Goal: Task Accomplishment & Management: Manage account settings

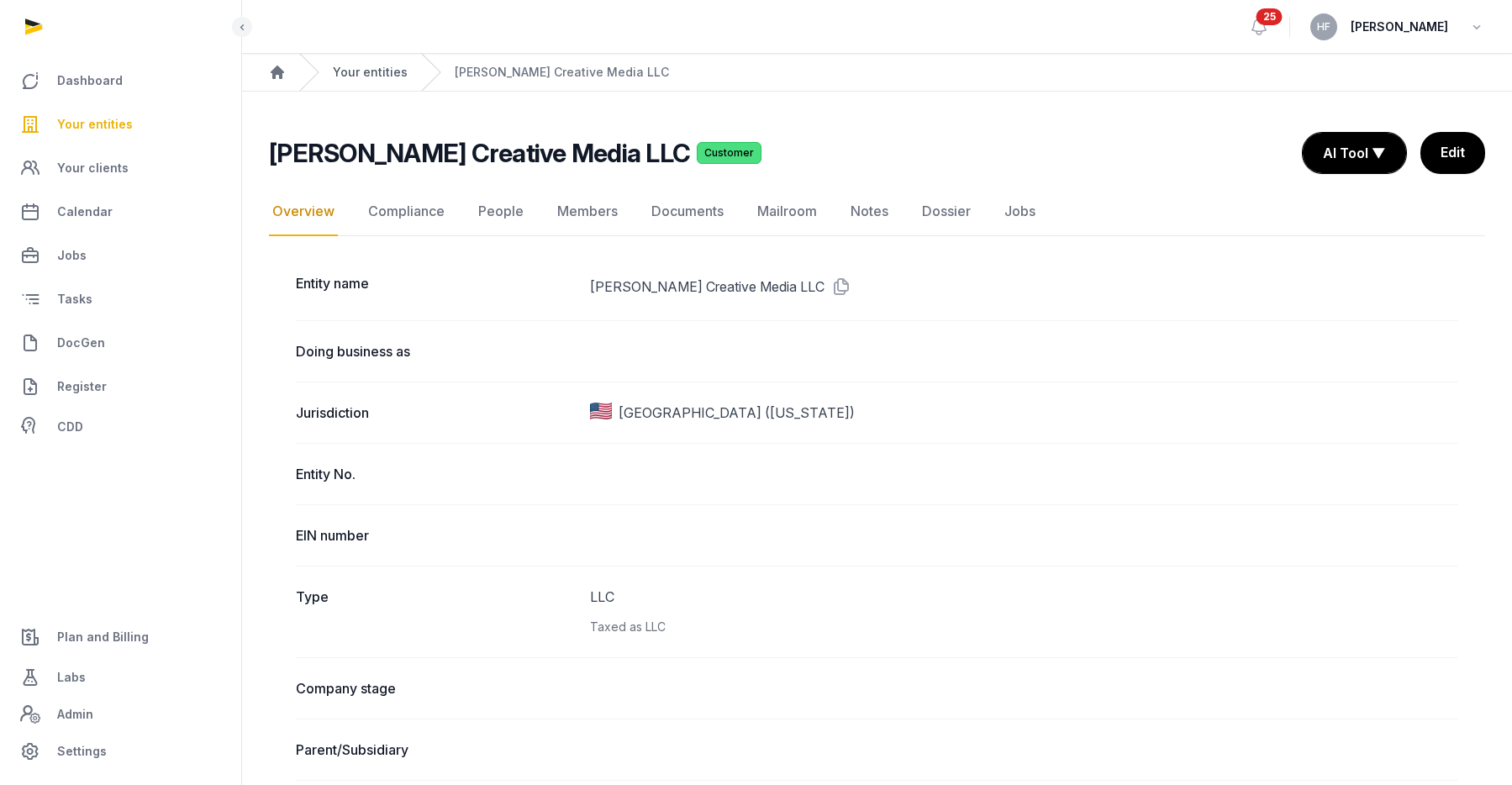
click at [392, 70] on link "Your entities" at bounding box center [370, 73] width 75 height 17
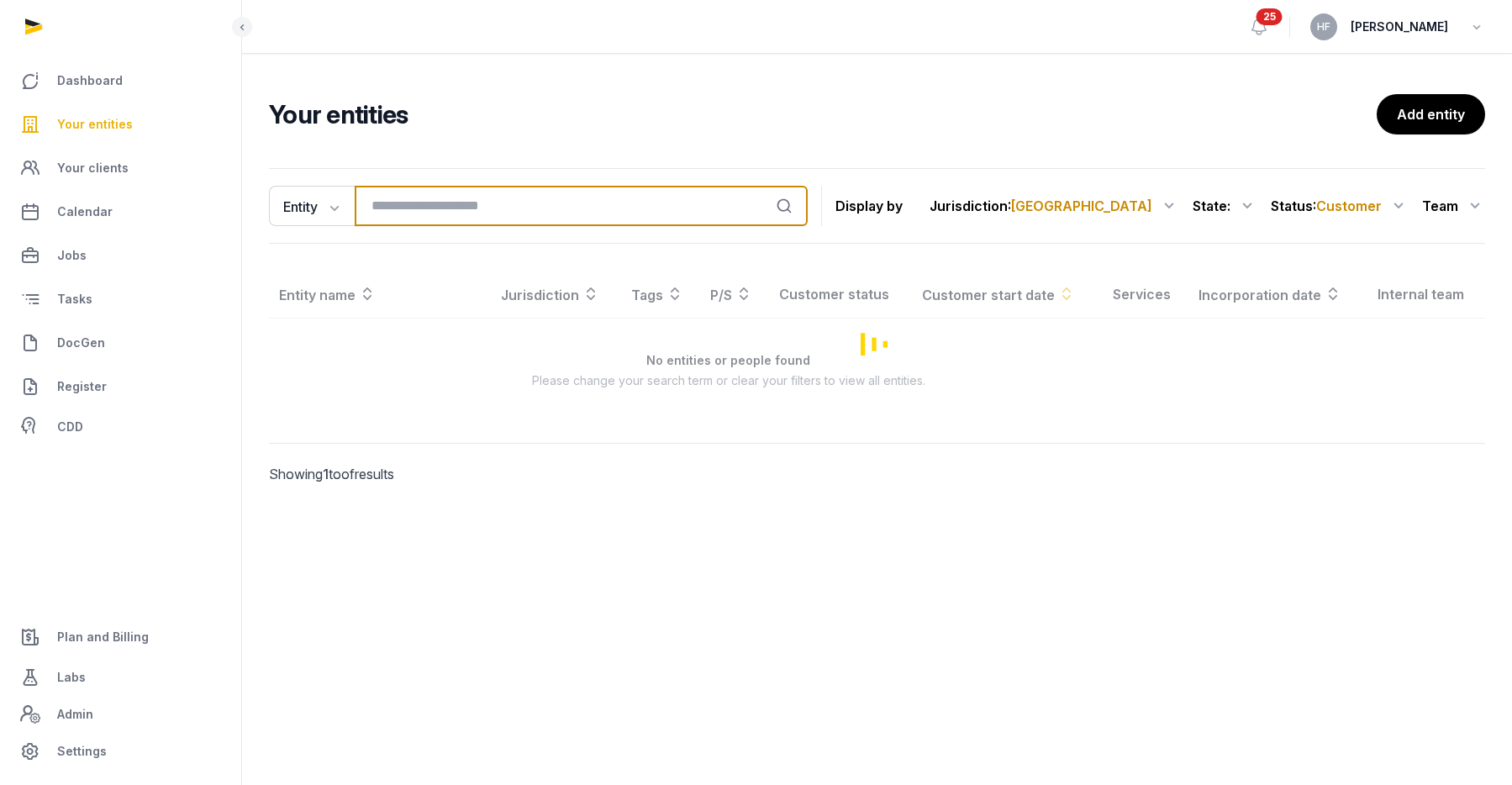
click at [513, 203] on input "search" at bounding box center [581, 206] width 453 height 41
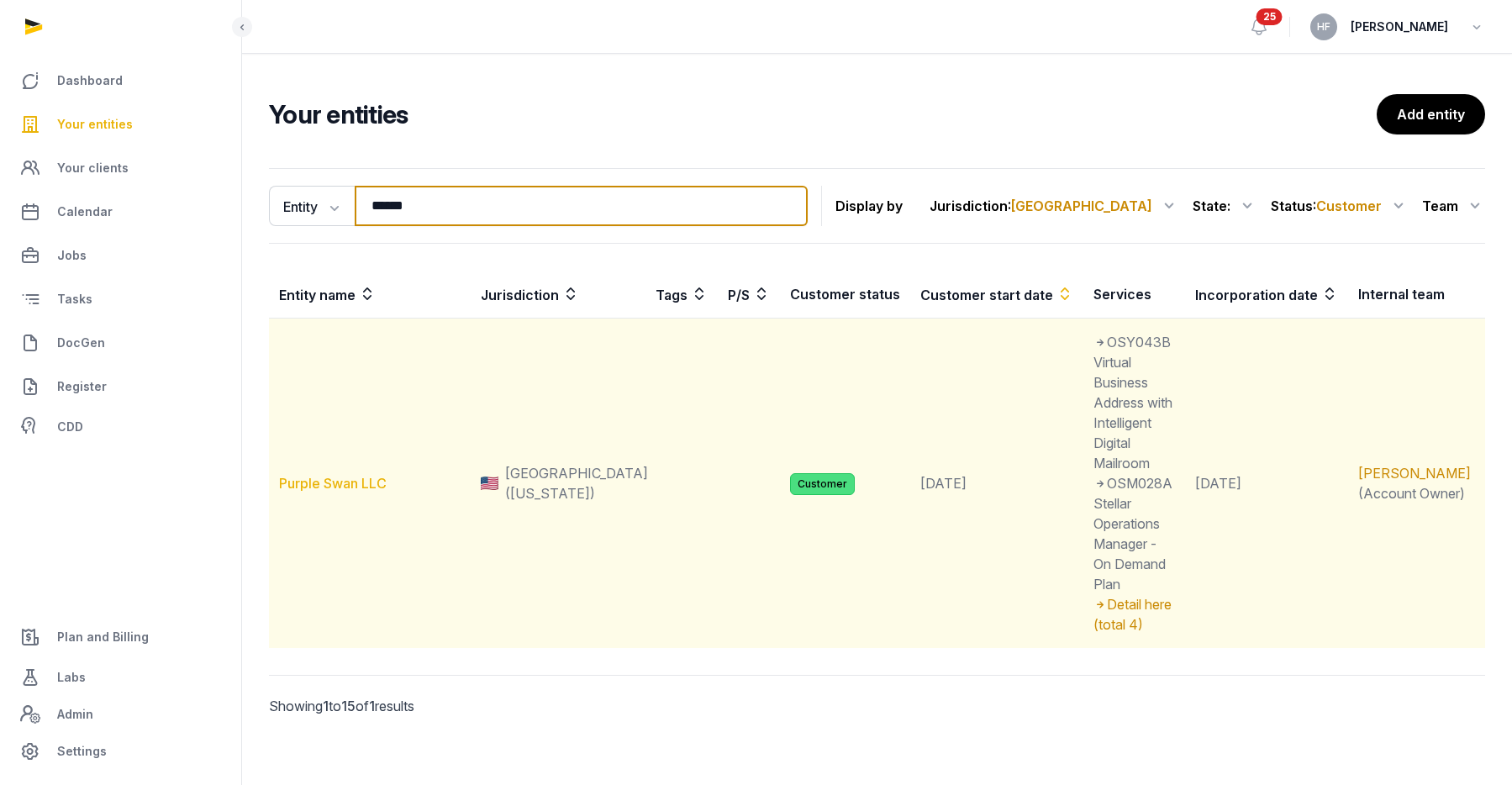
type input "******"
click at [348, 475] on link "Purple Swan LLC" at bounding box center [333, 483] width 108 height 17
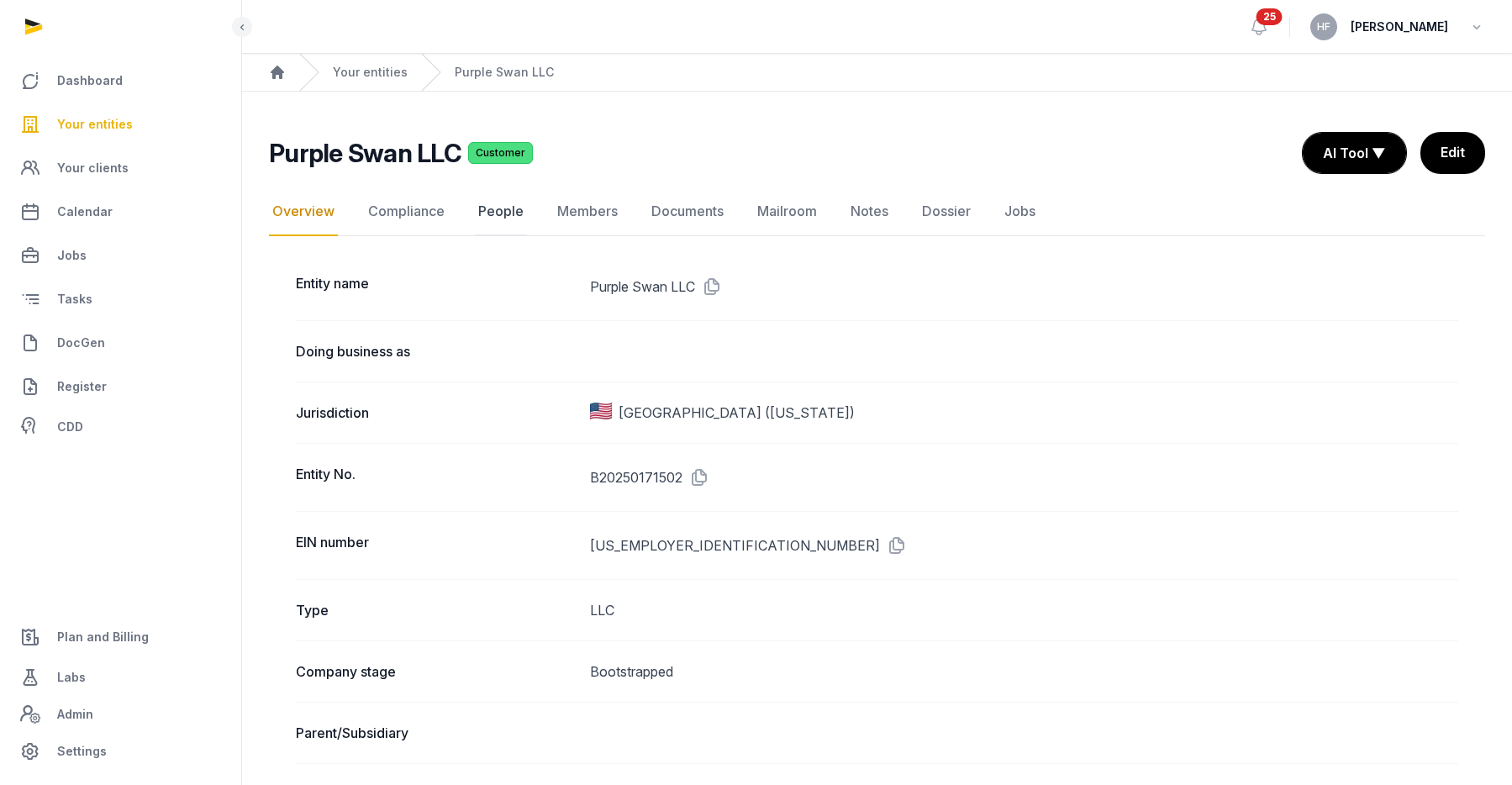
click at [511, 213] on link "People" at bounding box center [500, 212] width 52 height 49
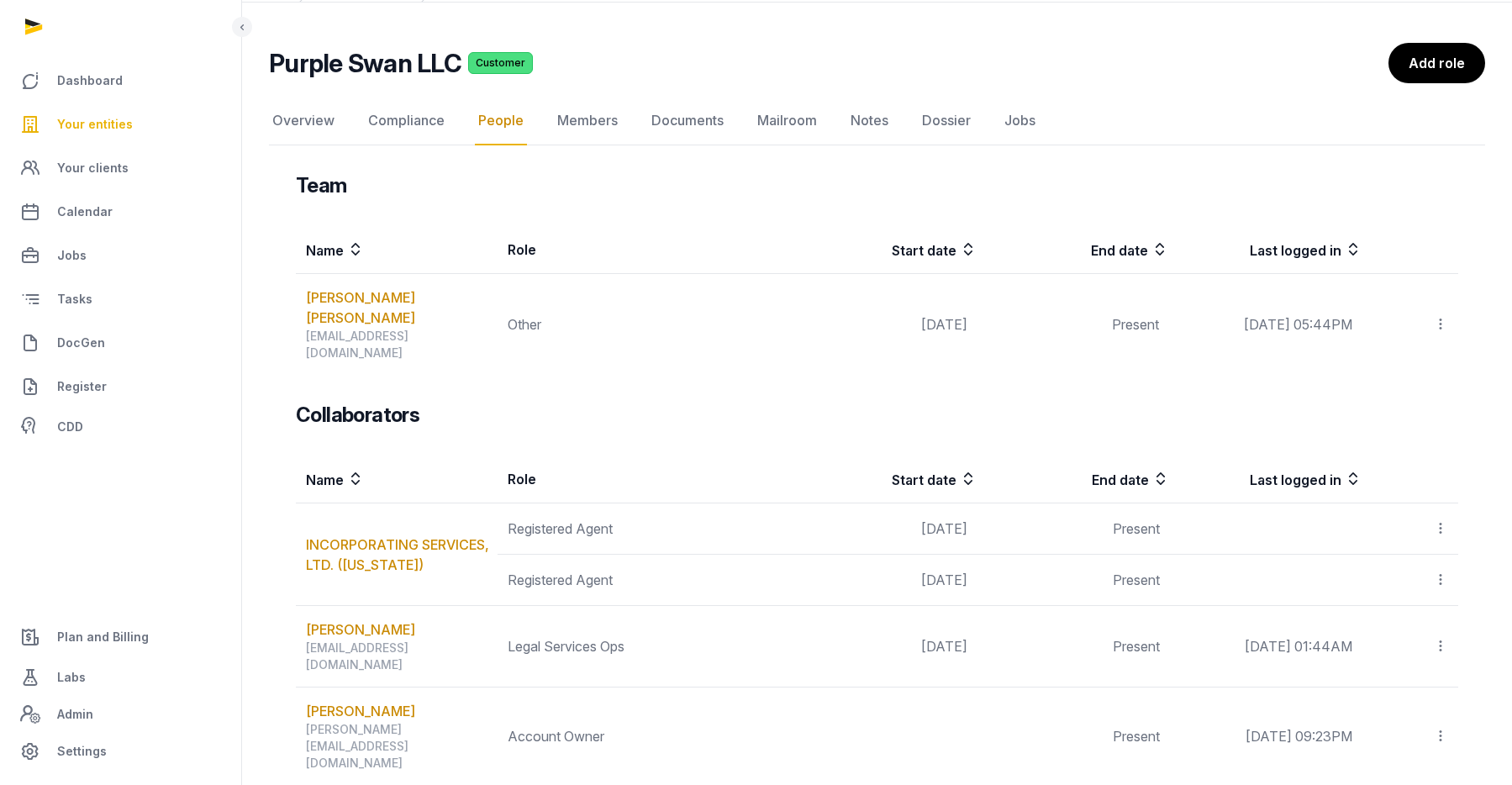
scroll to position [91, 0]
click at [324, 119] on link "Overview" at bounding box center [303, 120] width 69 height 49
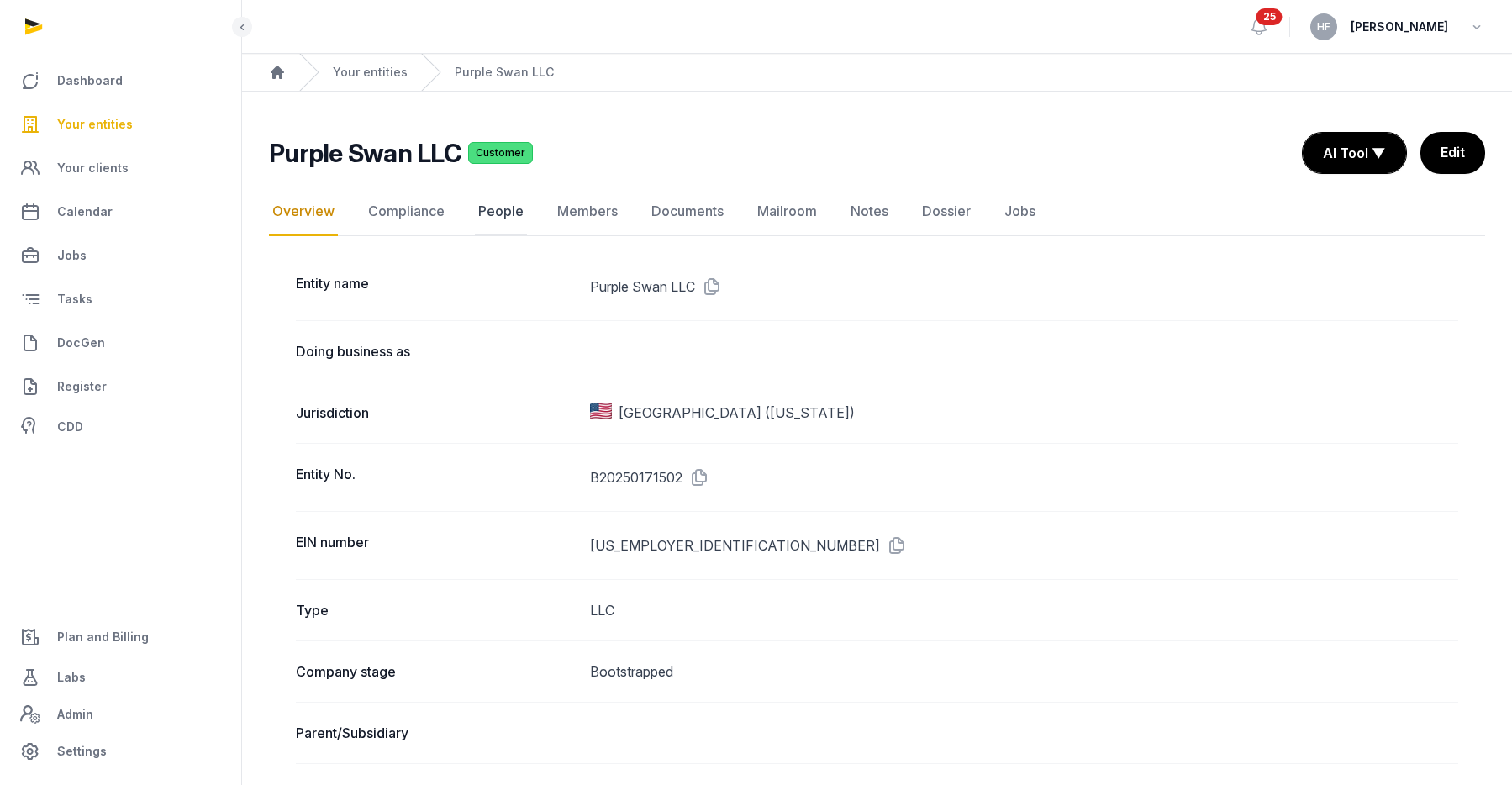
click at [487, 217] on link "People" at bounding box center [500, 212] width 52 height 49
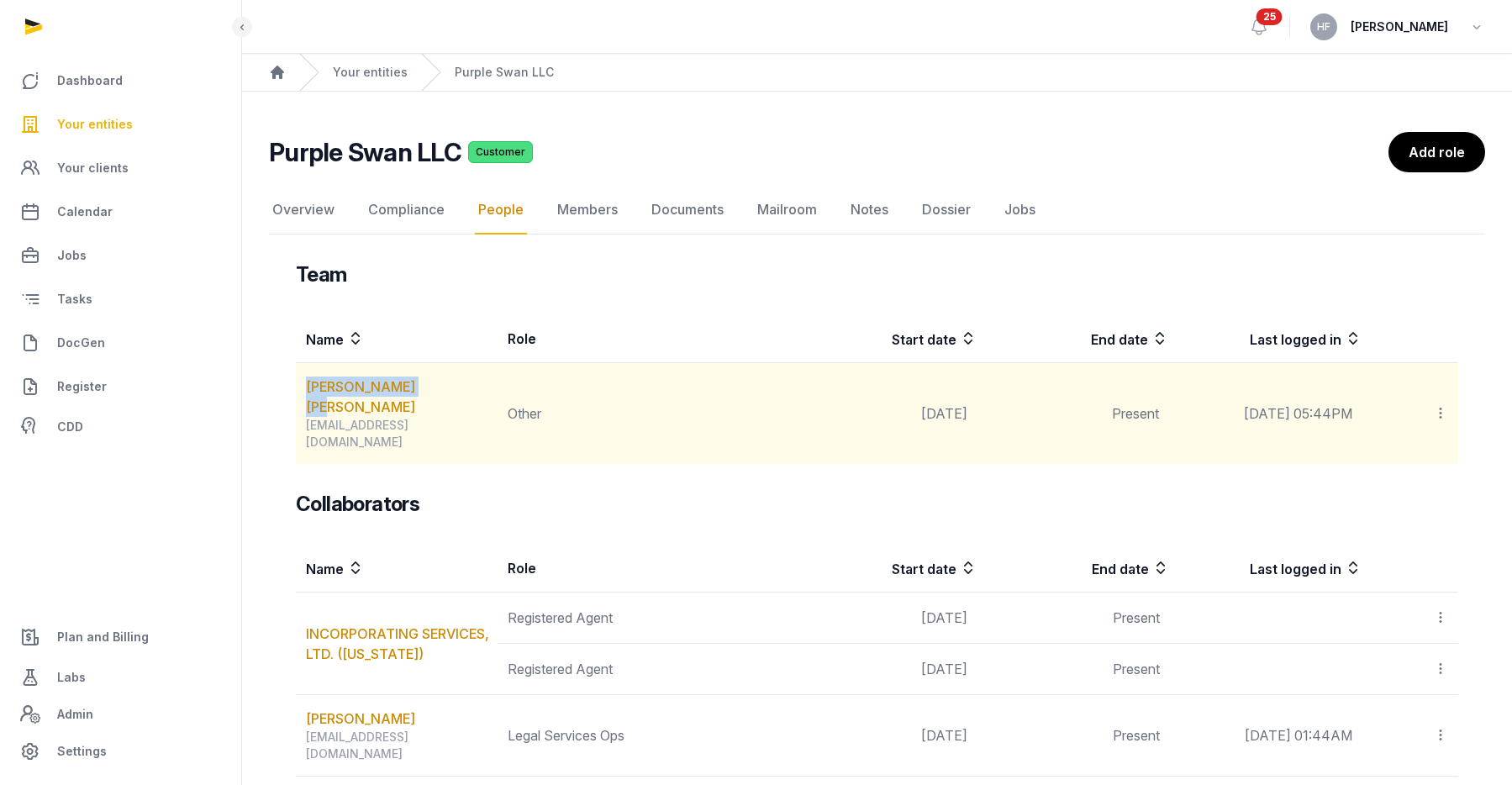
drag, startPoint x: 434, startPoint y: 389, endPoint x: 303, endPoint y: 381, distance: 131.2
click at [303, 382] on td "[PERSON_NAME] [PERSON_NAME] [PERSON_NAME][EMAIL_ADDRESS][DOMAIN_NAME]" at bounding box center [397, 414] width 202 height 102
copy link "[PERSON_NAME] [PERSON_NAME]"
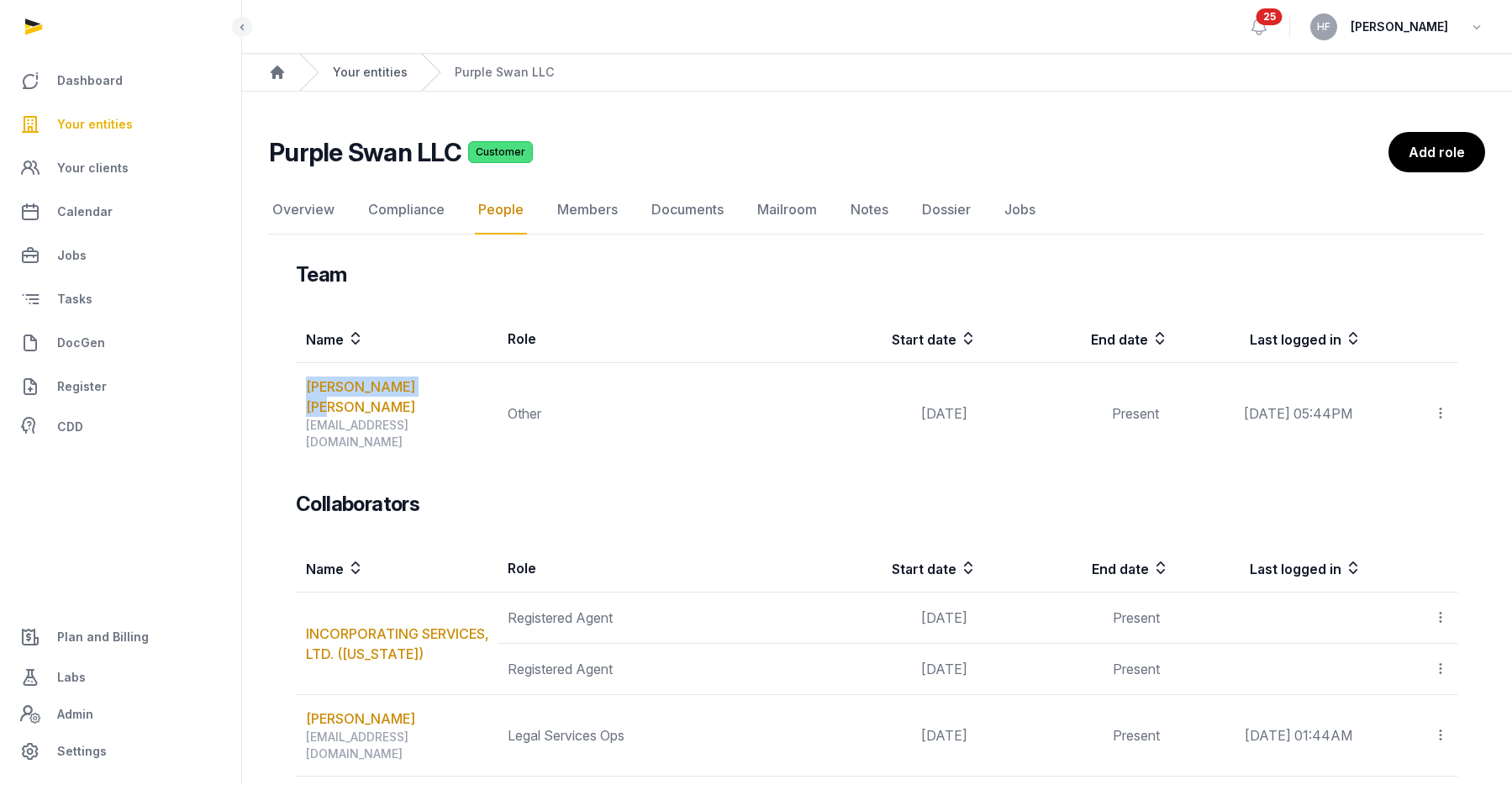
click at [376, 71] on link "Your entities" at bounding box center [370, 73] width 75 height 17
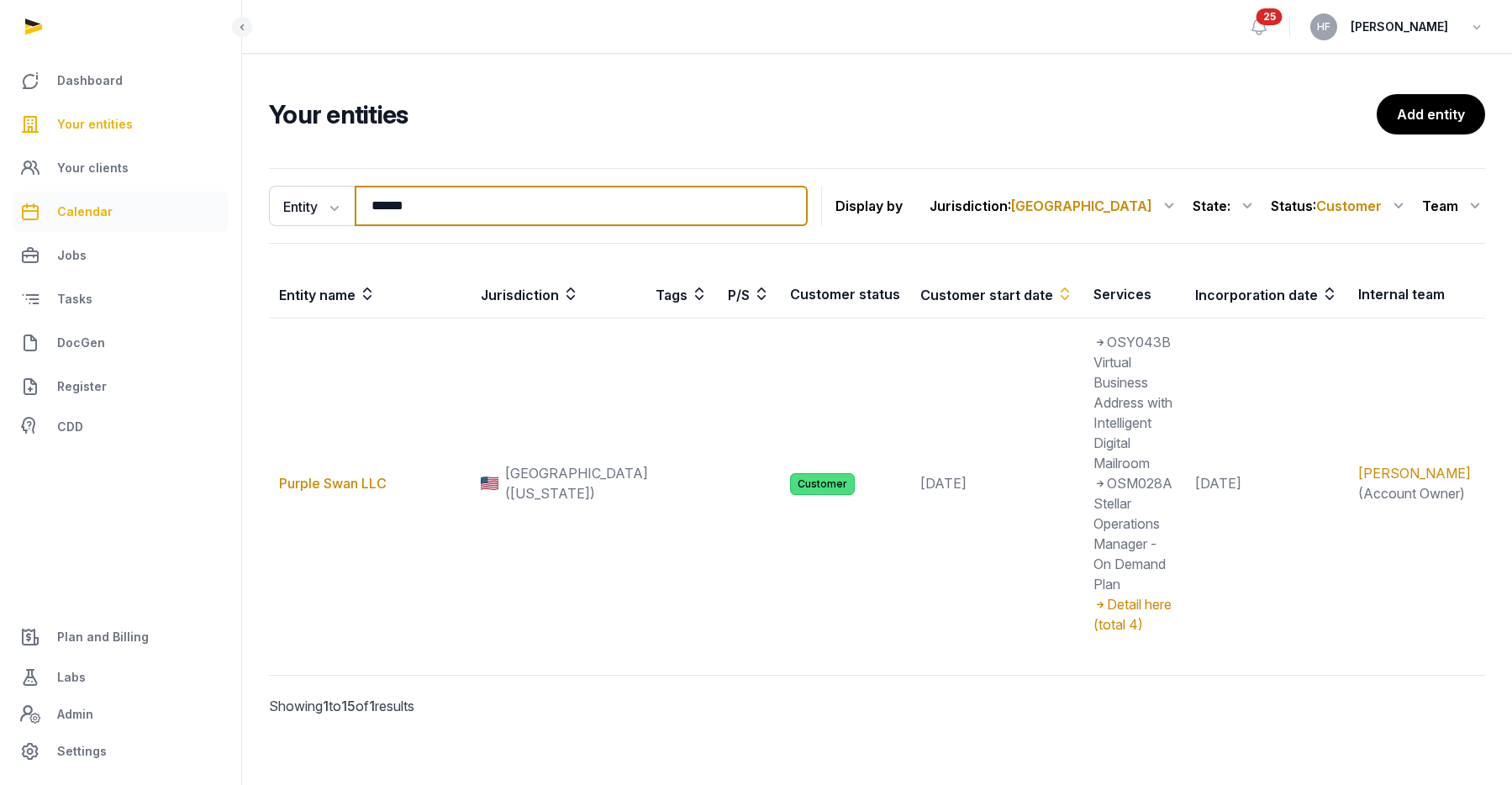
drag, startPoint x: 450, startPoint y: 206, endPoint x: 208, endPoint y: 196, distance: 242.2
click at [208, 196] on div "Dashboard Your entities Your clients Calendar Jobs Tasks DocGen Register CDD Pl…" at bounding box center [756, 398] width 1512 height 796
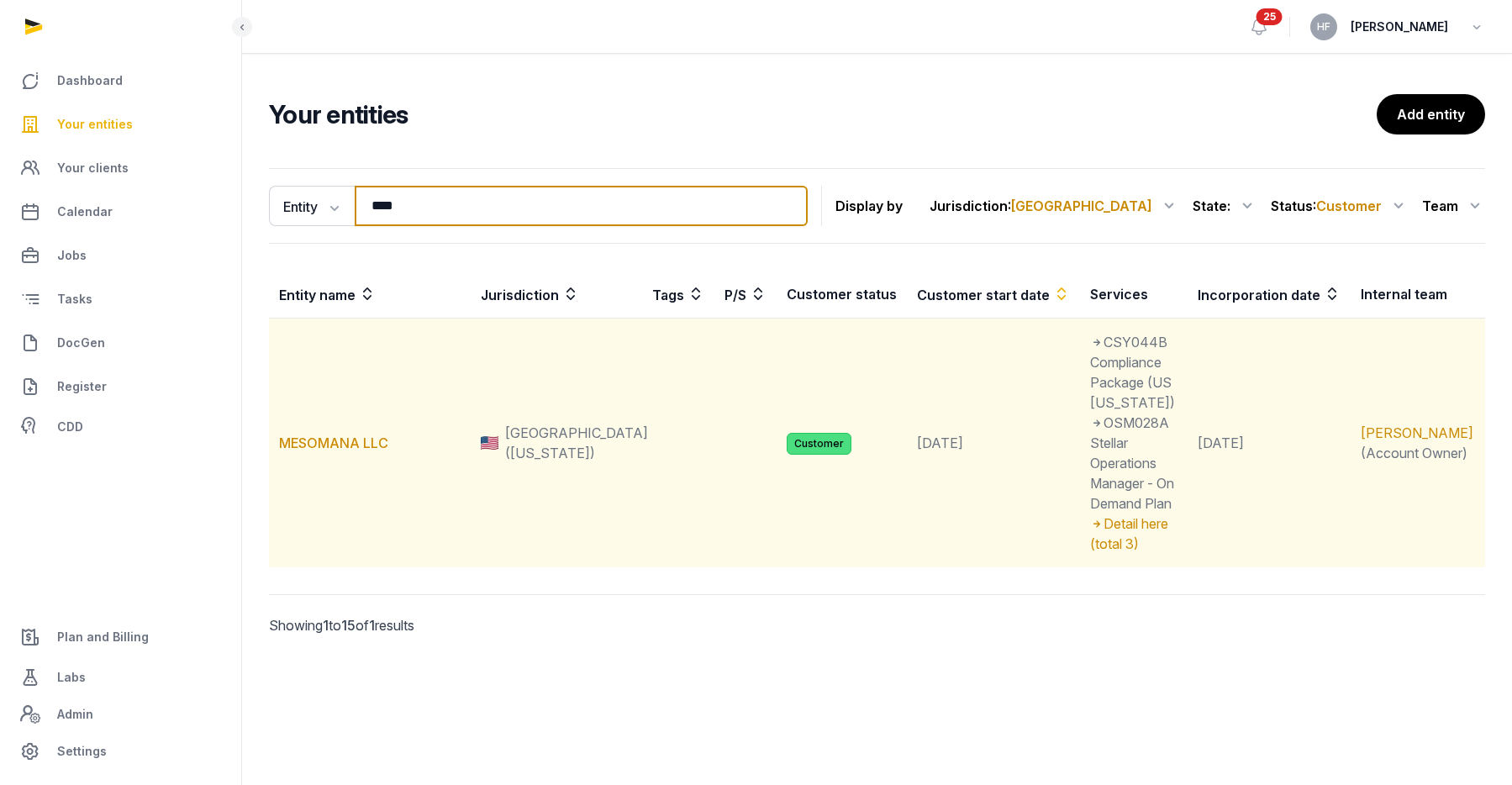
type input "****"
click at [390, 401] on td "MESOMANA LLC" at bounding box center [370, 443] width 202 height 250
click at [349, 435] on link "MESOMANA LLC" at bounding box center [334, 443] width 109 height 17
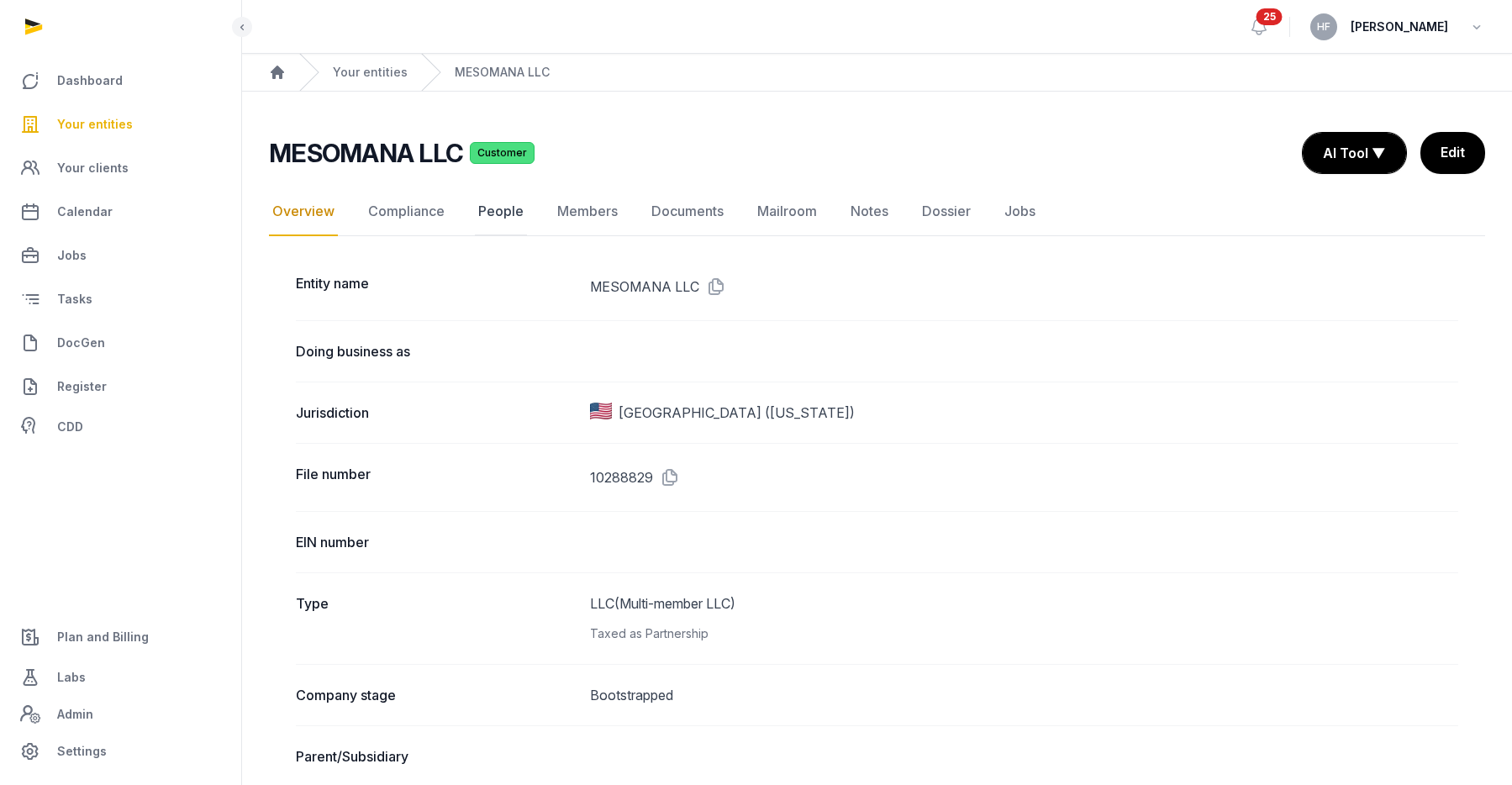
click at [496, 211] on link "People" at bounding box center [500, 212] width 52 height 49
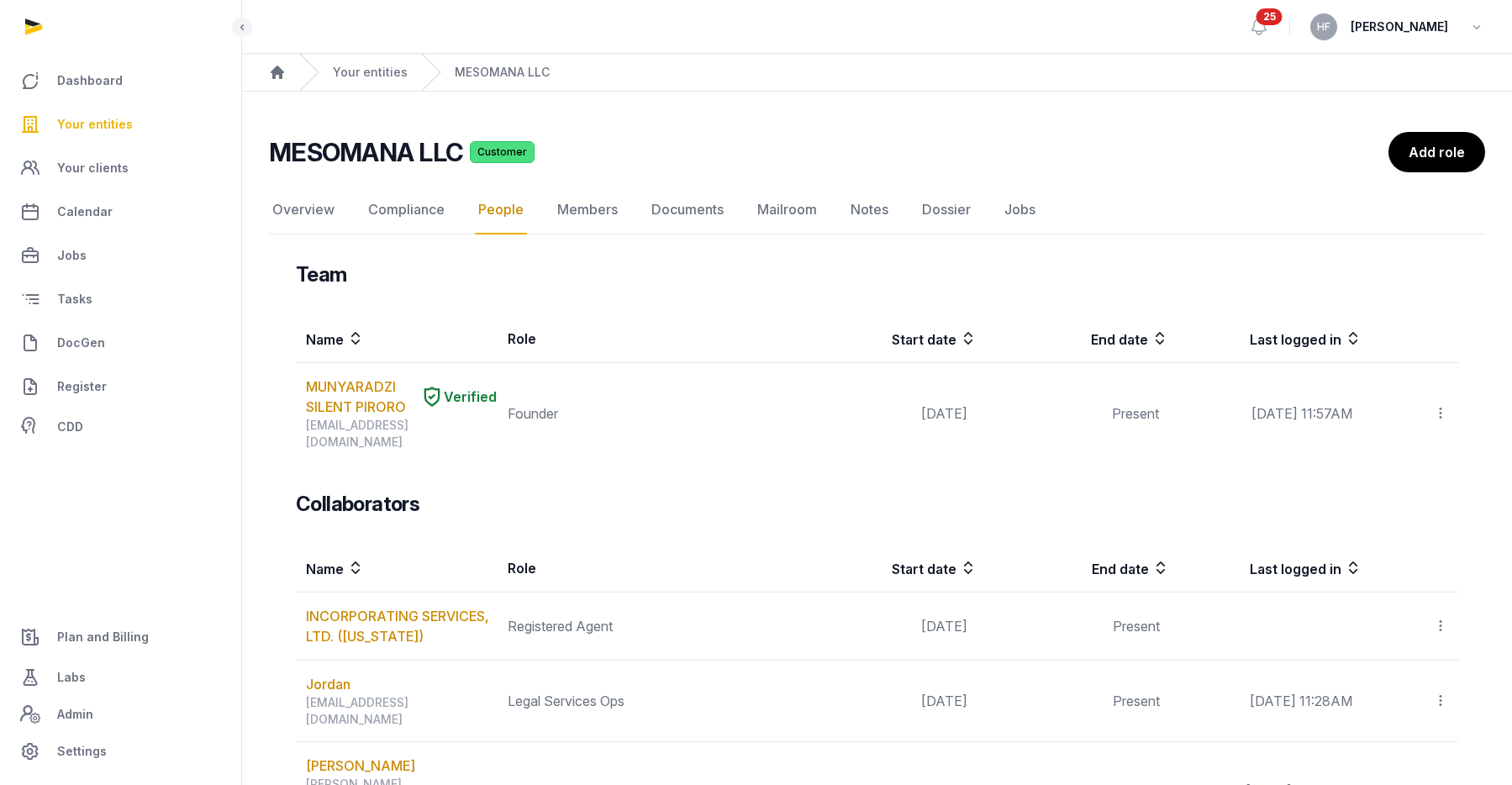
click at [371, 81] on div "Your entities" at bounding box center [353, 72] width 108 height 37
click at [387, 79] on link "Your entities" at bounding box center [370, 73] width 75 height 17
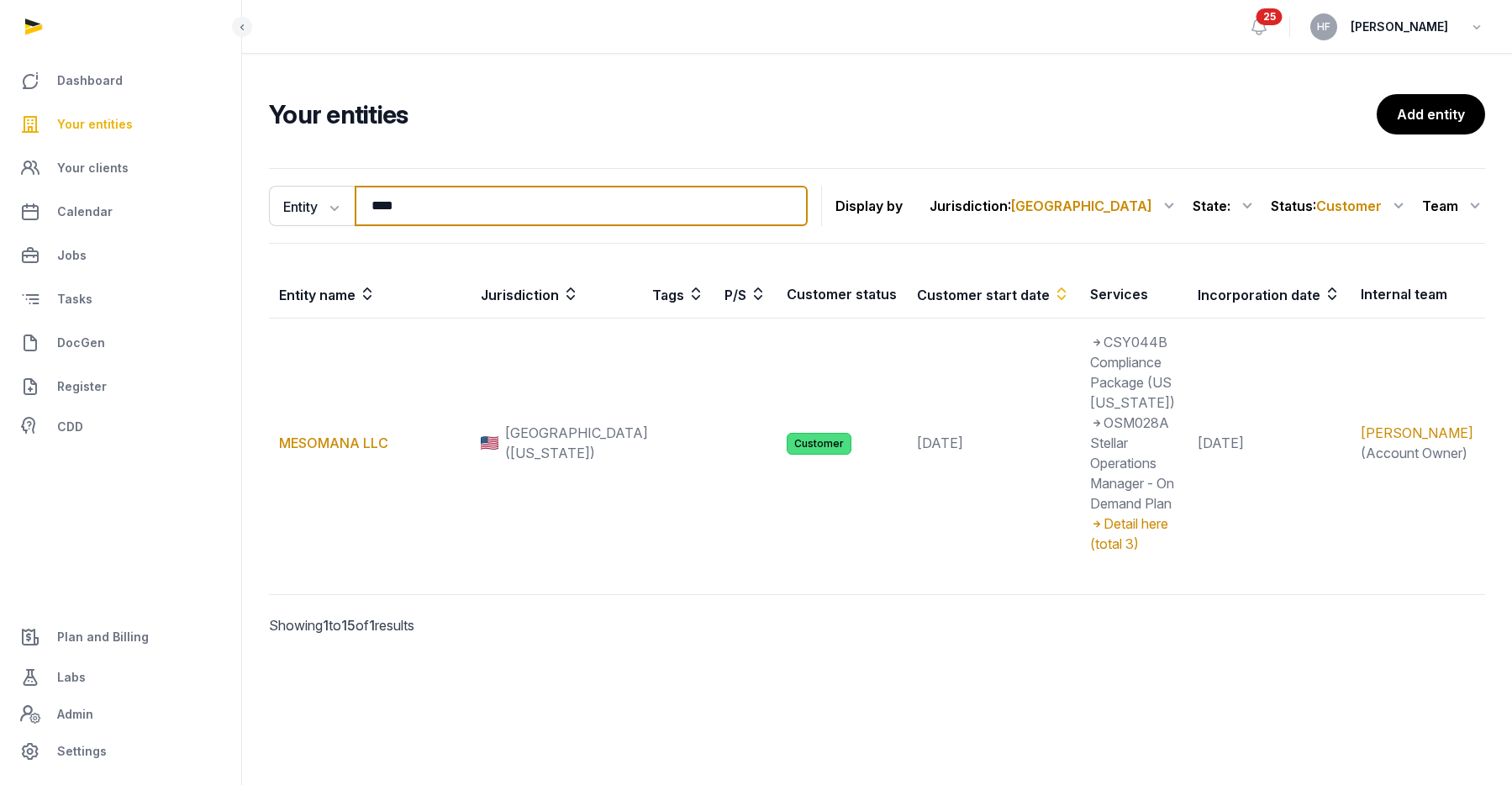
drag, startPoint x: 458, startPoint y: 214, endPoint x: 230, endPoint y: 190, distance: 229.3
click at [237, 190] on div "Dashboard Your entities Your clients Calendar Jobs Tasks DocGen Register CDD Pl…" at bounding box center [756, 392] width 1512 height 785
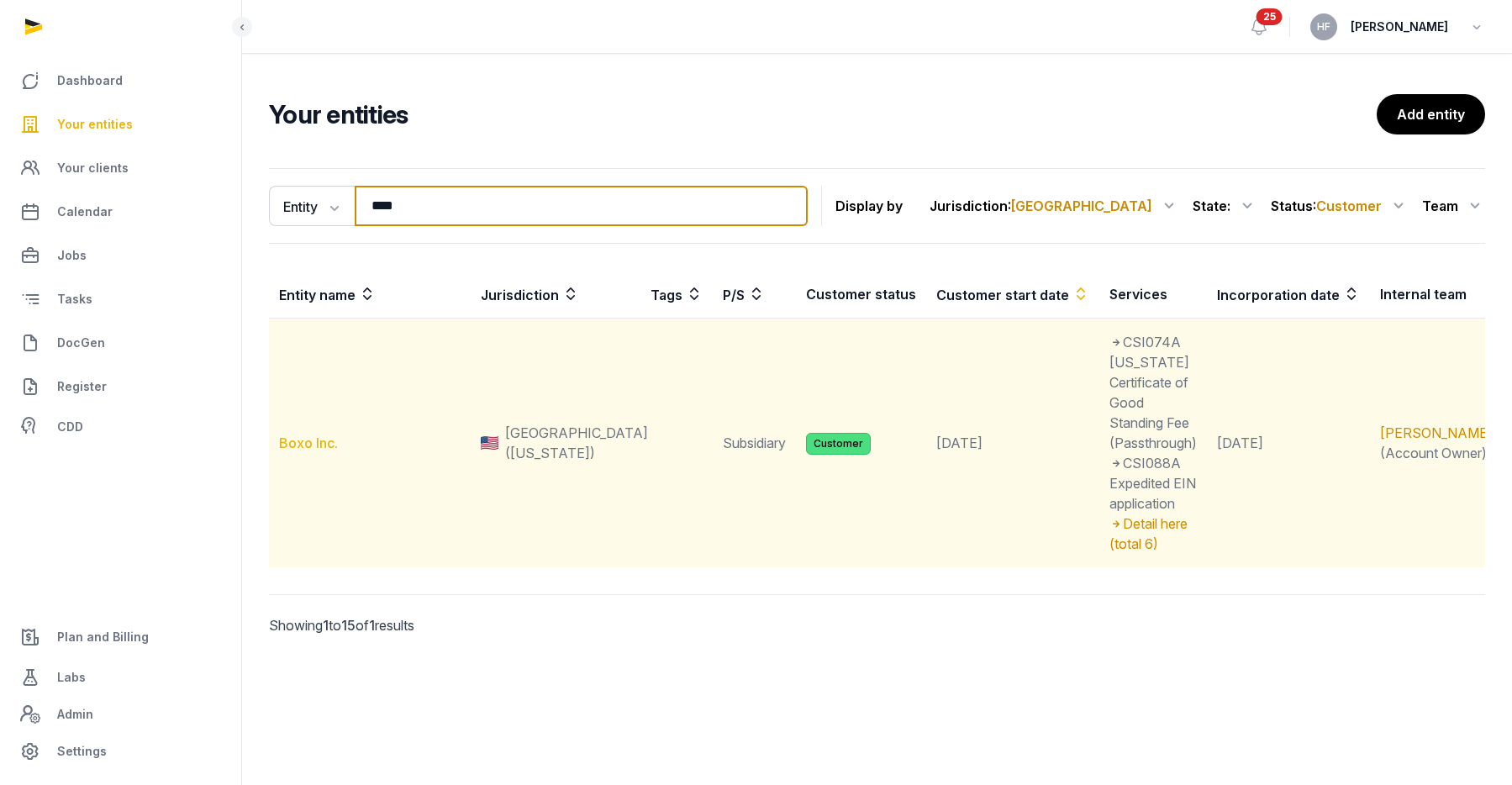
type input "****"
click at [293, 435] on link "Boxo Inc." at bounding box center [308, 443] width 58 height 17
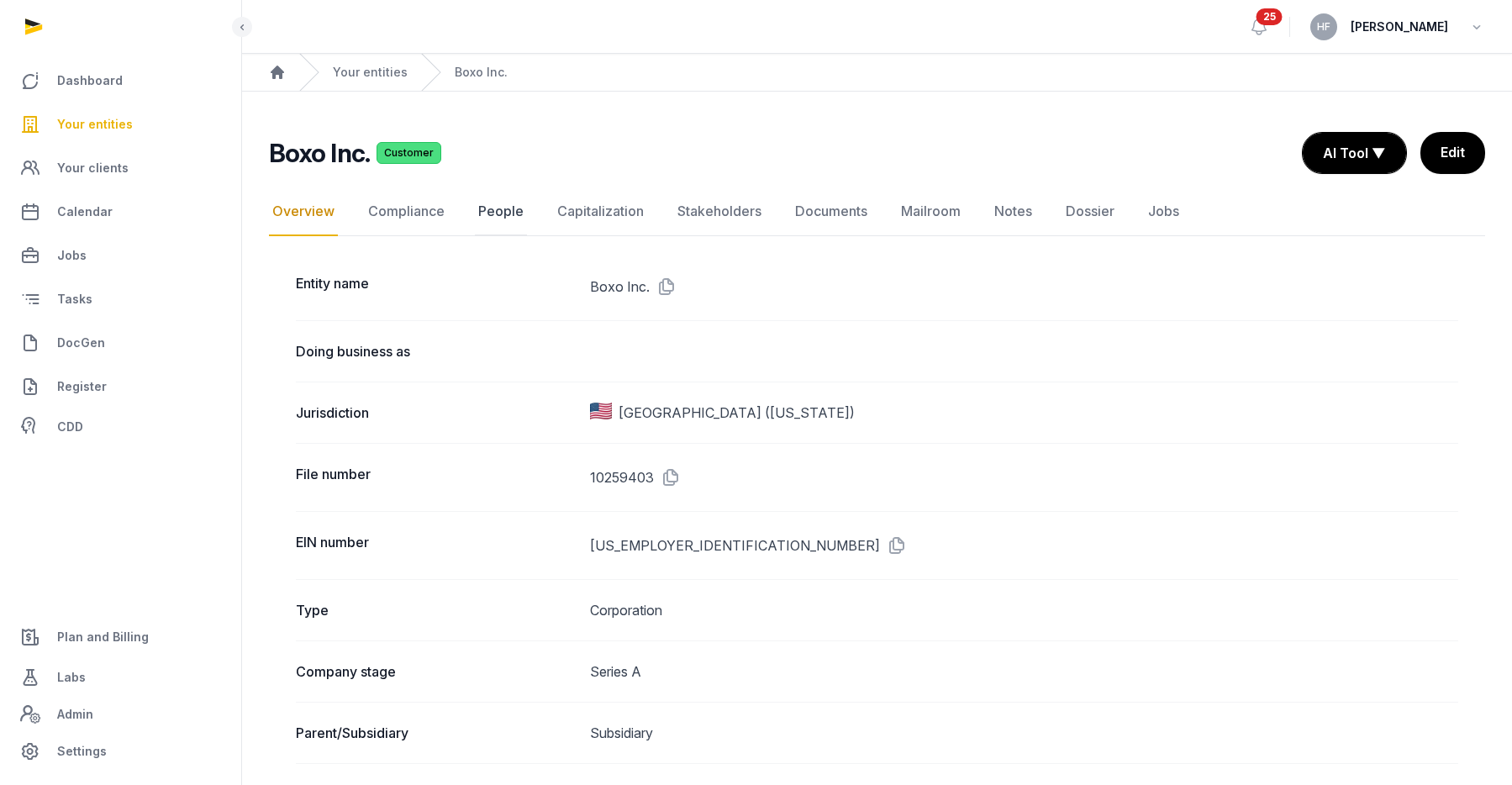
click at [501, 214] on link "People" at bounding box center [500, 212] width 52 height 49
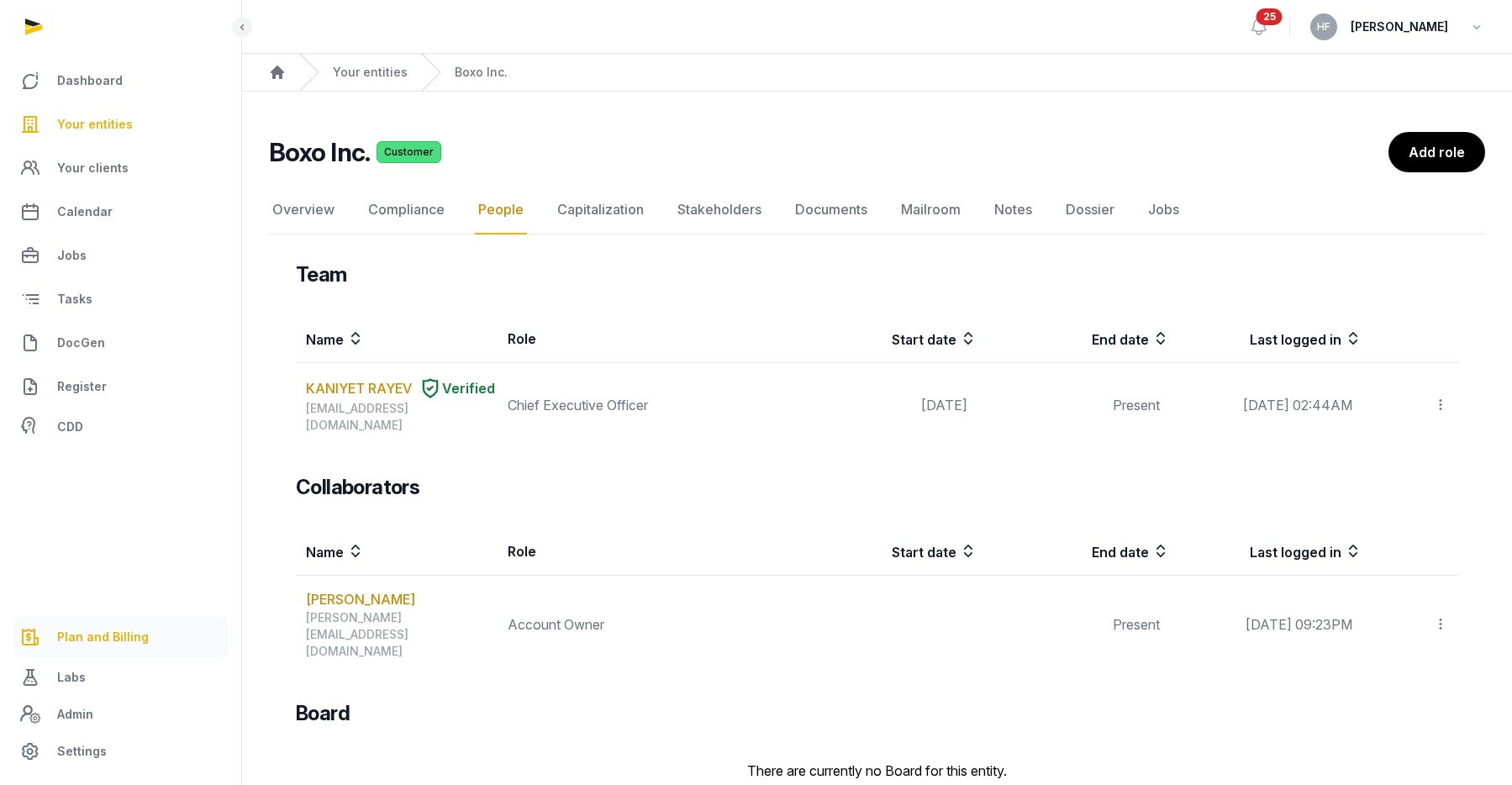
click at [148, 625] on link "Plan and Billing" at bounding box center [120, 637] width 214 height 41
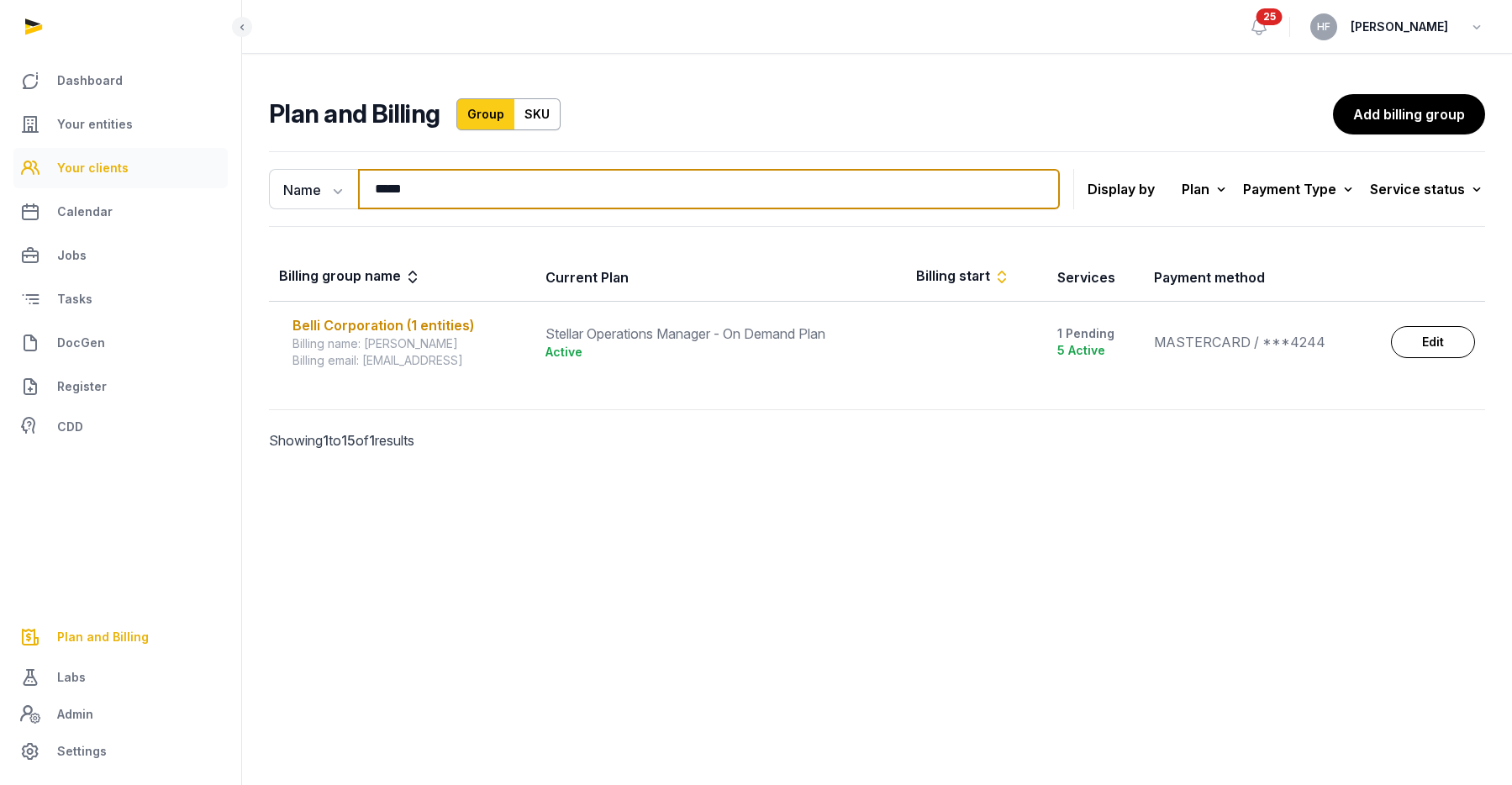
drag, startPoint x: 419, startPoint y: 191, endPoint x: 174, endPoint y: 181, distance: 245.2
click at [201, 180] on div "Dashboard Your entities Your clients Calendar Jobs Tasks DocGen Register CDD Pl…" at bounding box center [756, 392] width 1512 height 785
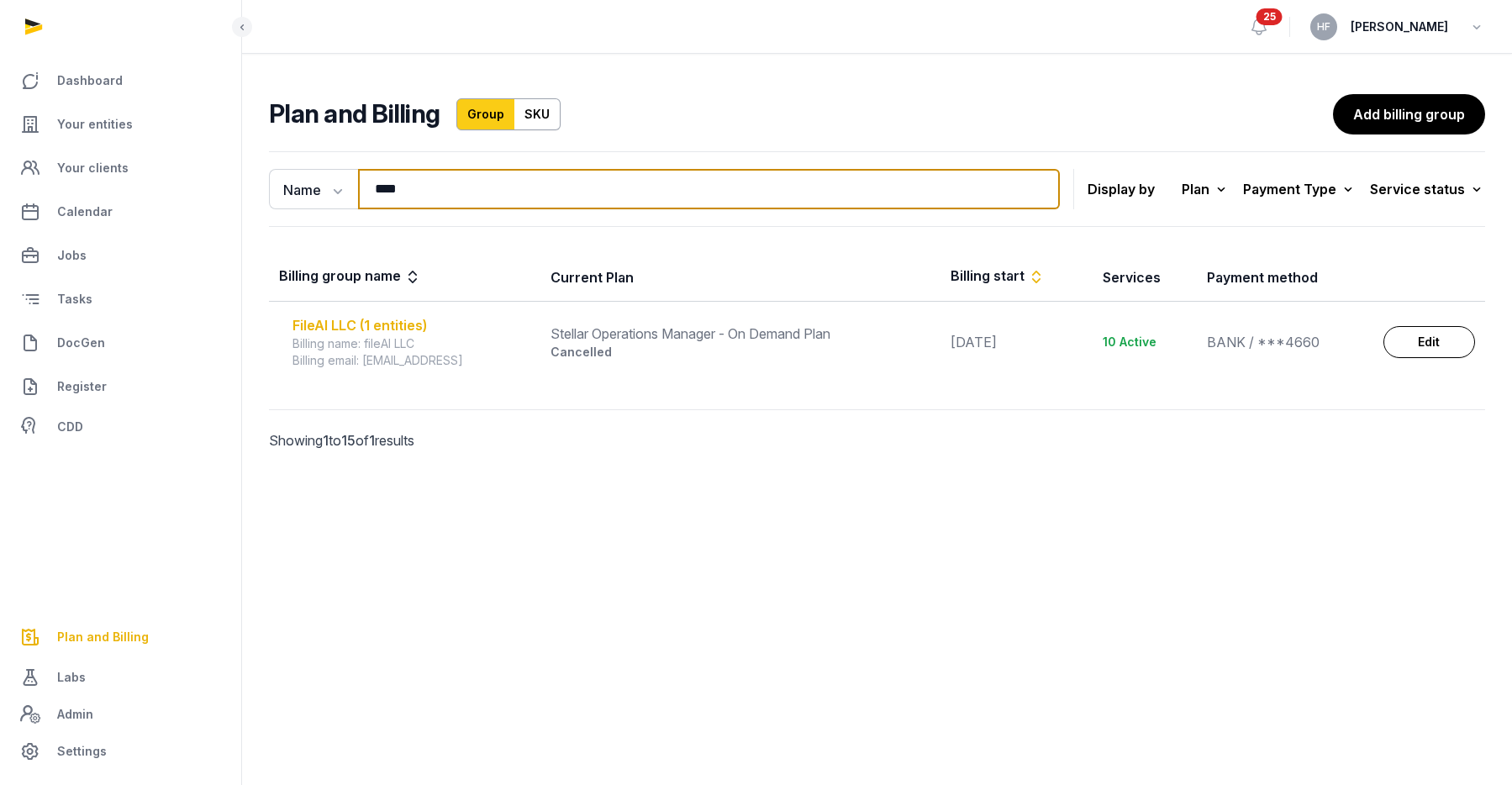
type input "****"
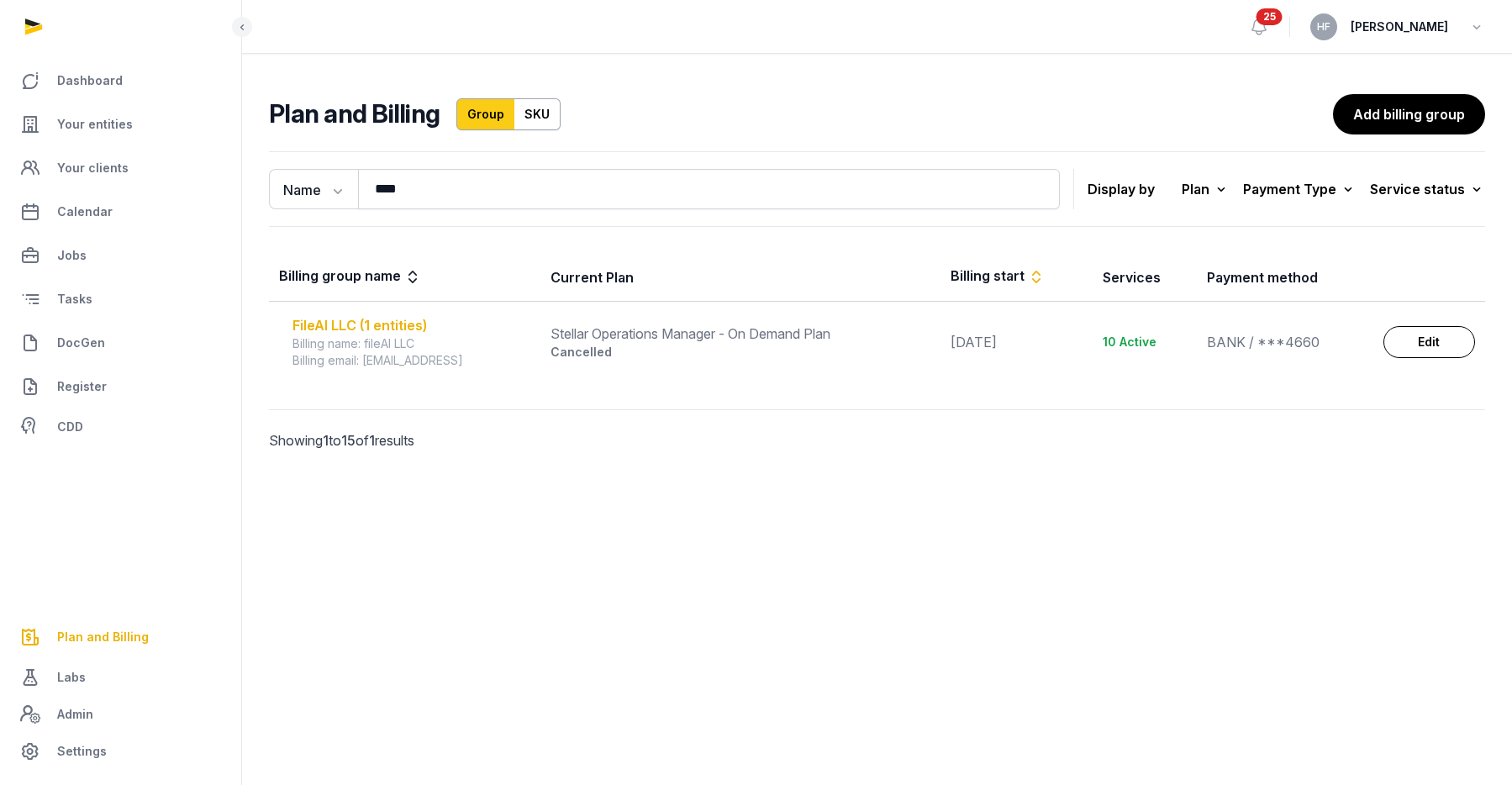
click at [361, 320] on div "FileAI LLC (1 entities)" at bounding box center [411, 325] width 238 height 20
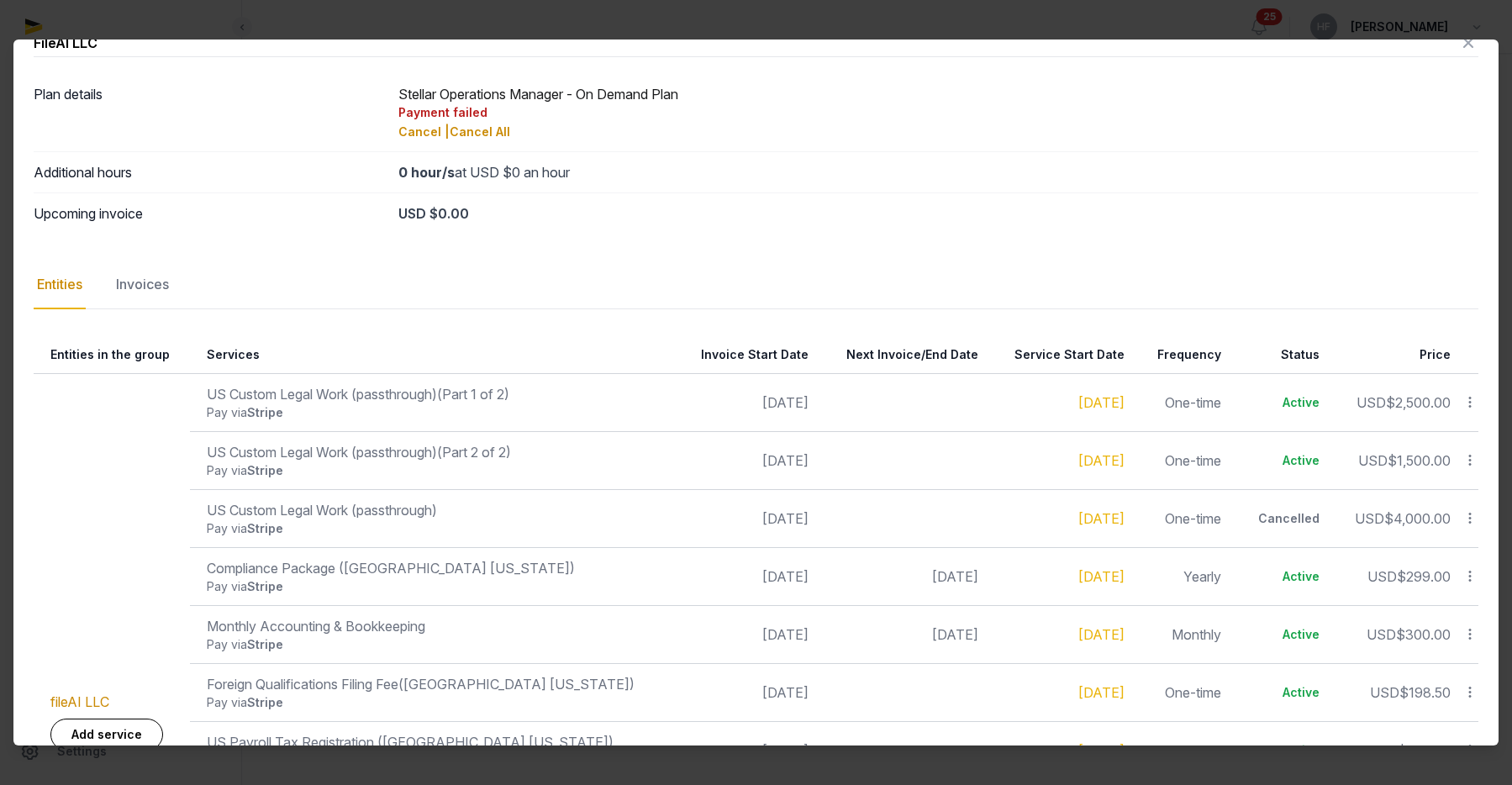
scroll to position [31, 0]
click at [161, 289] on div "Invoices" at bounding box center [141, 284] width 59 height 49
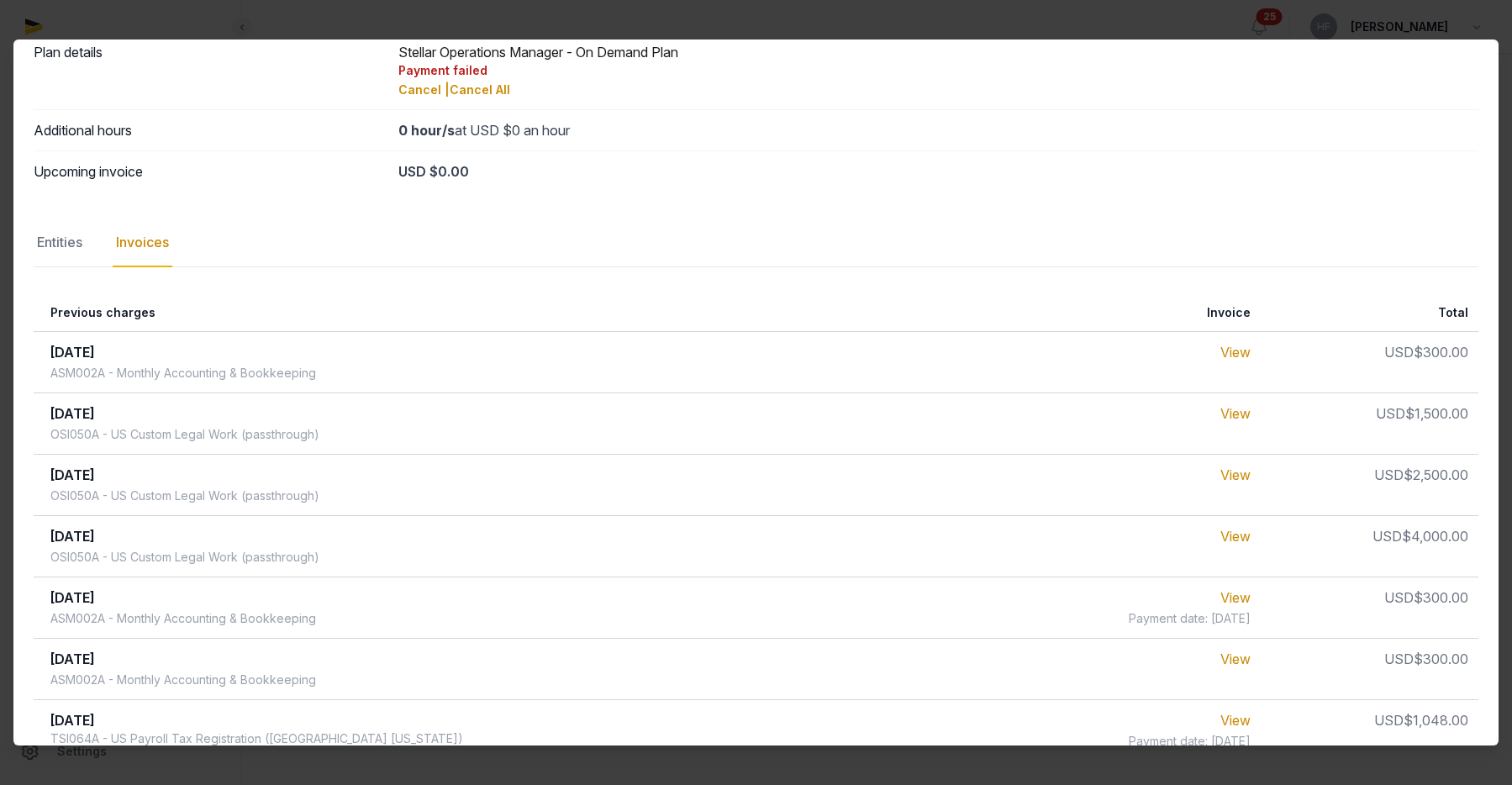
scroll to position [76, 0]
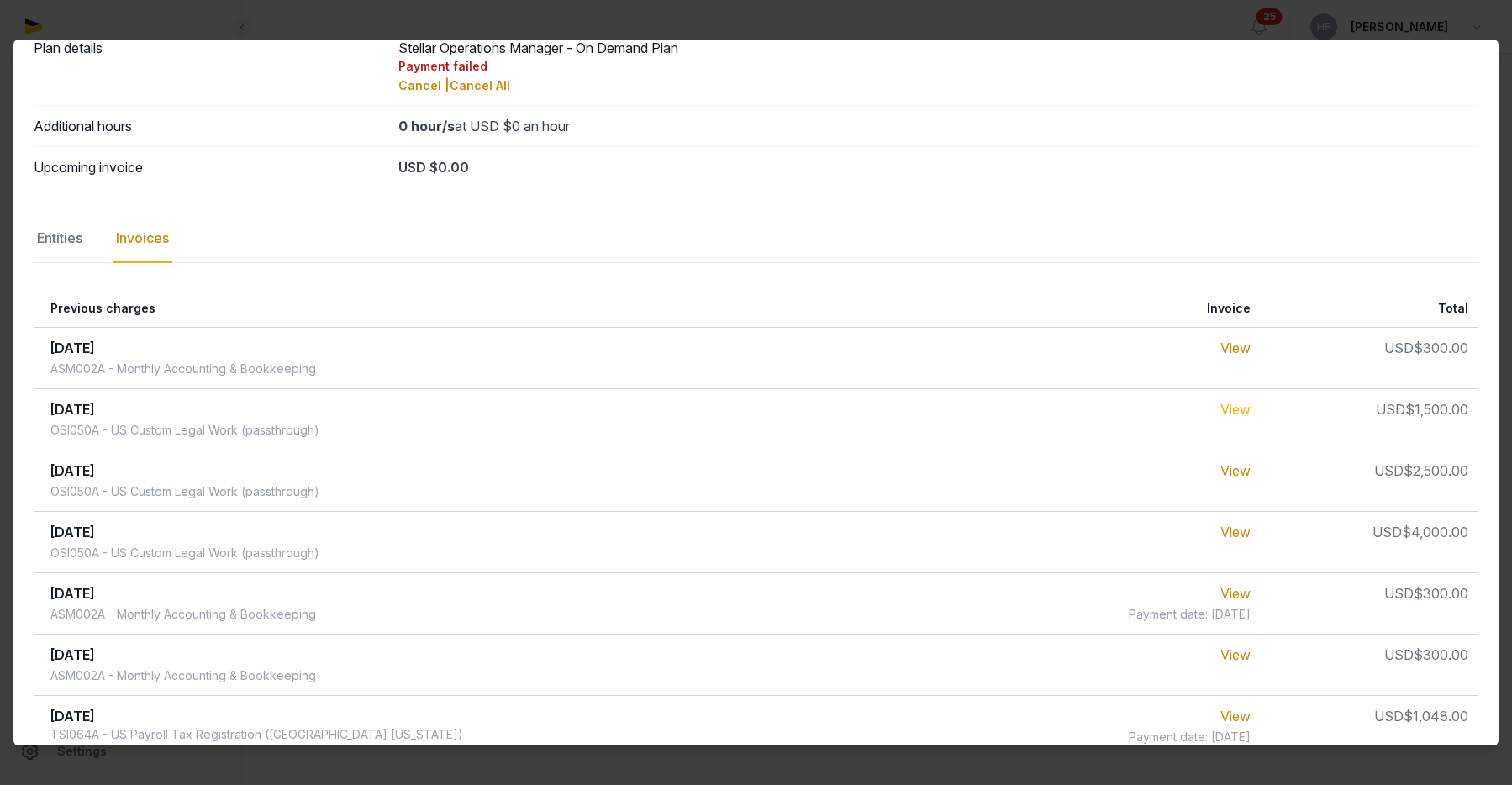
click at [1242, 406] on link "View" at bounding box center [1235, 409] width 30 height 17
click at [1242, 469] on link "View" at bounding box center [1235, 471] width 30 height 17
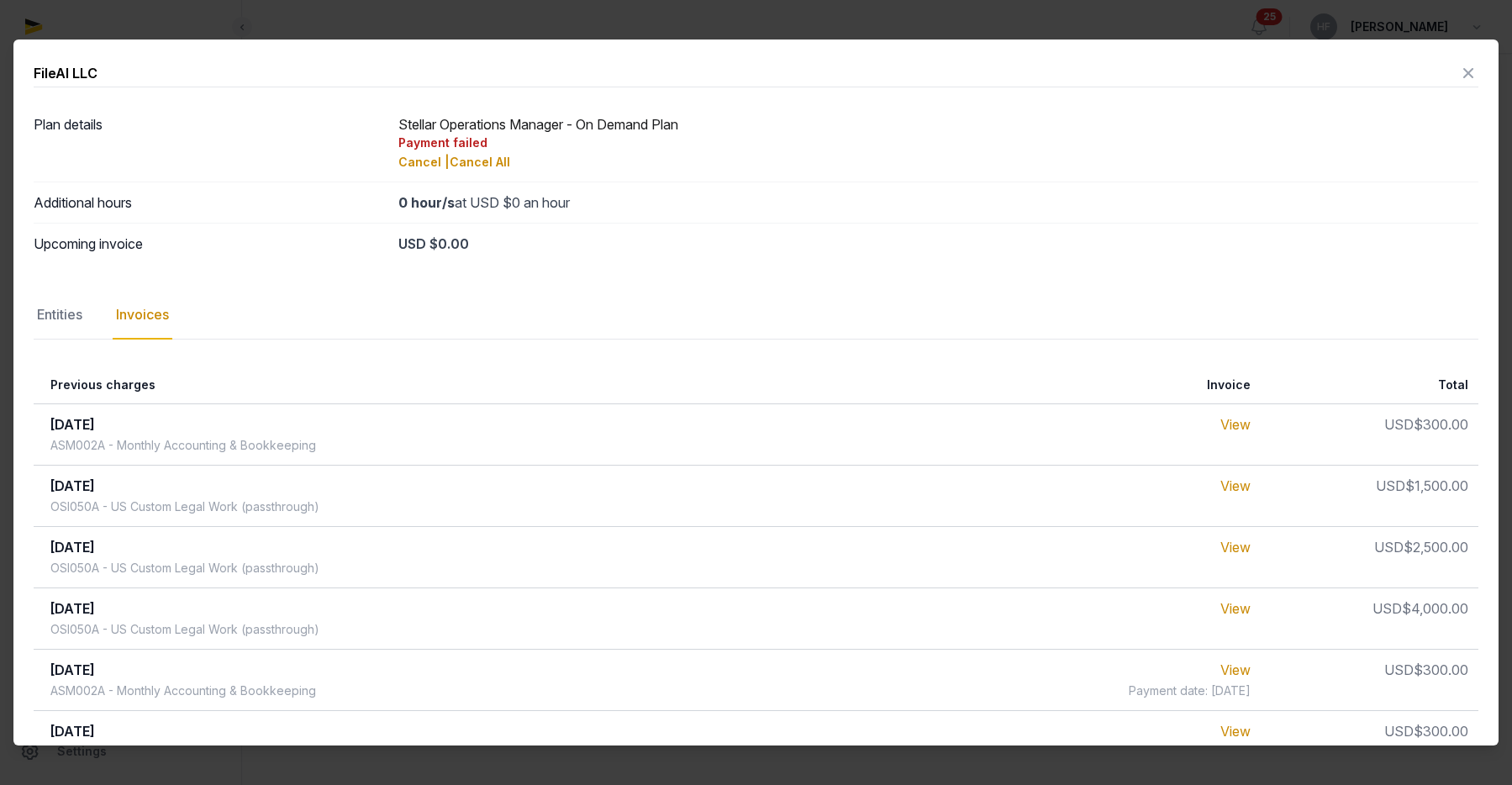
click at [1462, 73] on icon at bounding box center [1468, 73] width 20 height 27
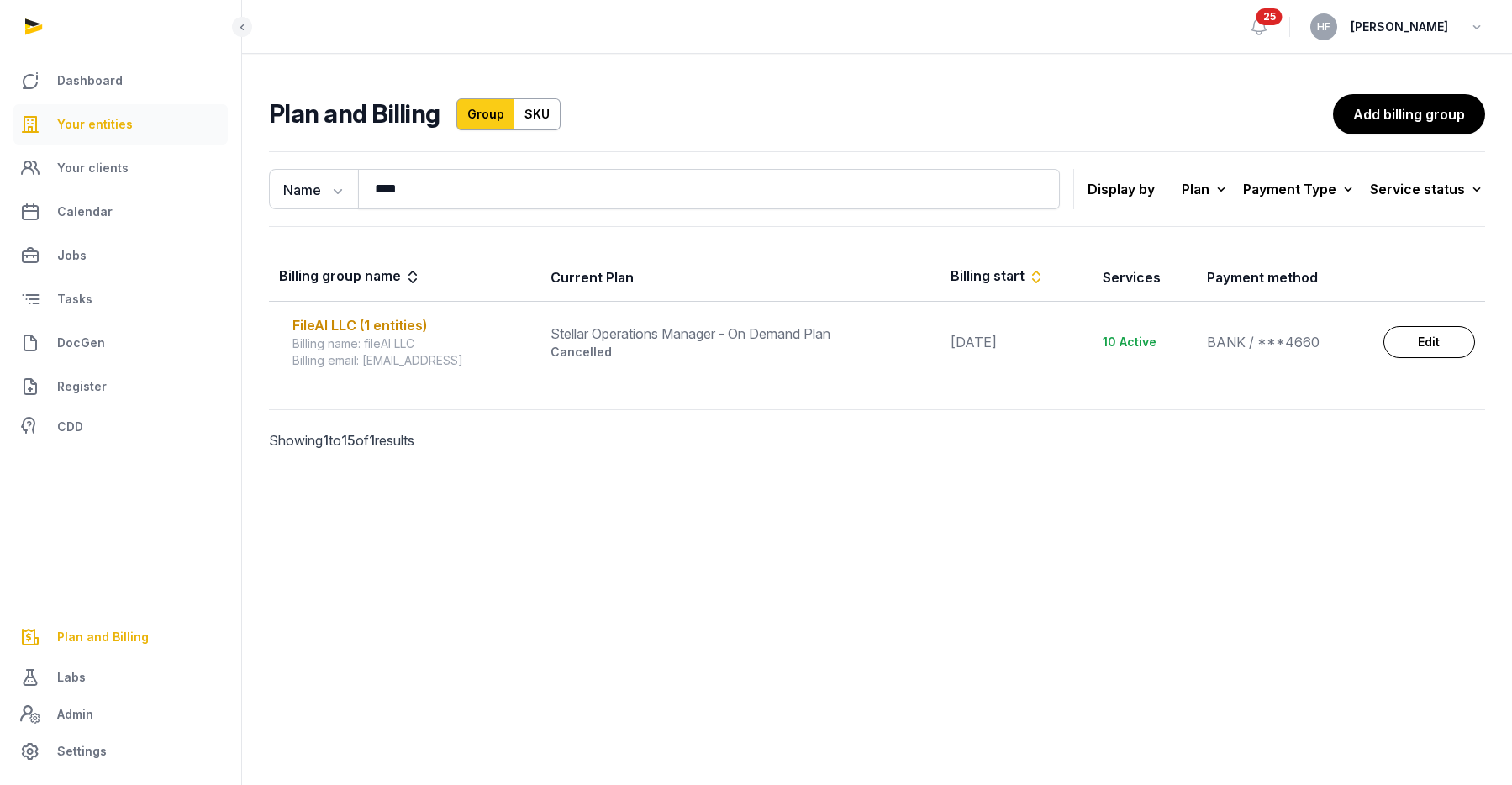
click at [138, 115] on link "Your entities" at bounding box center [120, 124] width 214 height 41
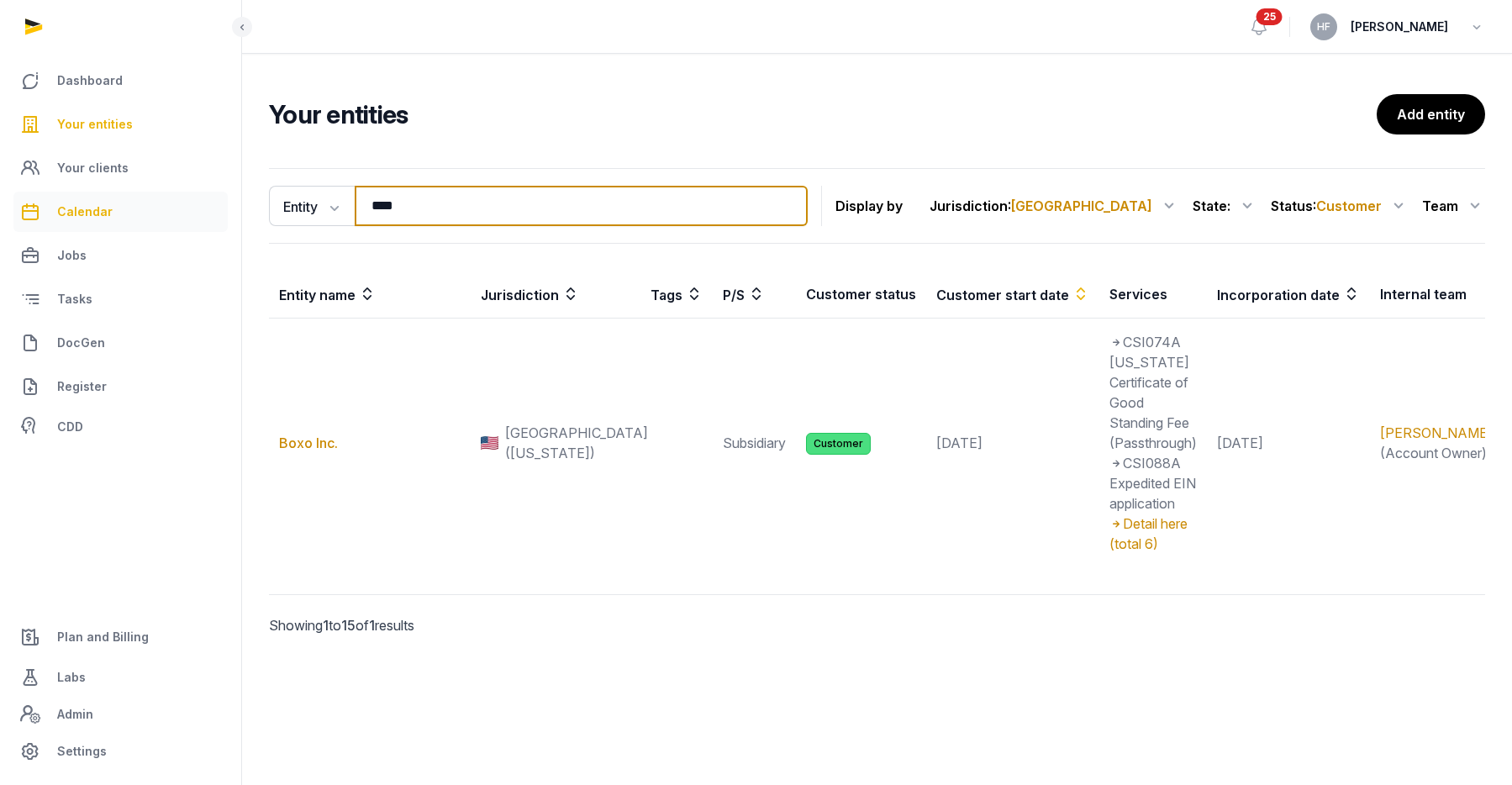
drag, startPoint x: 455, startPoint y: 207, endPoint x: 216, endPoint y: 207, distance: 239.0
click at [216, 207] on div "Dashboard Your entities Your clients Calendar Jobs Tasks DocGen Register CDD Pl…" at bounding box center [756, 392] width 1512 height 785
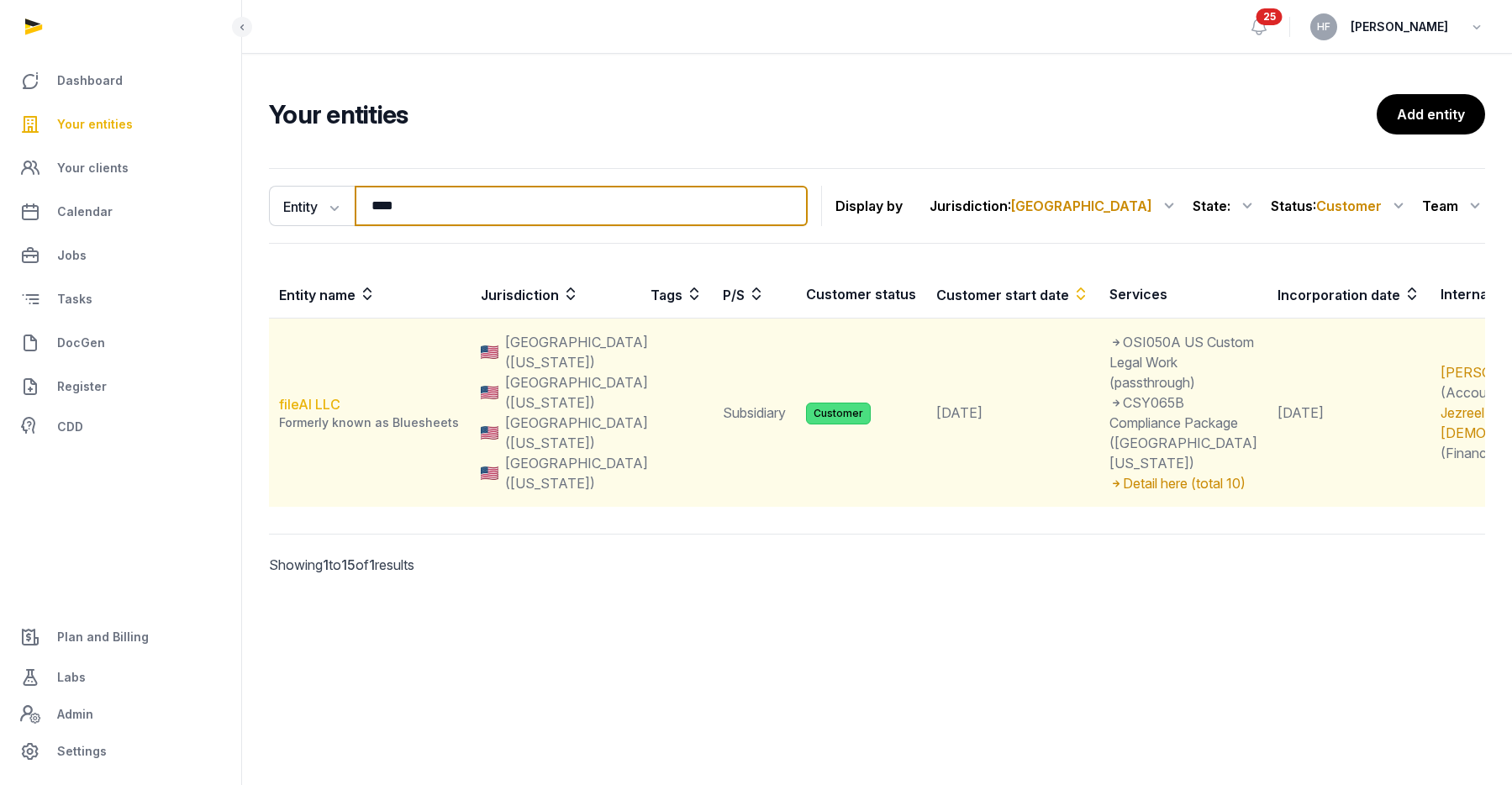
type input "****"
click at [330, 412] on link "fileAI LLC" at bounding box center [309, 405] width 61 height 17
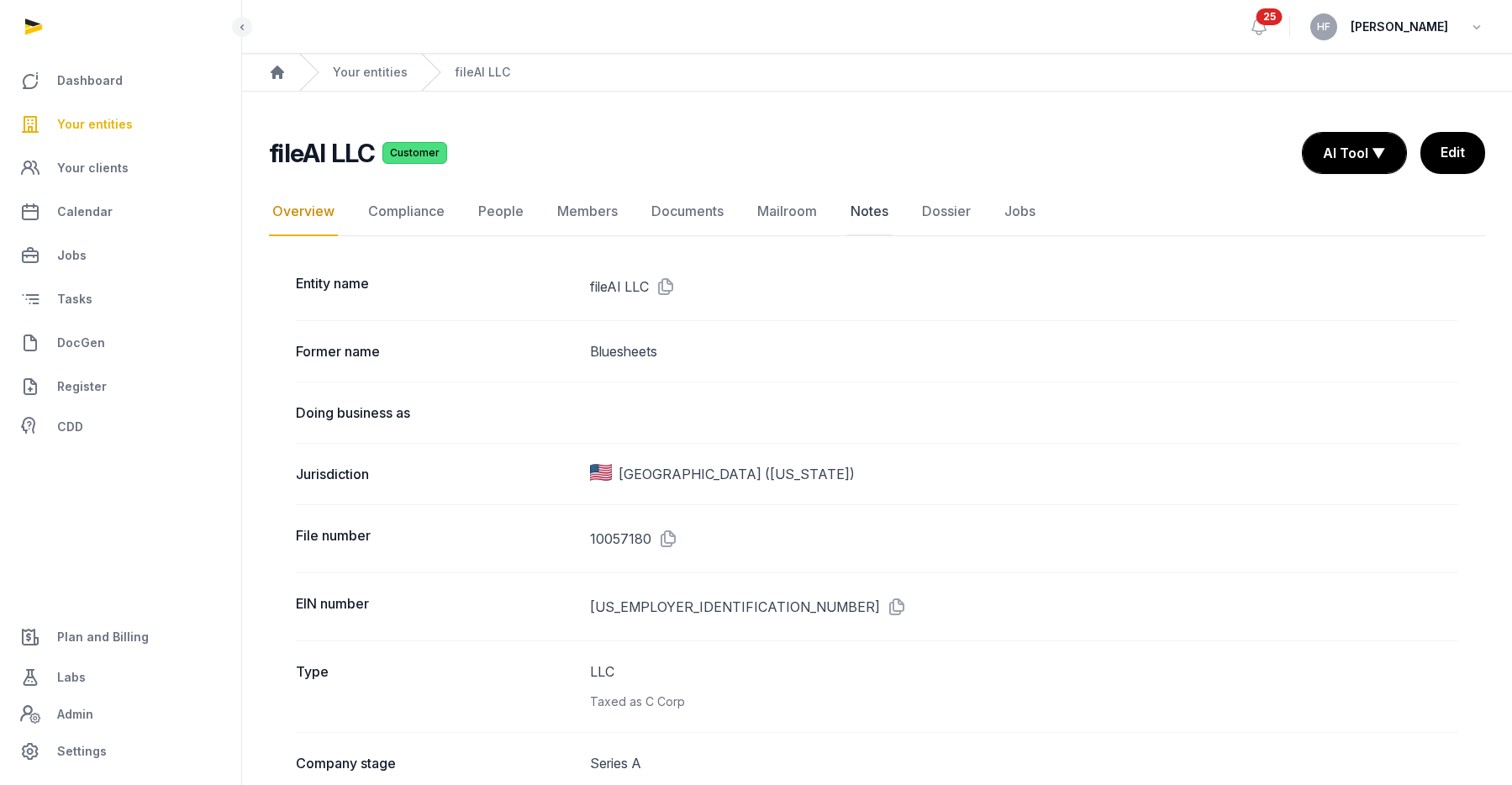
click at [869, 214] on link "Notes" at bounding box center [869, 212] width 44 height 49
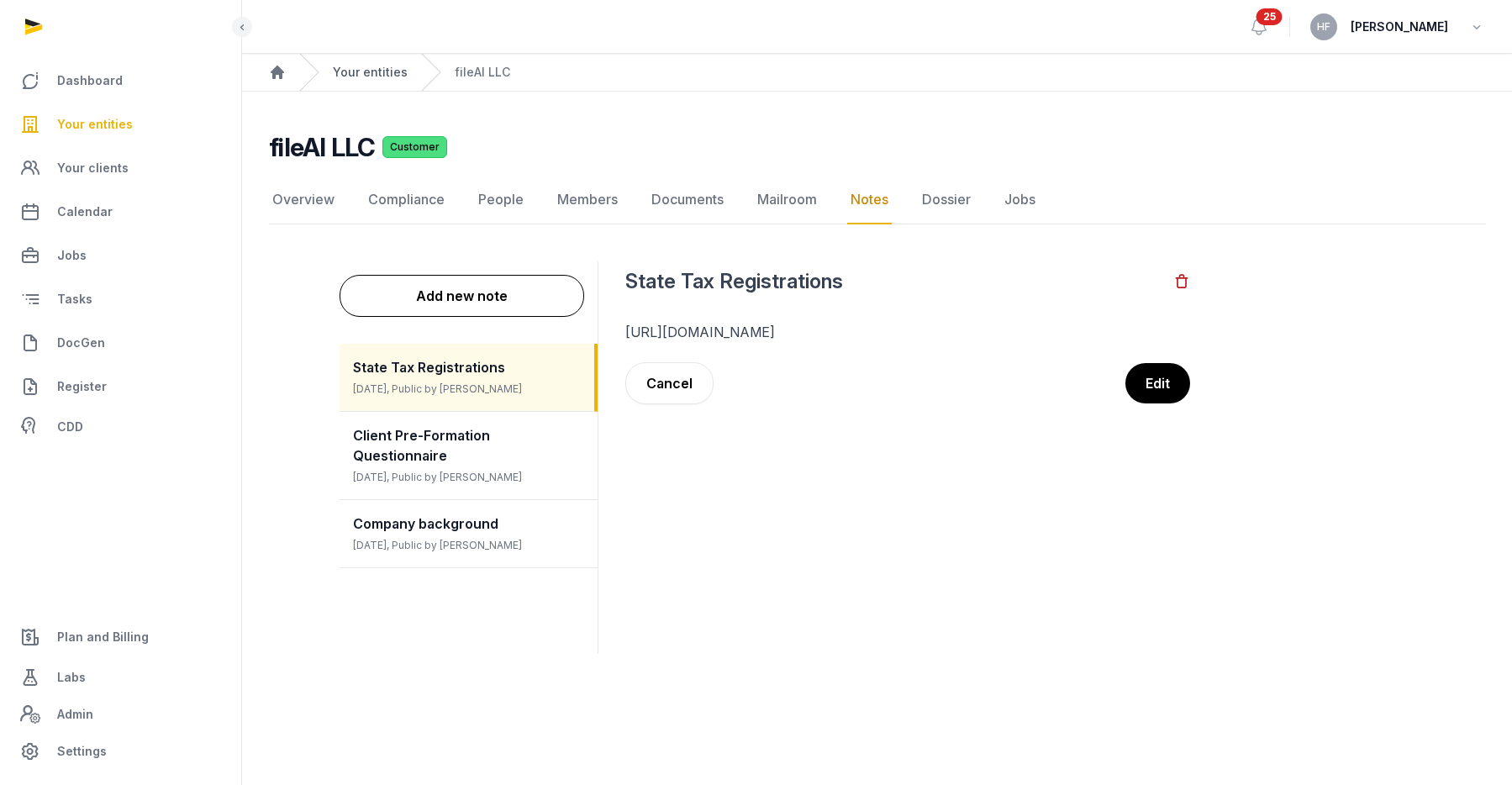
click at [376, 76] on link "Your entities" at bounding box center [370, 73] width 75 height 17
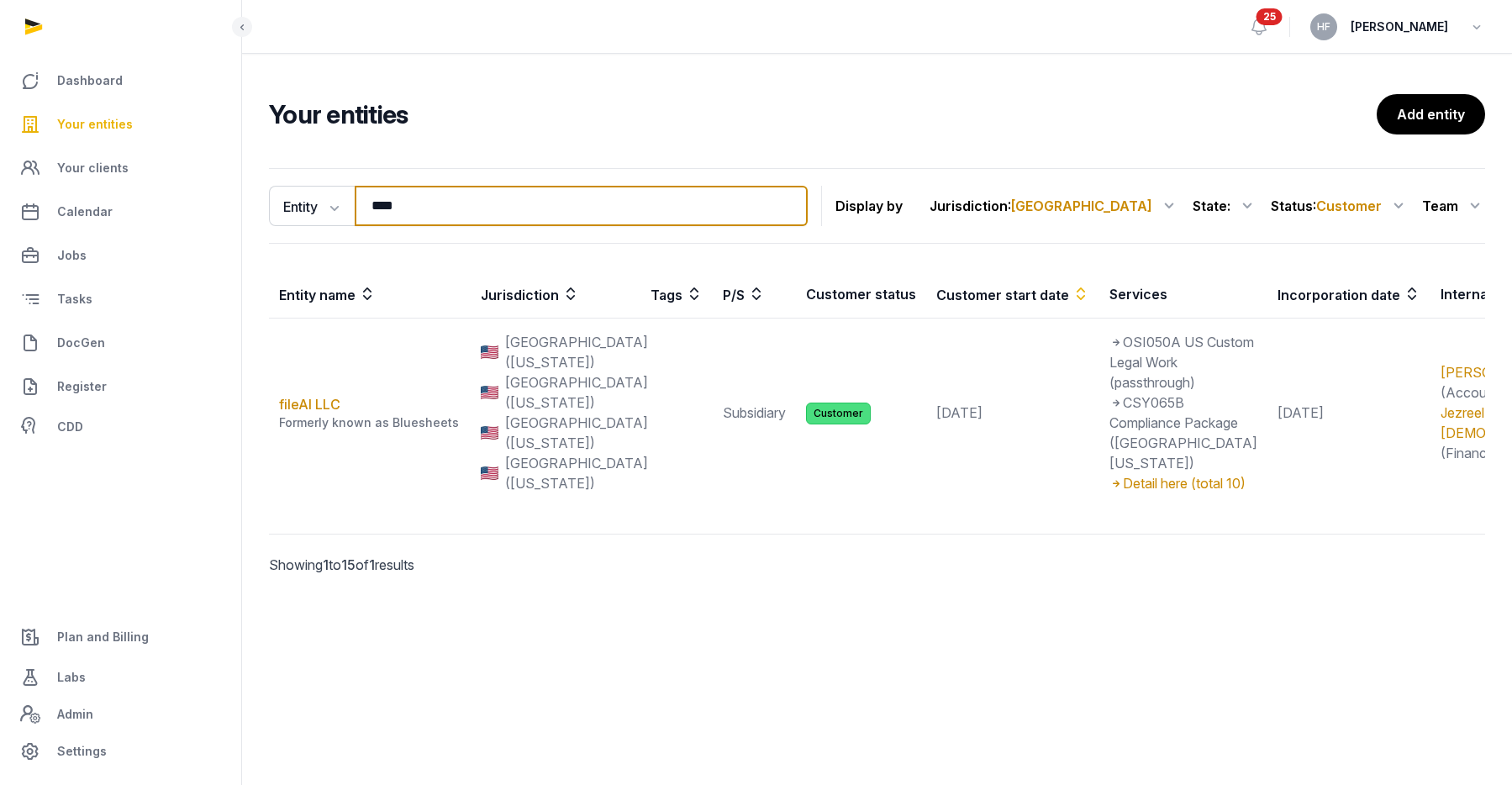
drag, startPoint x: 408, startPoint y: 208, endPoint x: 244, endPoint y: 189, distance: 165.1
click at [263, 189] on div "Entity Entity People Tags Services **** Search Display by Jurisdiction : [GEOGR…" at bounding box center [877, 394] width 1270 height 467
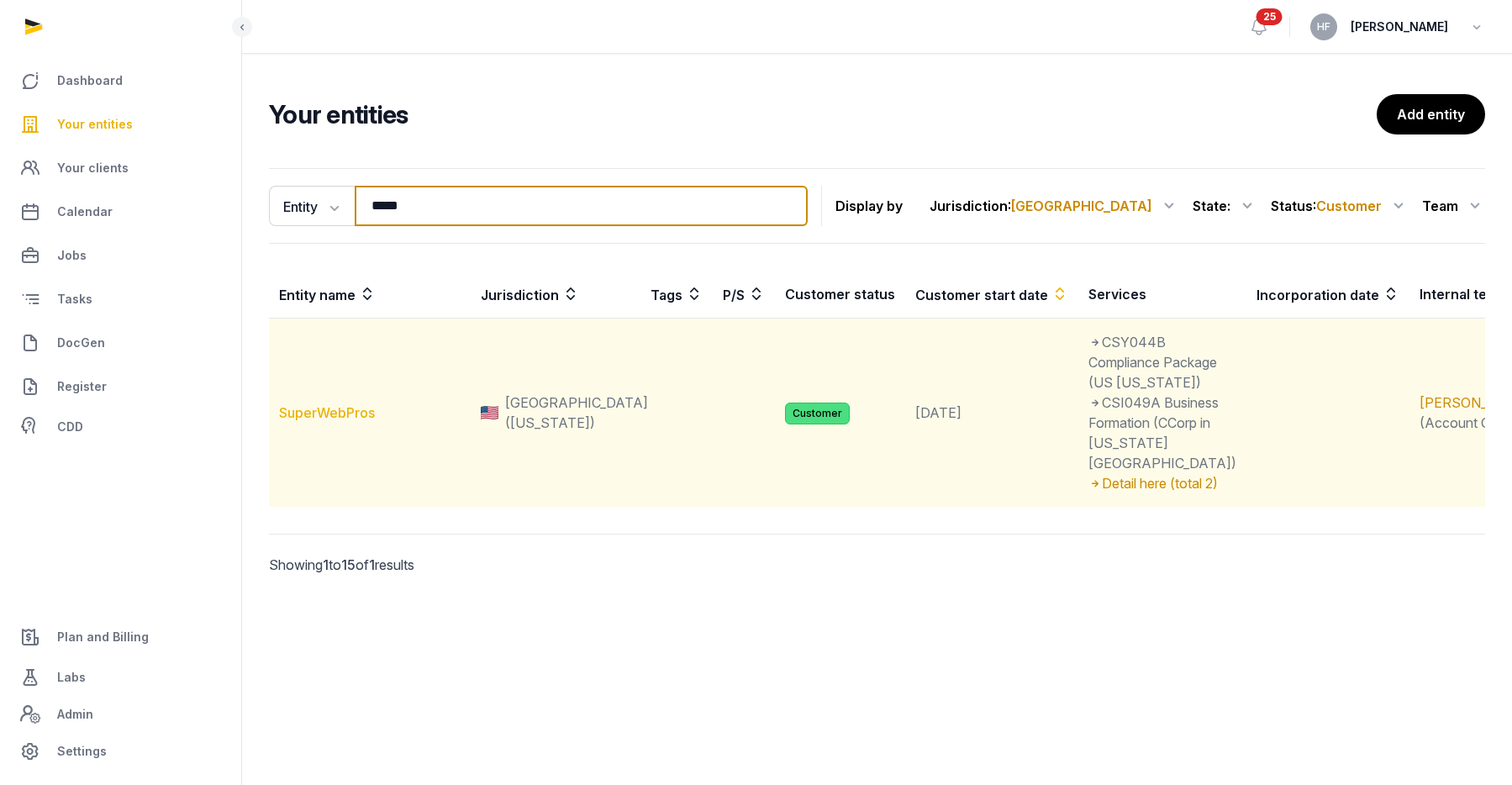
type input "*****"
click at [367, 404] on link "SuperWebPros" at bounding box center [327, 412] width 96 height 17
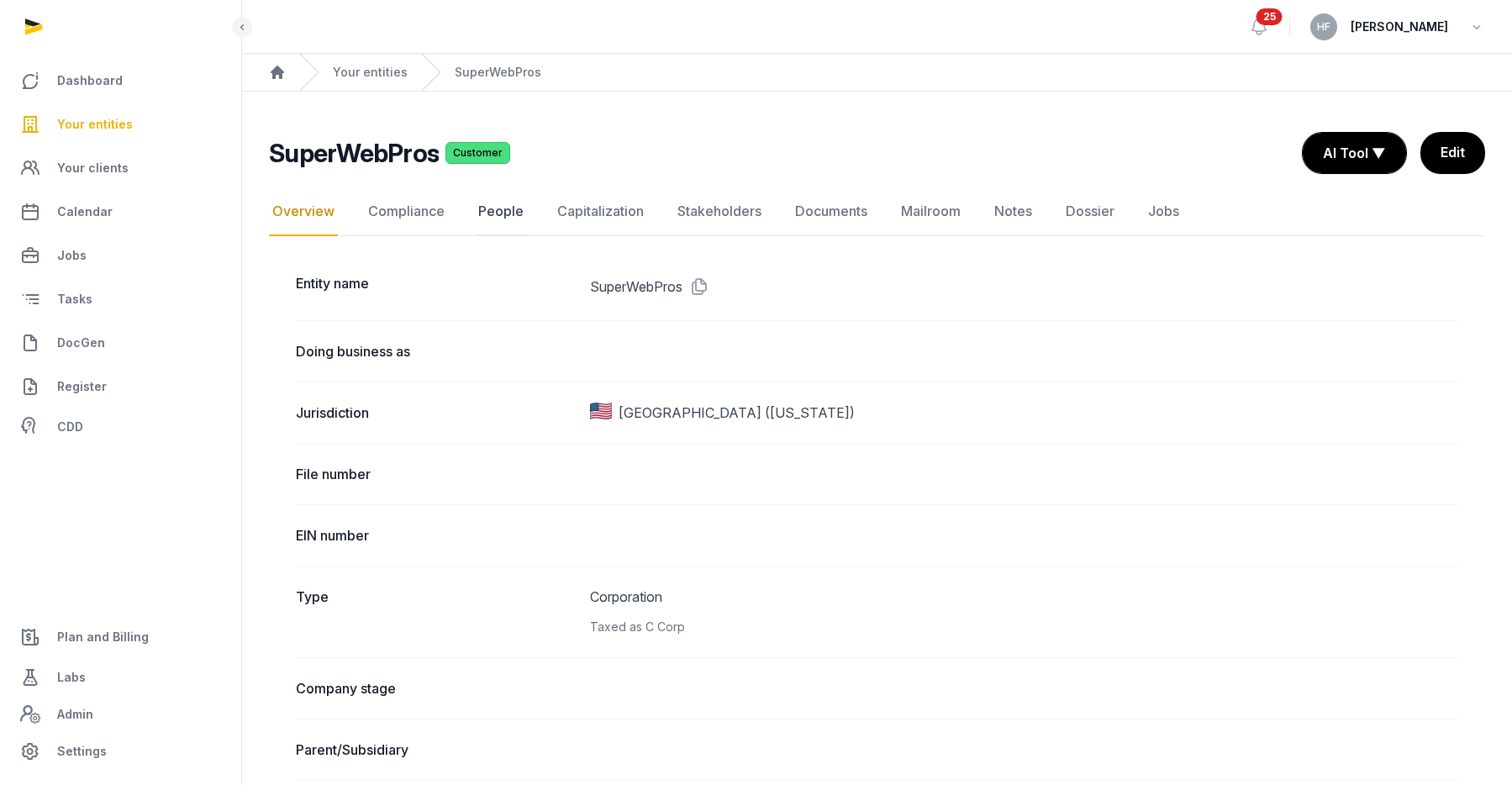
click at [490, 211] on link "People" at bounding box center [500, 212] width 52 height 49
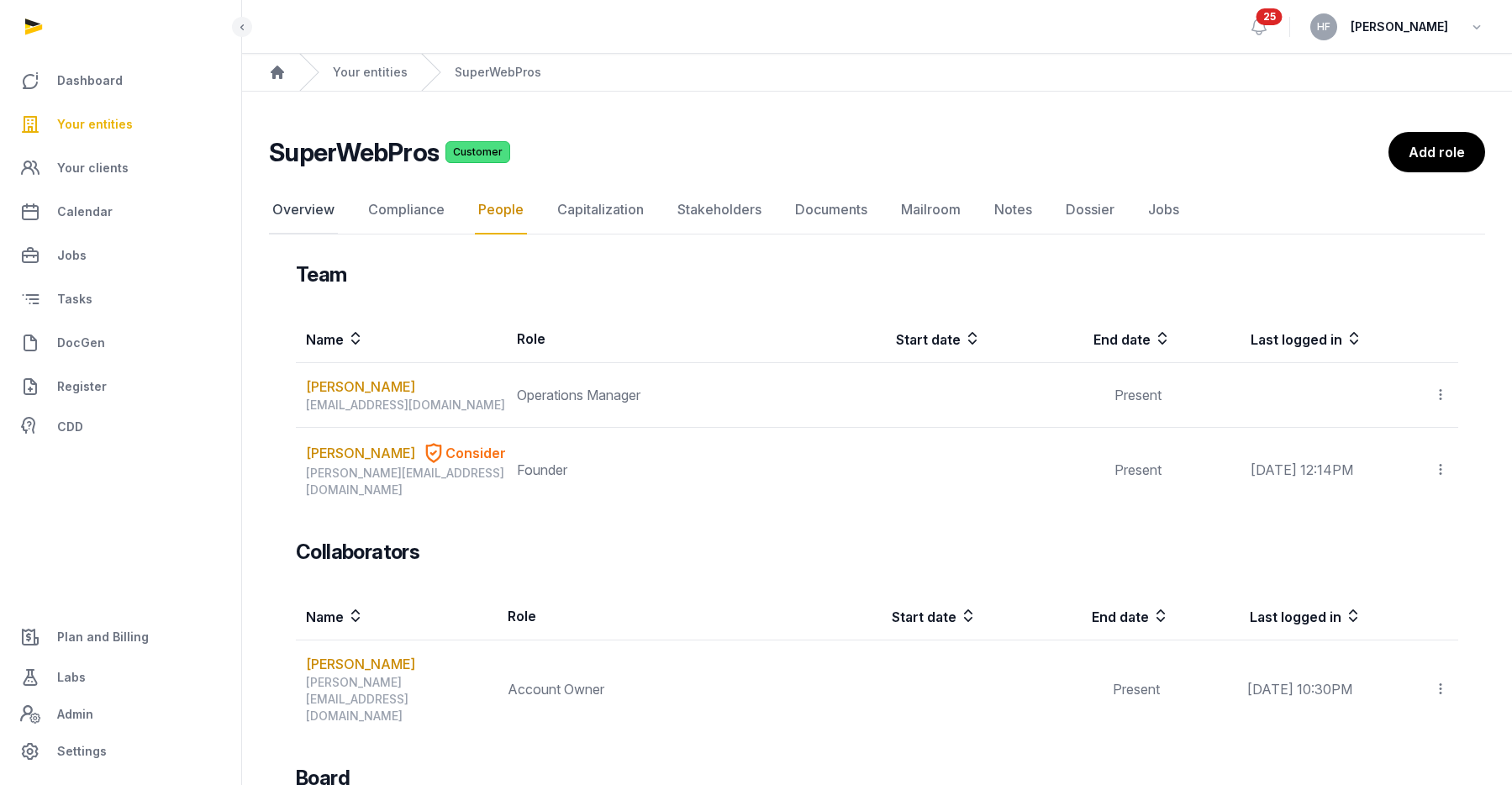
click at [301, 214] on link "Overview" at bounding box center [303, 210] width 69 height 49
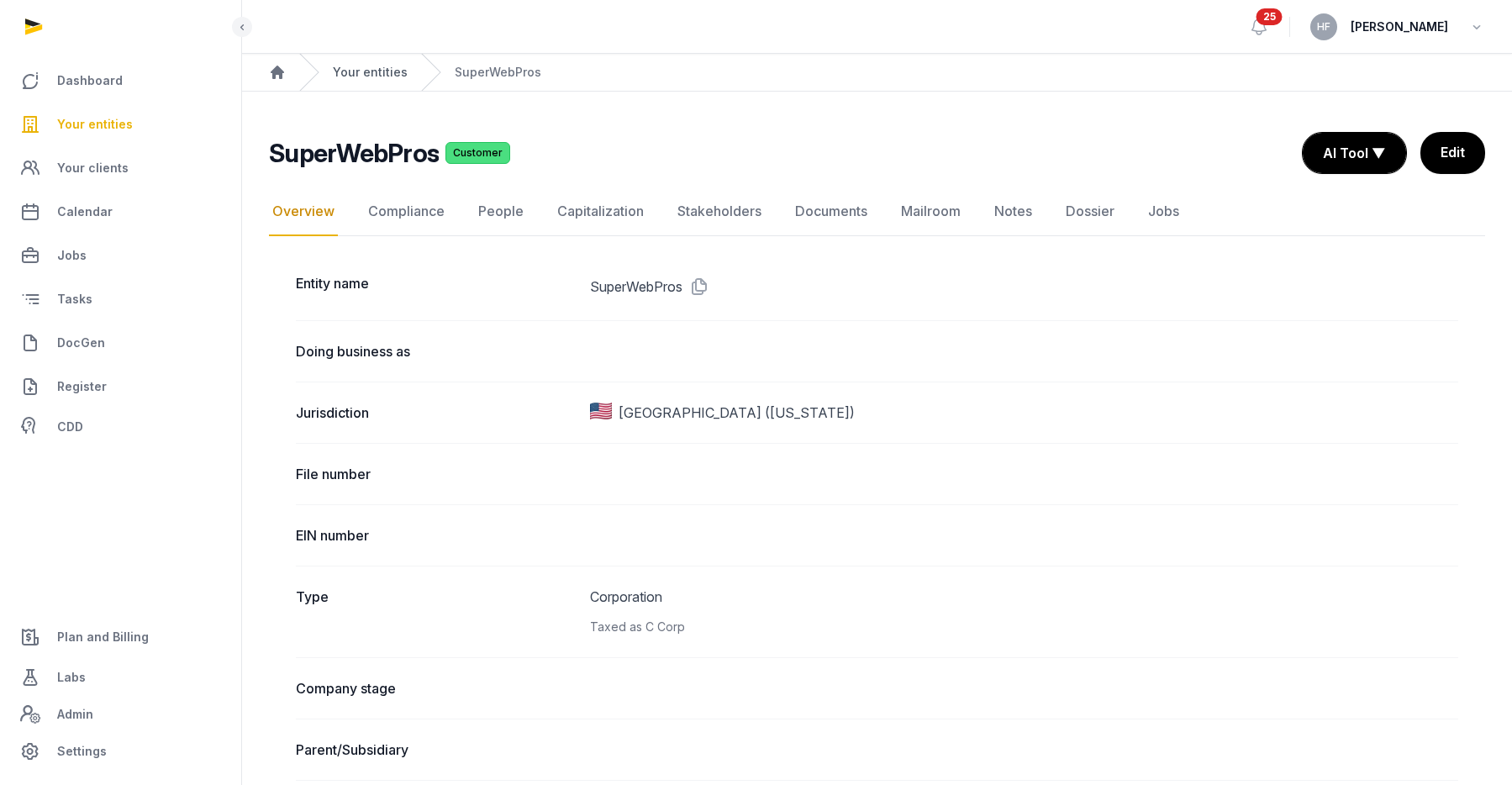
click at [388, 77] on link "Your entities" at bounding box center [370, 73] width 75 height 17
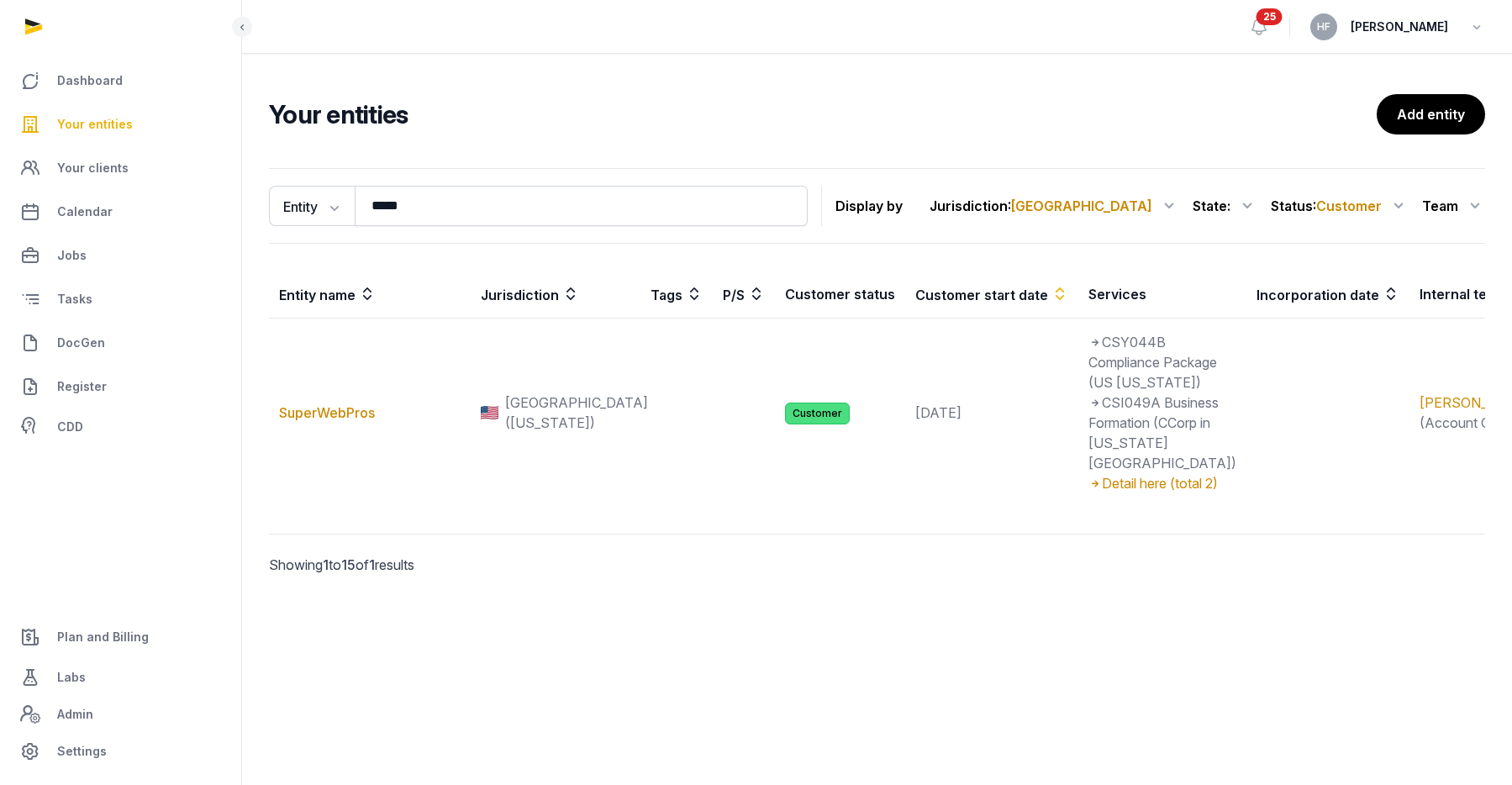
click at [1470, 206] on icon at bounding box center [1474, 206] width 20 height 27
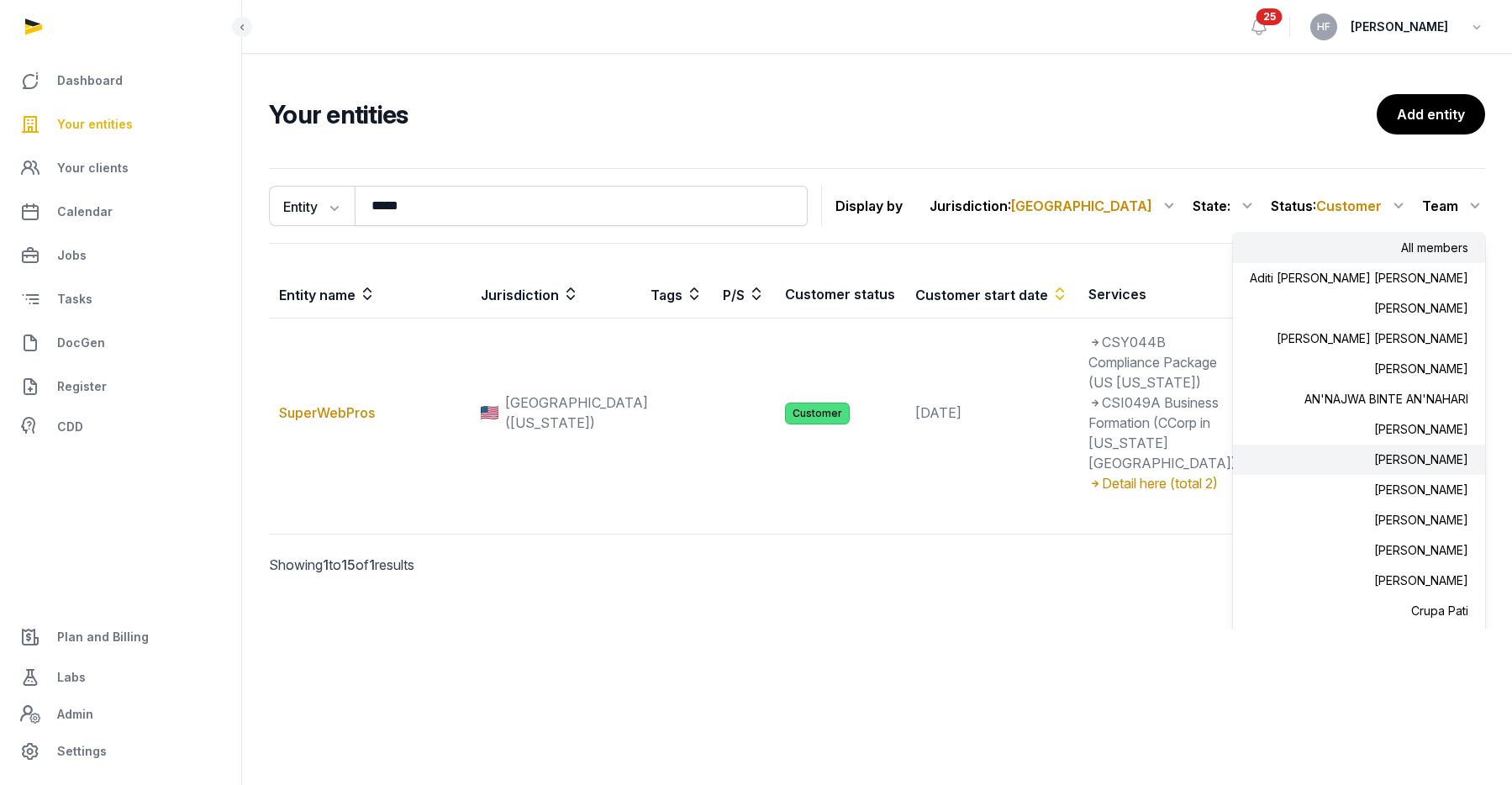
click at [1448, 454] on div "[PERSON_NAME]" at bounding box center [1358, 459] width 252 height 30
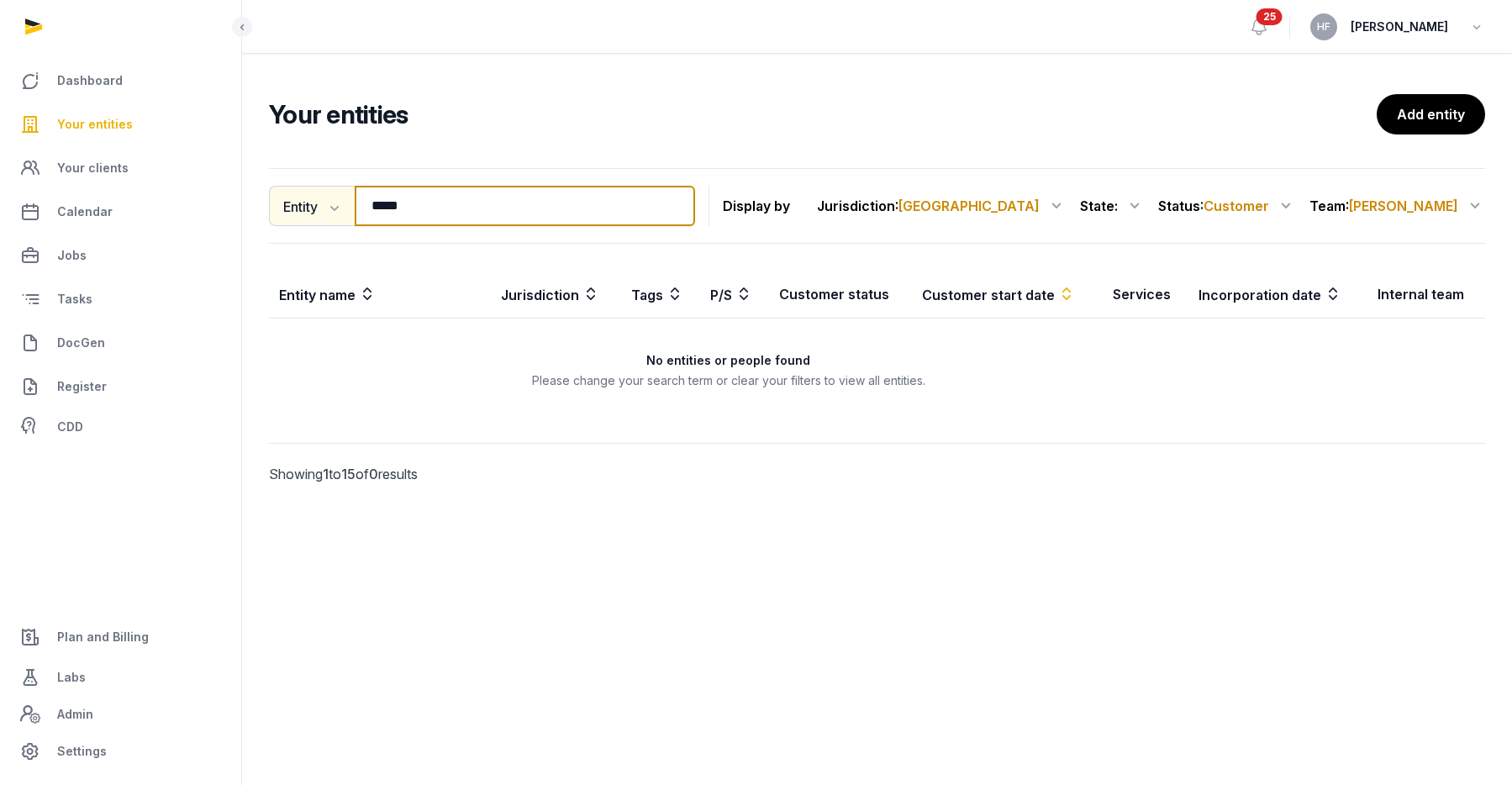
drag, startPoint x: 515, startPoint y: 219, endPoint x: 293, endPoint y: 207, distance: 222.3
click at [293, 207] on div "Entity Entity People Tags Services ***** Search" at bounding box center [482, 206] width 426 height 41
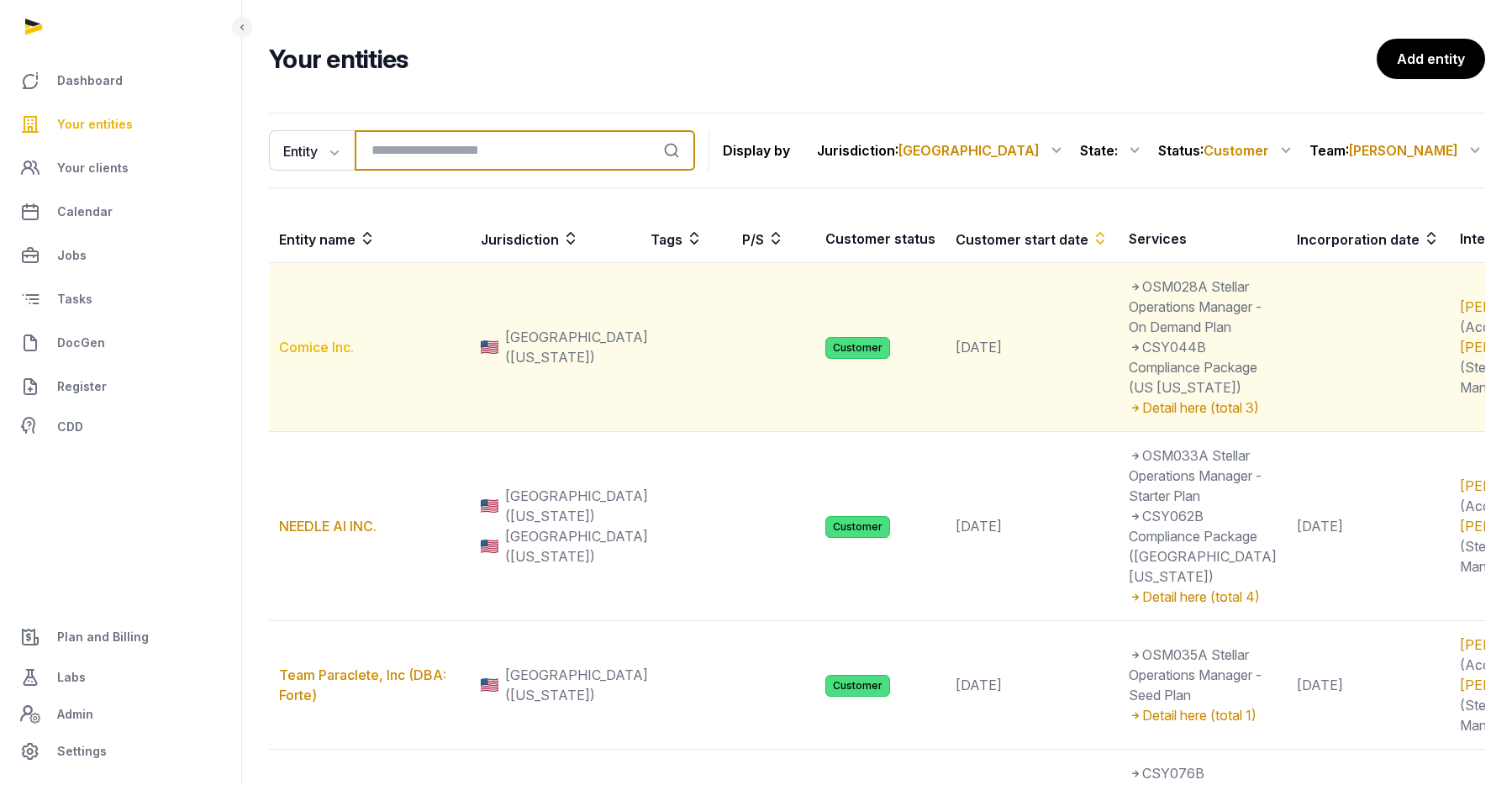
scroll to position [61, 0]
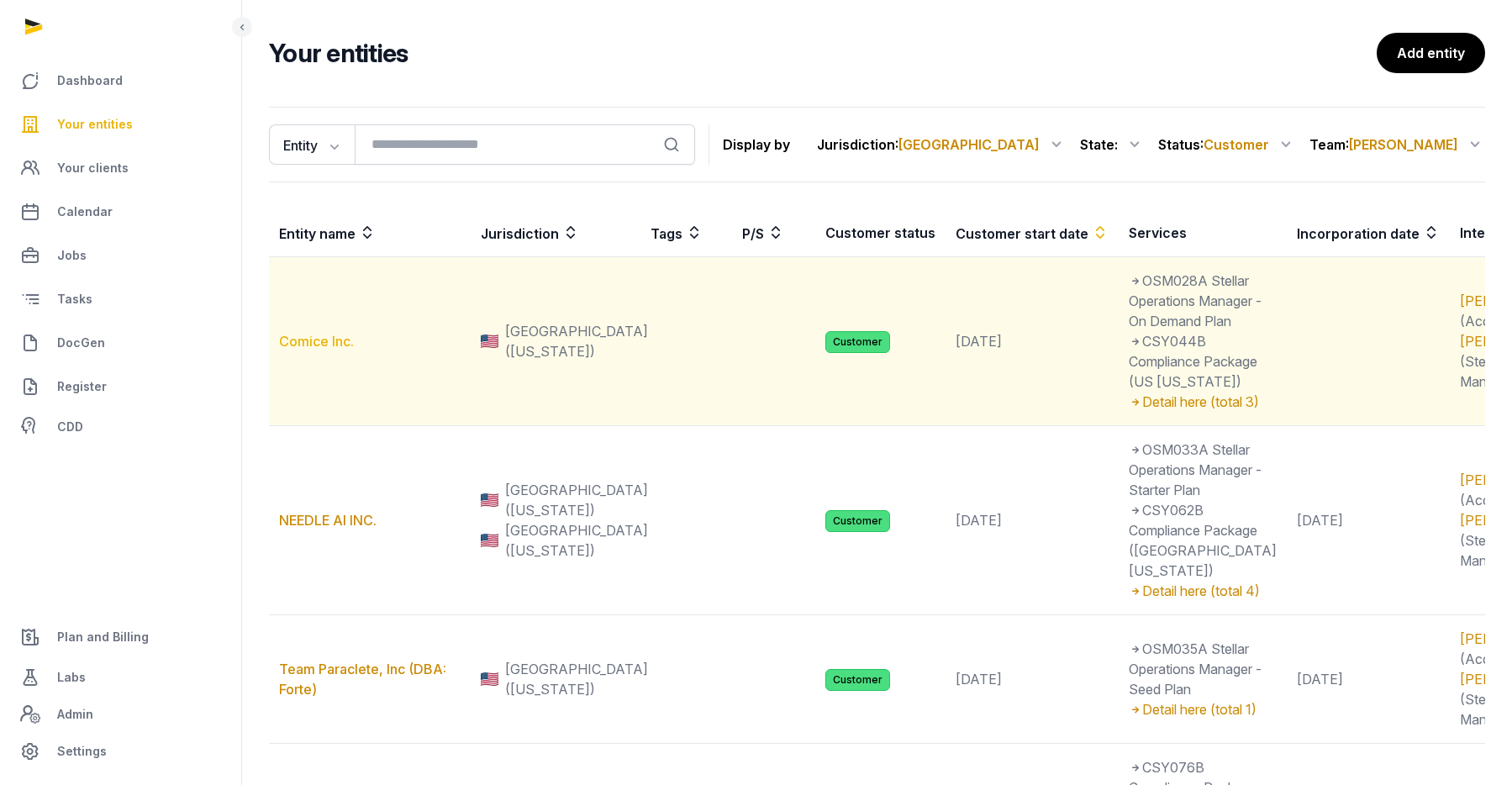
click at [333, 350] on link "Comice Inc." at bounding box center [316, 342] width 75 height 17
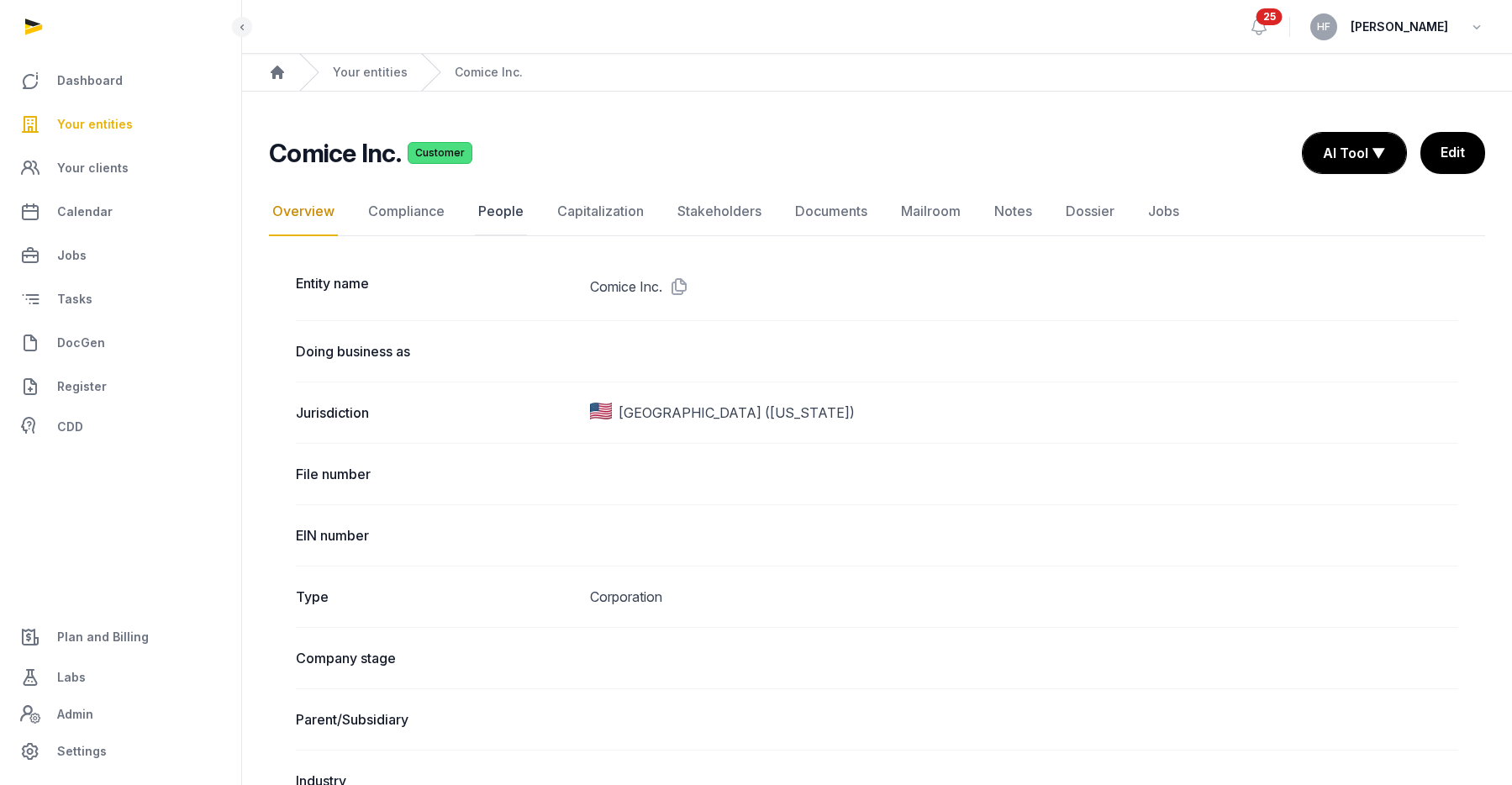
click at [493, 219] on link "People" at bounding box center [500, 212] width 52 height 49
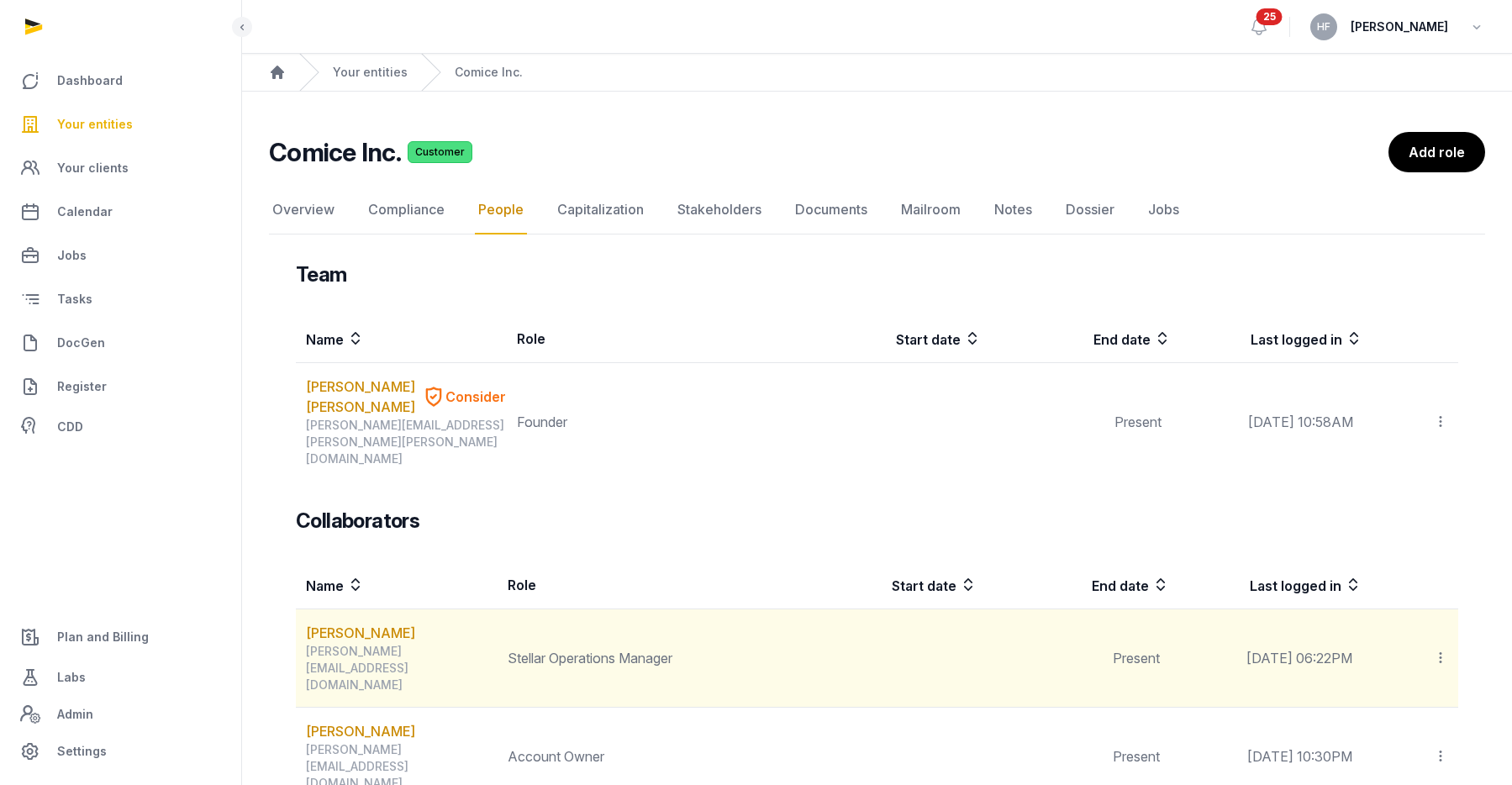
click at [1442, 649] on icon at bounding box center [1440, 658] width 15 height 18
click at [1419, 762] on span "Delete" at bounding box center [1411, 771] width 40 height 17
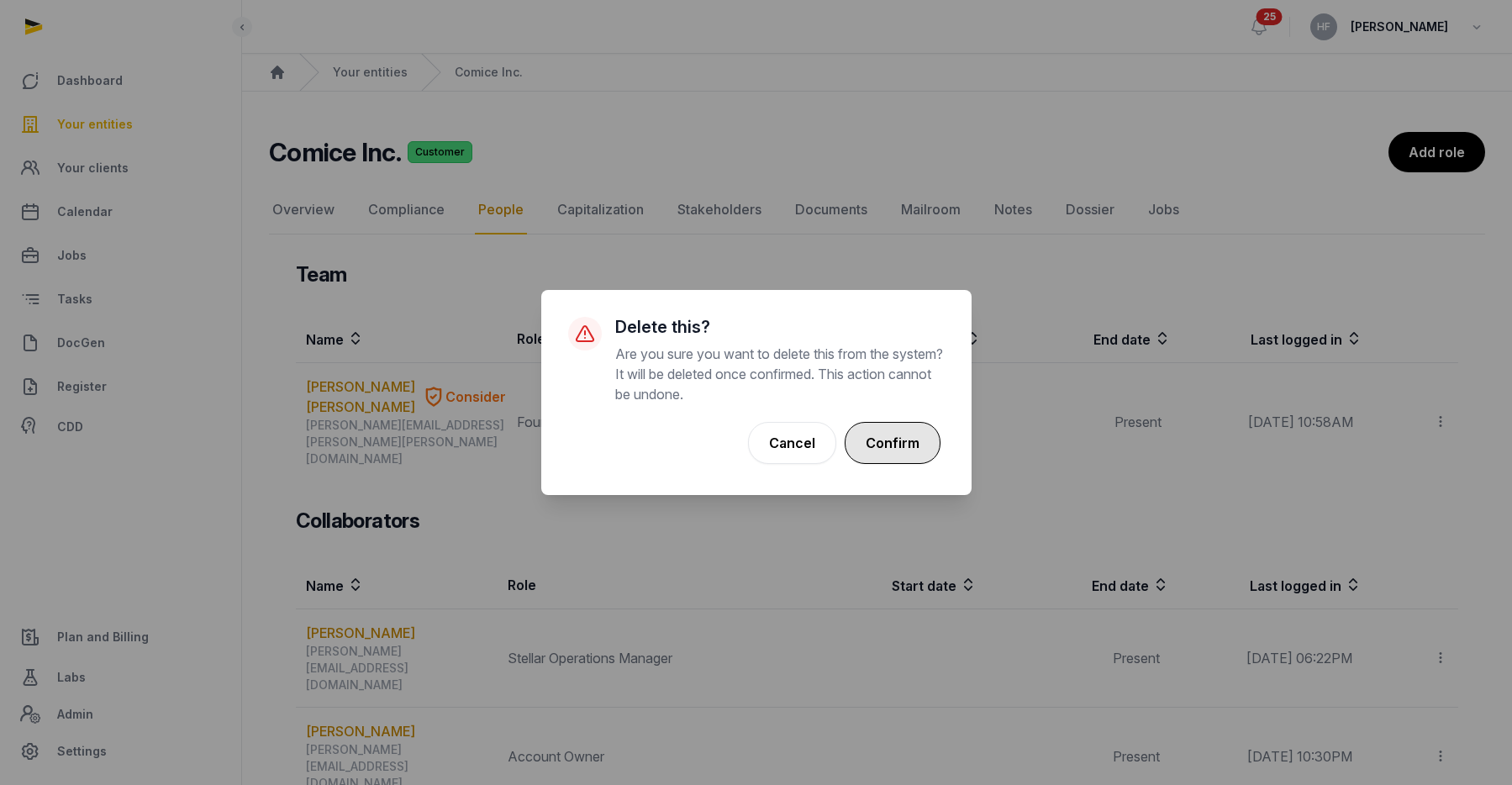
click at [912, 448] on button "Confirm" at bounding box center [892, 443] width 96 height 42
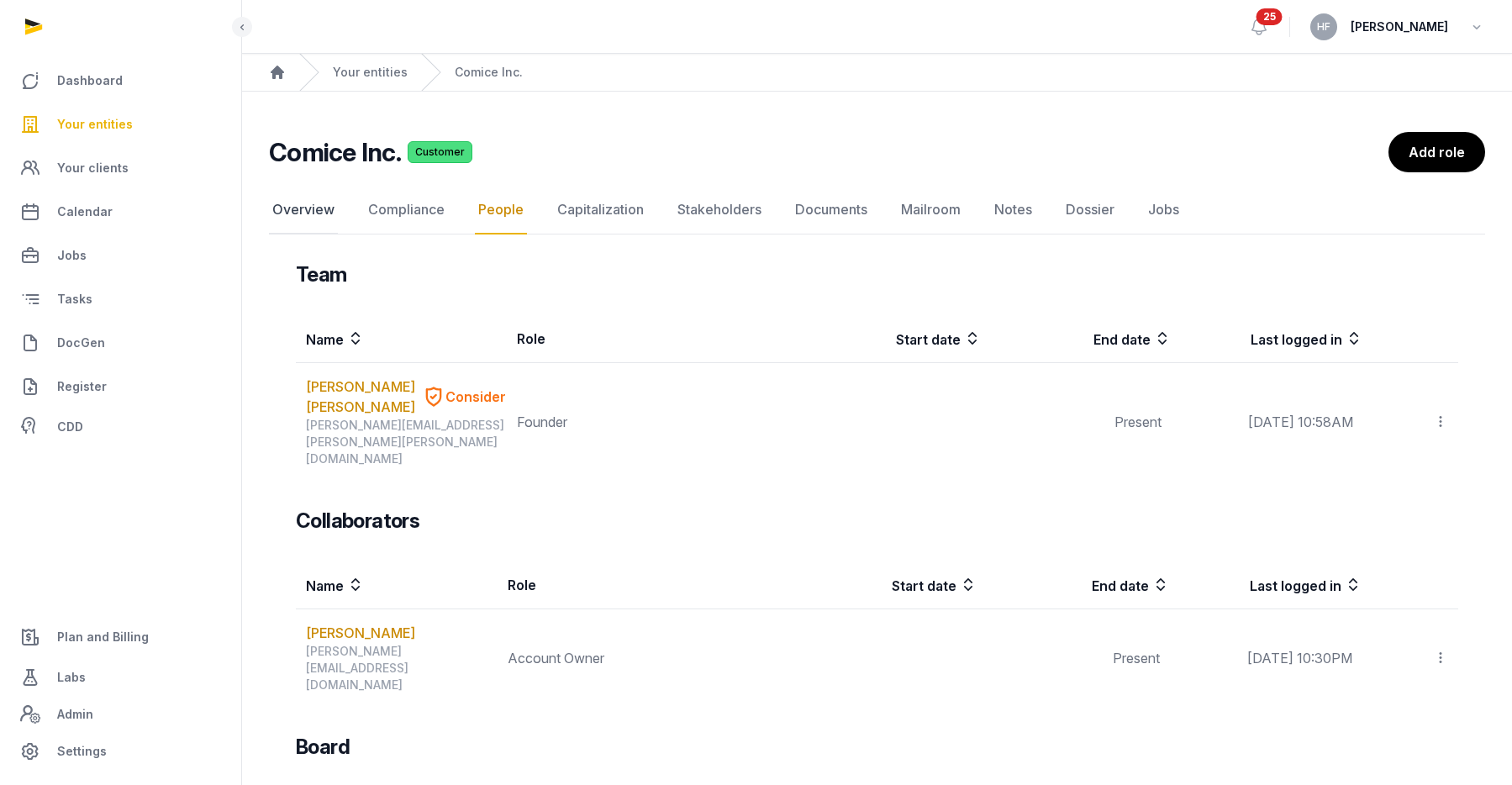
click at [307, 209] on link "Overview" at bounding box center [303, 210] width 69 height 49
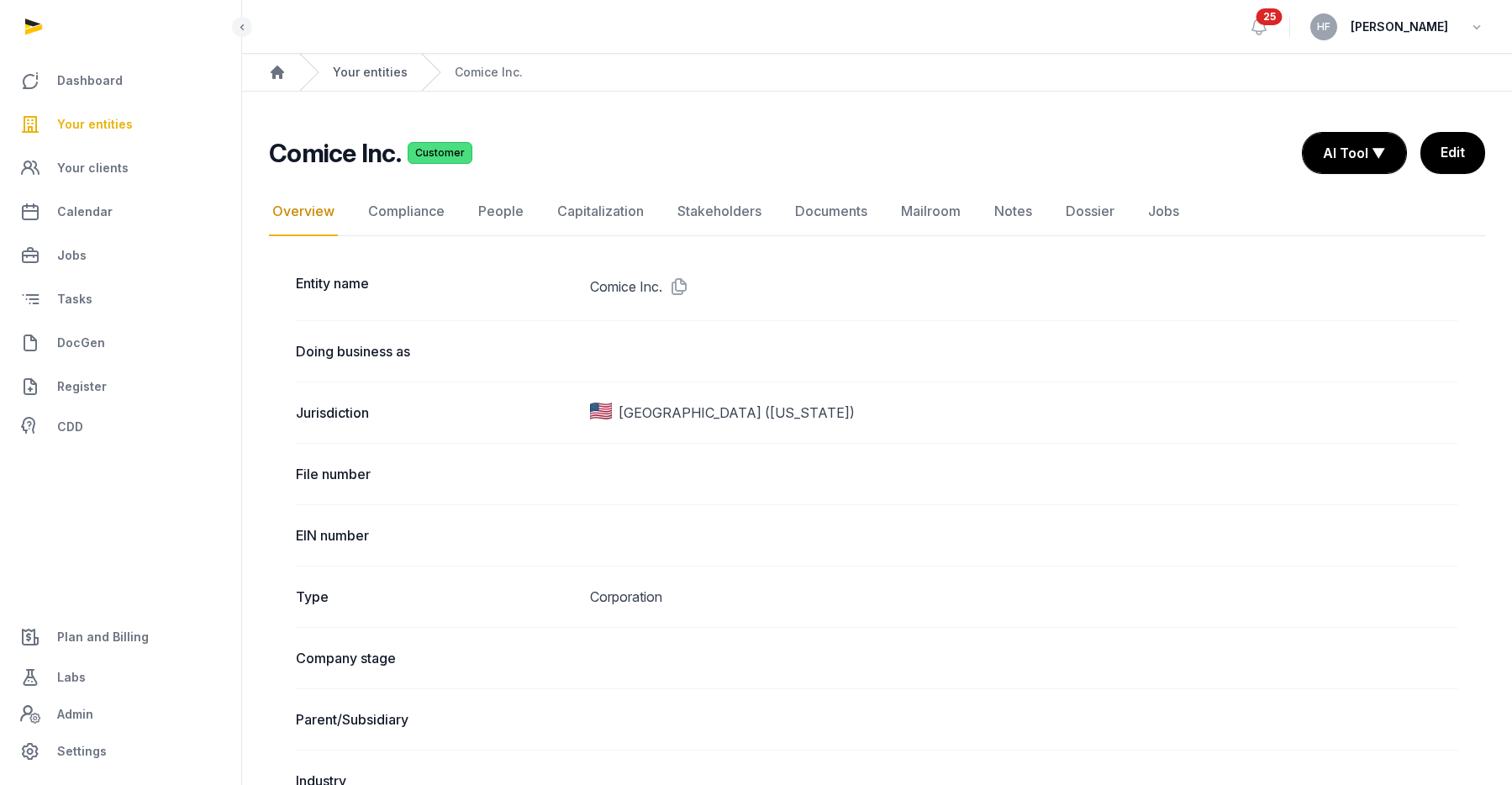
click at [391, 80] on link "Your entities" at bounding box center [370, 73] width 75 height 17
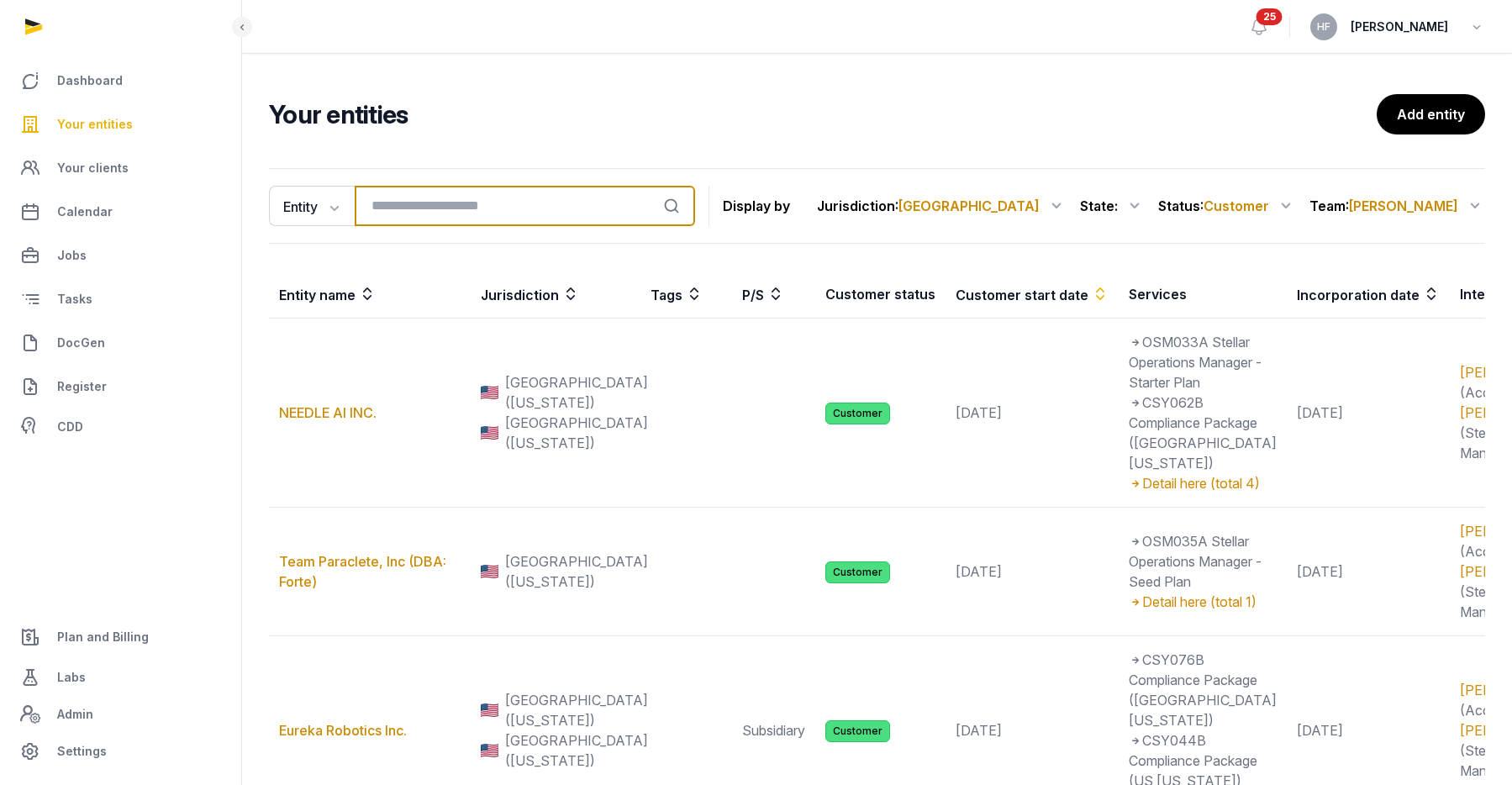
click at [435, 208] on input "search" at bounding box center [524, 206] width 341 height 41
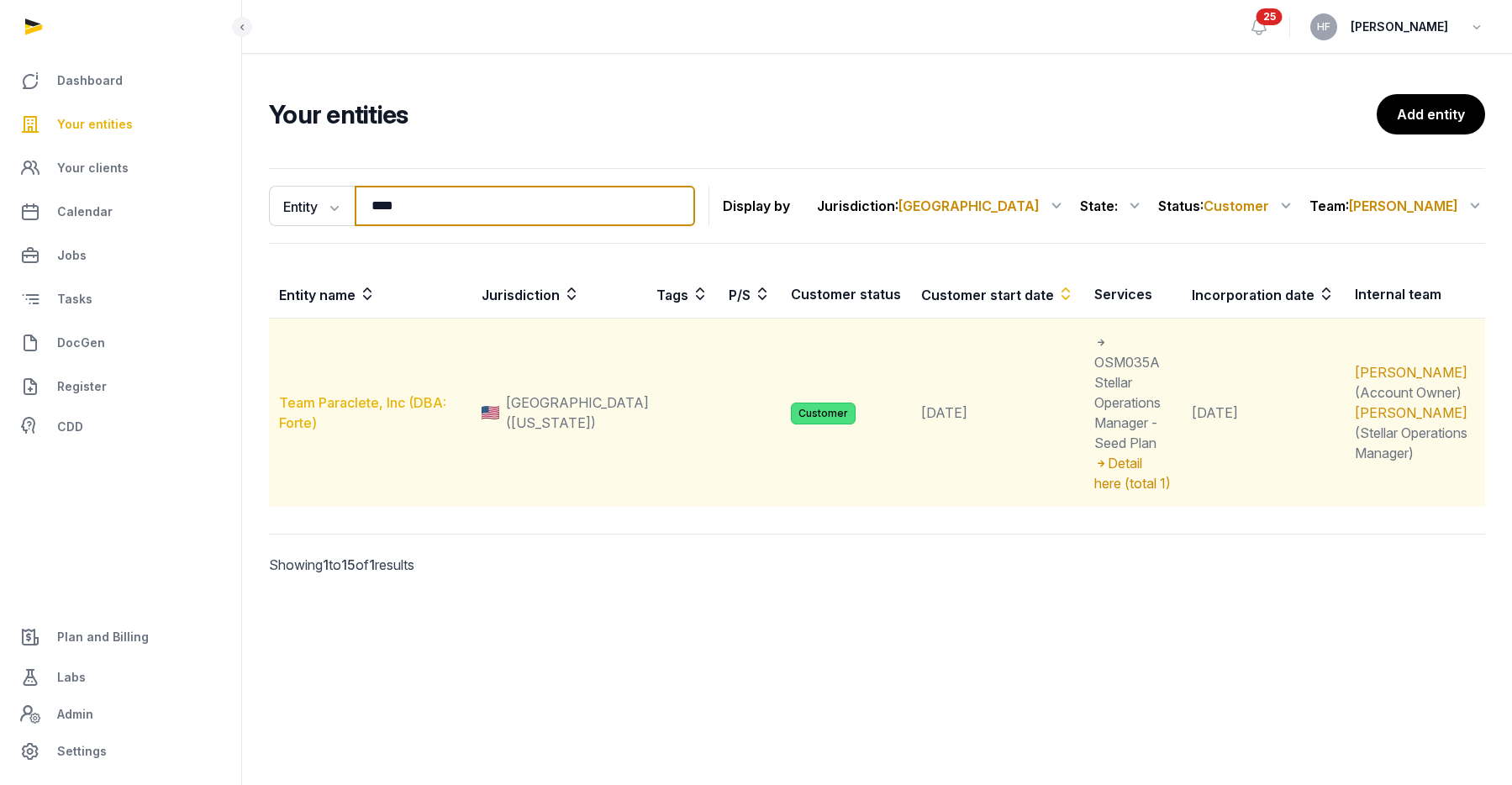
type input "****"
click at [396, 394] on link "Team Paraclete, Inc (DBA: Forte)" at bounding box center [362, 412] width 167 height 37
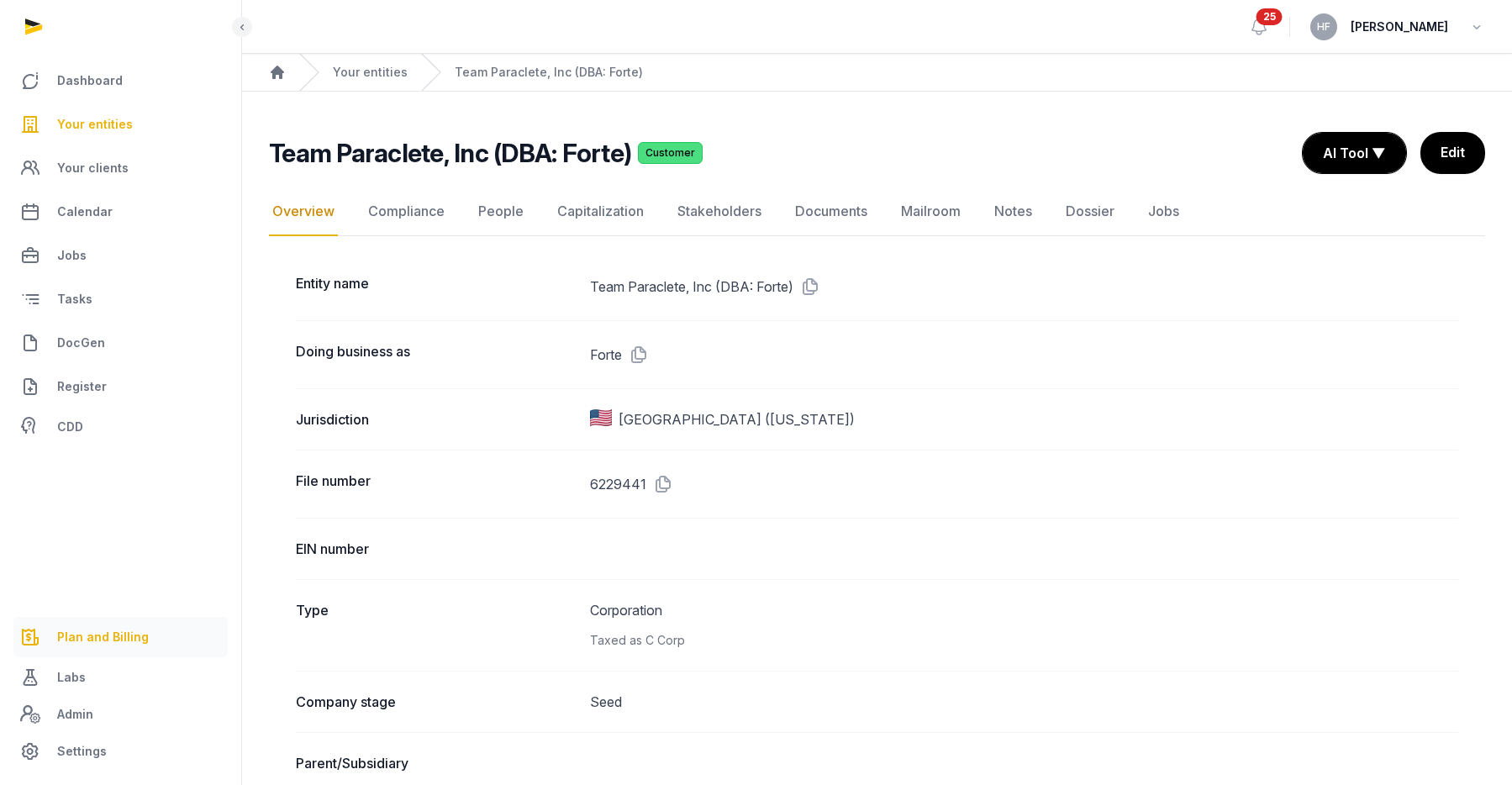
click at [97, 650] on link "Plan and Billing" at bounding box center [120, 637] width 214 height 41
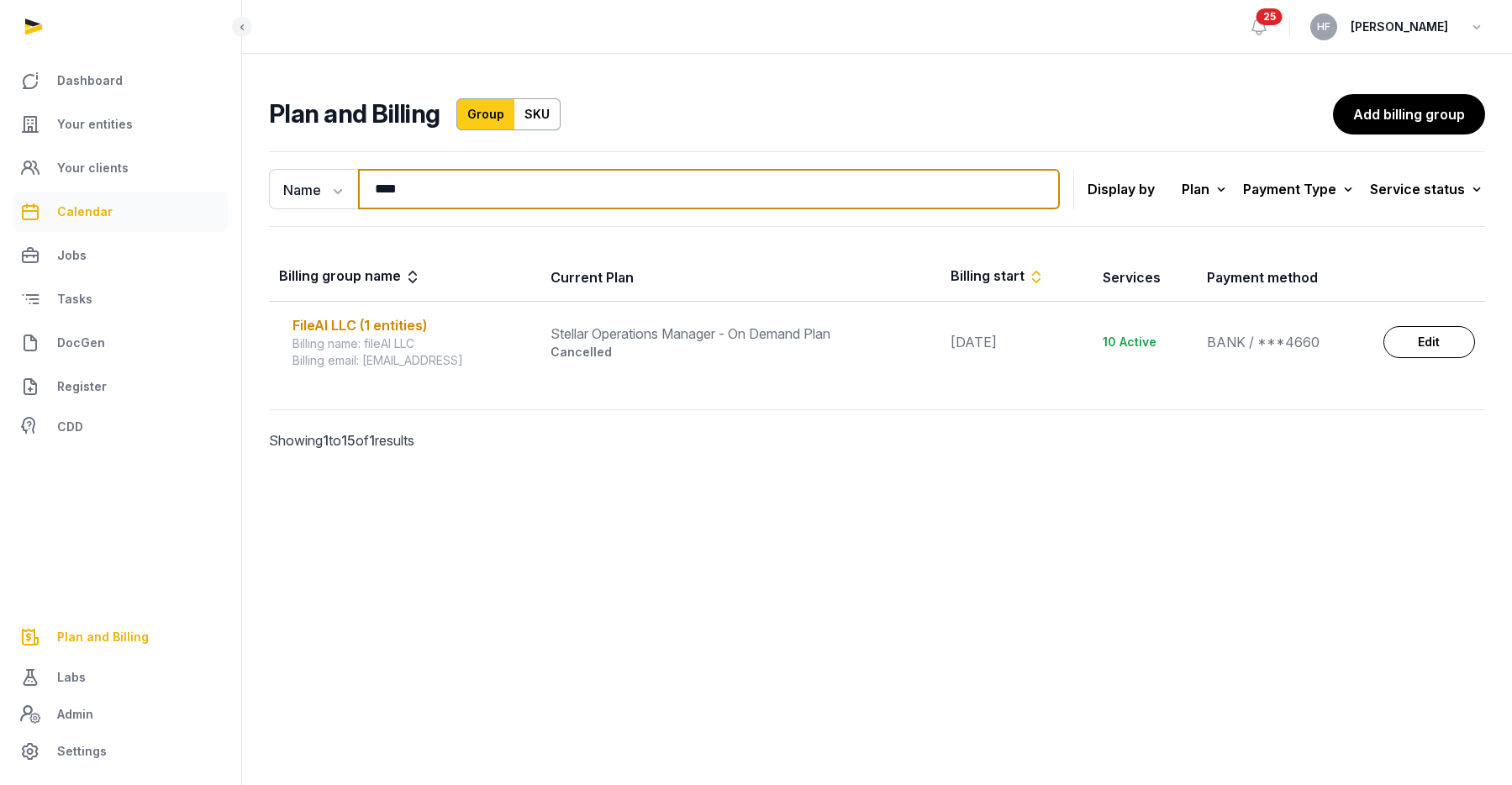
drag, startPoint x: 420, startPoint y: 194, endPoint x: 201, endPoint y: 194, distance: 219.0
click at [227, 194] on div "Dashboard Your entities Your clients Calendar Jobs Tasks DocGen Register CDD Pl…" at bounding box center [756, 392] width 1512 height 785
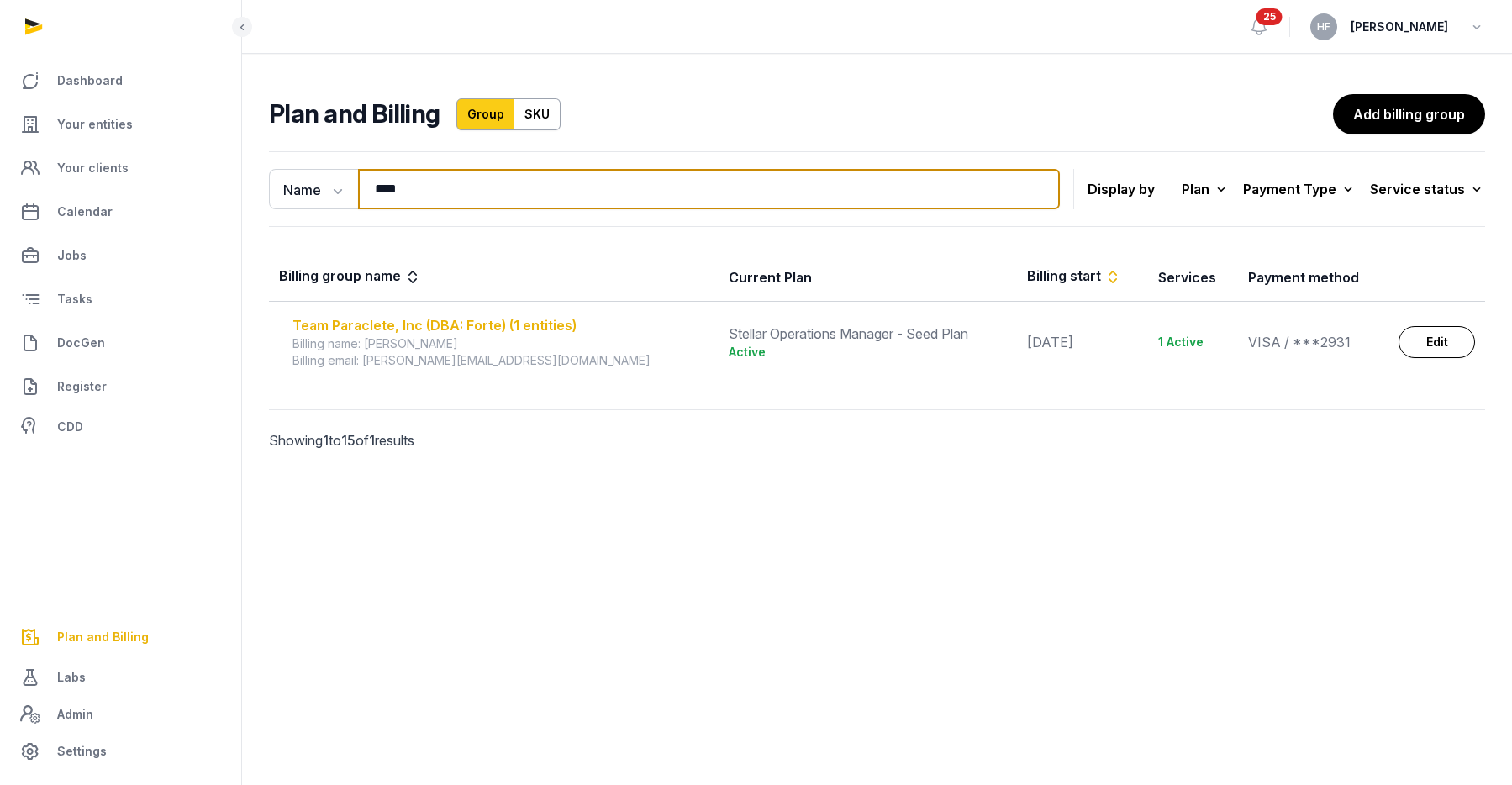
type input "****"
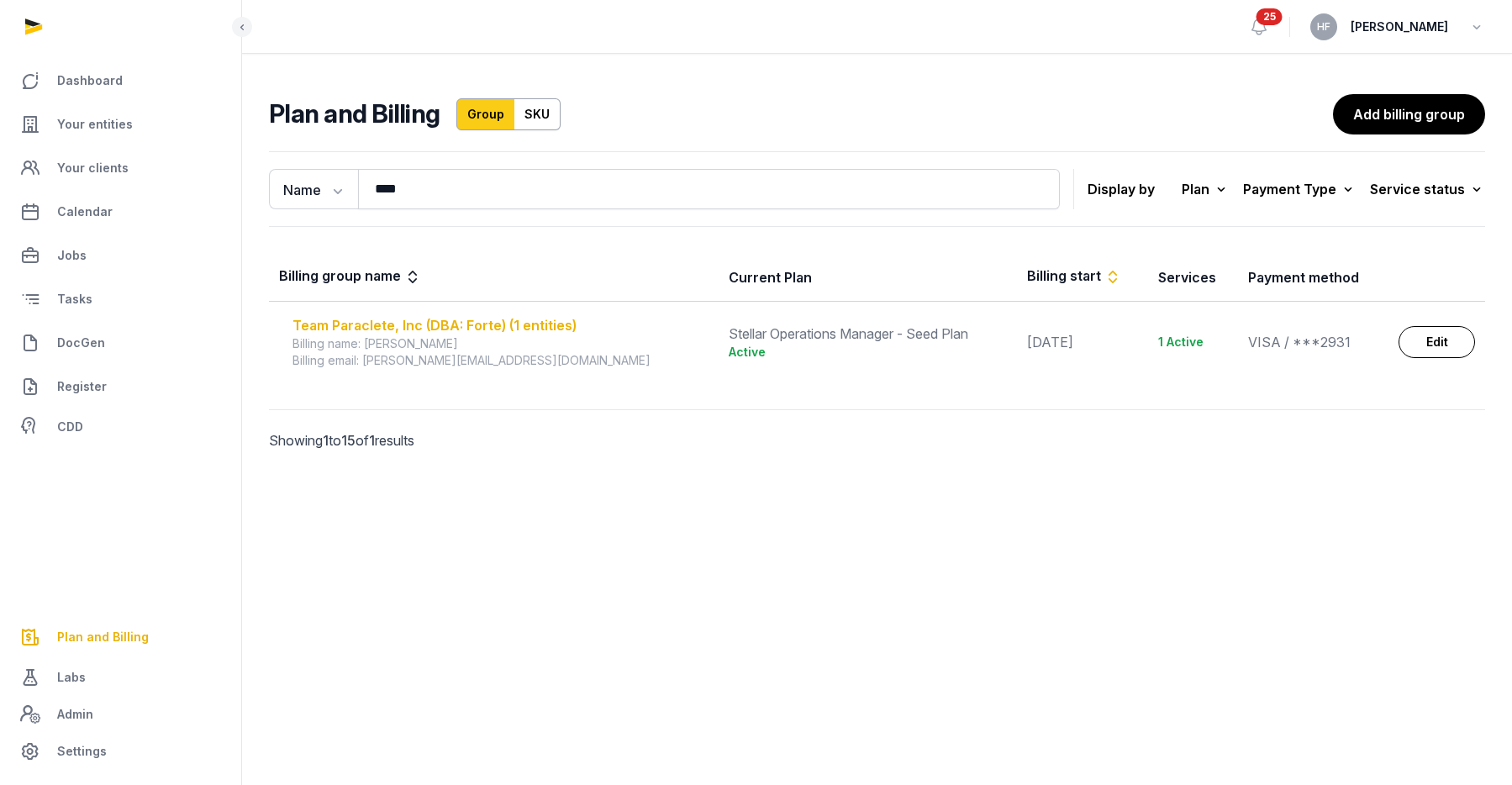
click at [378, 326] on div "Team Paraclete, Inc (DBA: Forte) (1 entities)" at bounding box center [500, 325] width 416 height 20
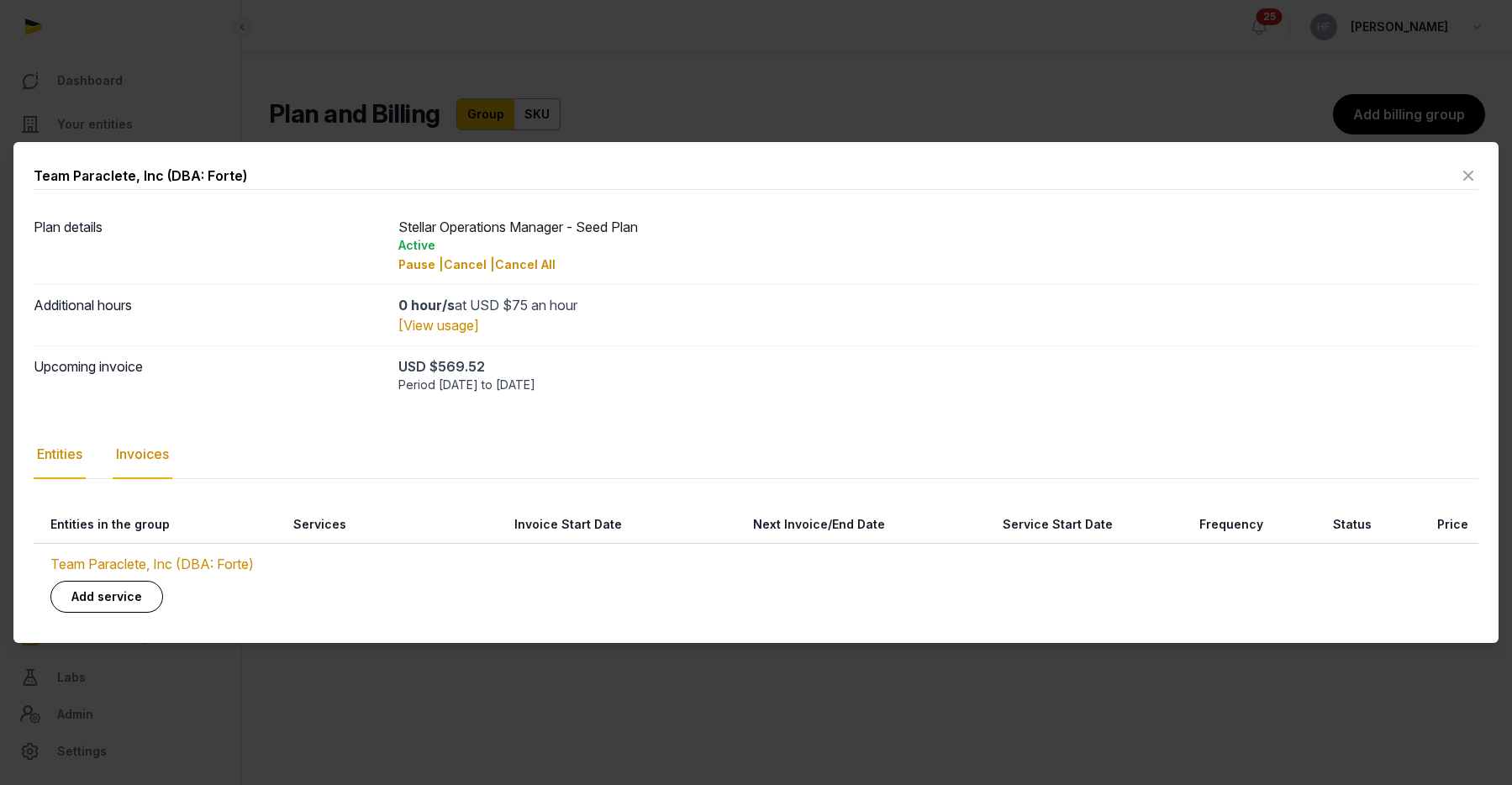
click at [160, 455] on div "Invoices" at bounding box center [141, 455] width 59 height 49
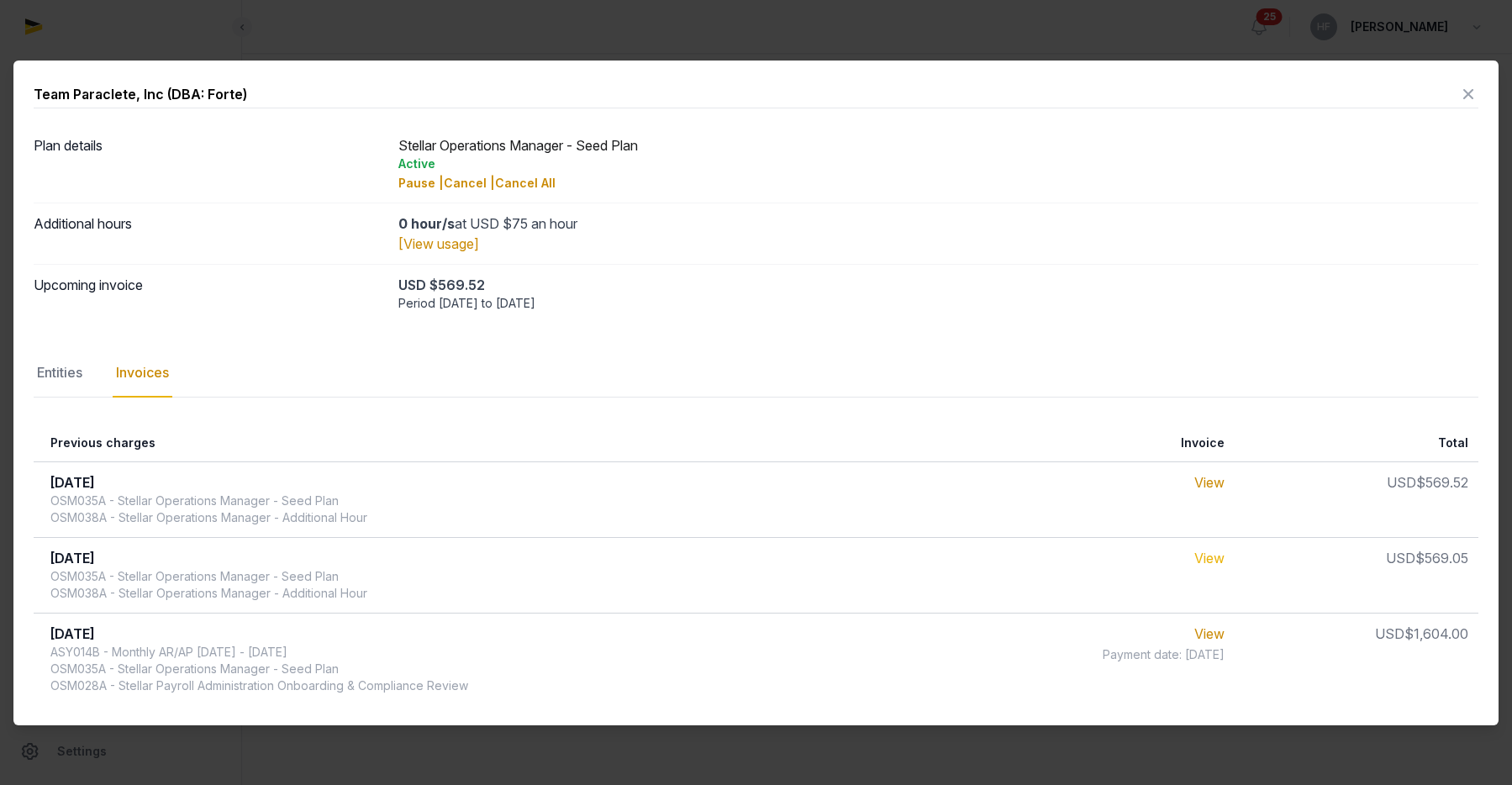
click at [1213, 557] on link "View" at bounding box center [1209, 559] width 30 height 17
click at [1211, 558] on link "View" at bounding box center [1209, 559] width 30 height 17
click at [1467, 91] on icon at bounding box center [1468, 94] width 20 height 27
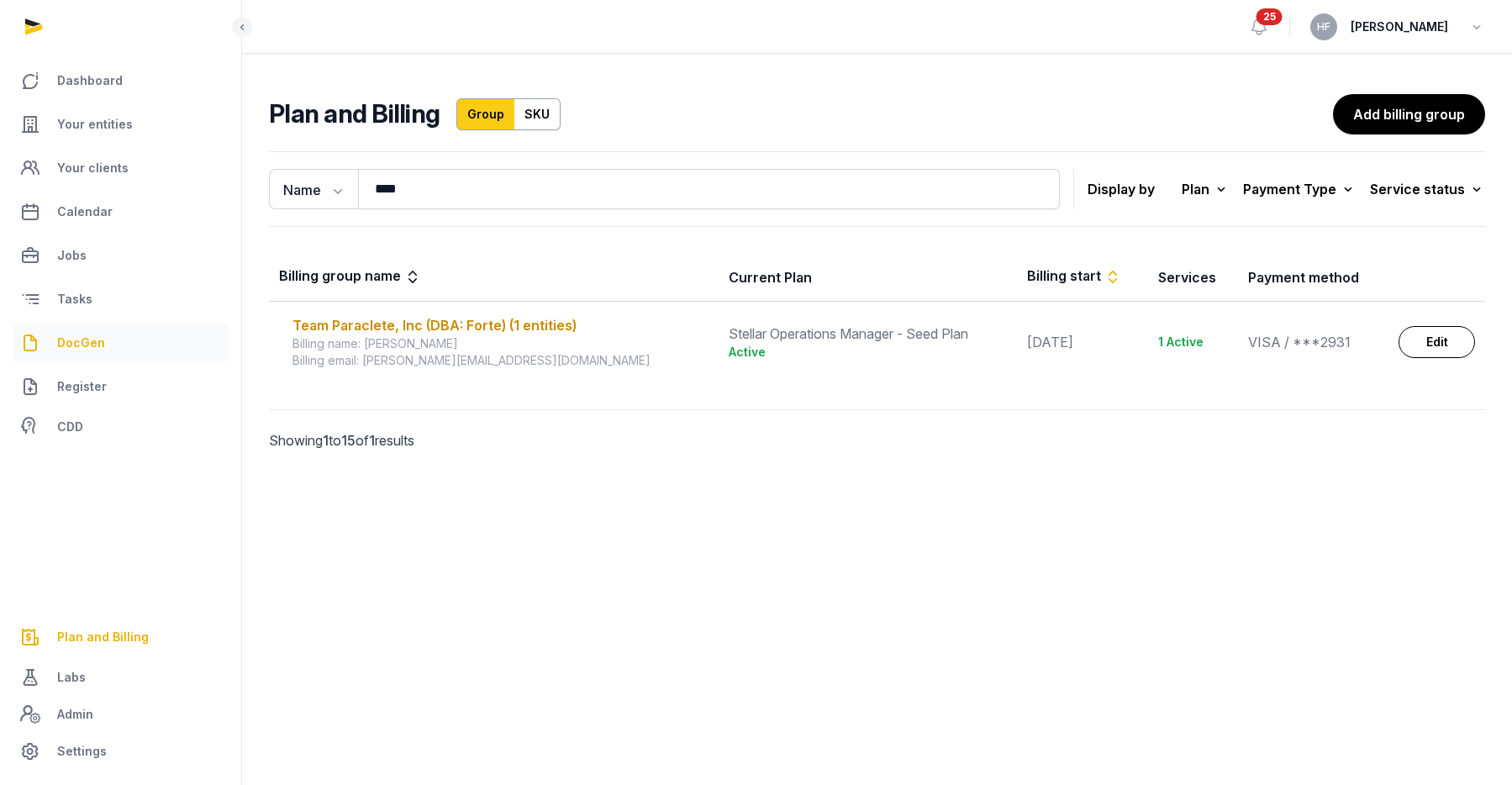
click at [89, 334] on span "DocGen" at bounding box center [81, 342] width 48 height 20
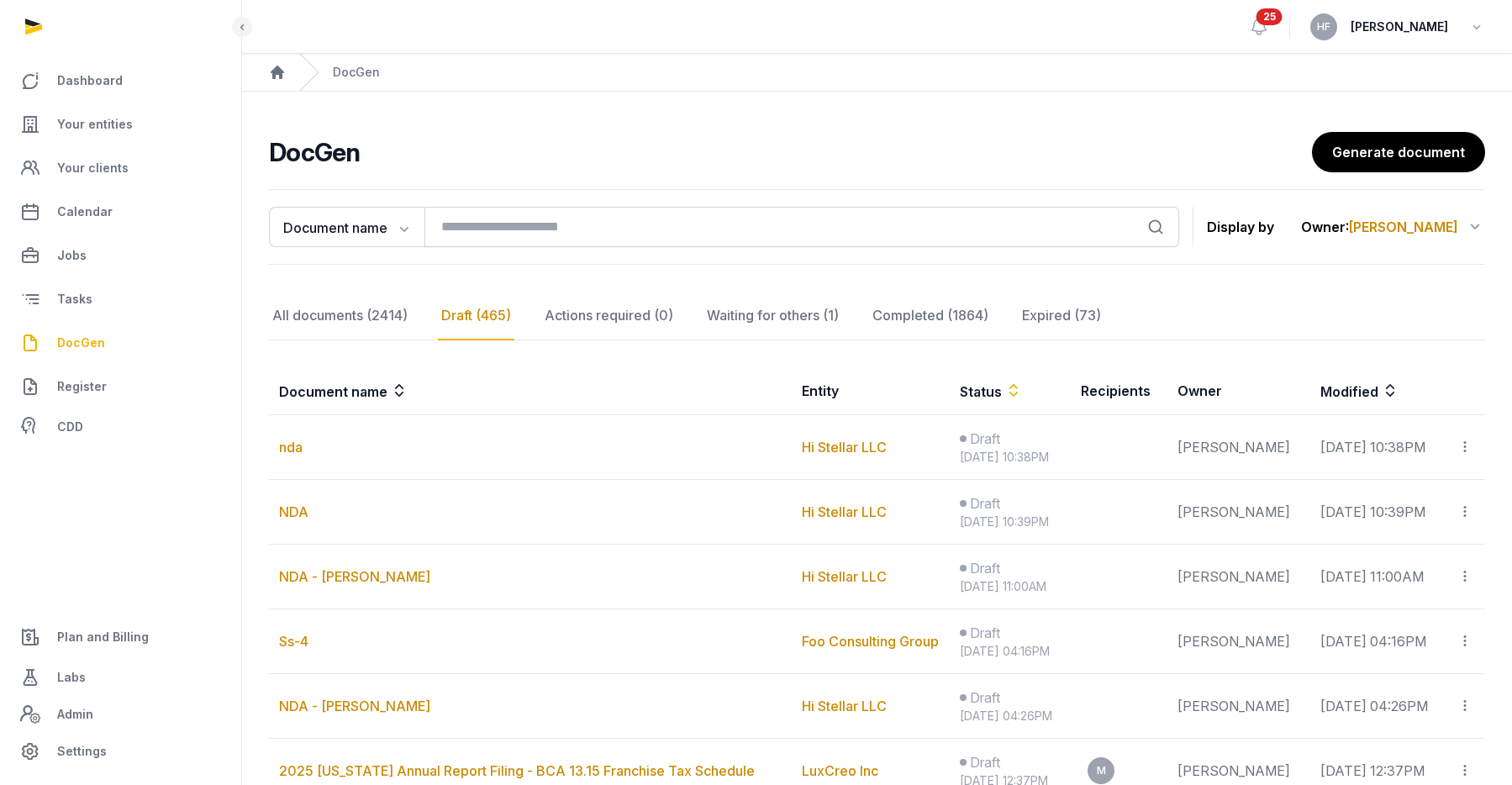
click at [1438, 225] on span "[PERSON_NAME]" at bounding box center [1404, 227] width 109 height 17
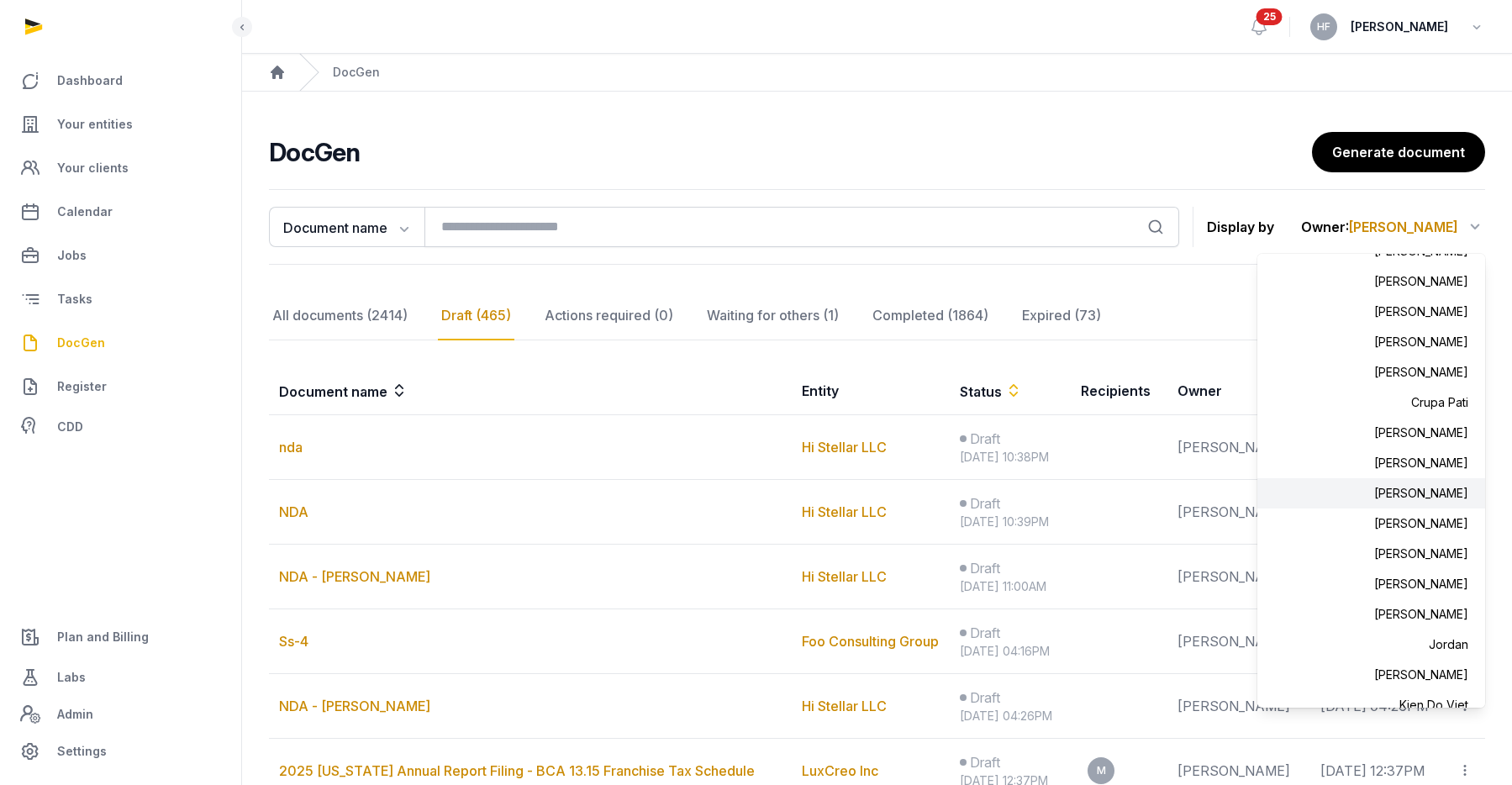
scroll to position [146, 0]
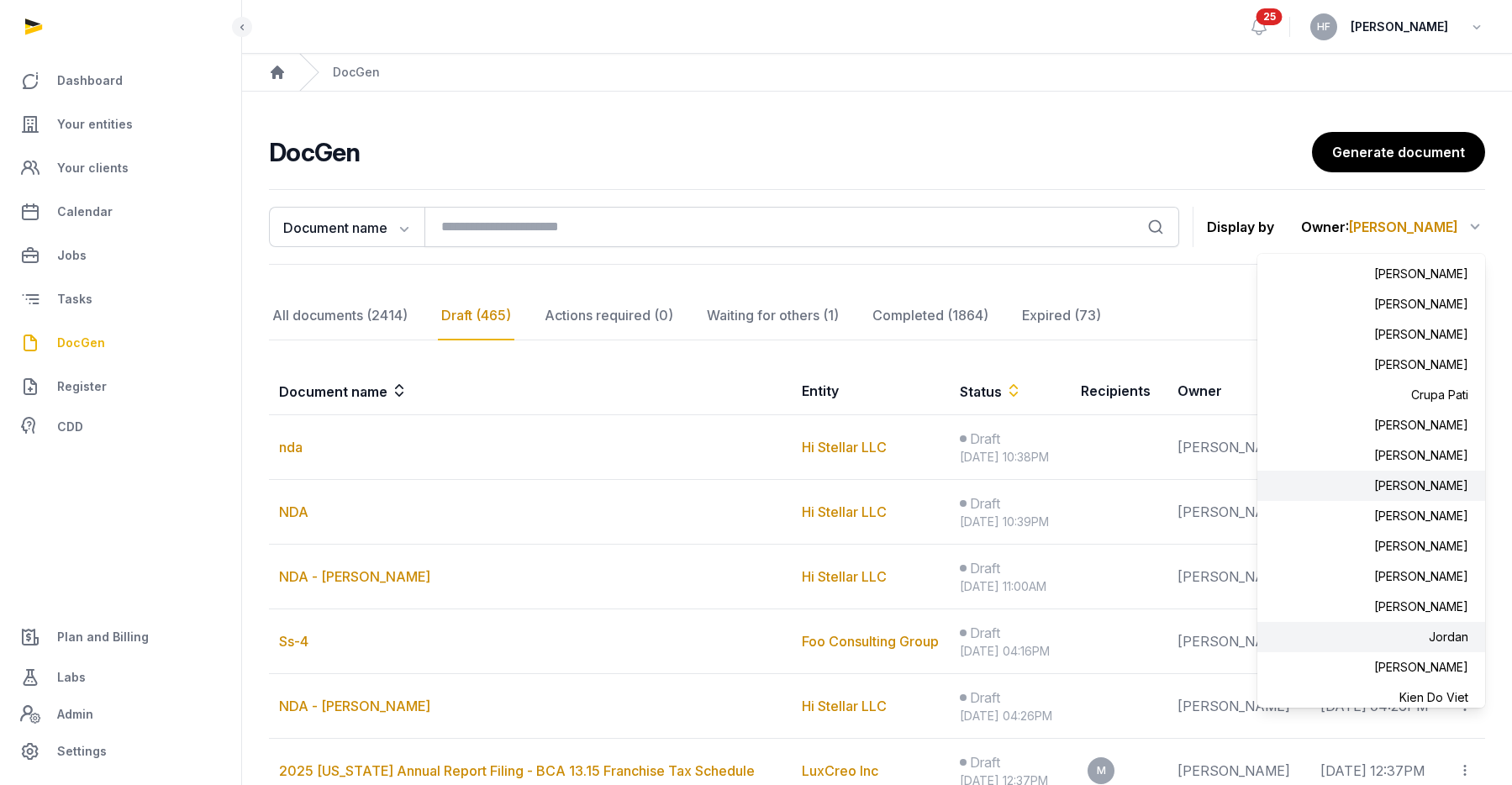
click at [1442, 628] on div "Jordan" at bounding box center [1371, 637] width 227 height 30
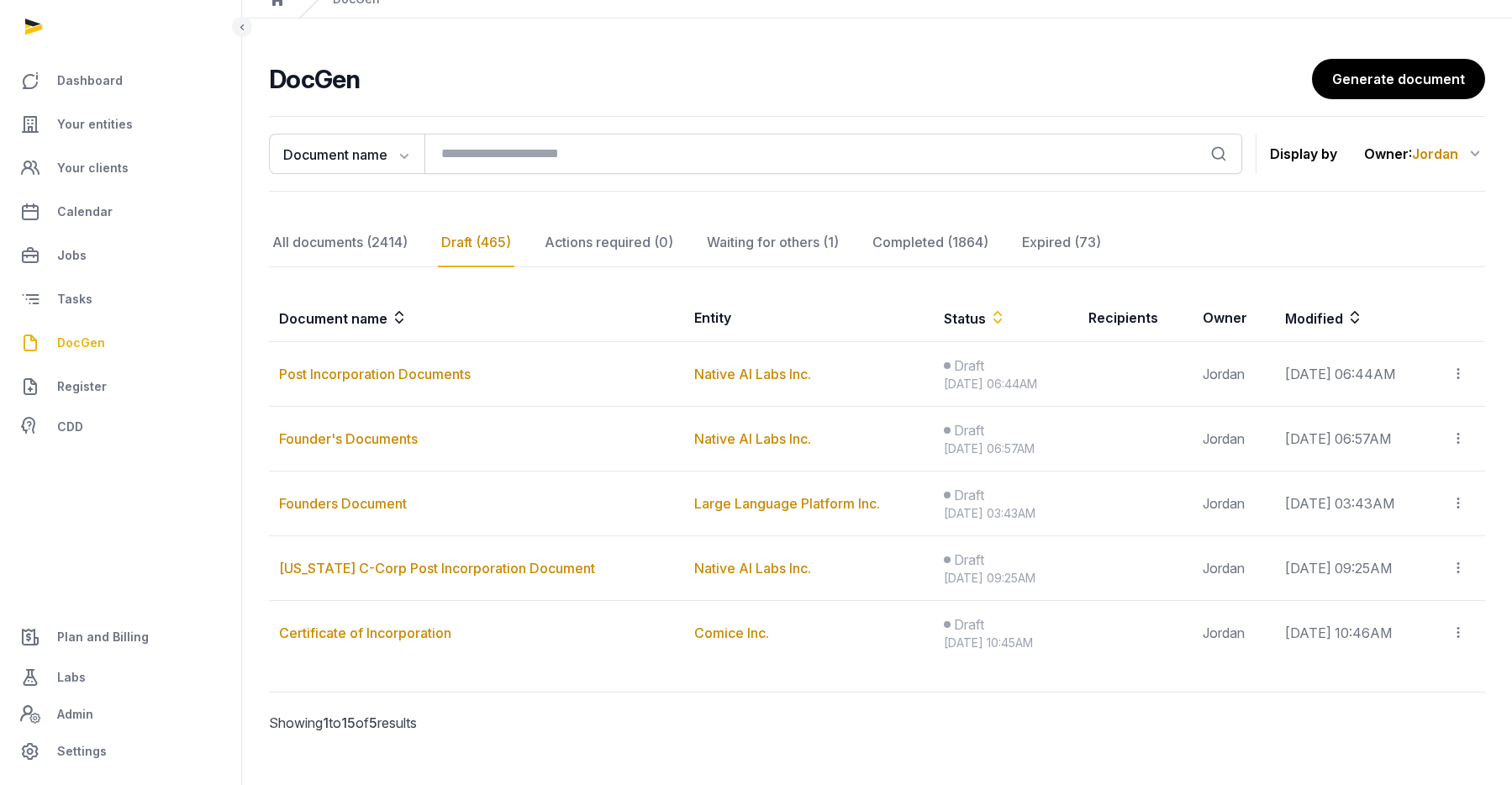
scroll to position [74, 0]
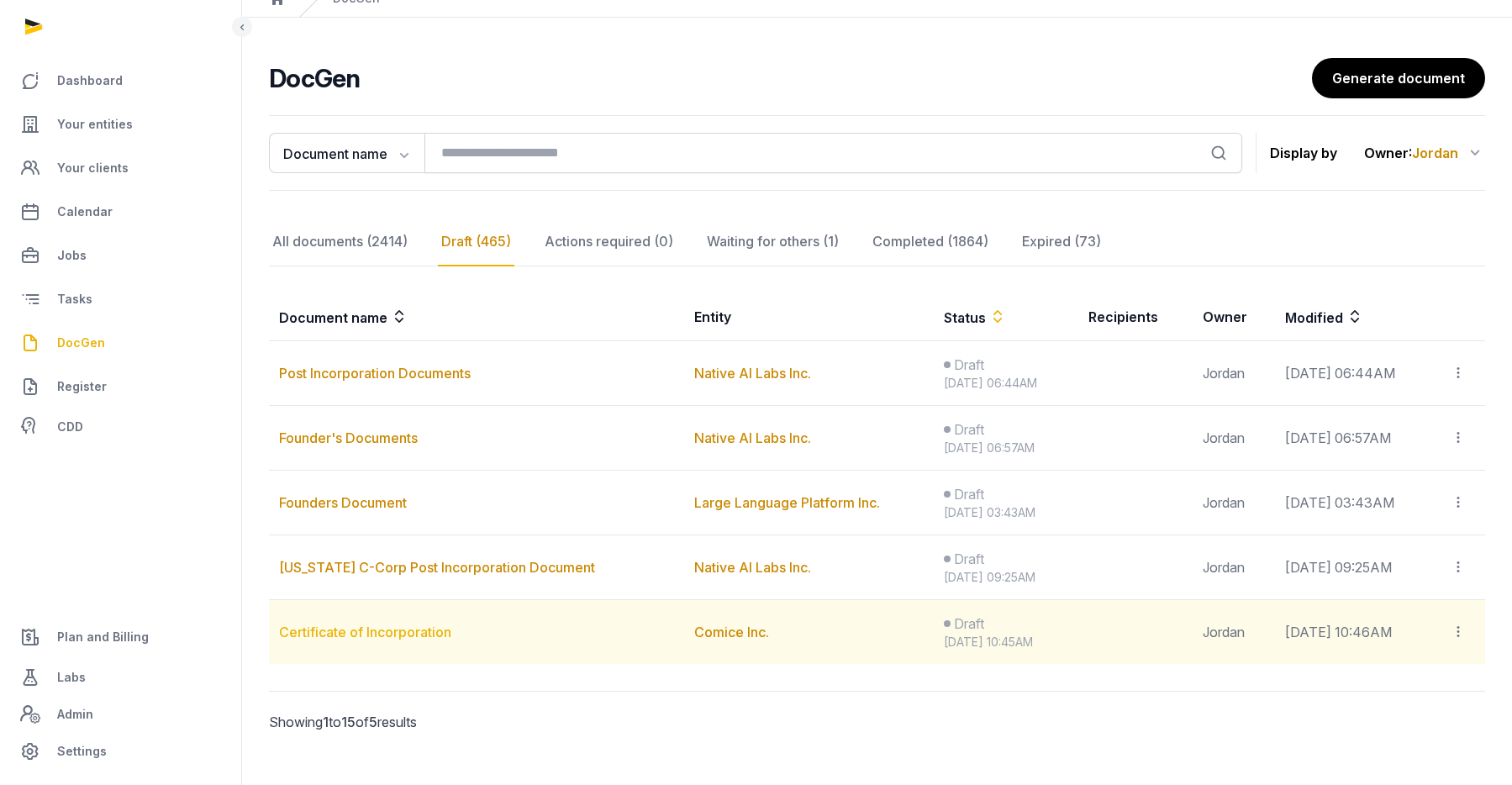
click at [381, 624] on link "Certificate of Incorporation" at bounding box center [365, 632] width 173 height 17
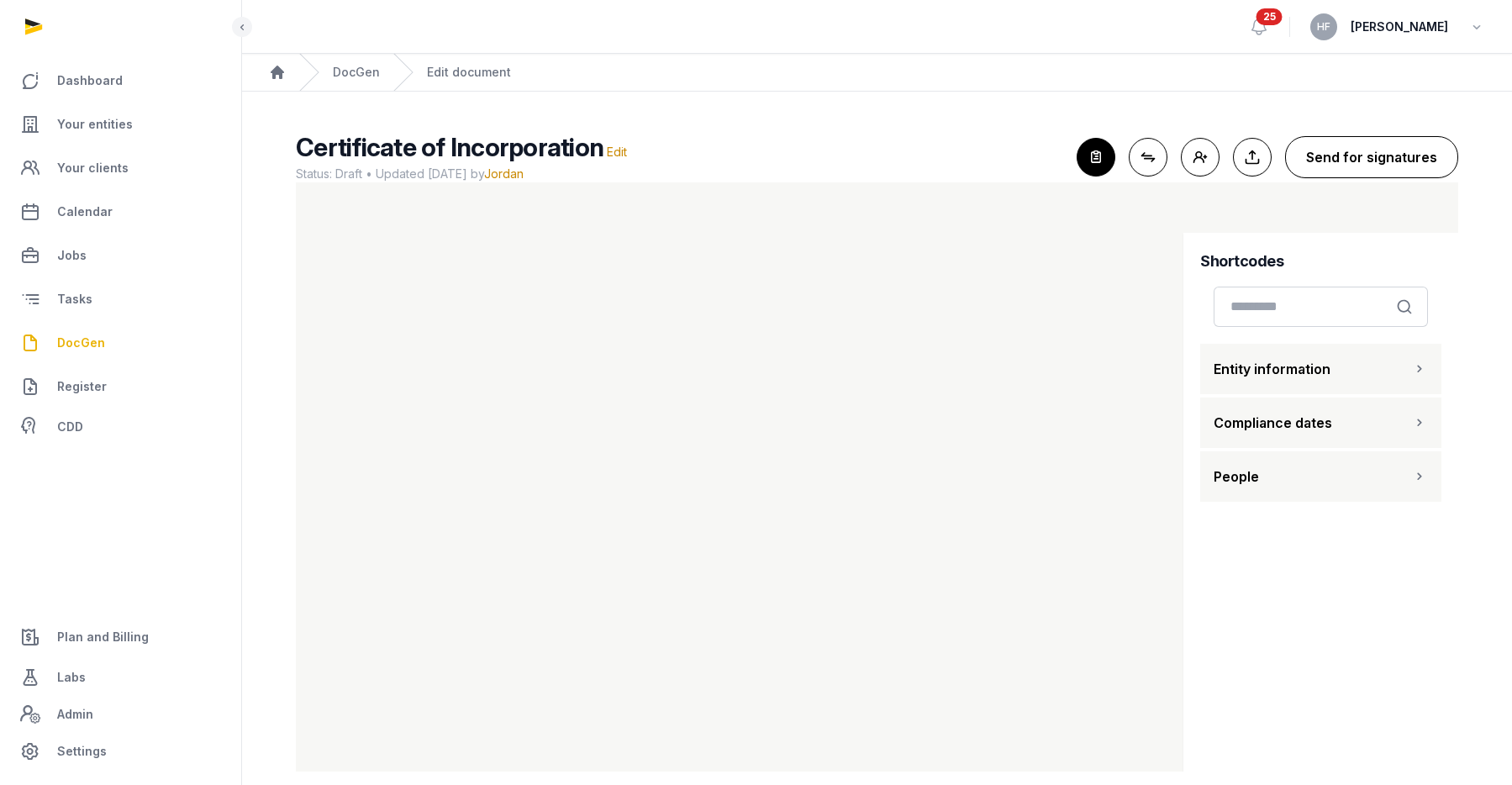
click at [1373, 158] on button "Send for signatures" at bounding box center [1371, 157] width 174 height 42
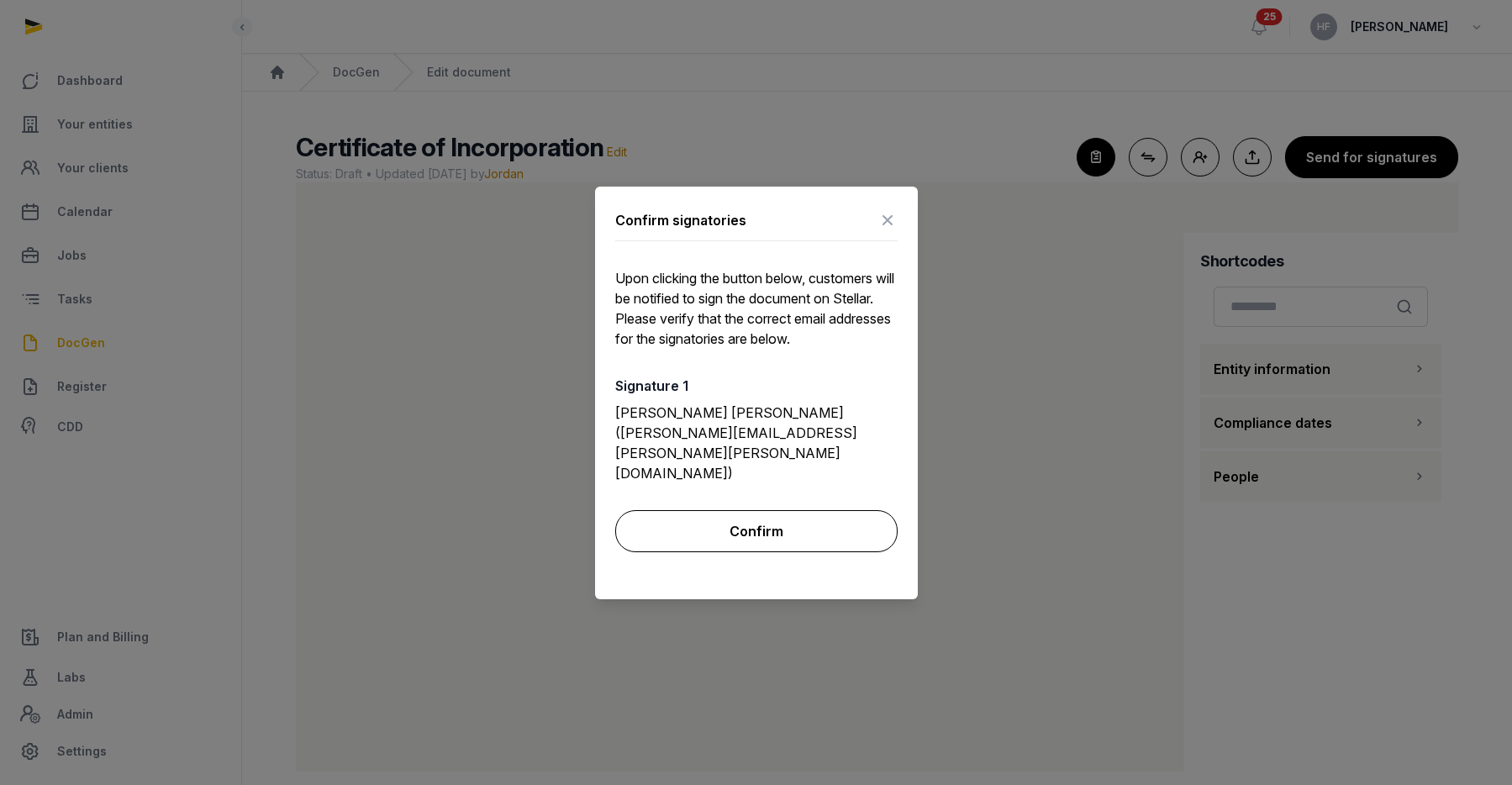
click at [786, 510] on button "Confirm" at bounding box center [756, 531] width 282 height 42
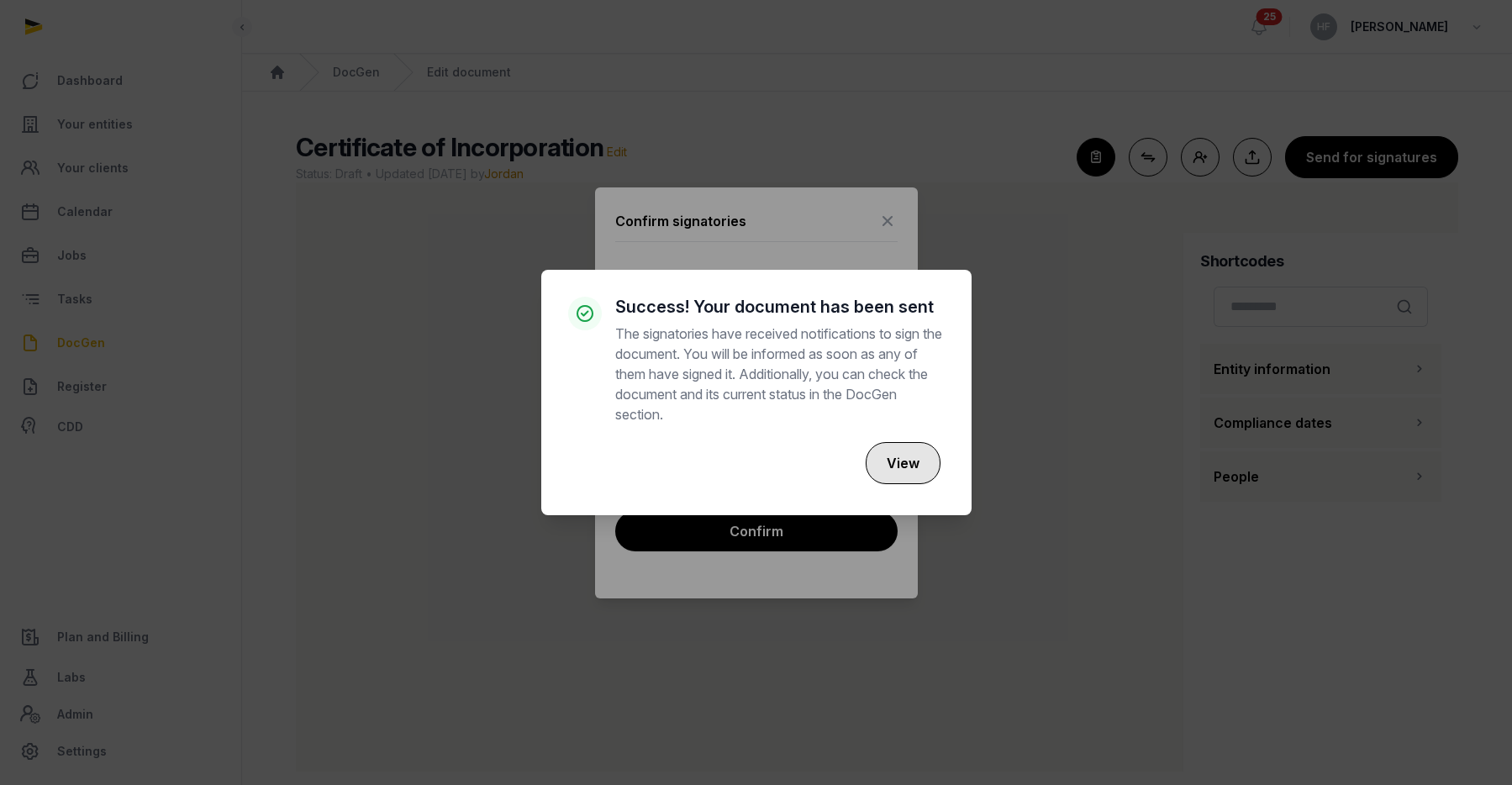
click at [889, 463] on button "View" at bounding box center [903, 463] width 75 height 42
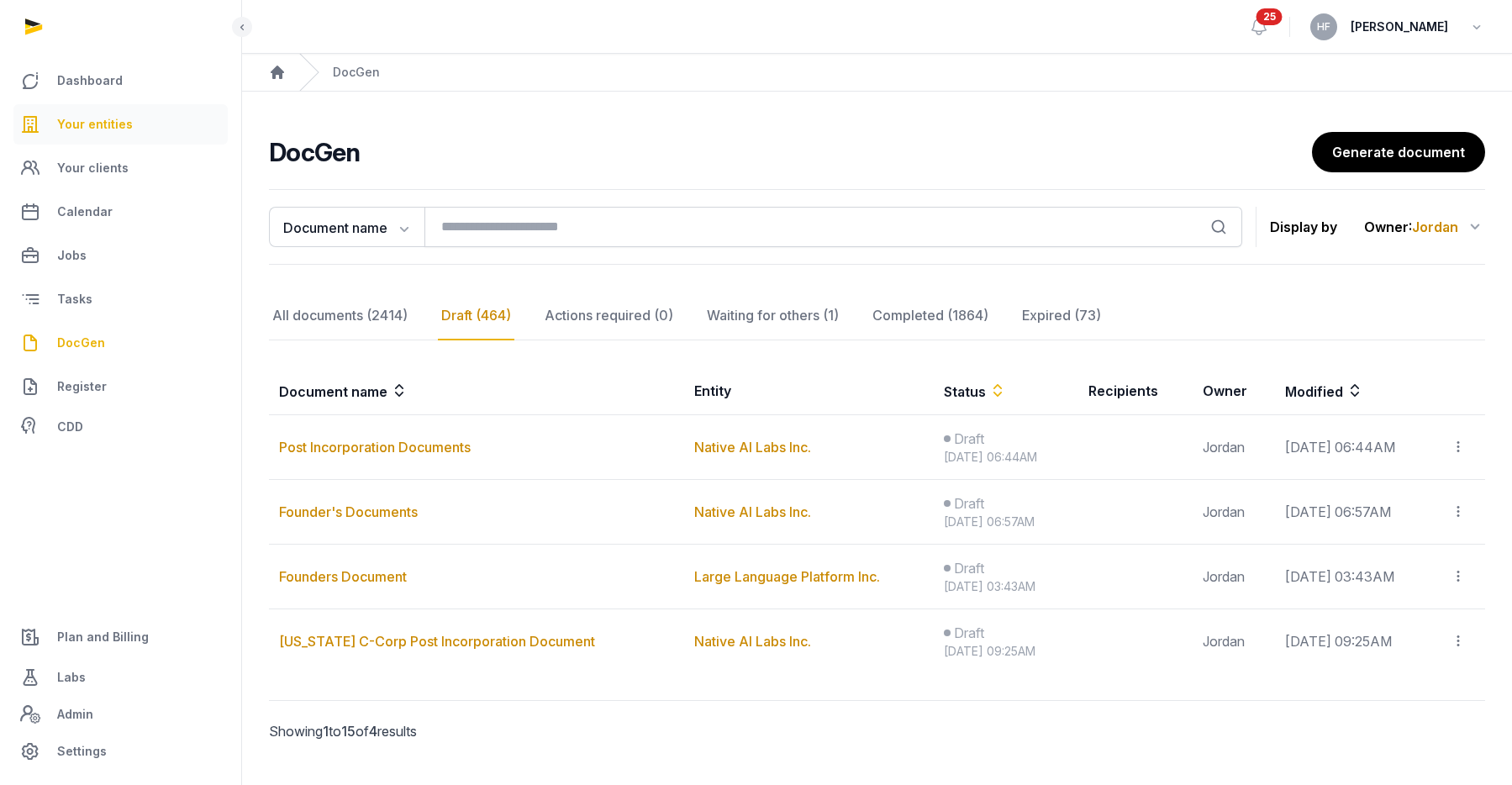
click at [134, 128] on link "Your entities" at bounding box center [120, 124] width 214 height 41
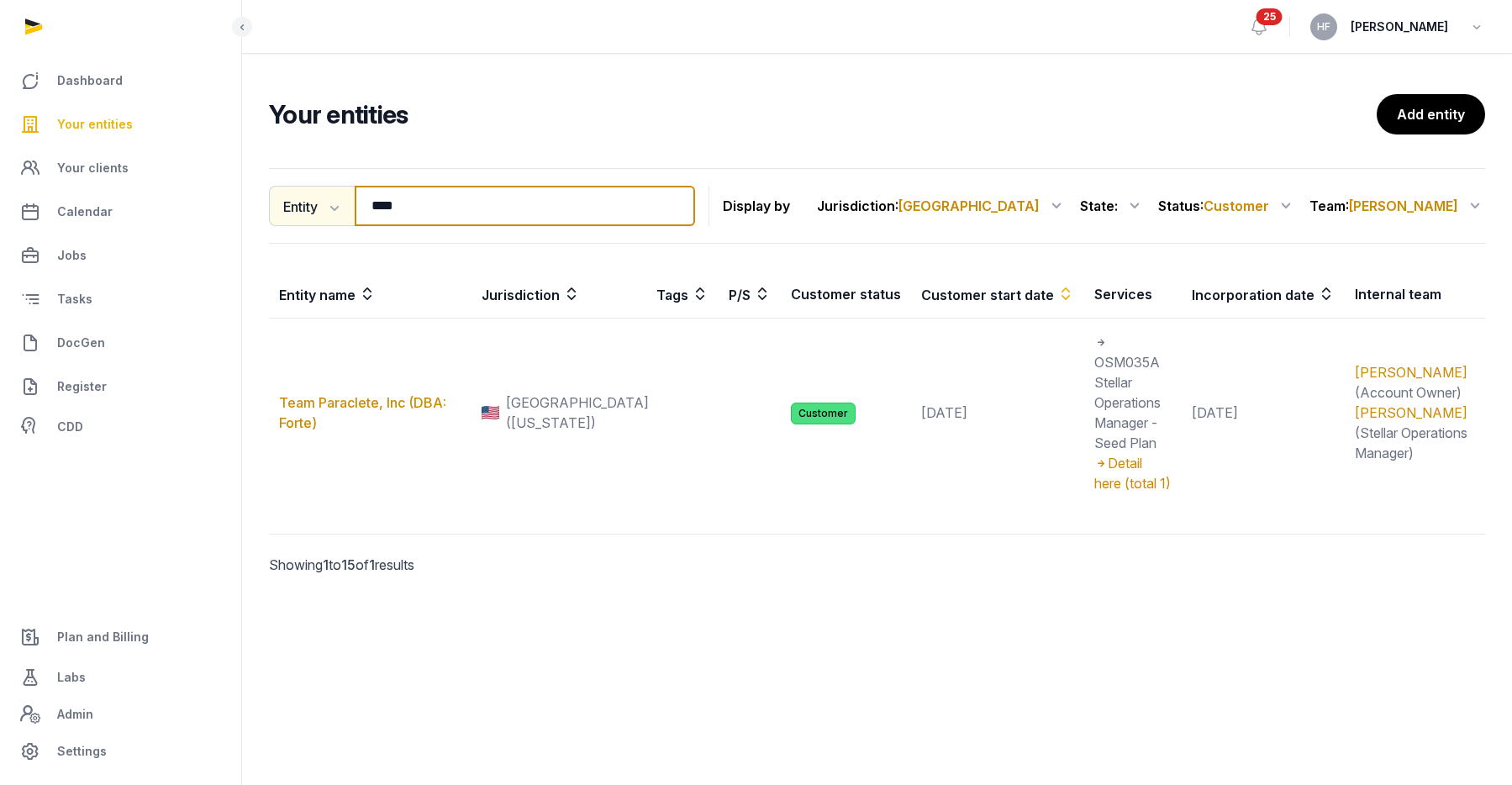
drag, startPoint x: 433, startPoint y: 212, endPoint x: 314, endPoint y: 212, distance: 119.0
click at [315, 212] on div "Entity Entity People Tags Services **** Search" at bounding box center [482, 206] width 426 height 41
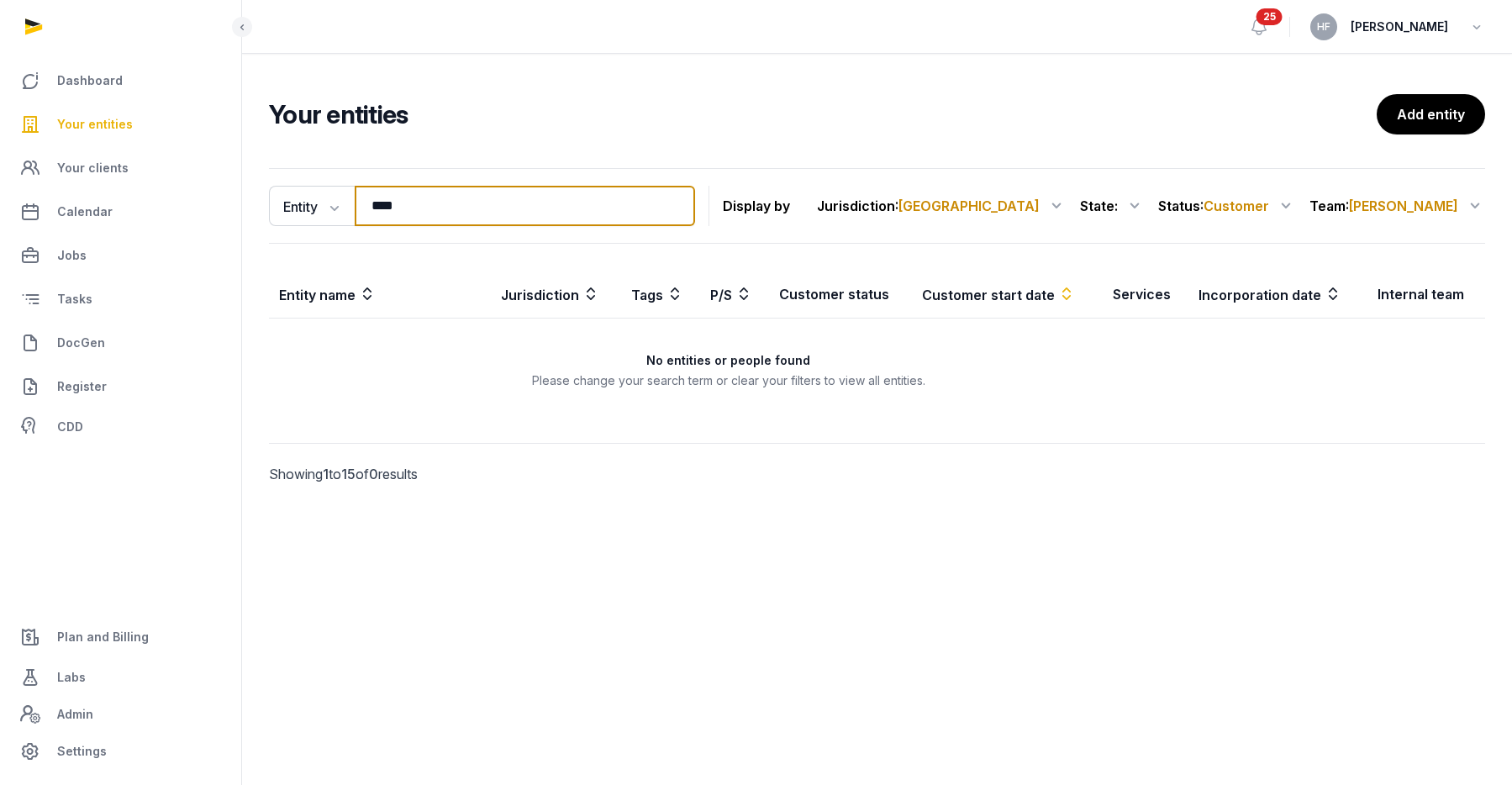
type input "****"
click at [1444, 210] on span "[PERSON_NAME]" at bounding box center [1404, 206] width 109 height 17
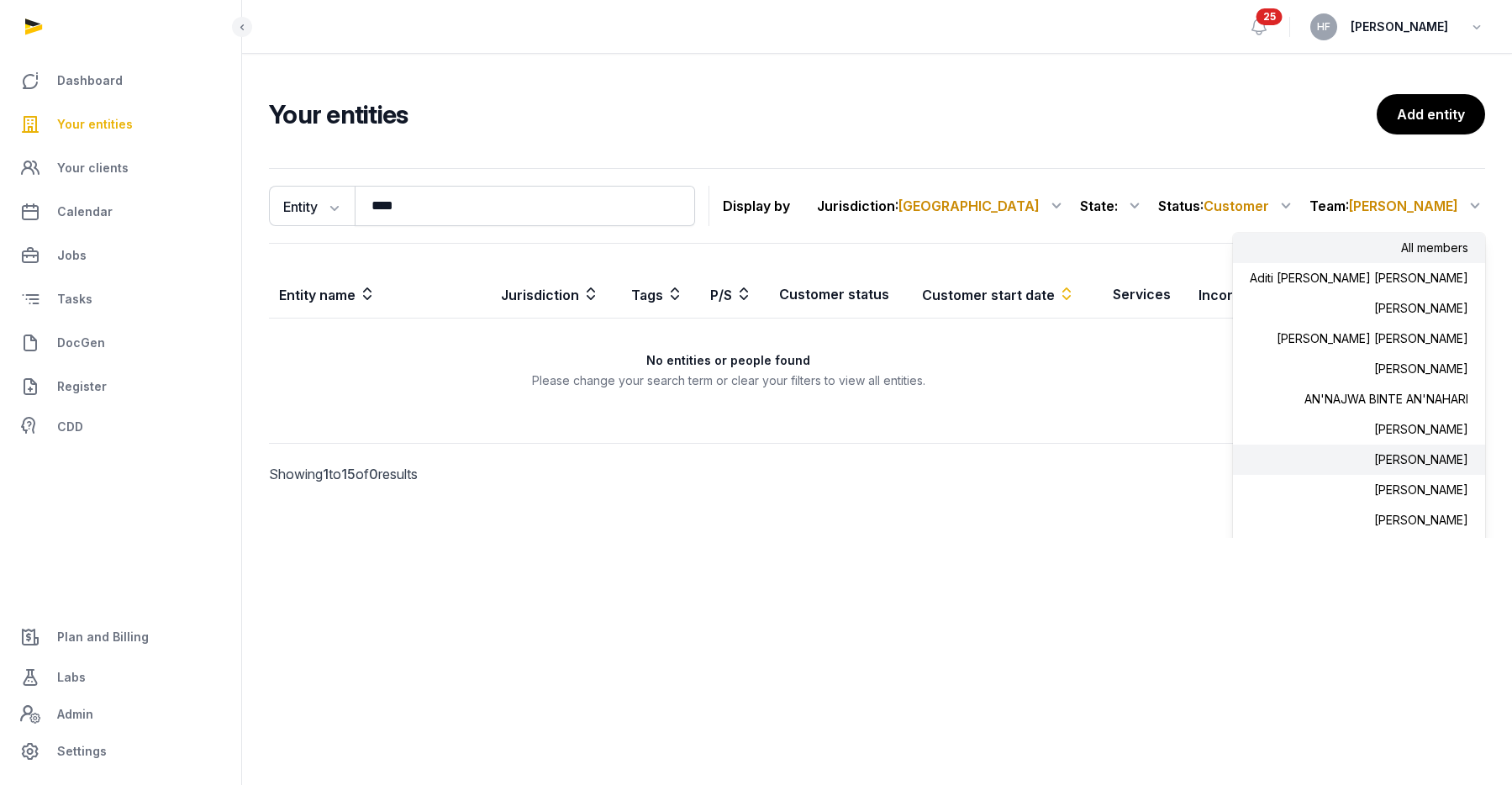
click at [1435, 244] on div "All members" at bounding box center [1358, 248] width 252 height 30
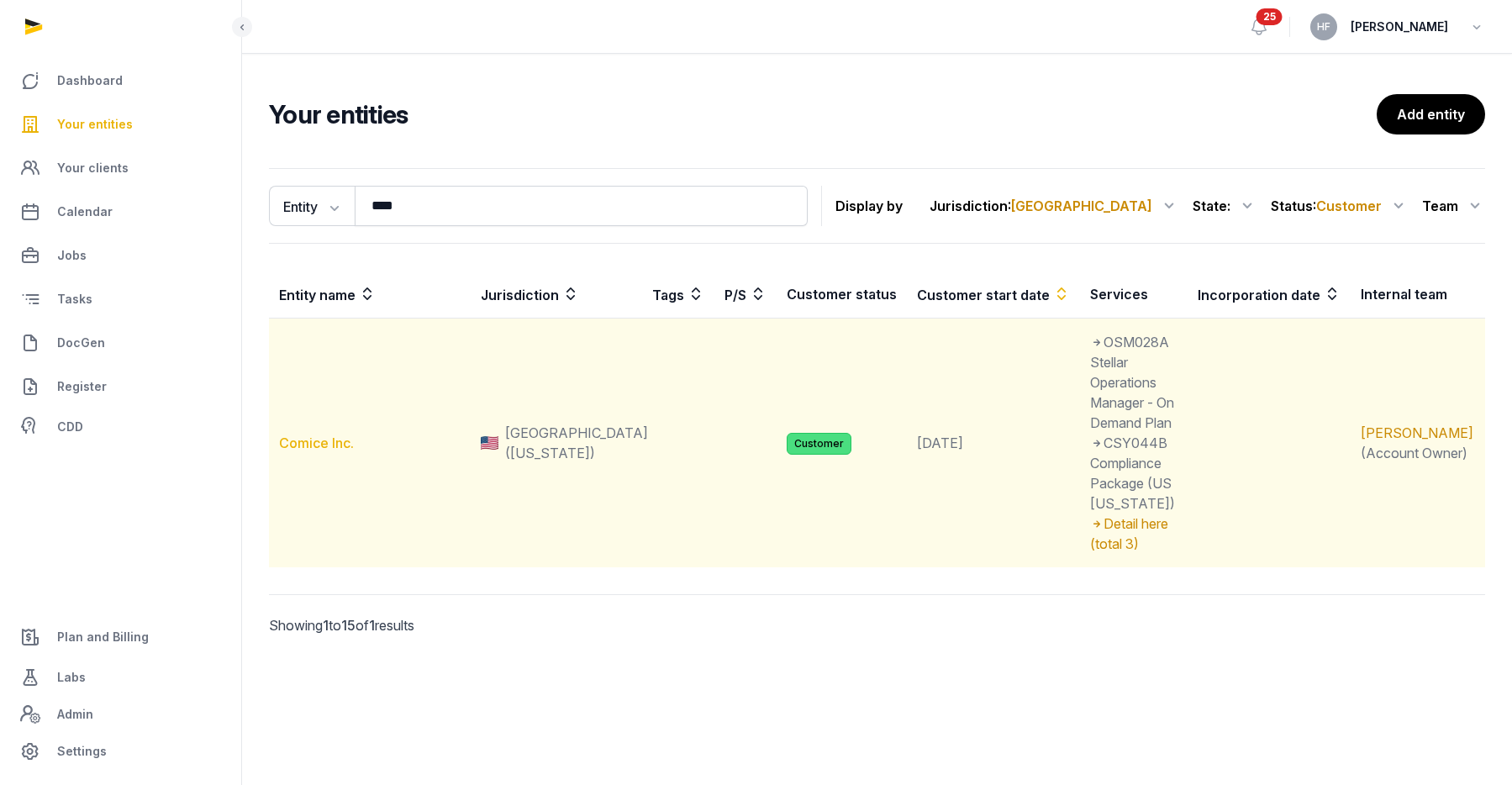
click at [323, 435] on link "Comice Inc." at bounding box center [316, 443] width 75 height 17
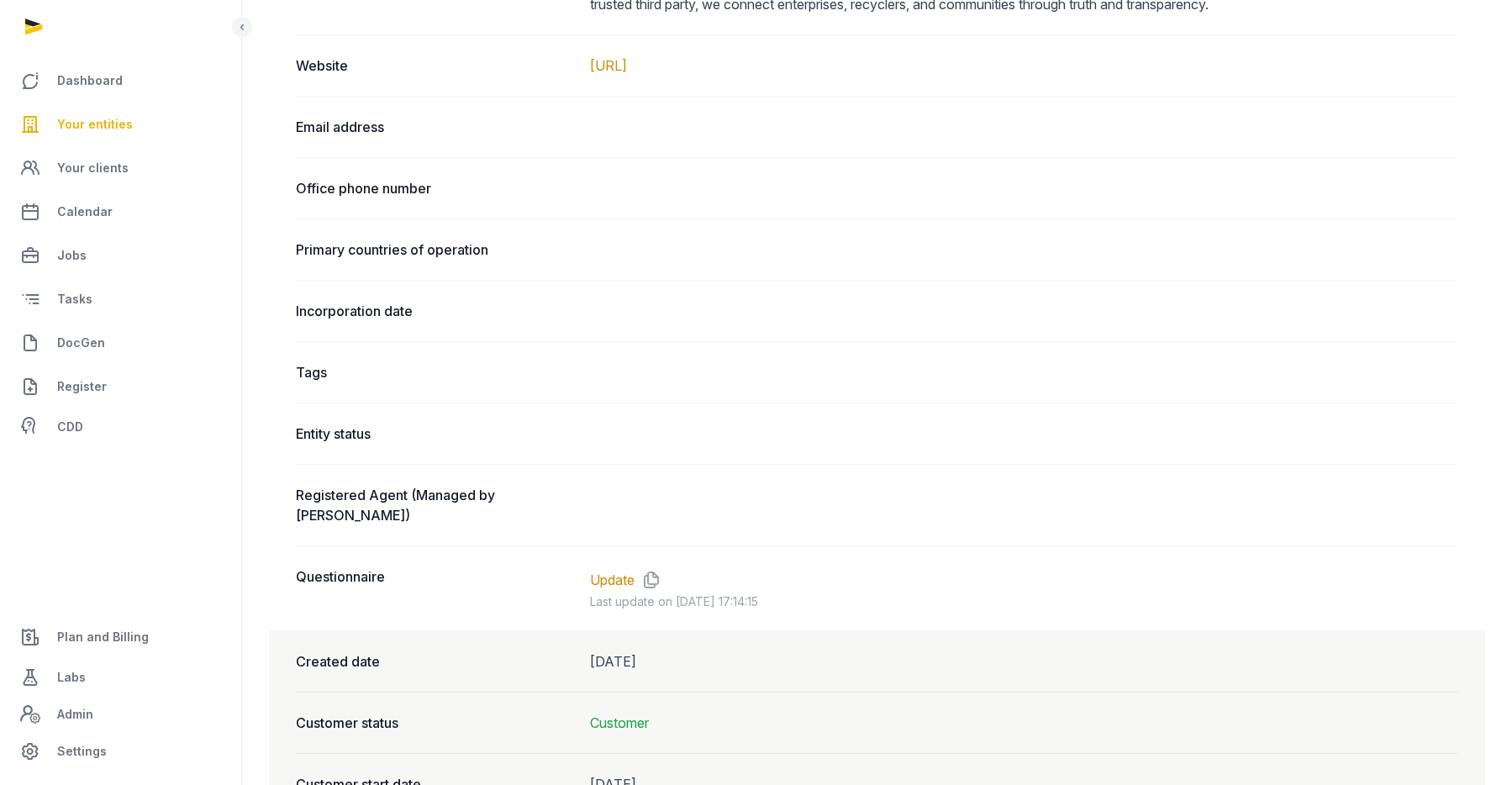
scroll to position [1186, 0]
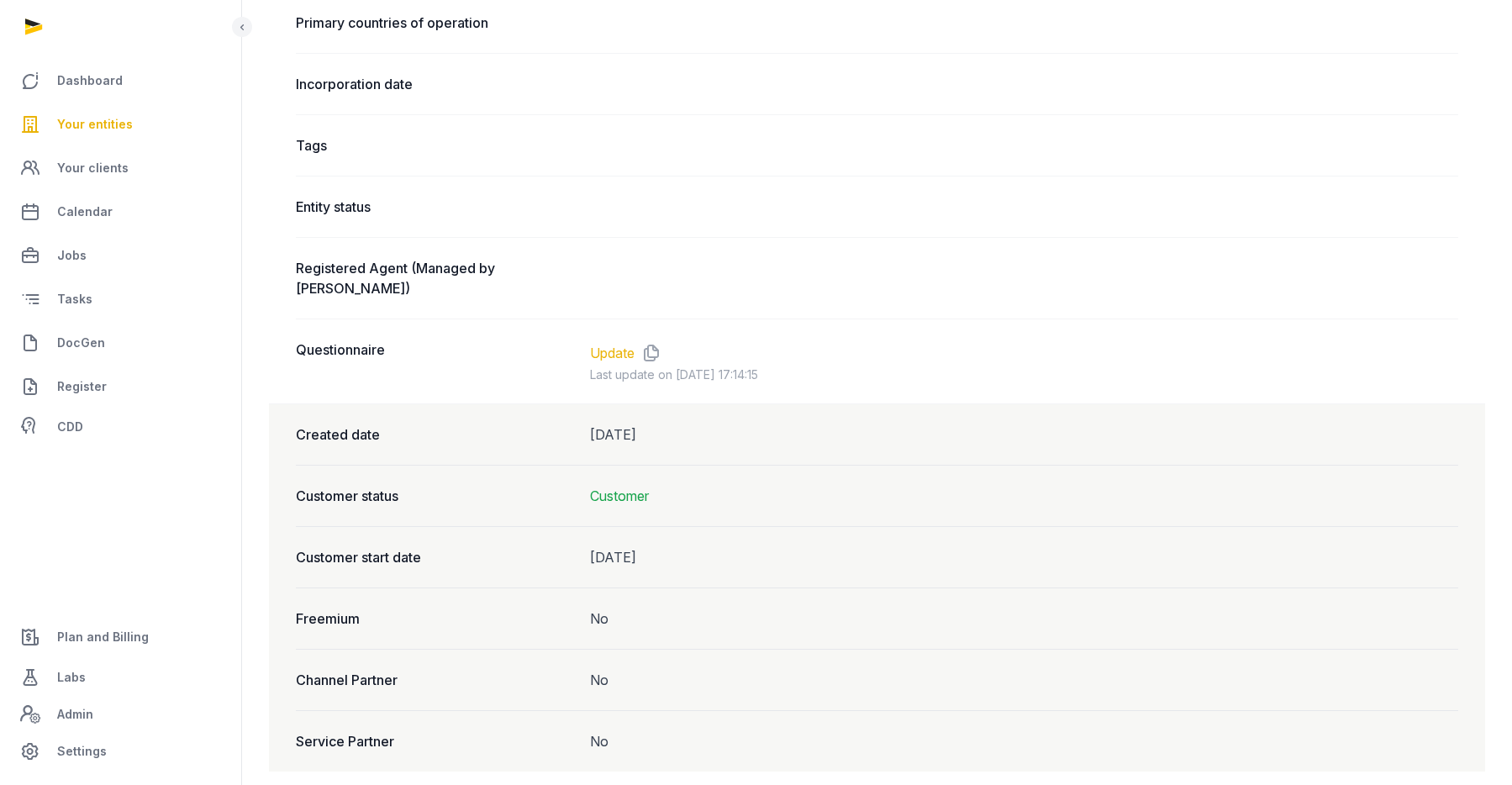
click at [623, 342] on link "Update" at bounding box center [611, 352] width 44 height 20
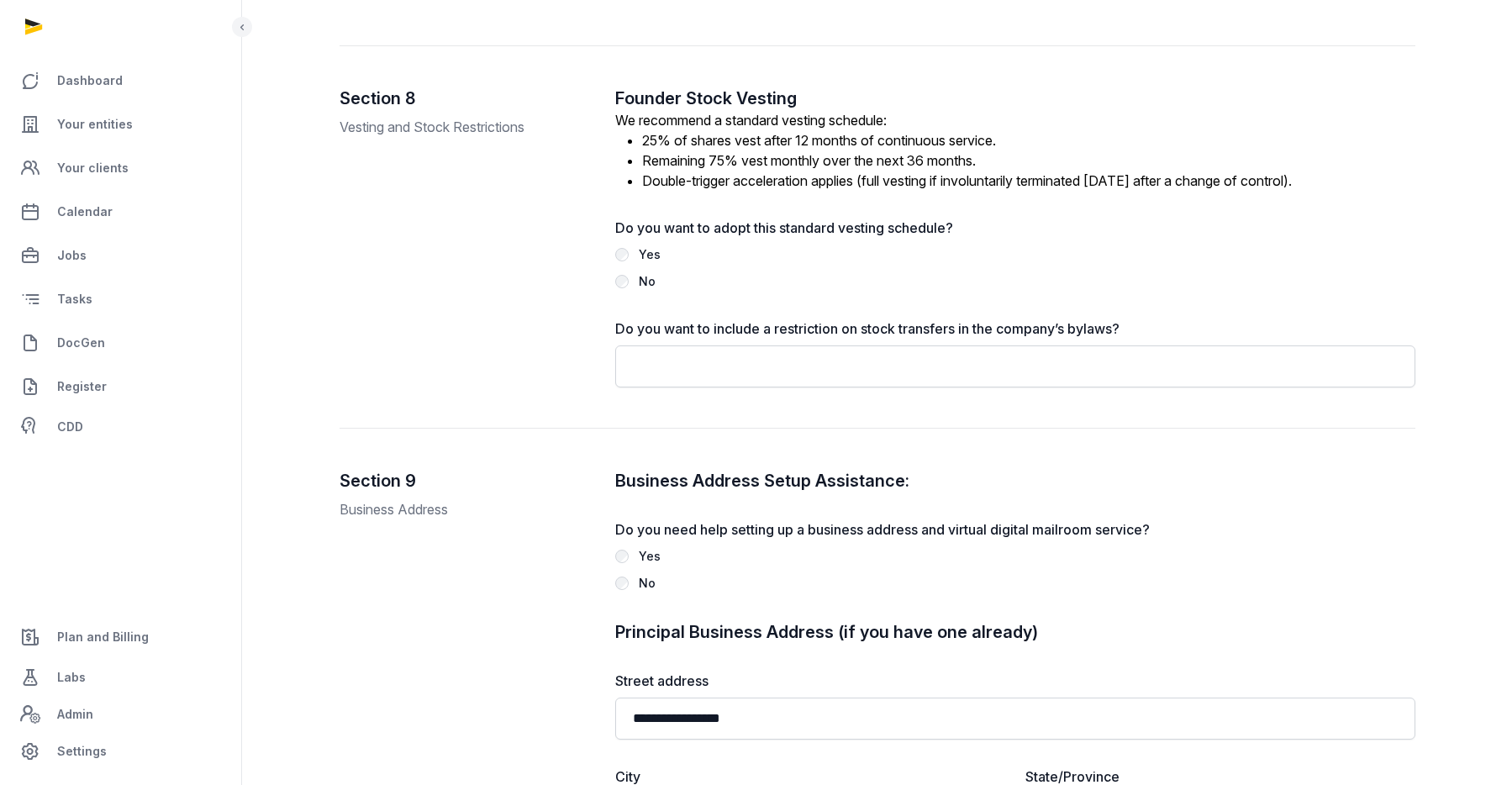
scroll to position [3980, 0]
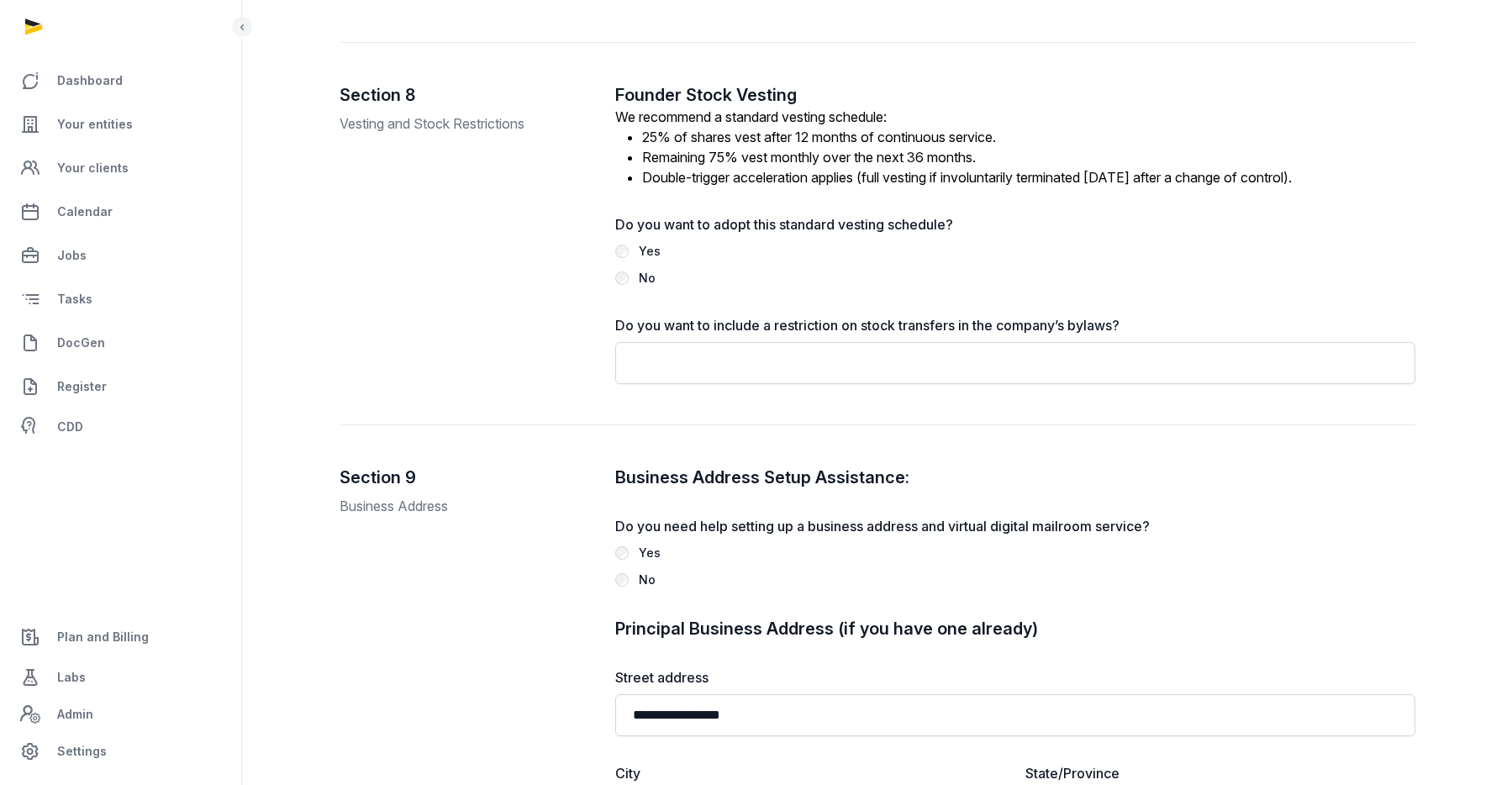
click at [808, 121] on div "Founder Stock Vesting We recommend a standard vesting schedule: 25% of shares v…" at bounding box center [1015, 233] width 800 height 301
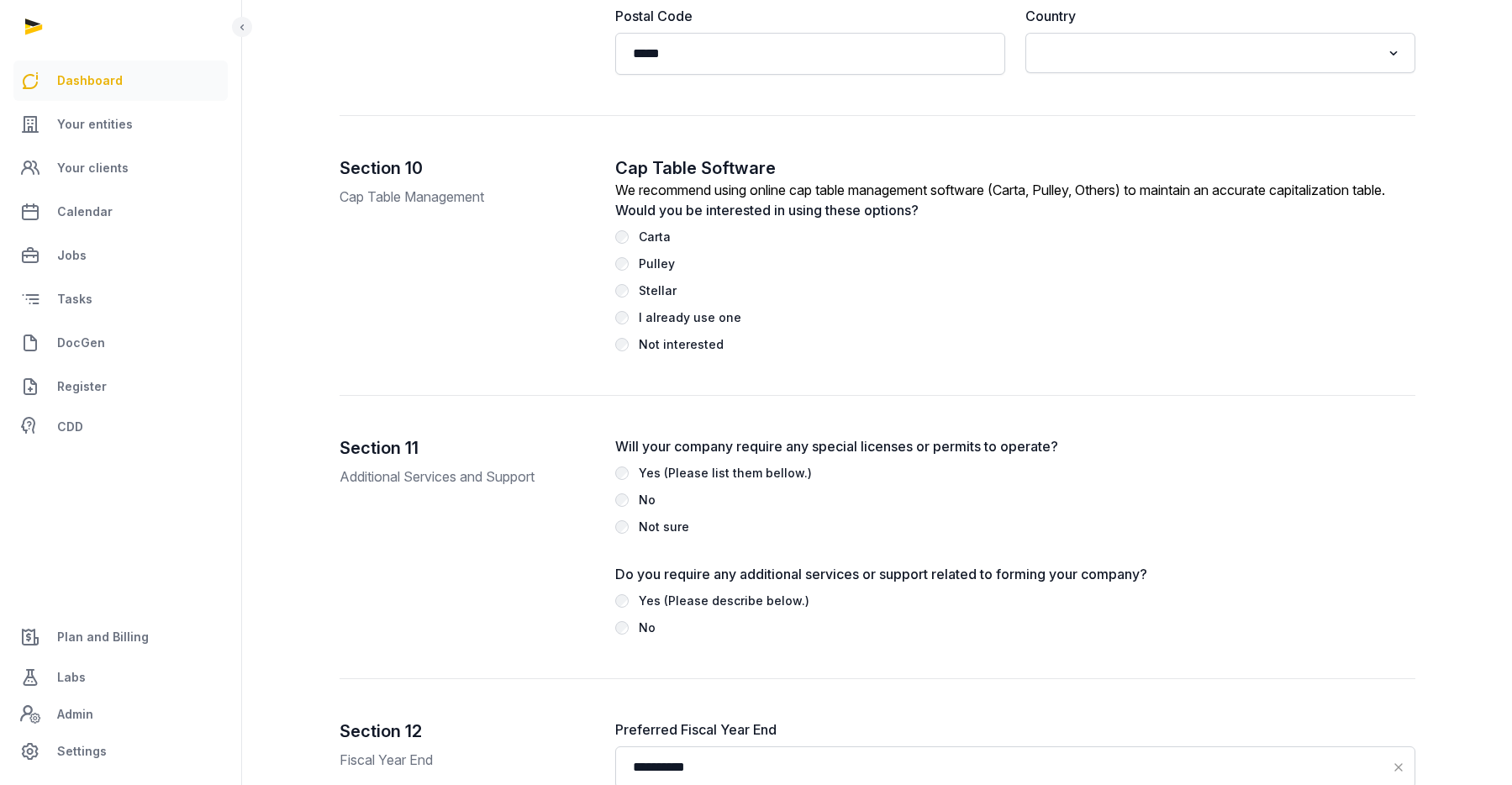
scroll to position [5117, 0]
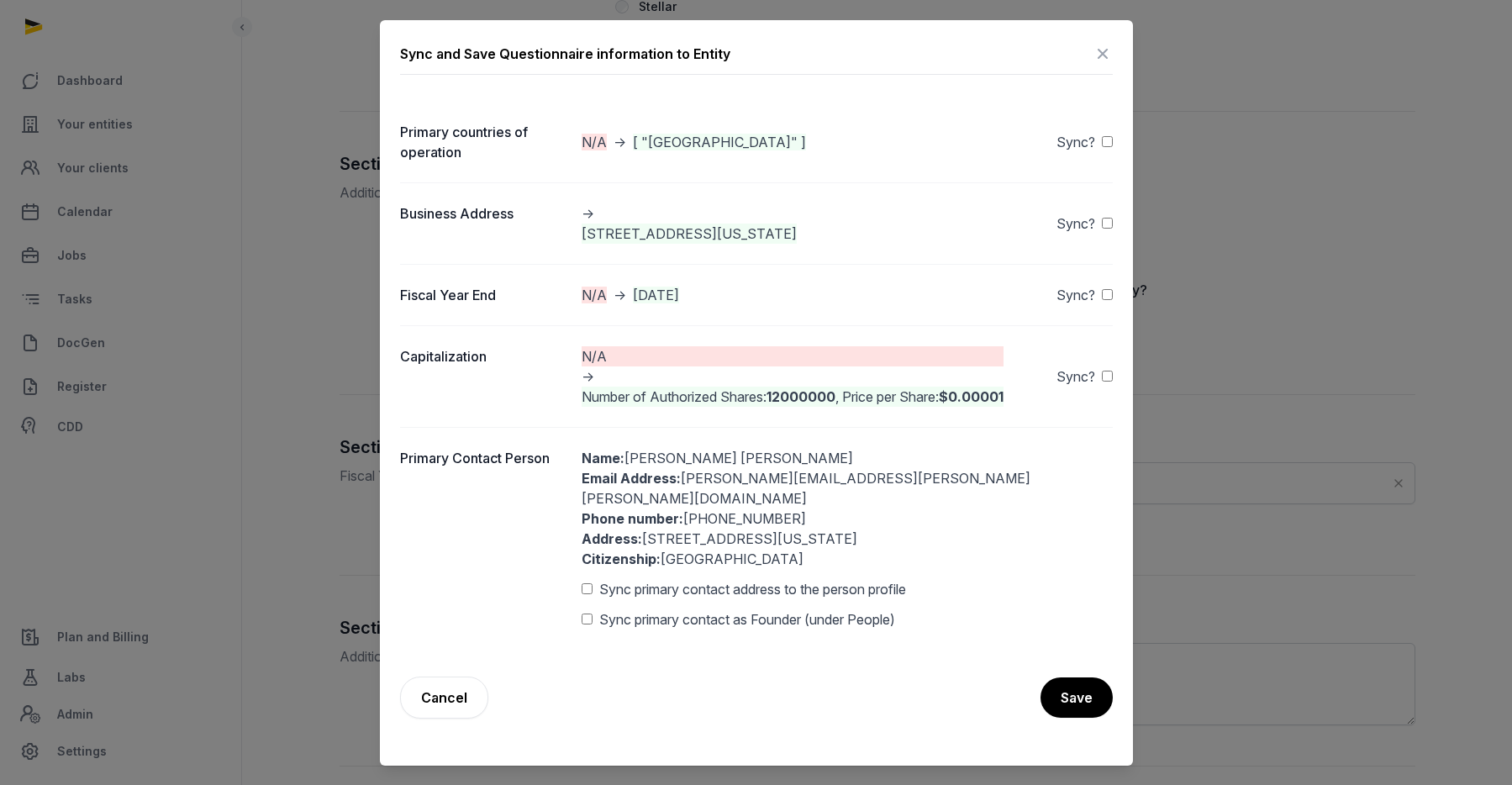
click at [802, 581] on span "Sync primary contact address to the person profile" at bounding box center [752, 589] width 307 height 20
click at [1088, 687] on button "Save" at bounding box center [1075, 697] width 74 height 42
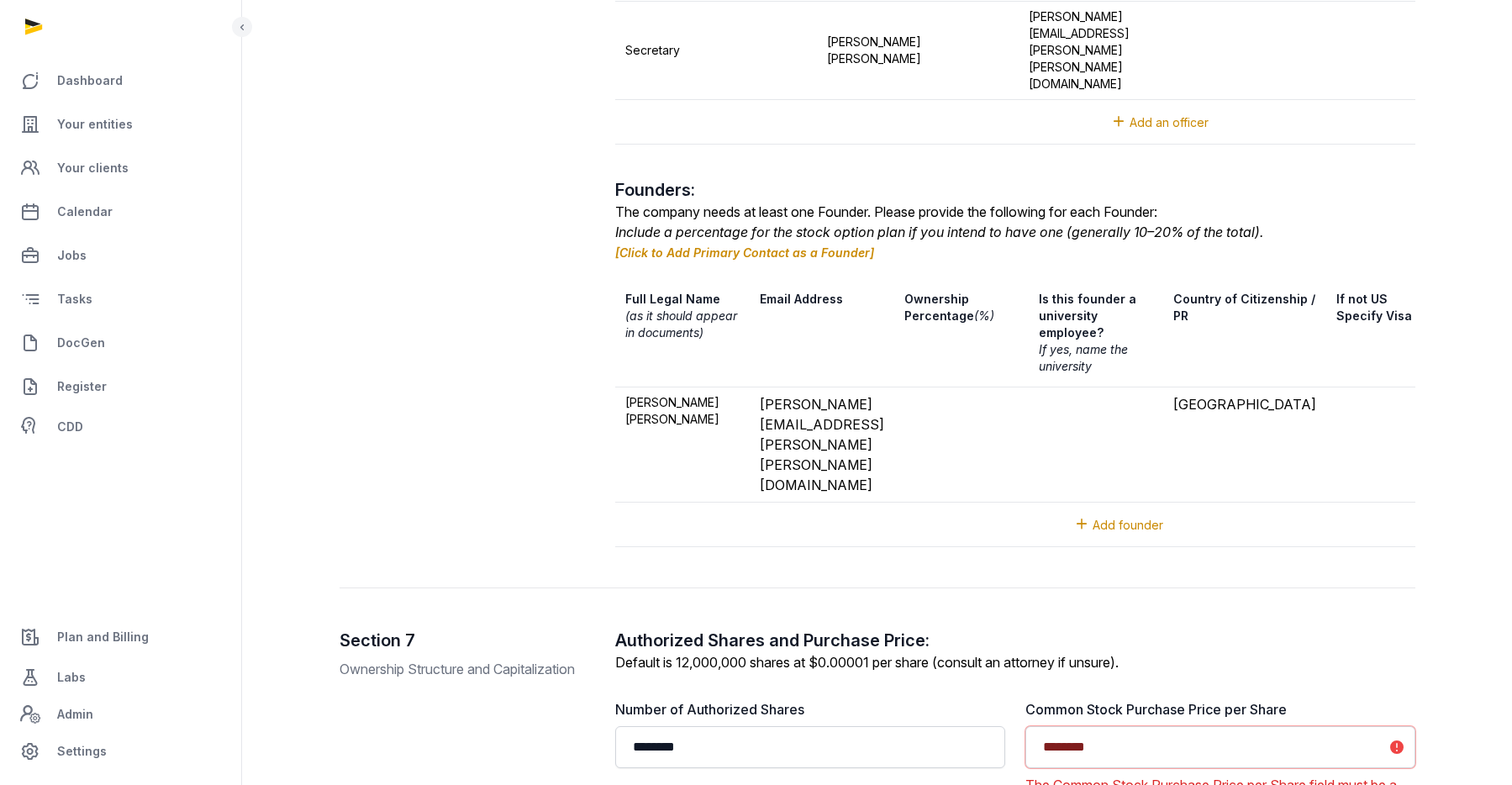
scroll to position [3059, 0]
click at [1051, 725] on input "********" at bounding box center [1220, 745] width 390 height 42
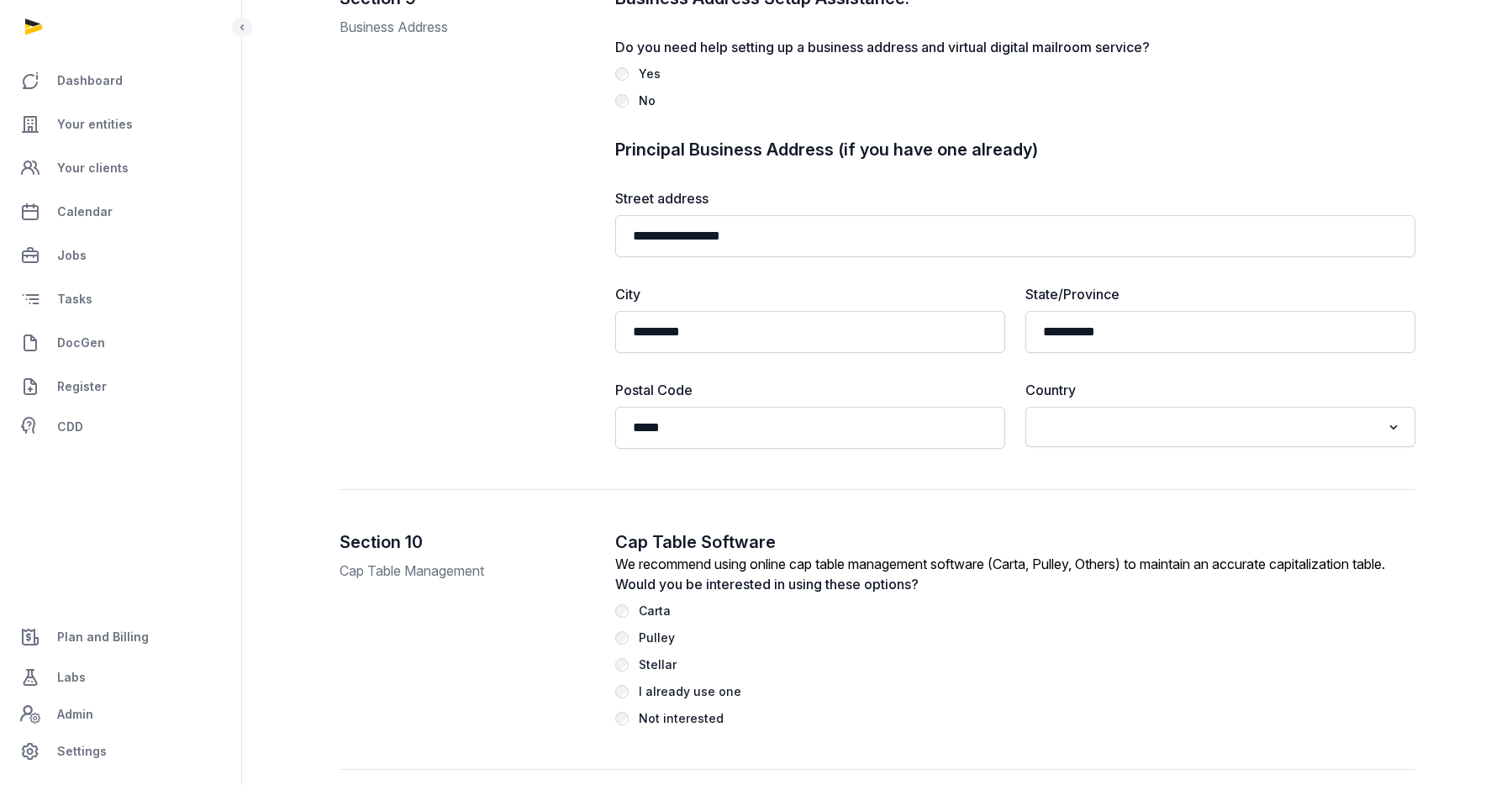
scroll to position [5271, 0]
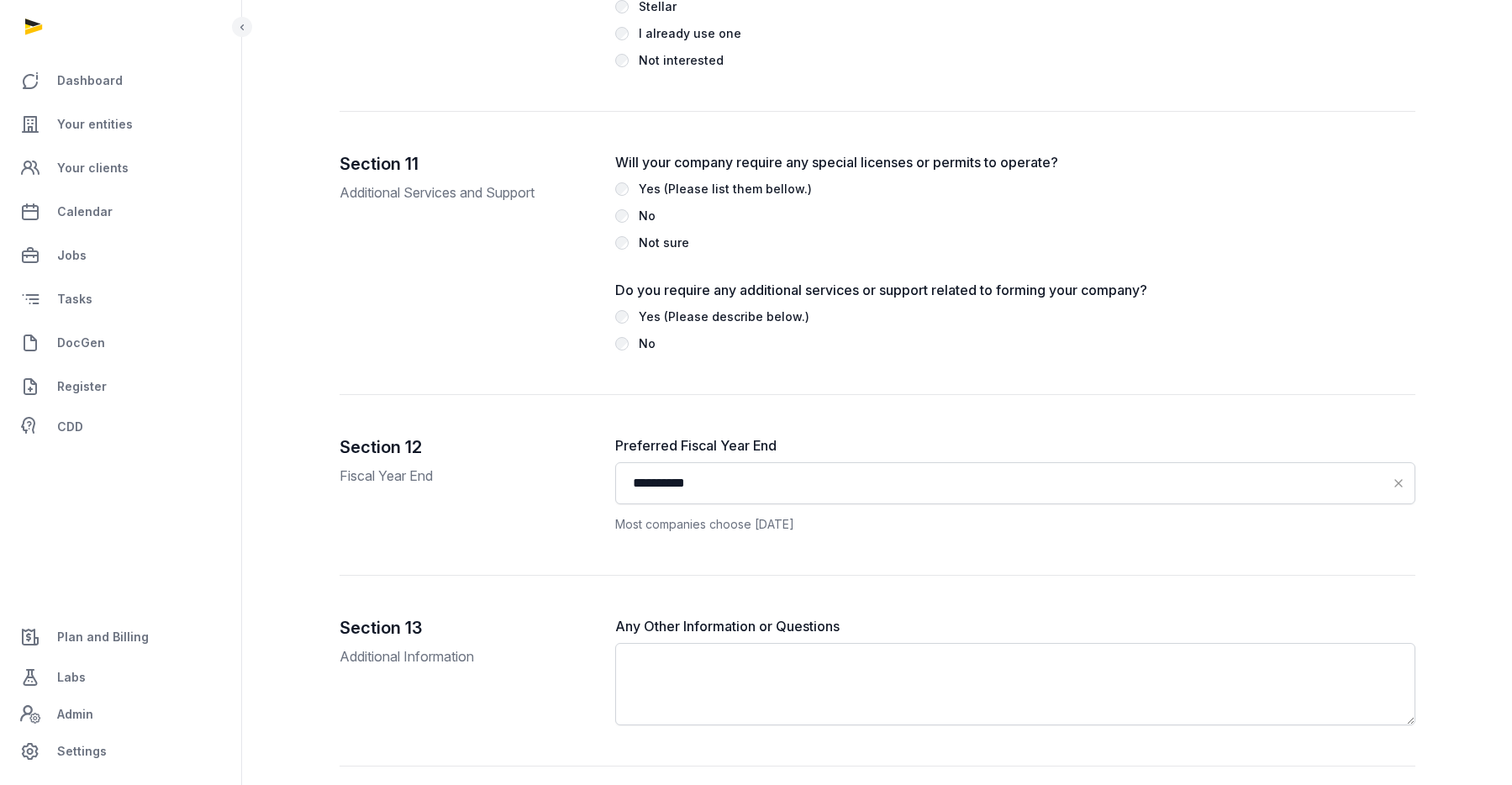
type input "*******"
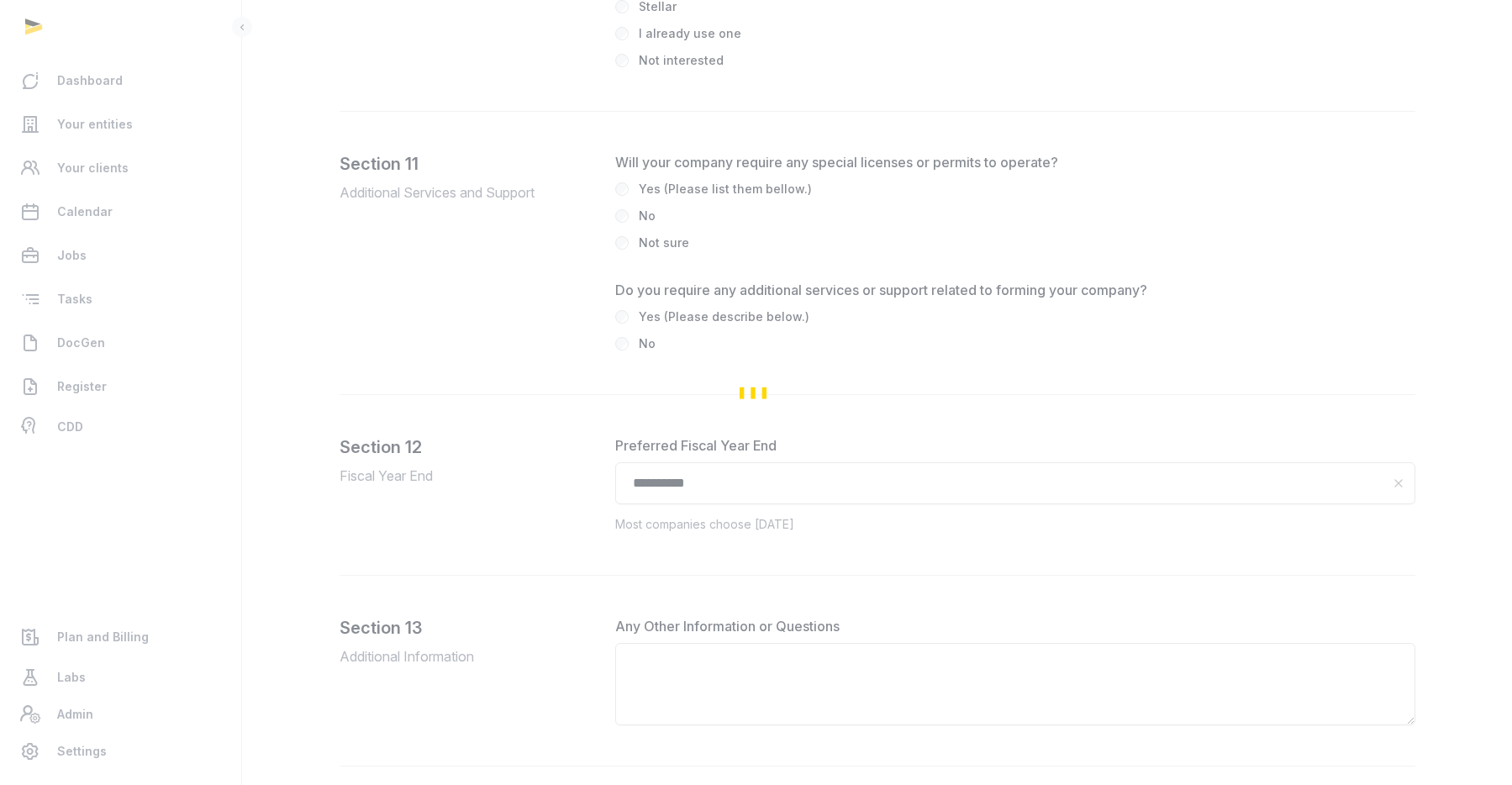
scroll to position [5117, 0]
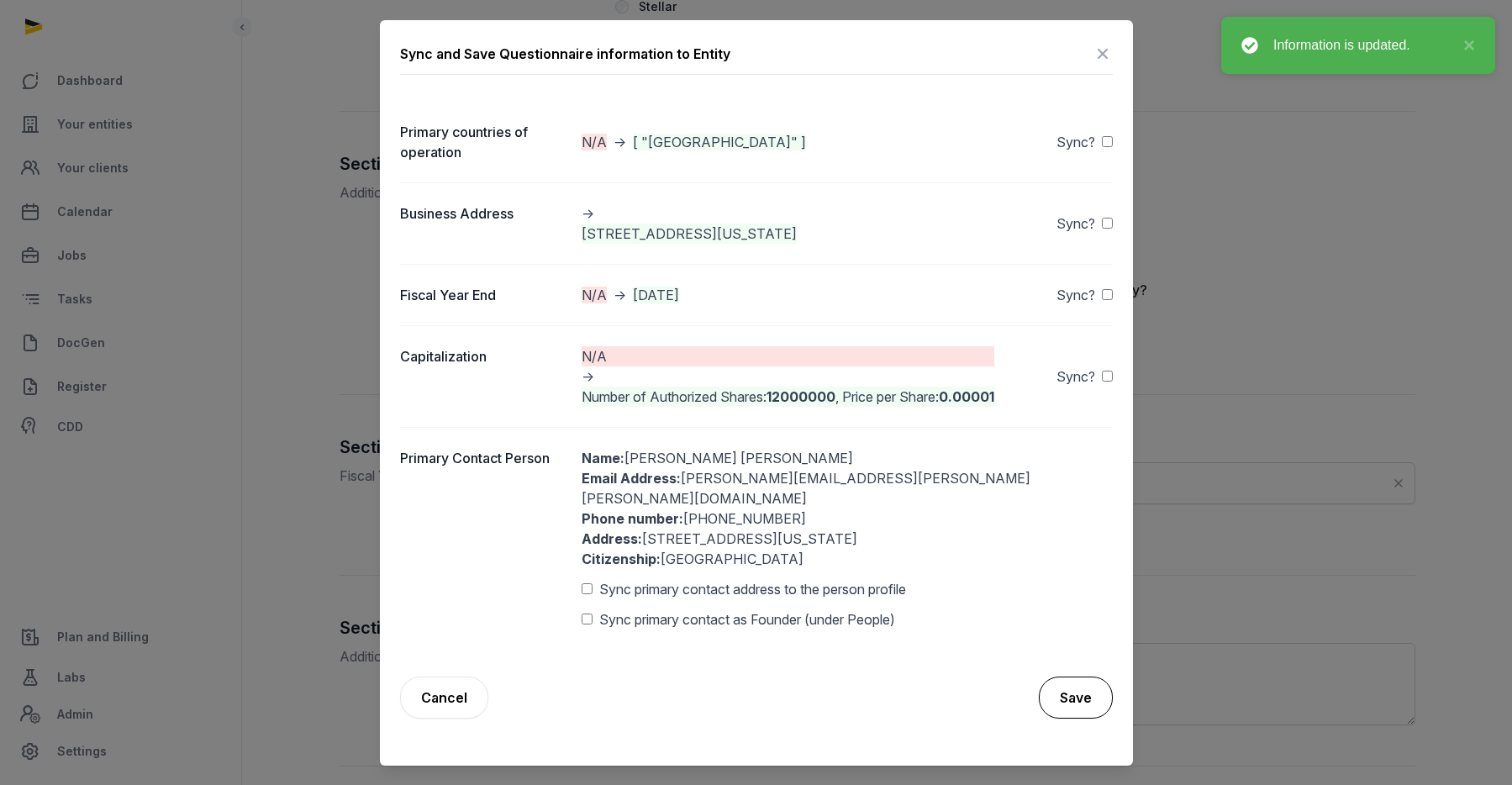
click at [1073, 676] on button "Save" at bounding box center [1075, 697] width 74 height 42
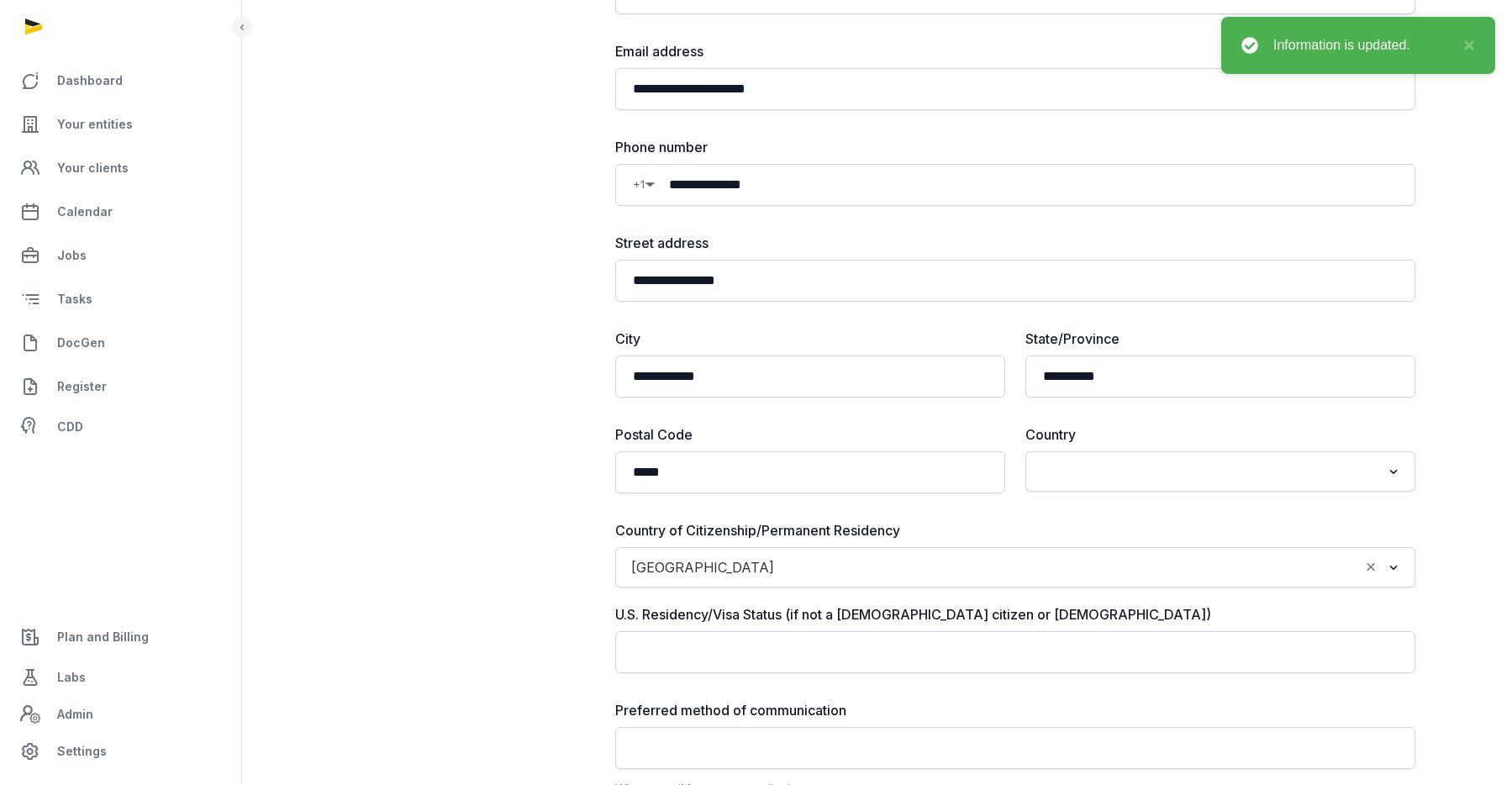
scroll to position [0, 0]
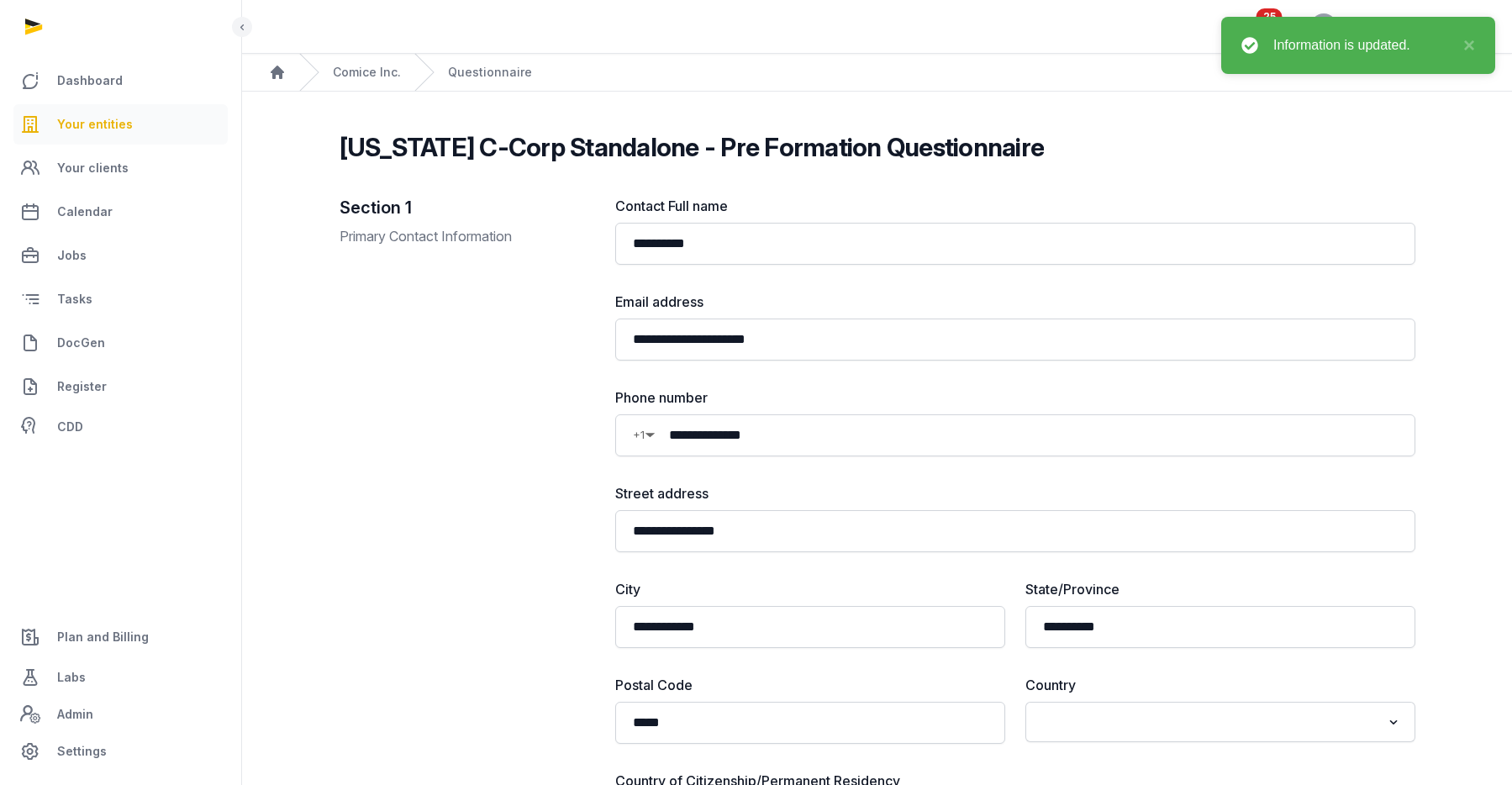
click at [104, 128] on span "Your entities" at bounding box center [95, 124] width 75 height 20
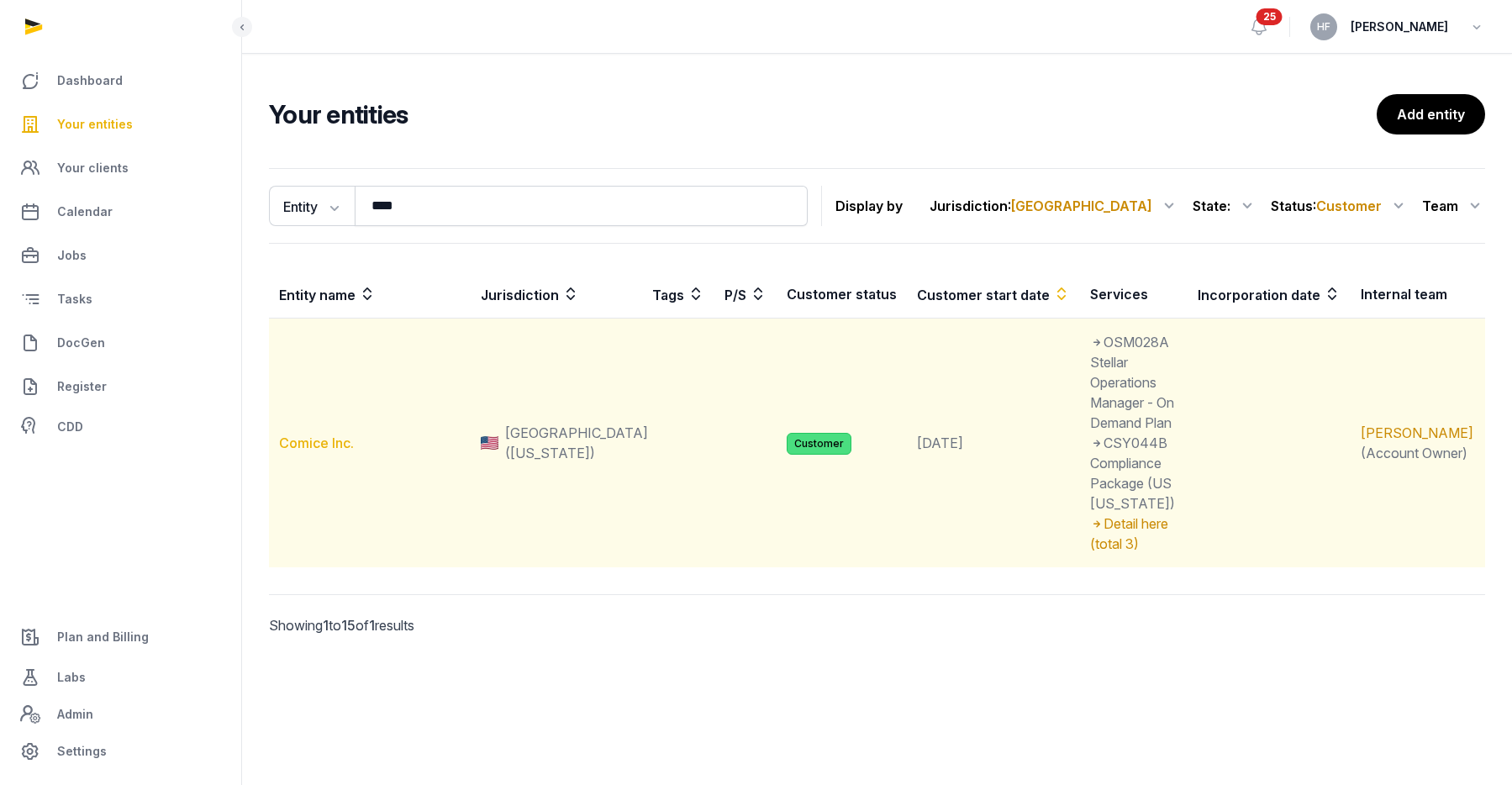
click at [327, 435] on link "Comice Inc." at bounding box center [316, 443] width 75 height 17
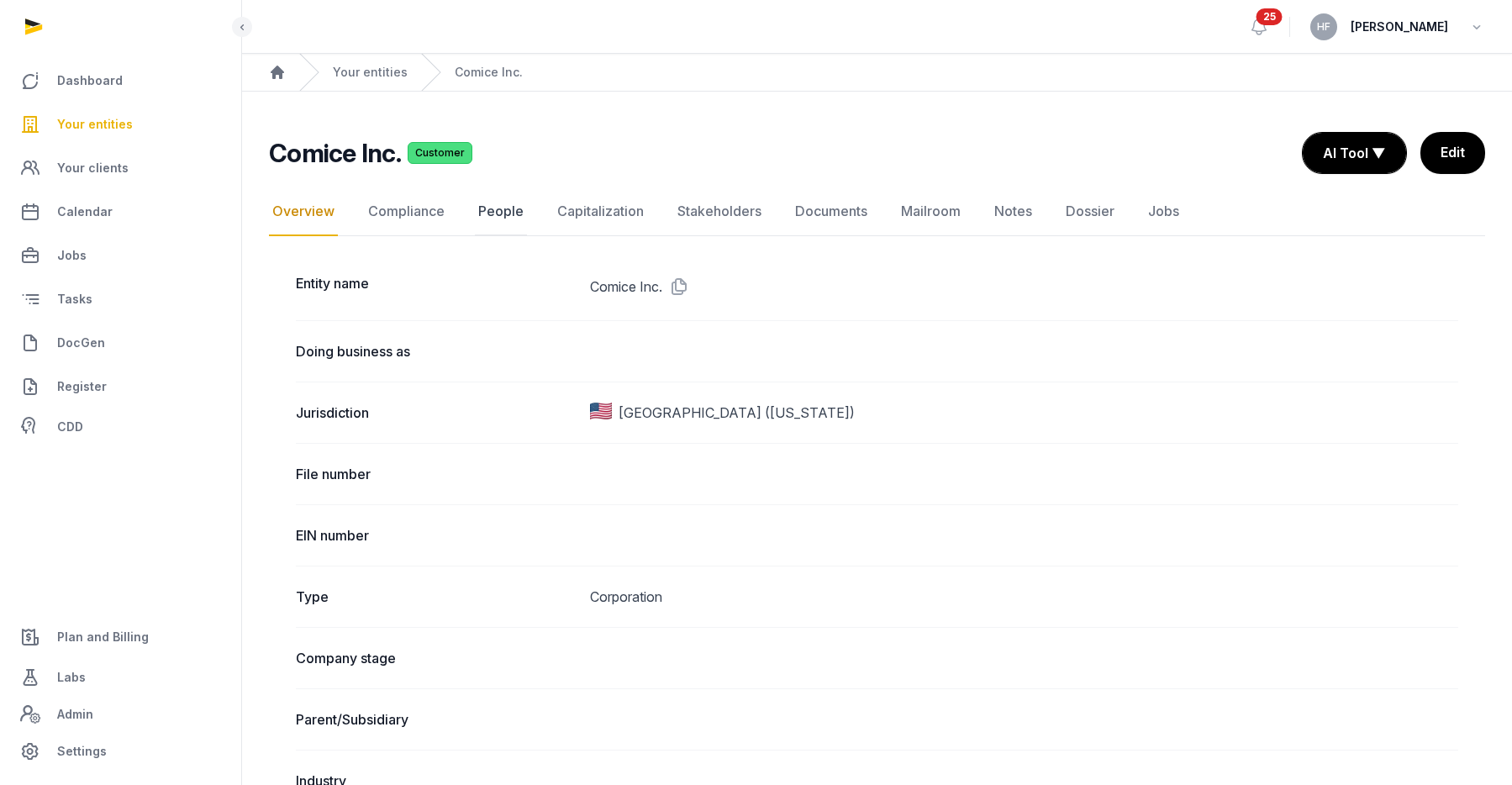
click at [498, 204] on link "People" at bounding box center [500, 212] width 52 height 49
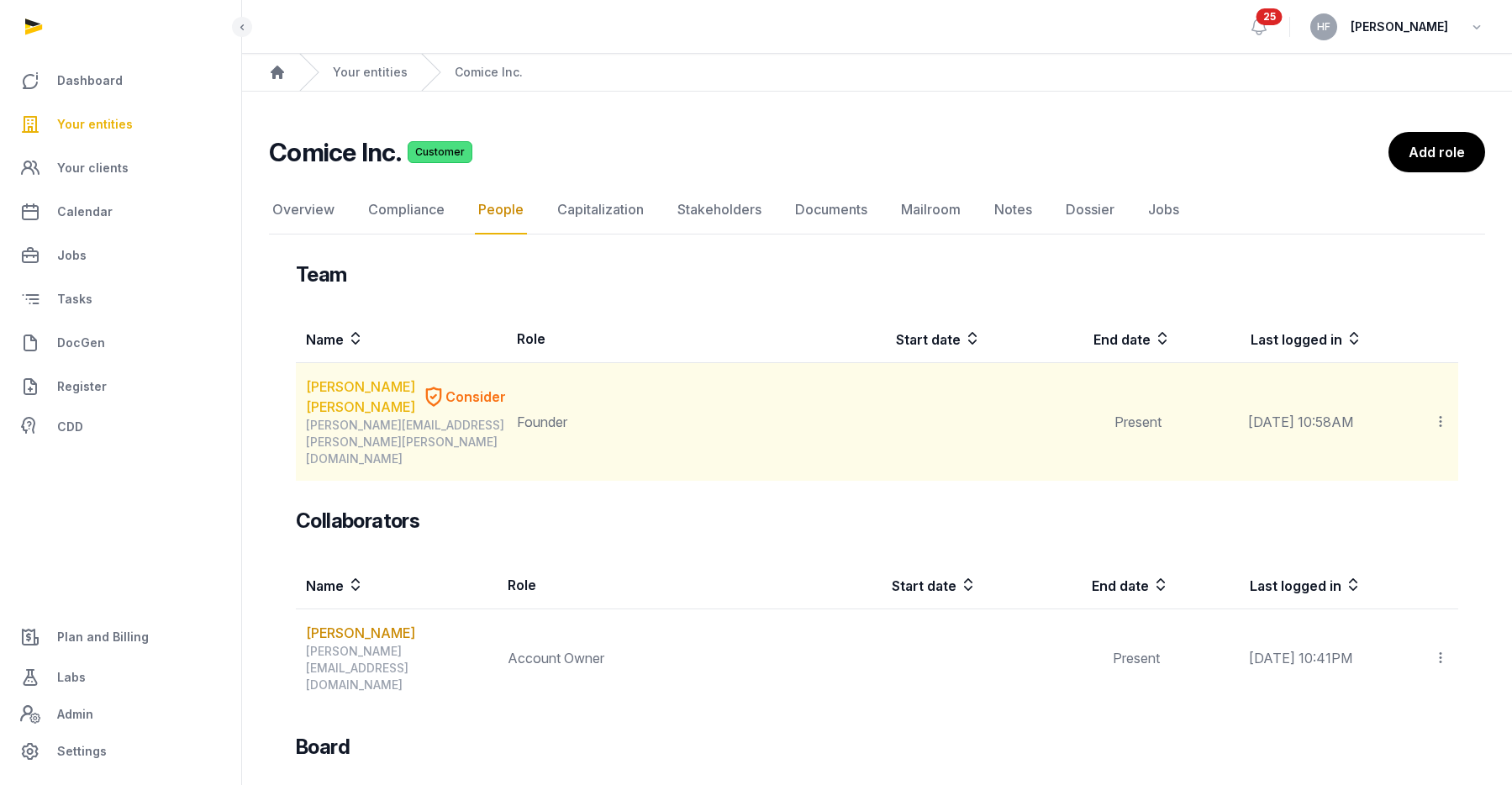
click at [349, 382] on link "[PERSON_NAME] [PERSON_NAME]" at bounding box center [360, 396] width 109 height 41
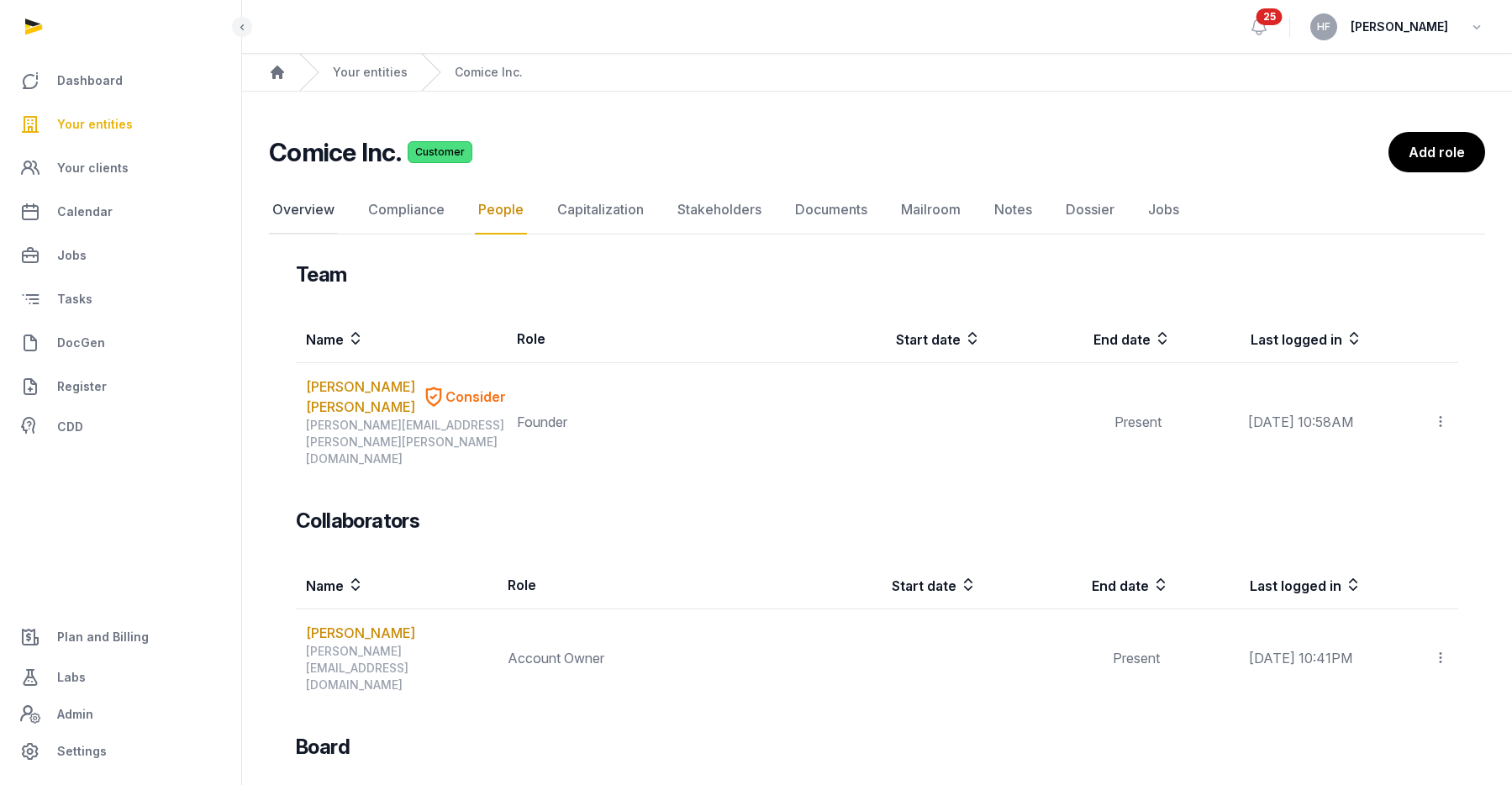
click at [296, 209] on link "Overview" at bounding box center [303, 210] width 69 height 49
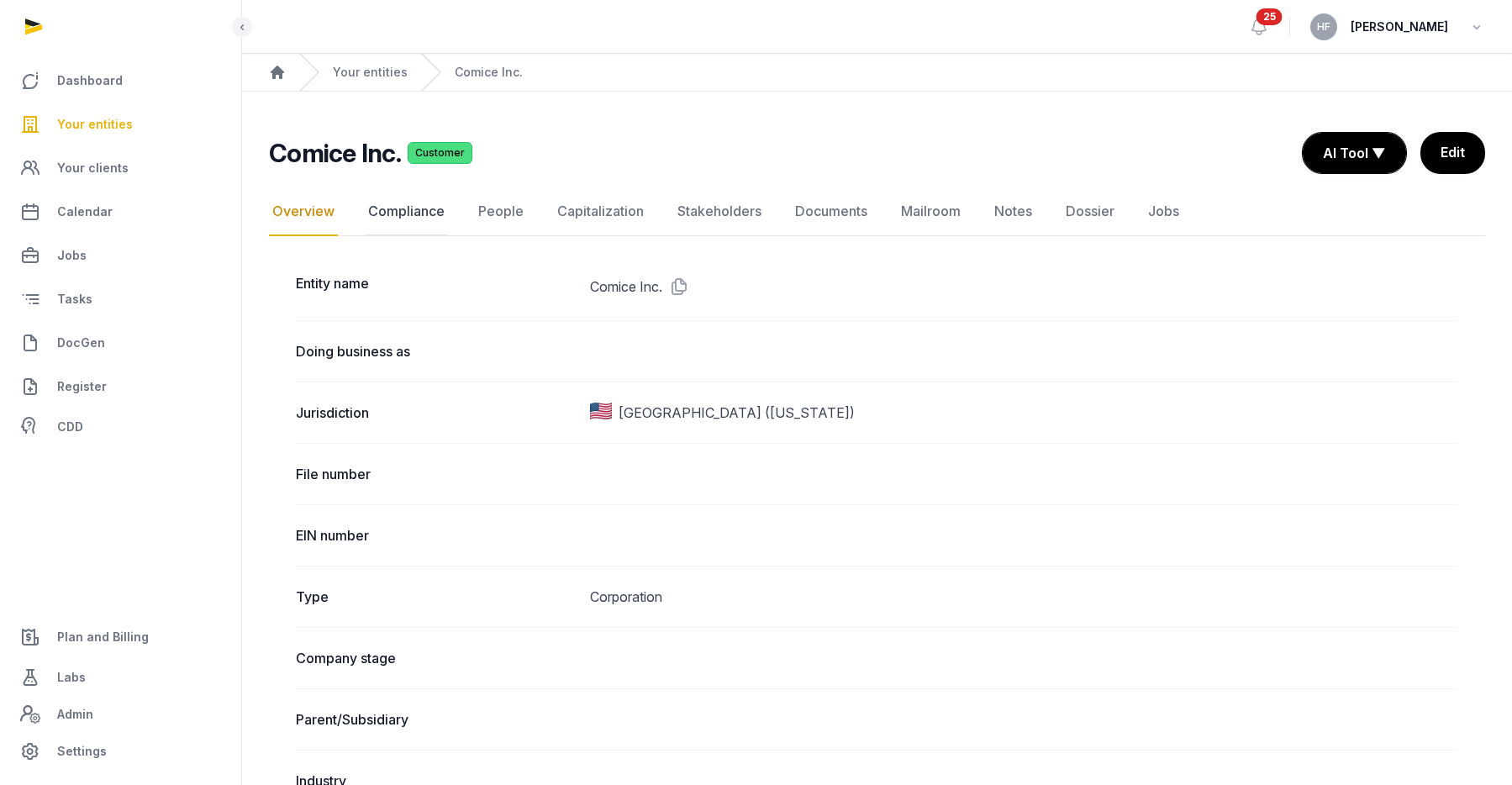
click at [408, 212] on link "Compliance" at bounding box center [407, 212] width 83 height 49
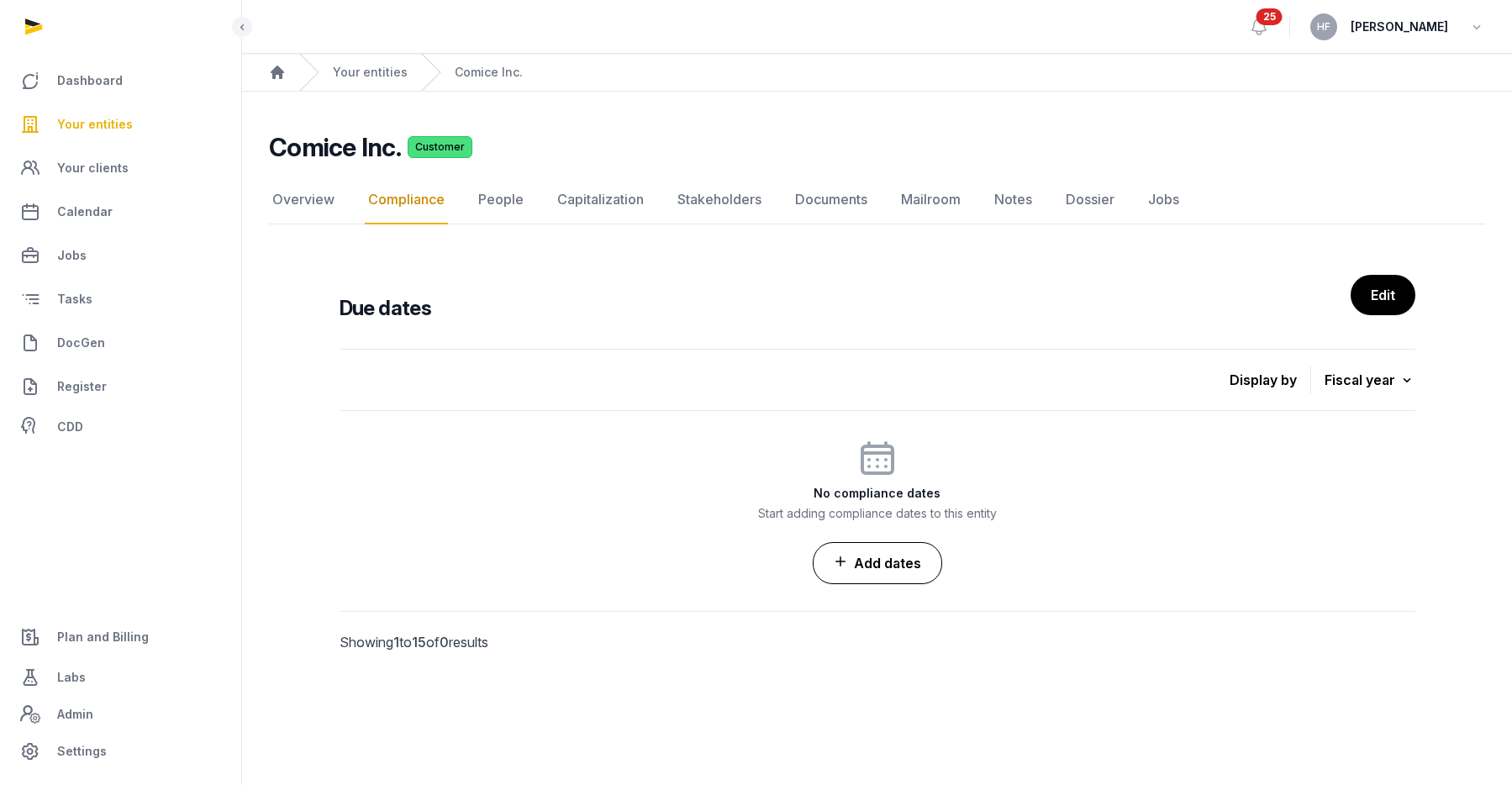
click at [895, 564] on link "Add dates" at bounding box center [876, 563] width 129 height 42
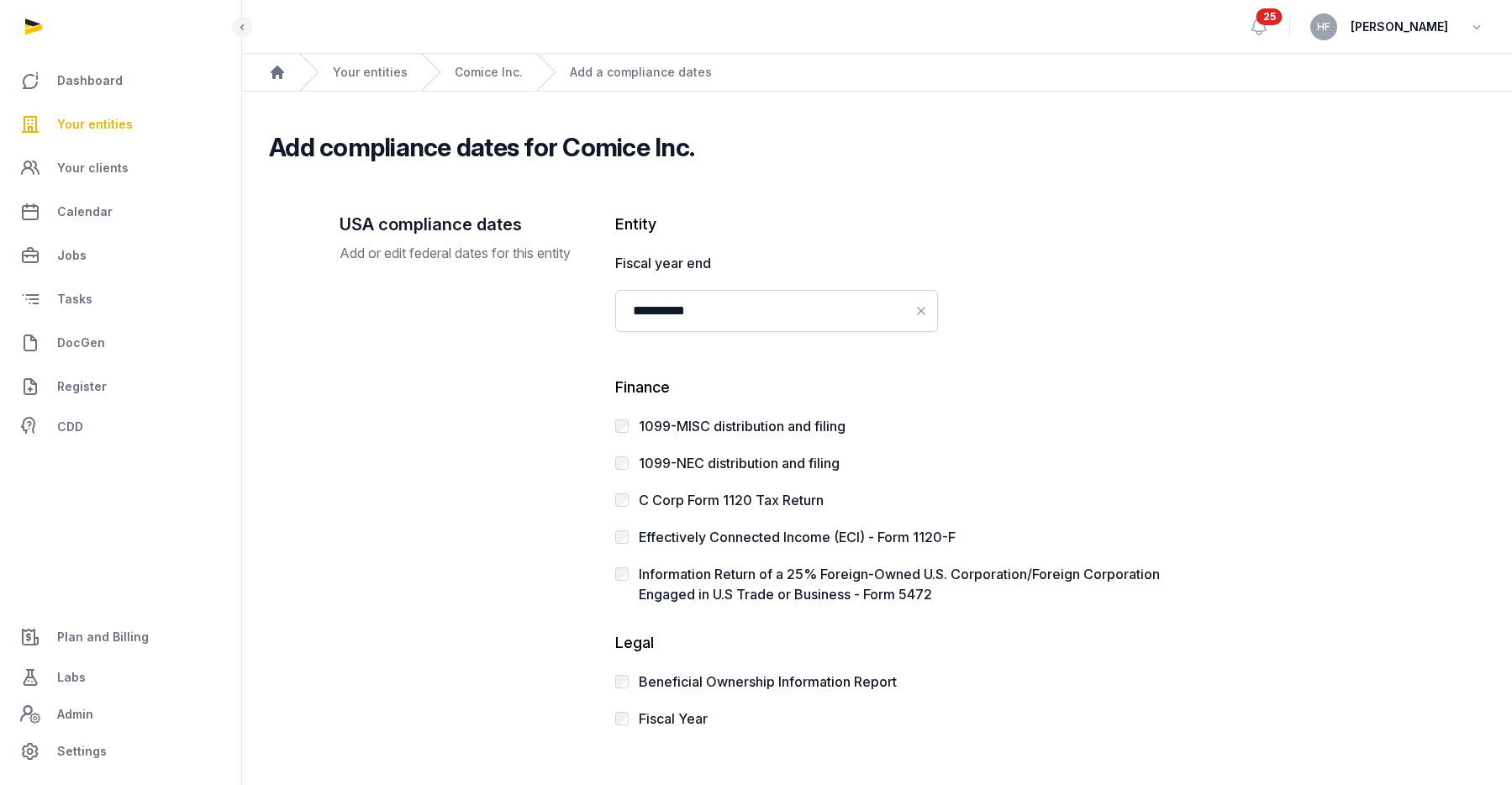
click at [755, 498] on label "C Corp Form 1120 Tax Return" at bounding box center [731, 500] width 185 height 17
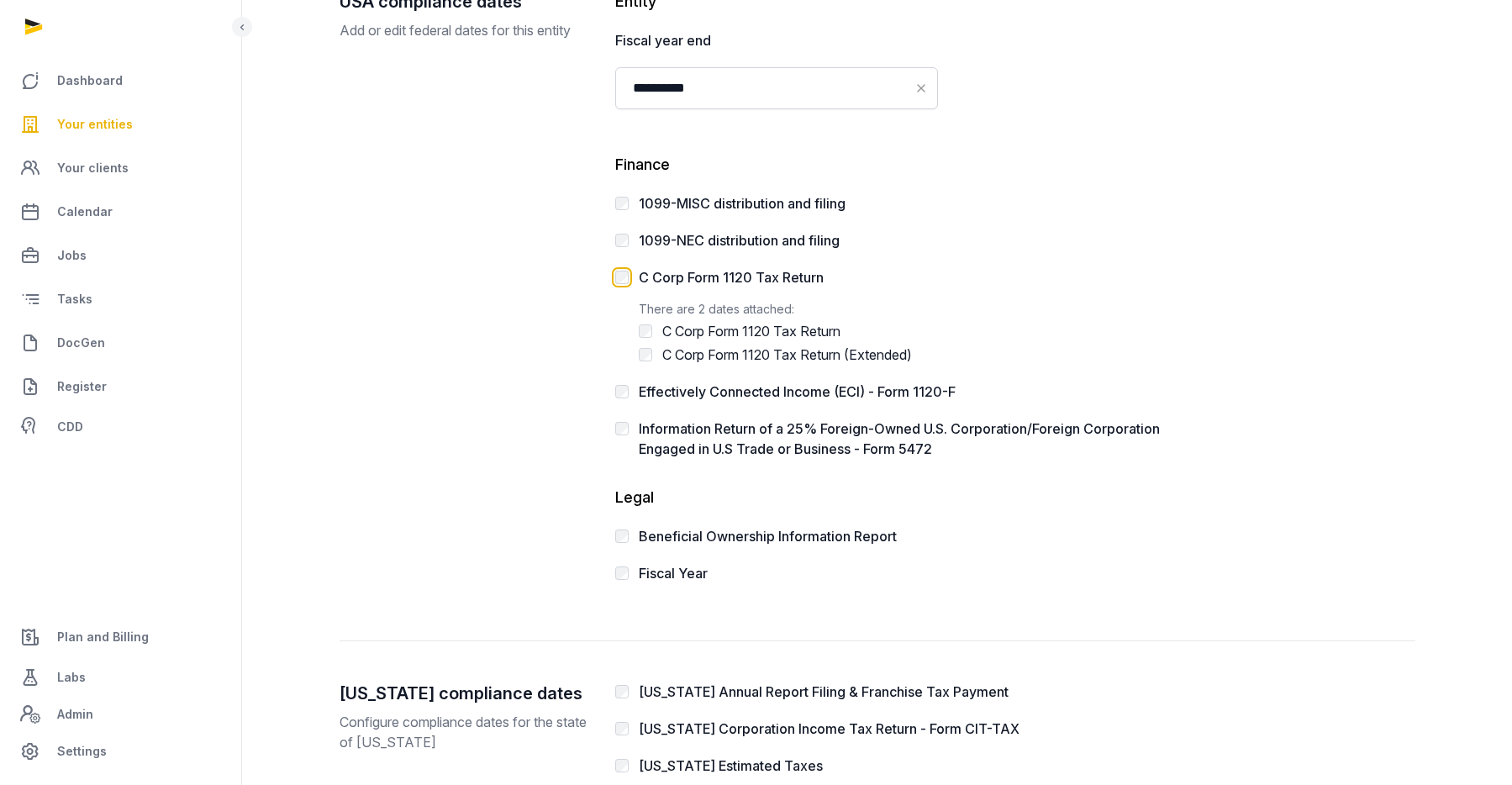
scroll to position [227, 0]
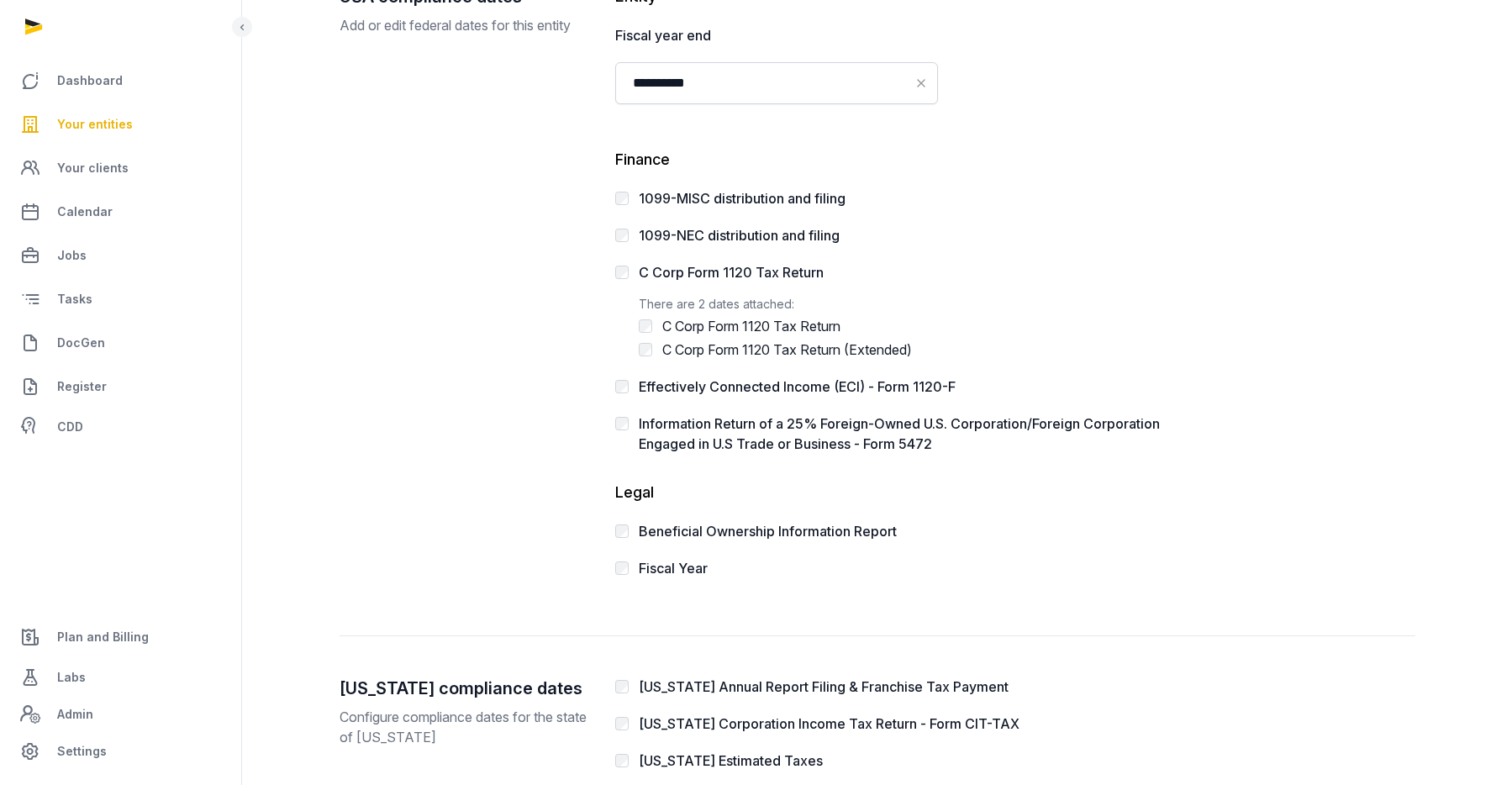
click at [674, 566] on label "Fiscal Year" at bounding box center [673, 568] width 69 height 17
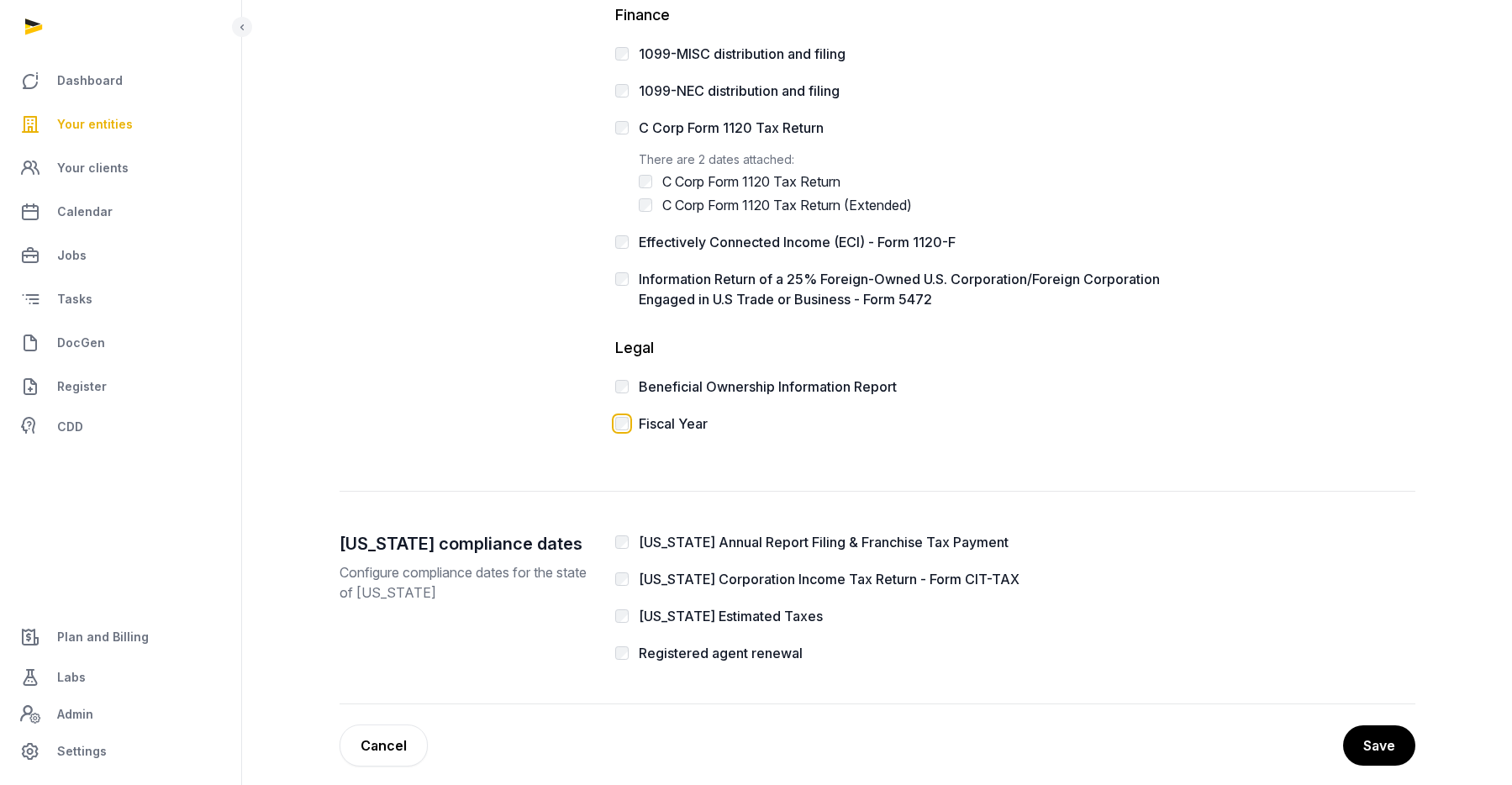
scroll to position [388, 0]
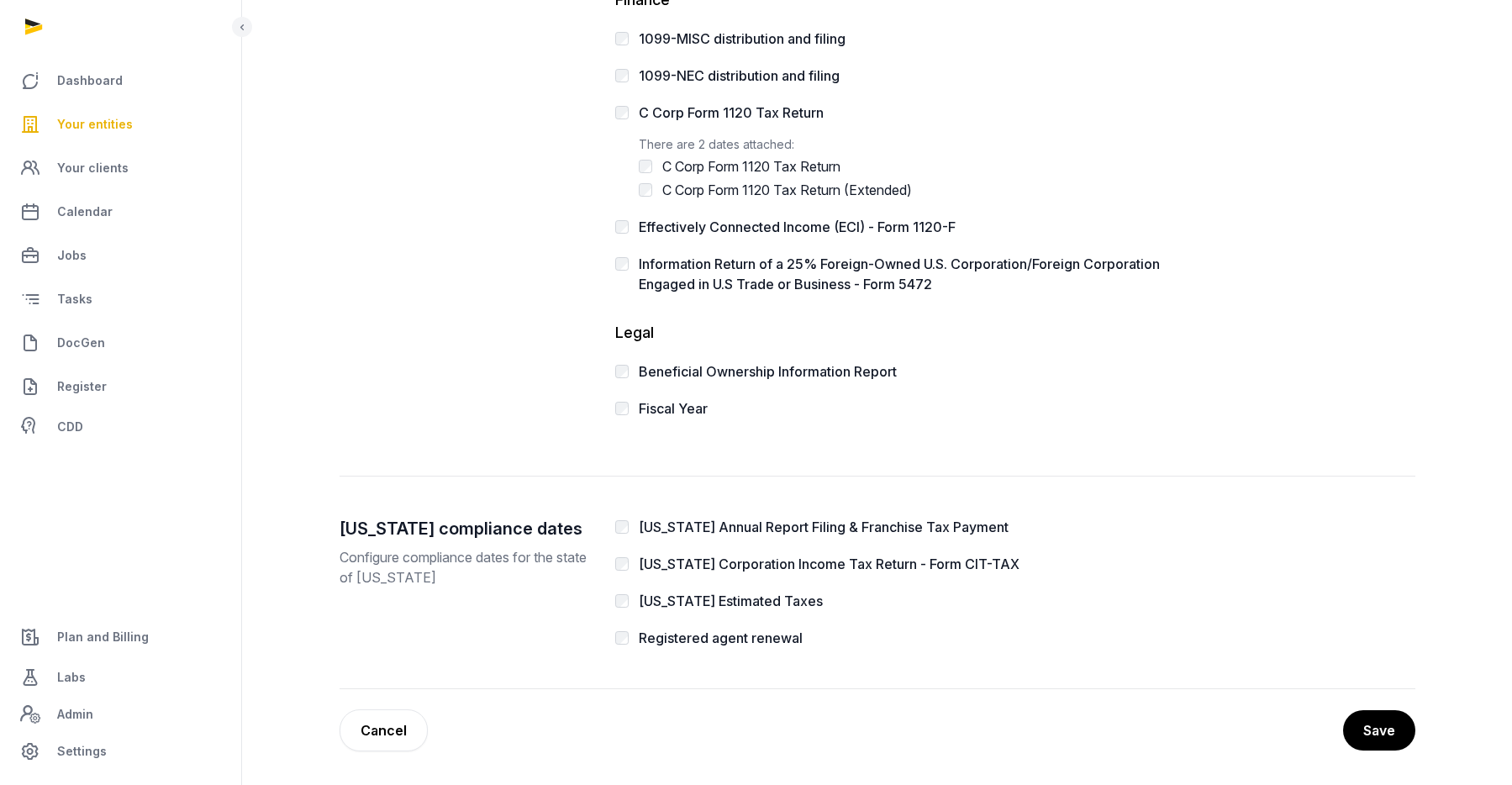
click at [827, 525] on label "[US_STATE] Annual Report Filing & Franchise Tax Payment" at bounding box center [823, 527] width 370 height 17
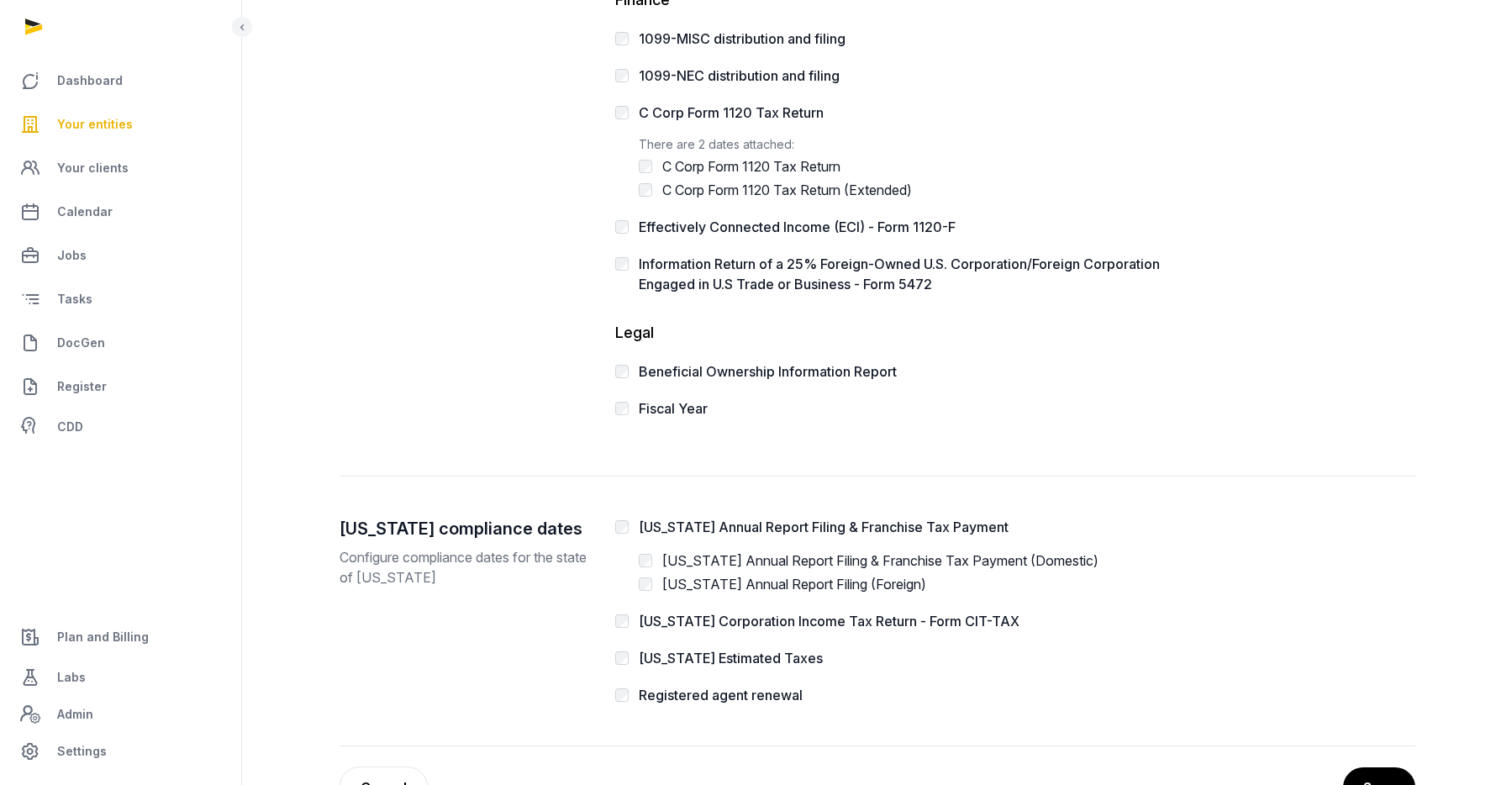
click at [820, 560] on label "[US_STATE] Annual Report Filing & Franchise Tax Payment (Domestic)" at bounding box center [880, 560] width 436 height 17
click at [766, 698] on label "Registered agent renewal" at bounding box center [721, 695] width 164 height 17
click at [1369, 777] on button "Save" at bounding box center [1378, 787] width 74 height 42
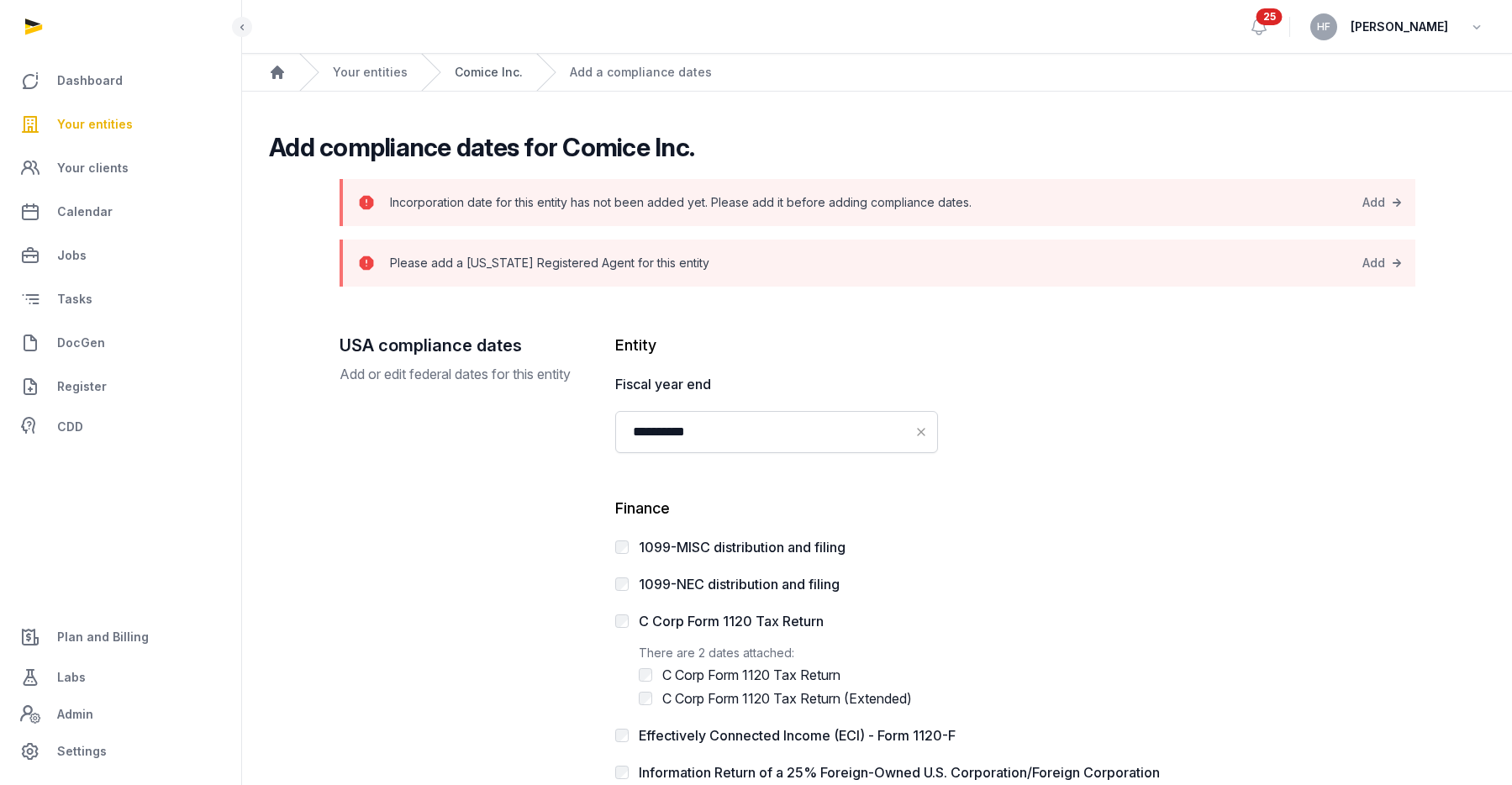
click at [486, 77] on link "Comice Inc." at bounding box center [489, 73] width 68 height 17
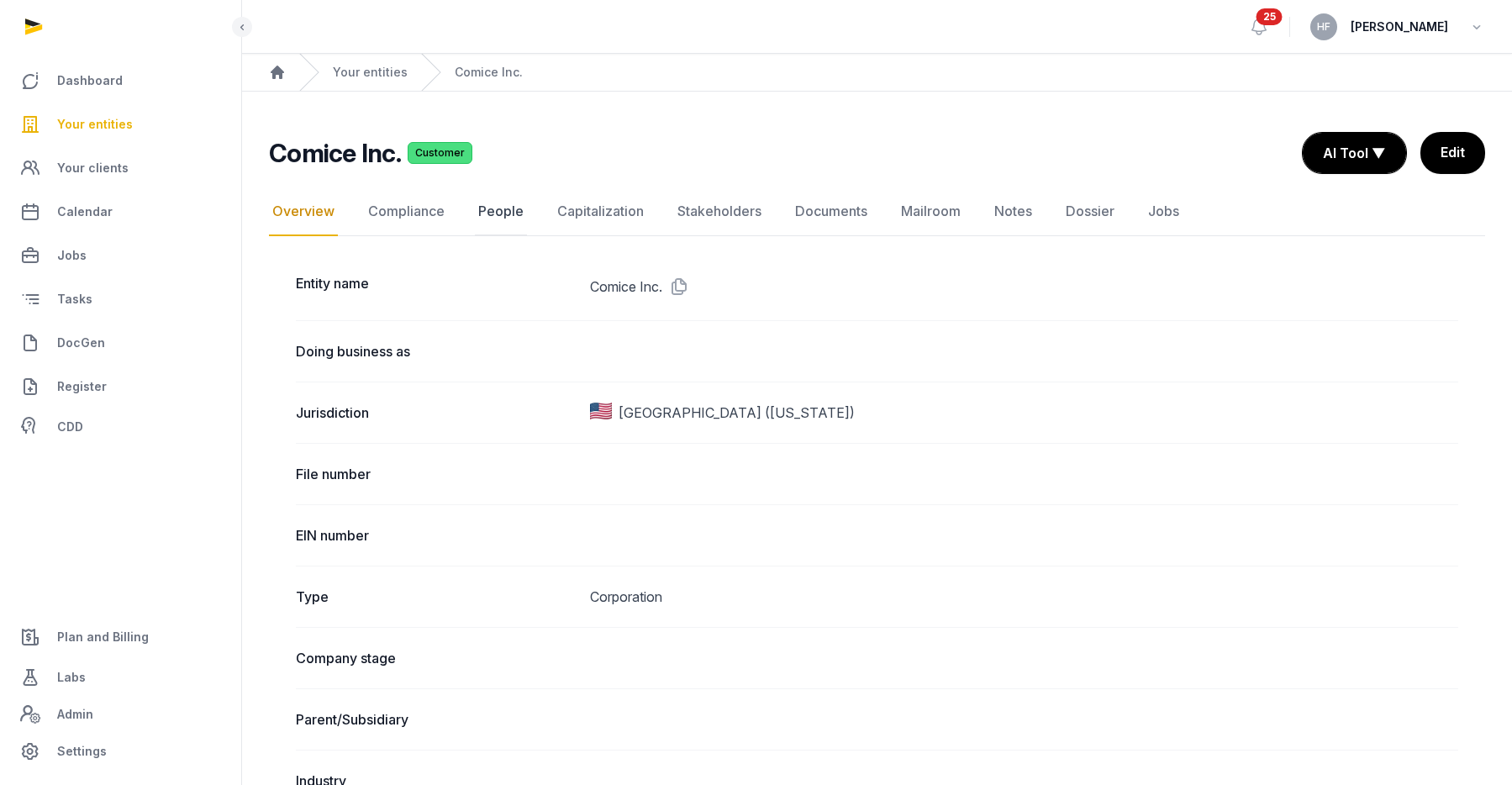
click at [502, 220] on link "People" at bounding box center [500, 212] width 52 height 49
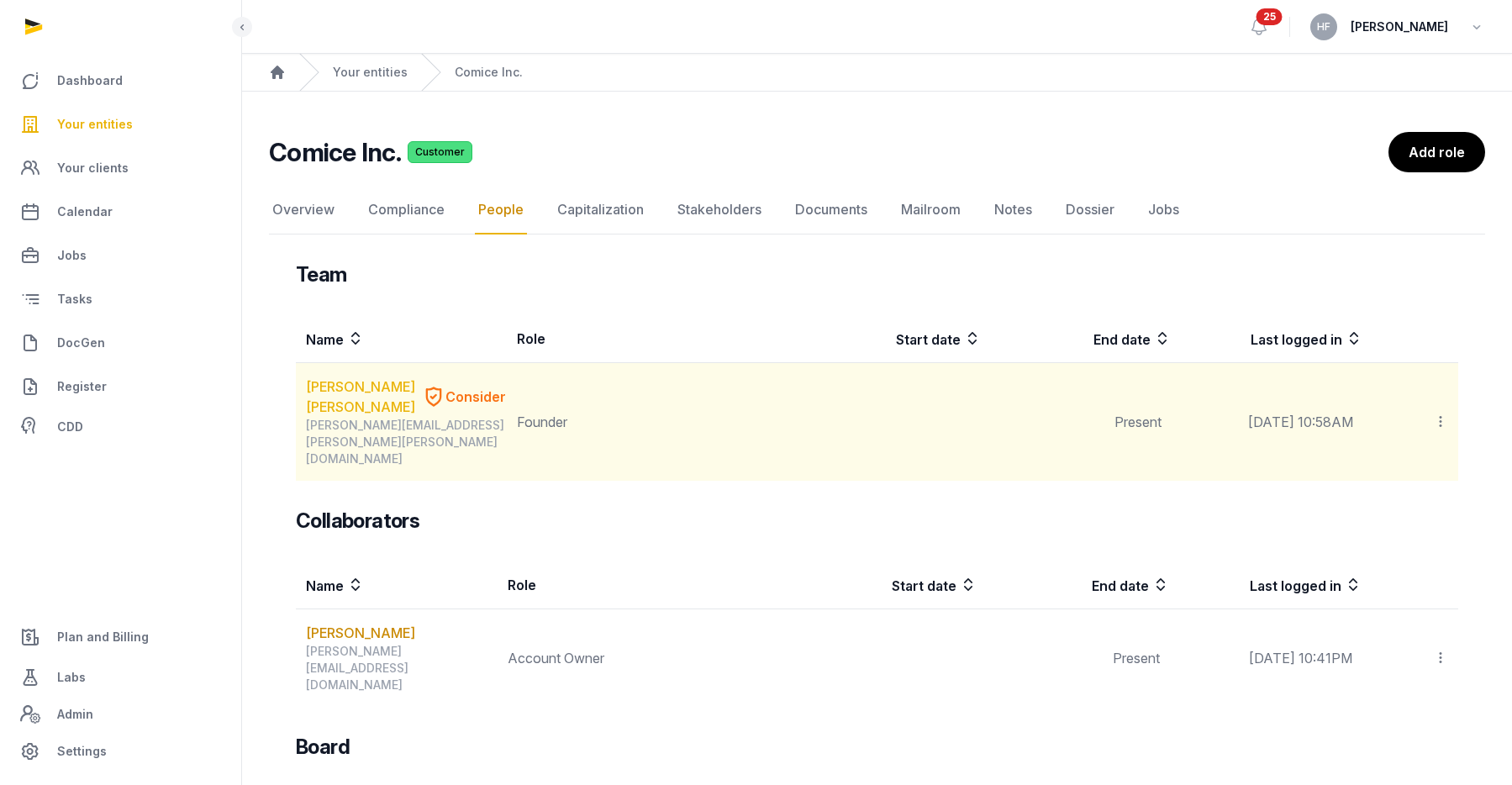
click at [335, 389] on link "[PERSON_NAME] [PERSON_NAME]" at bounding box center [360, 396] width 109 height 41
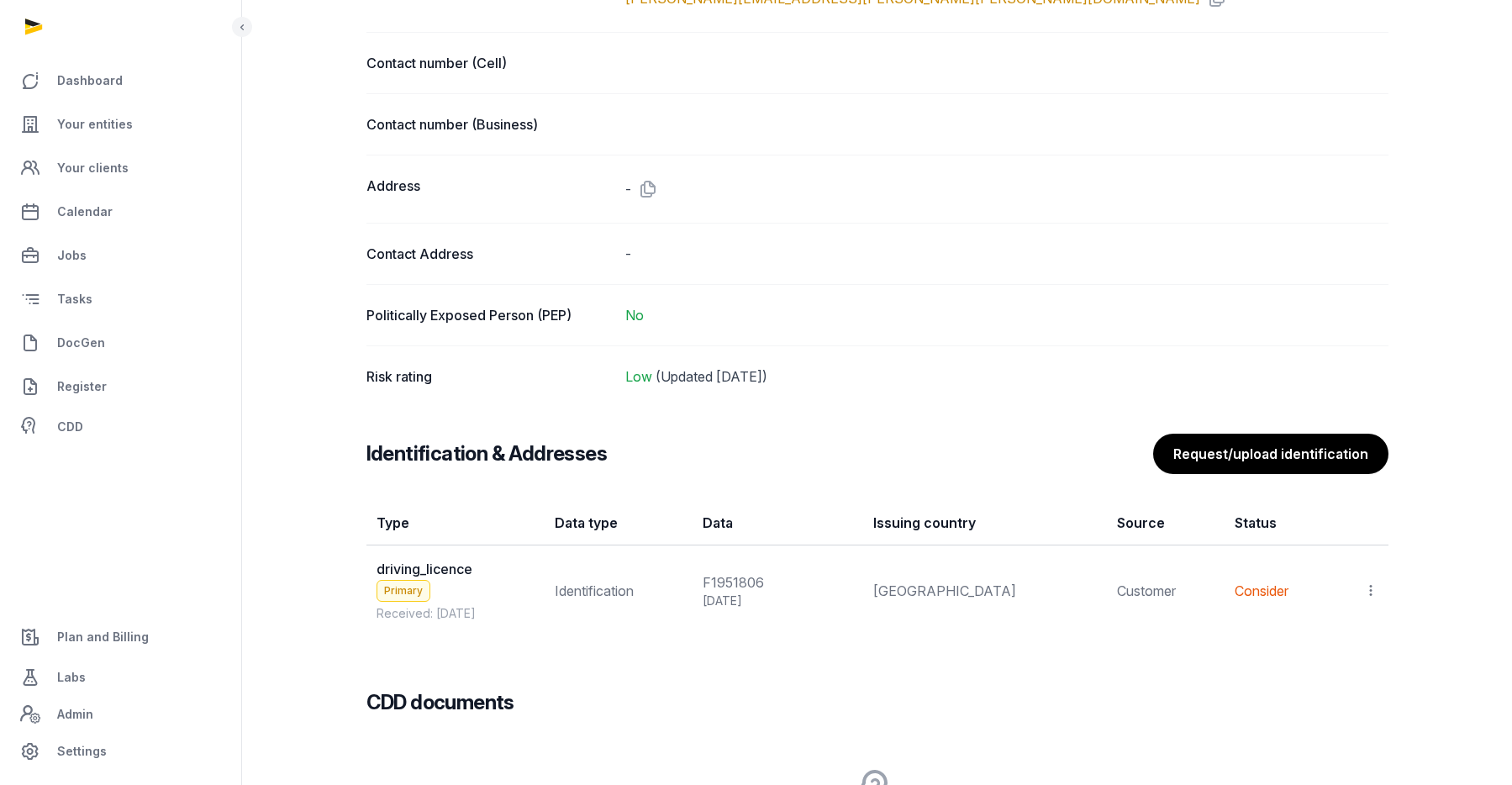
scroll to position [1022, 0]
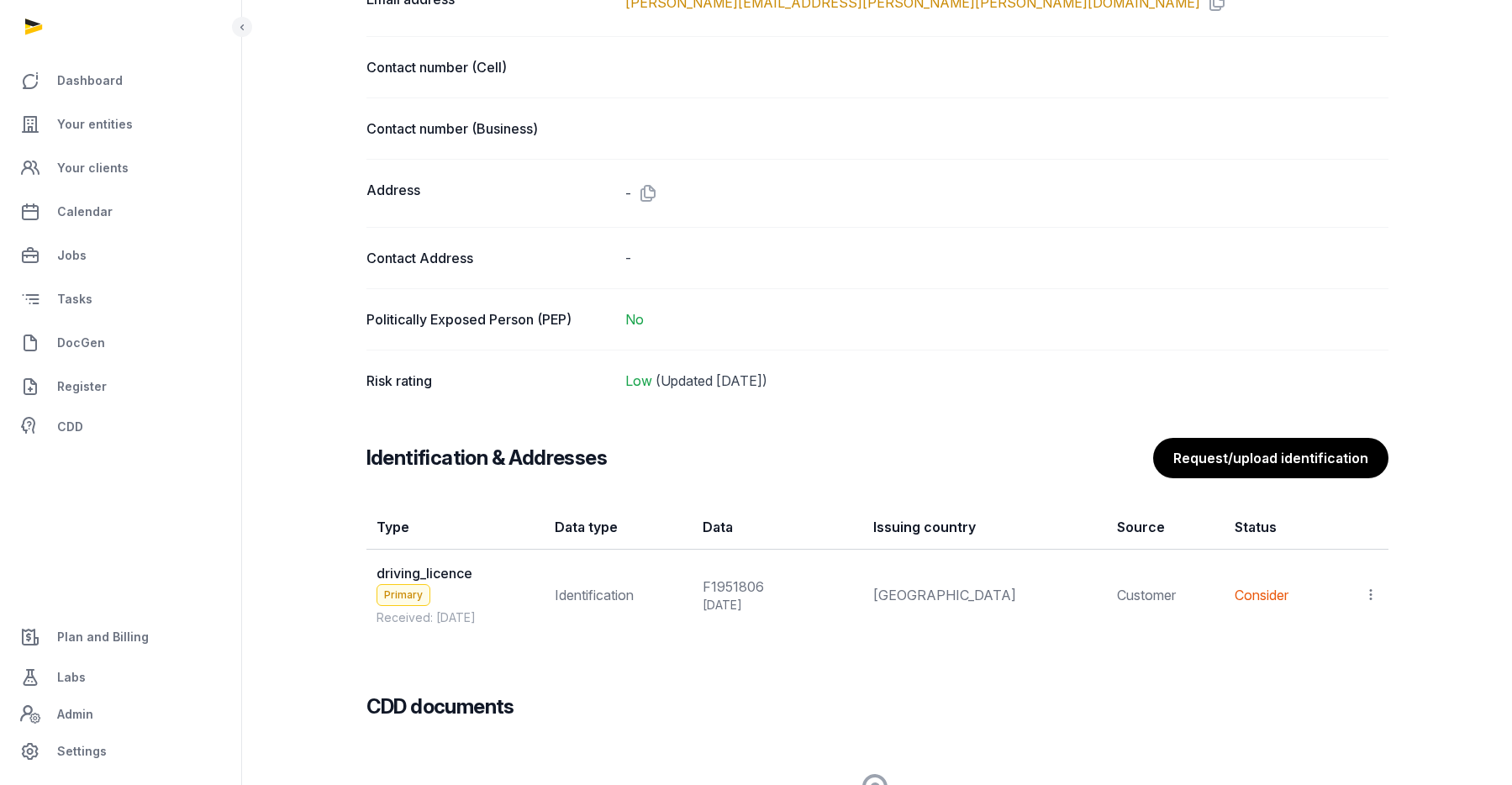
click at [1371, 593] on icon at bounding box center [1371, 594] width 15 height 18
click at [1356, 629] on div "View" at bounding box center [1297, 641] width 162 height 34
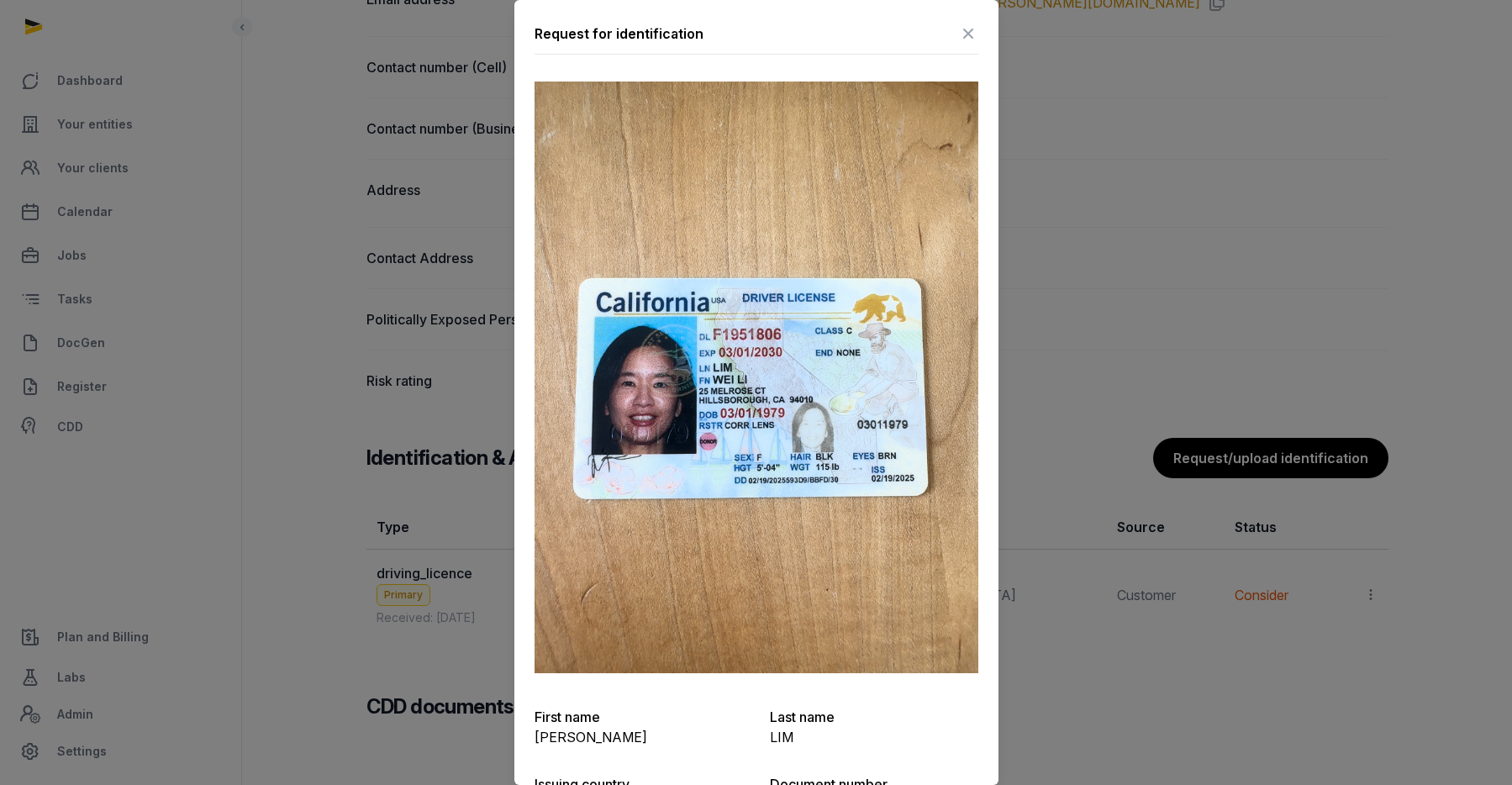
click at [968, 34] on icon at bounding box center [968, 33] width 20 height 27
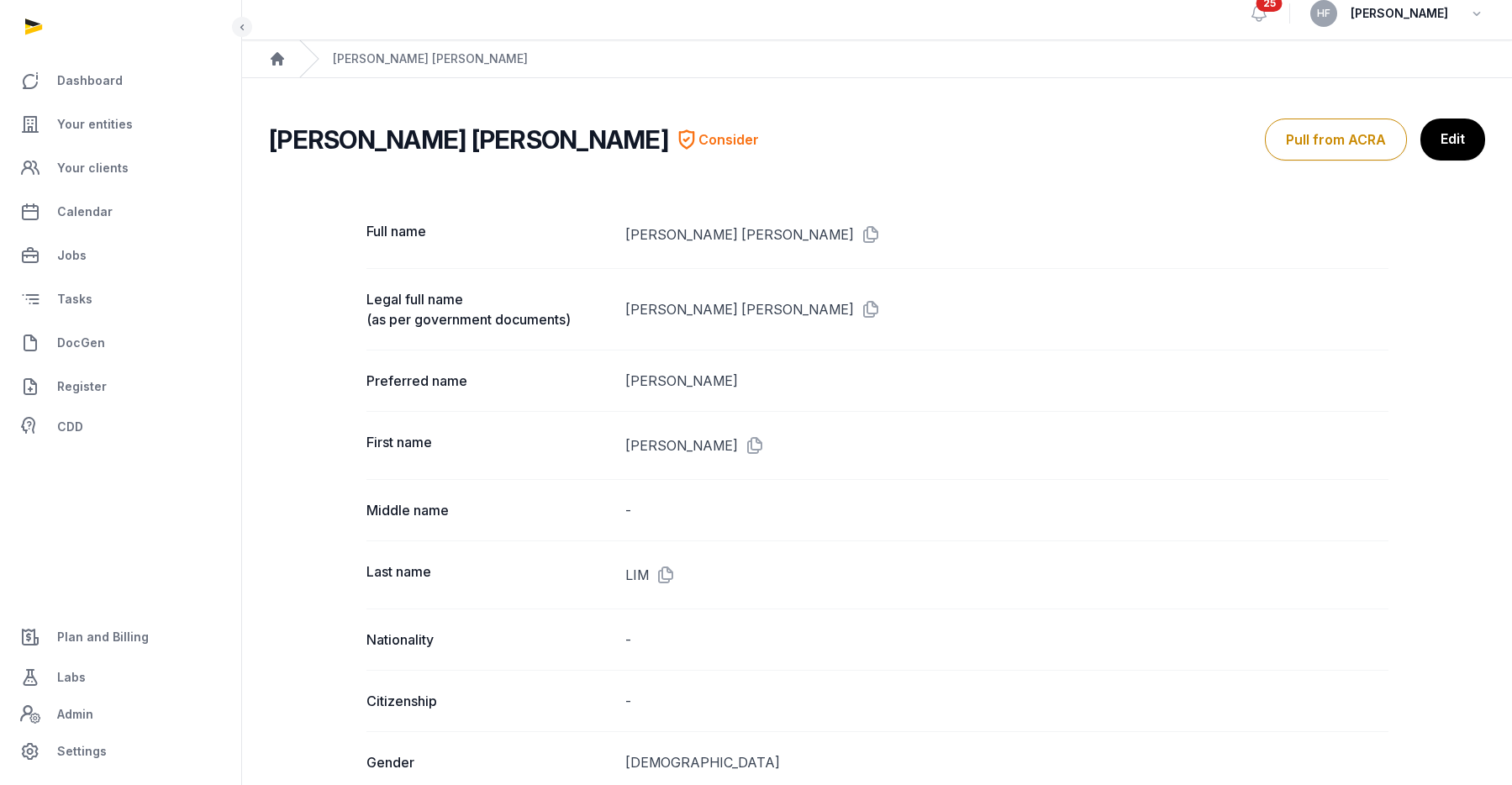
scroll to position [0, 0]
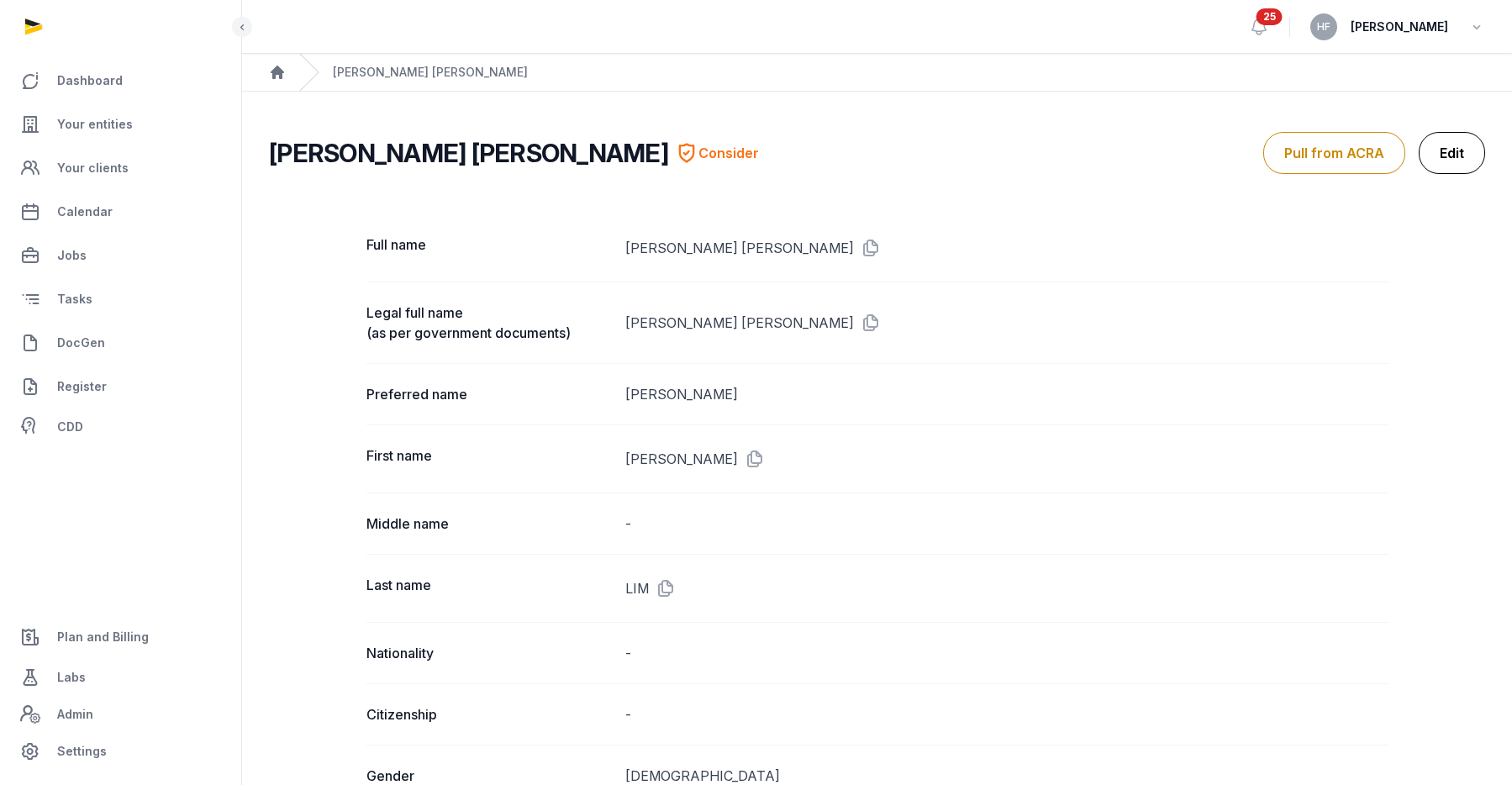
click at [1437, 152] on link "Edit" at bounding box center [1452, 153] width 66 height 42
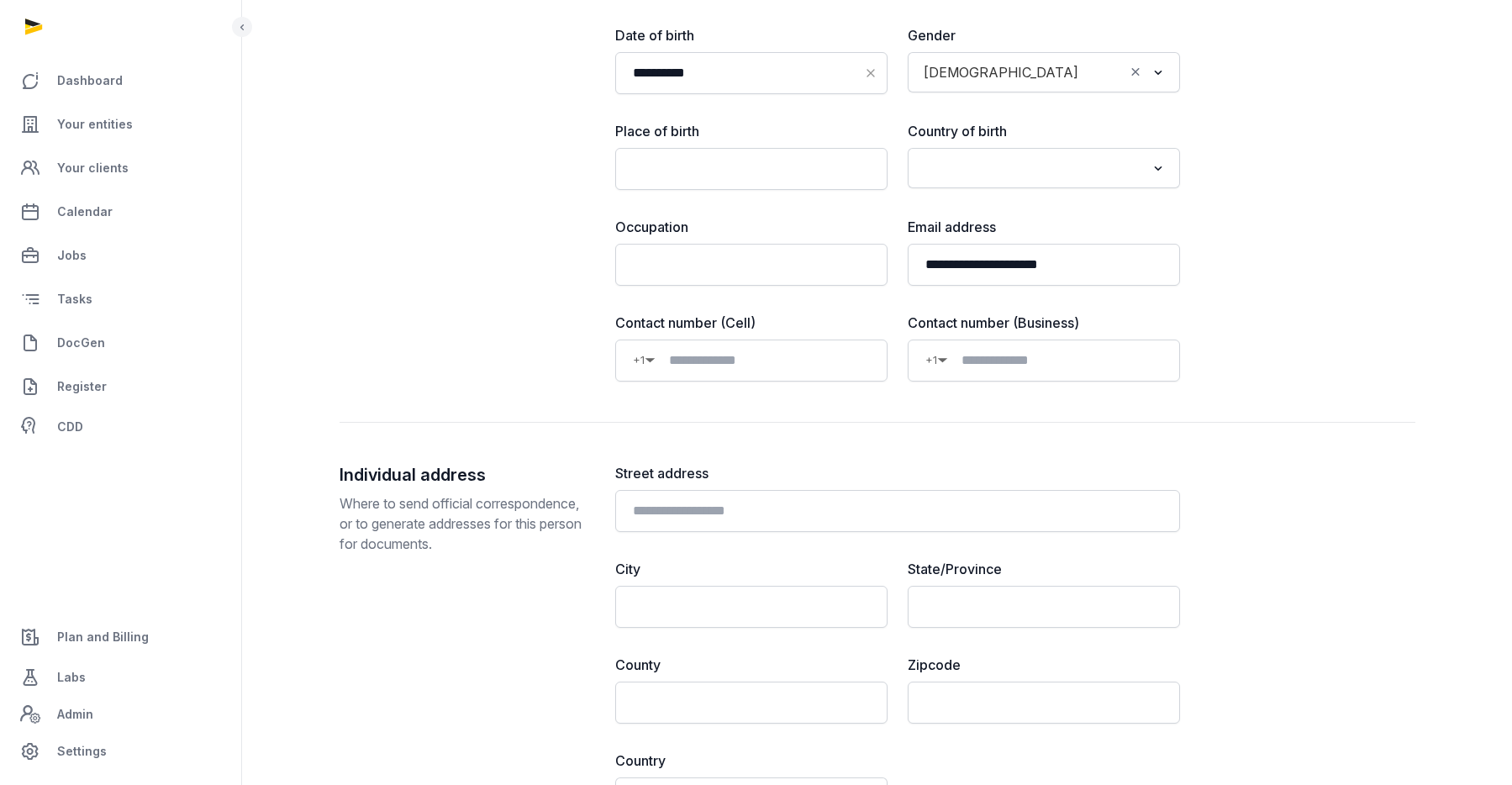
scroll to position [643, 0]
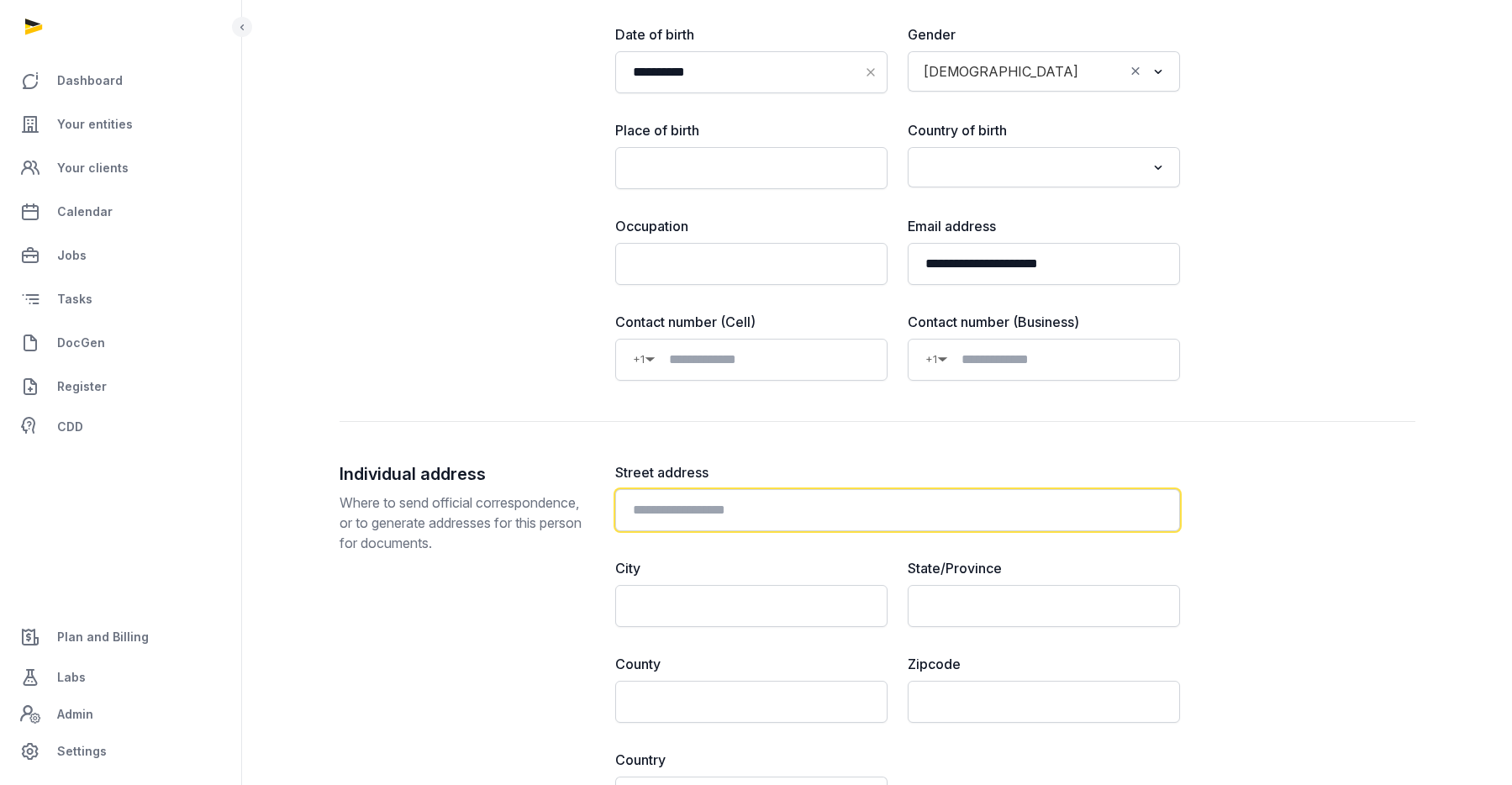
click at [714, 512] on input "text" at bounding box center [897, 509] width 565 height 42
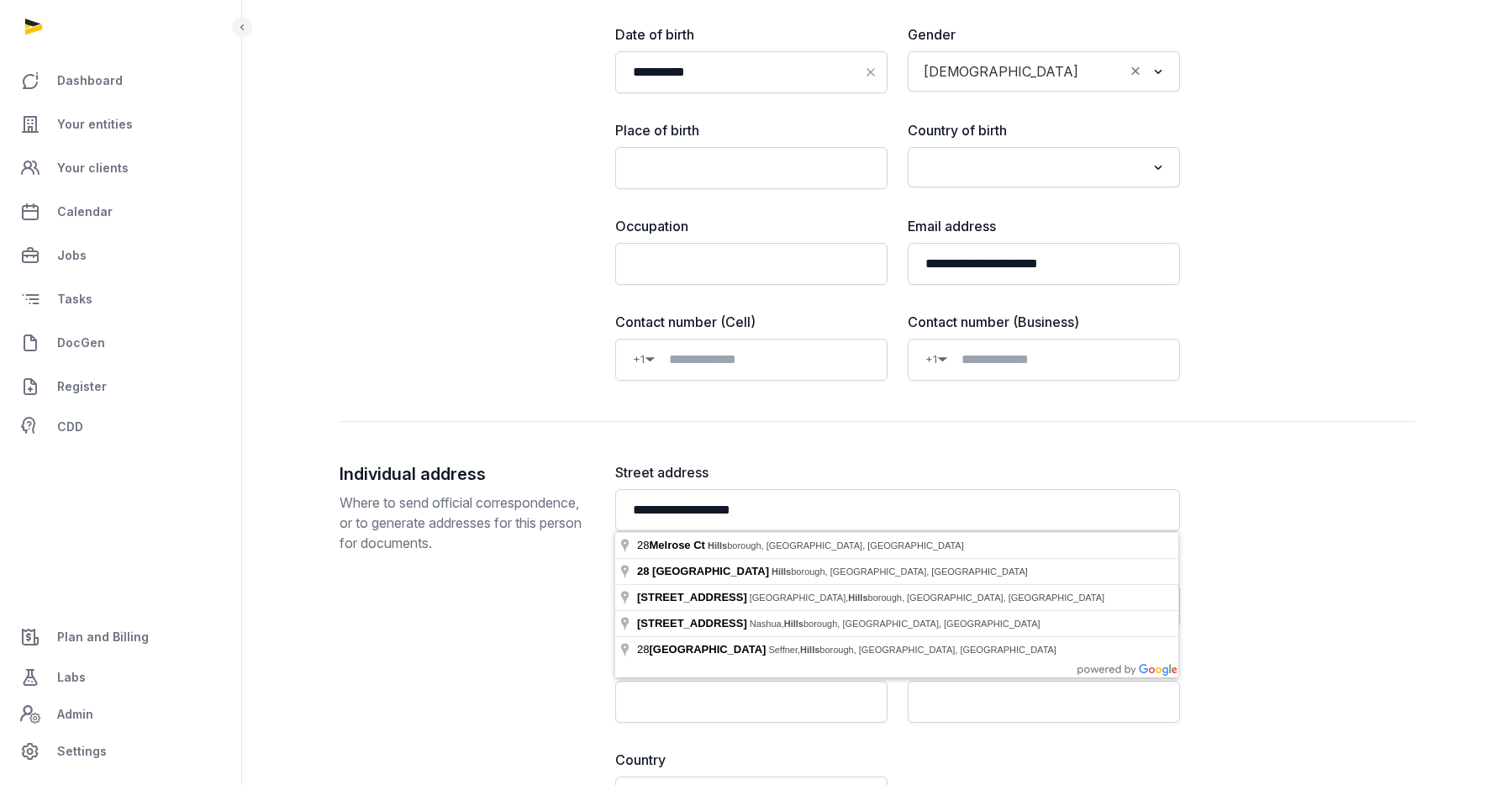
type input "**********"
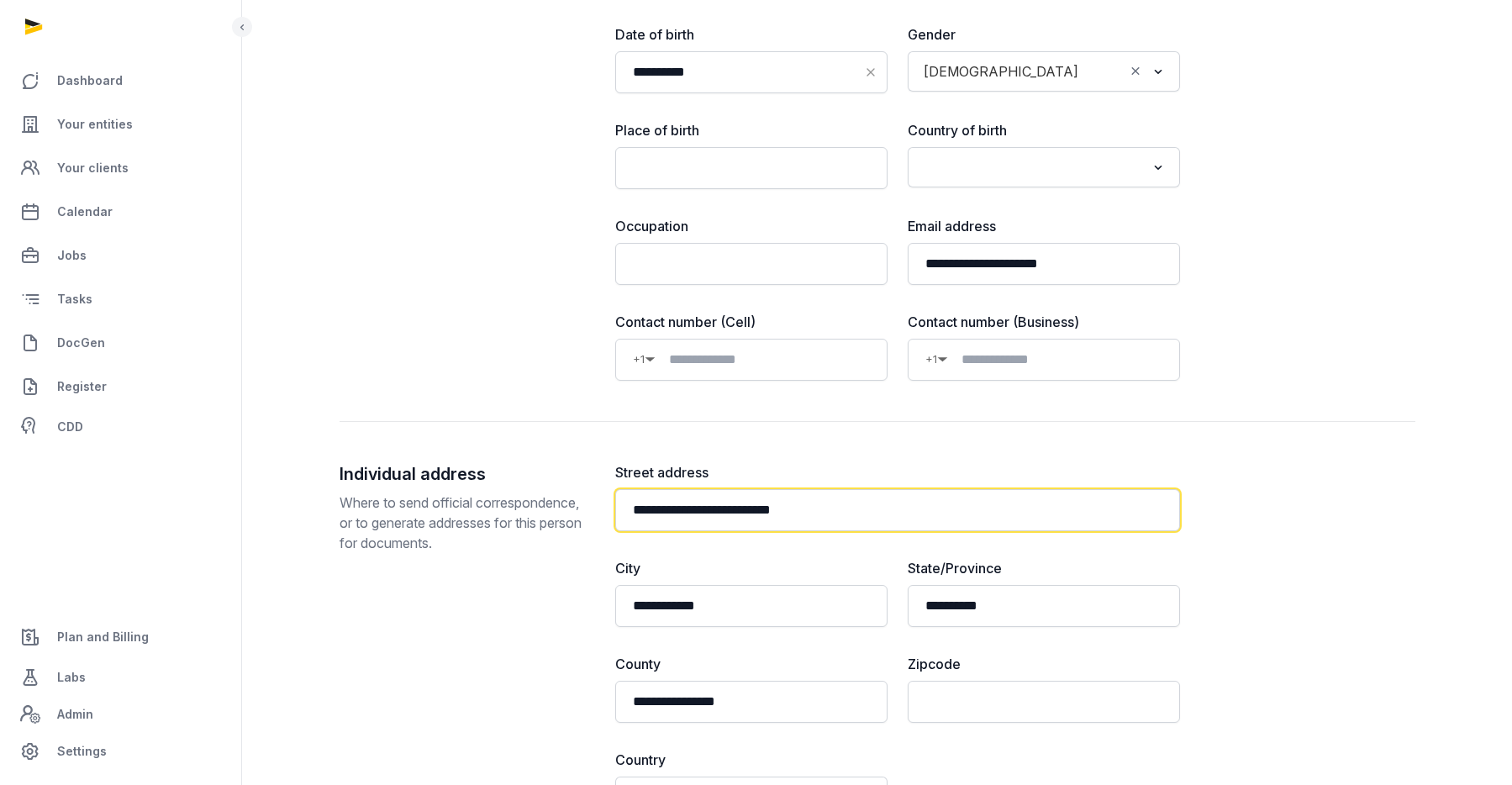
click at [749, 510] on input "**********" at bounding box center [897, 509] width 565 height 42
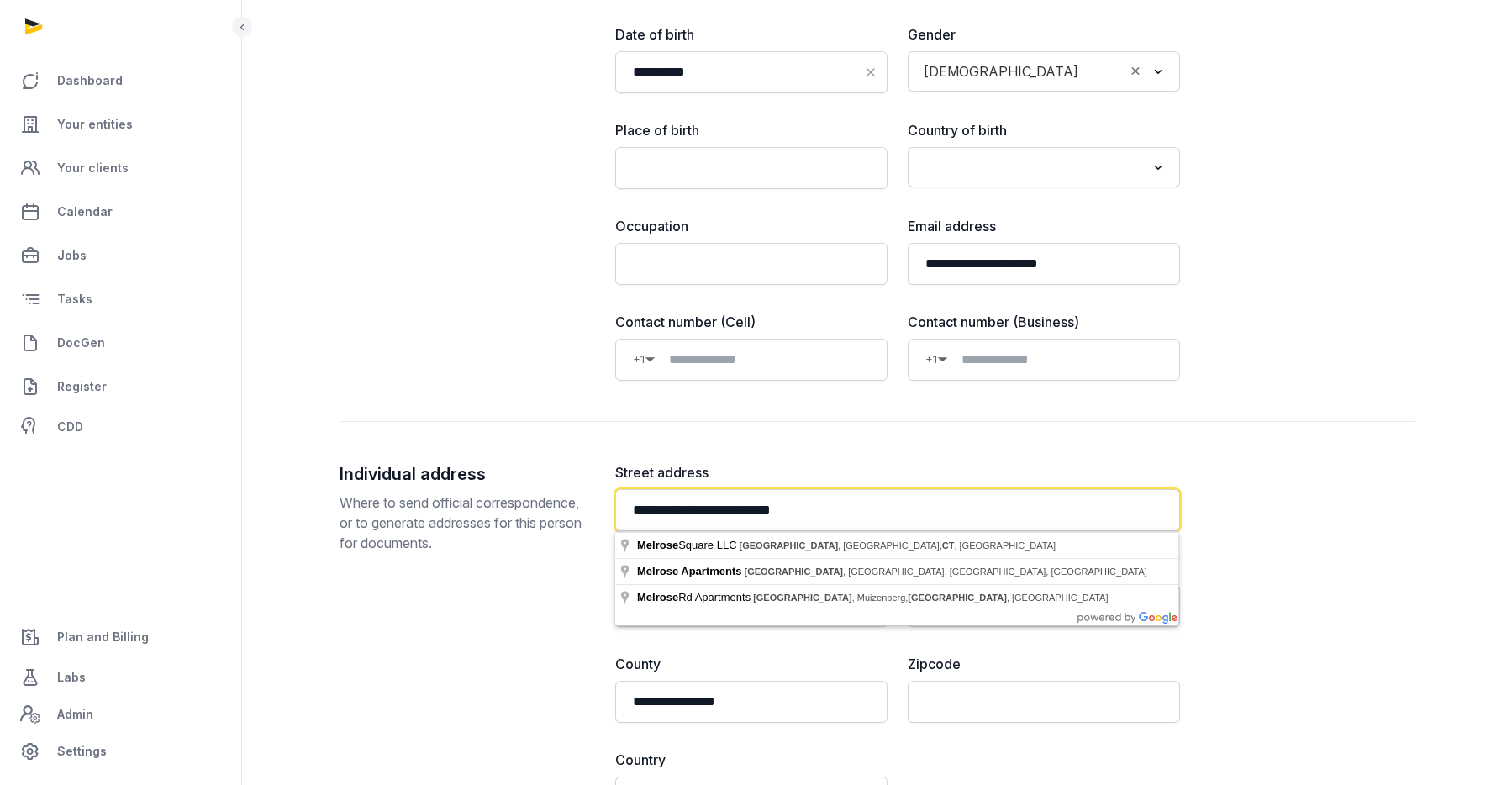
click at [636, 507] on input "**********" at bounding box center [897, 509] width 565 height 42
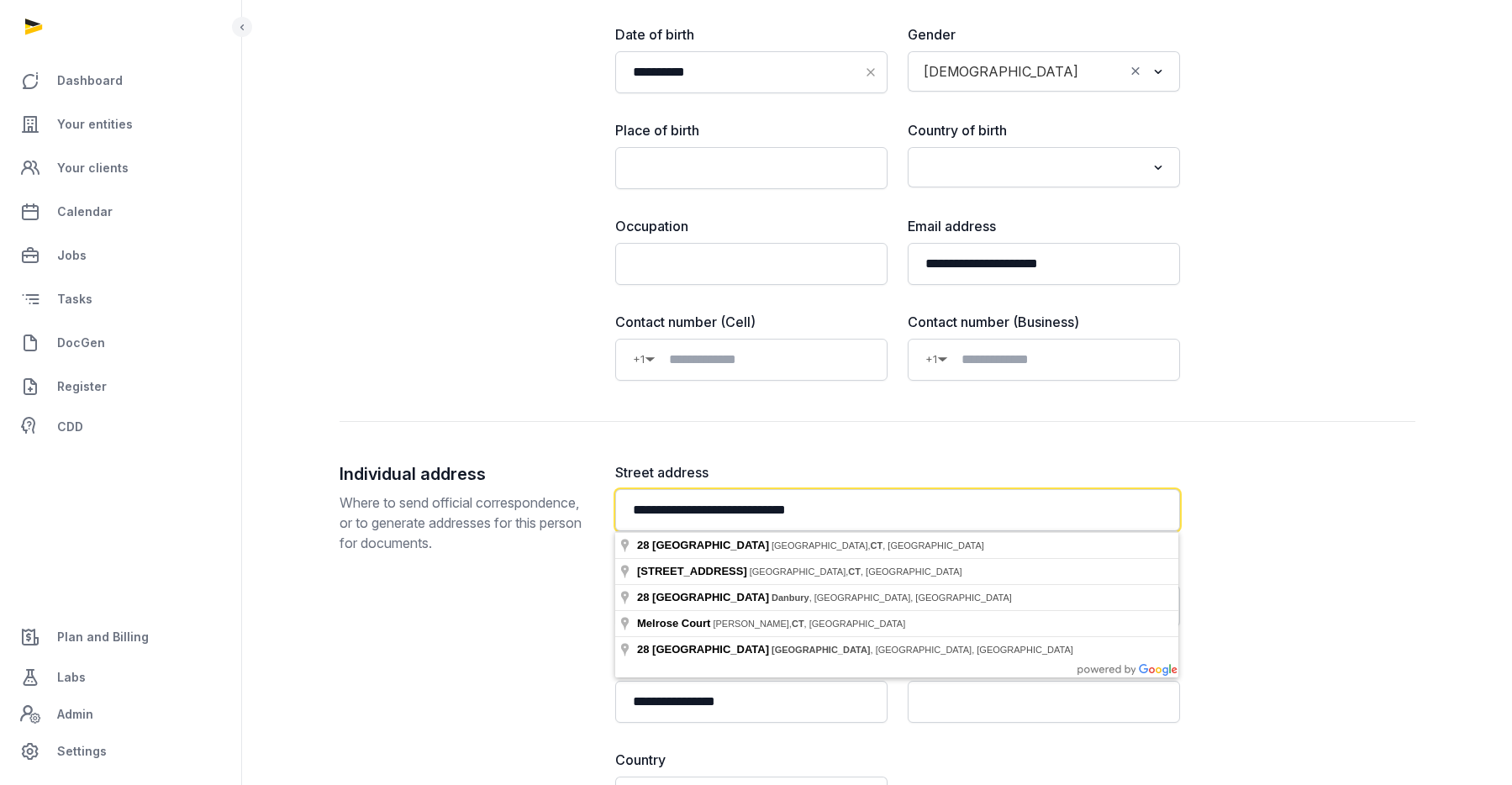
drag, startPoint x: 741, startPoint y: 510, endPoint x: 942, endPoint y: 513, distance: 201.0
click at [942, 513] on input "**********" at bounding box center [897, 509] width 565 height 42
type input "**********"
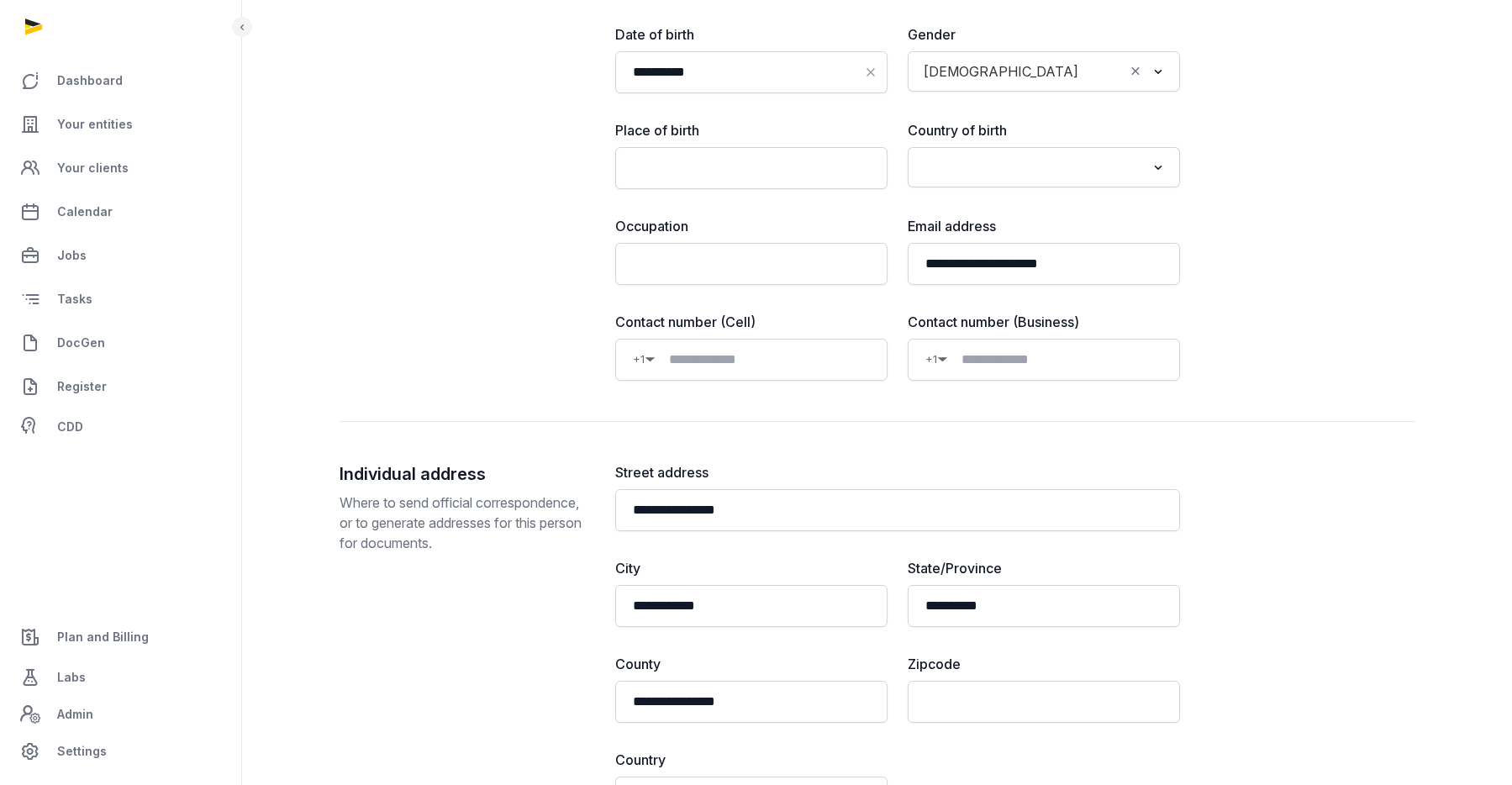
click at [974, 447] on div "**********" at bounding box center [877, 622] width 1075 height 2213
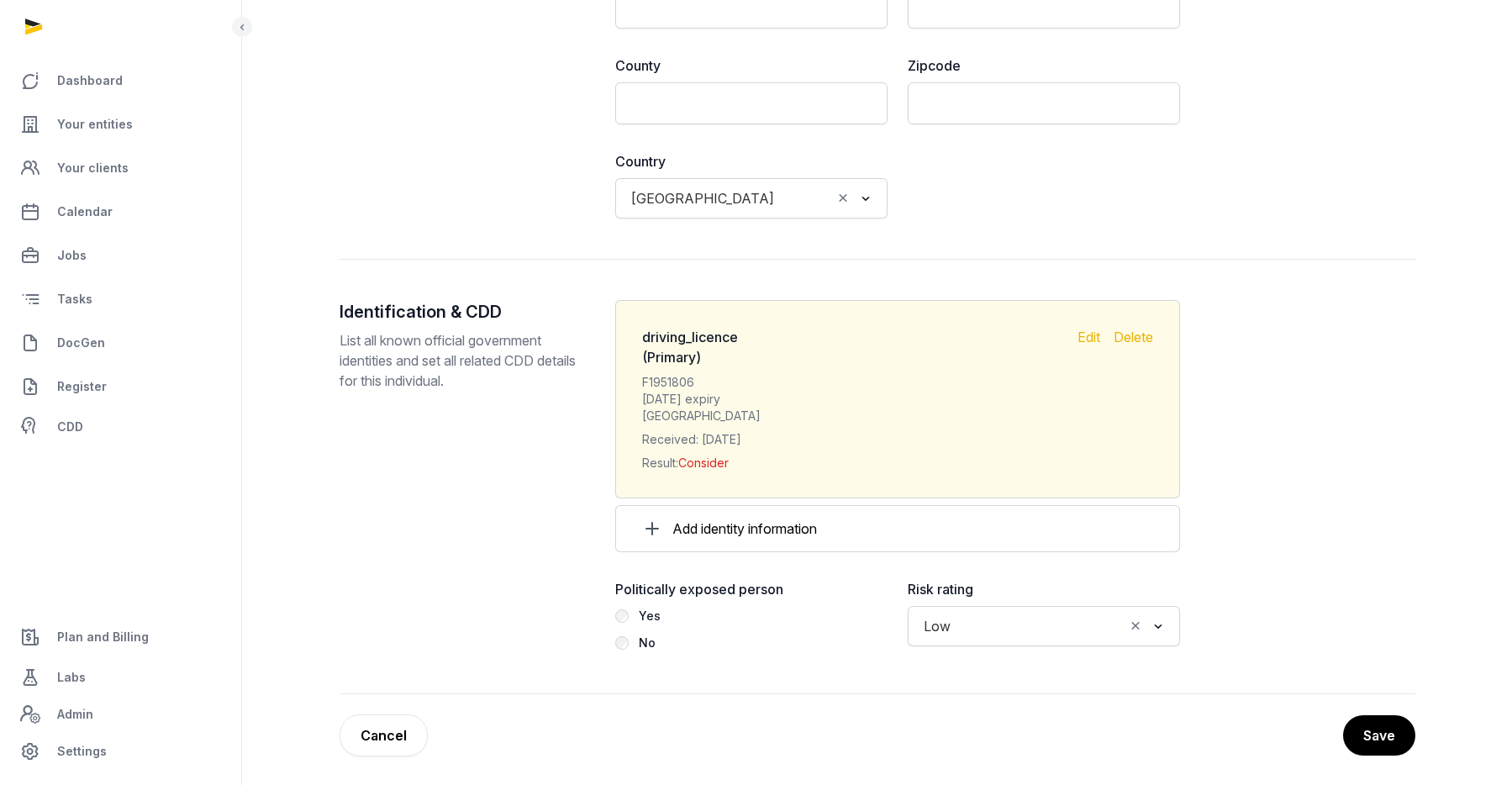
scroll to position [1683, 0]
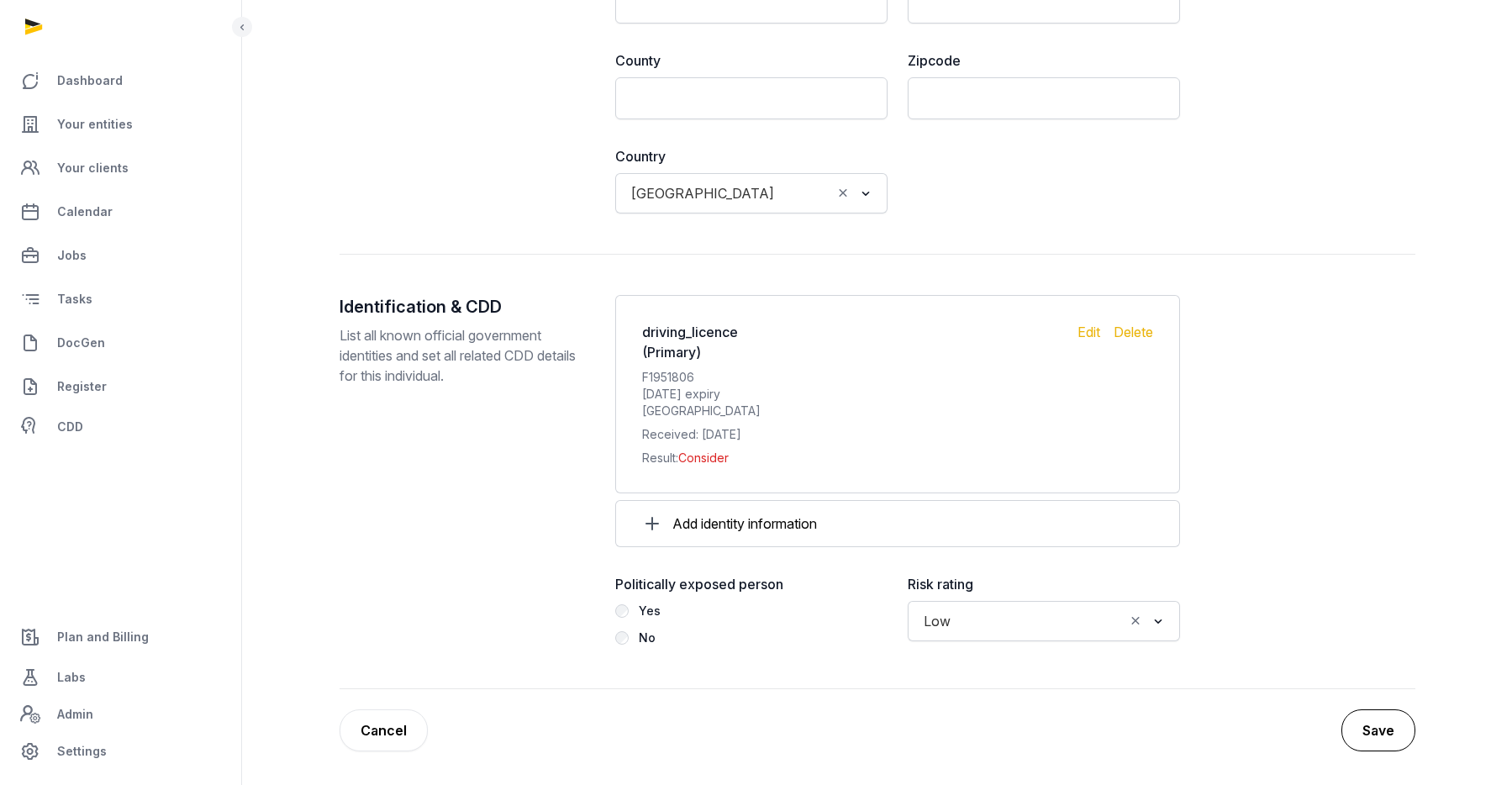
click at [1387, 720] on button "Save" at bounding box center [1378, 730] width 74 height 42
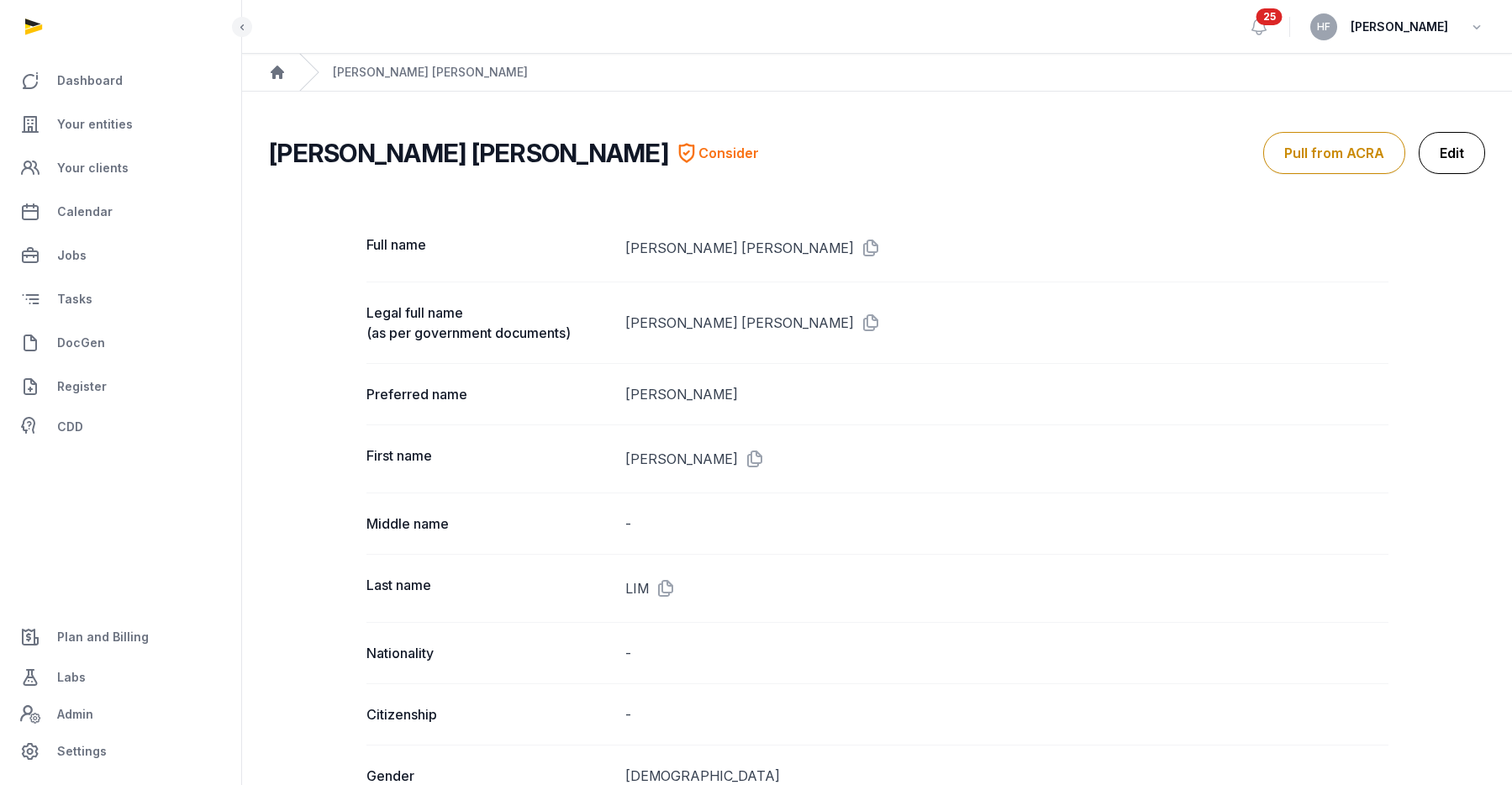
click at [1456, 152] on link "Edit" at bounding box center [1452, 153] width 66 height 42
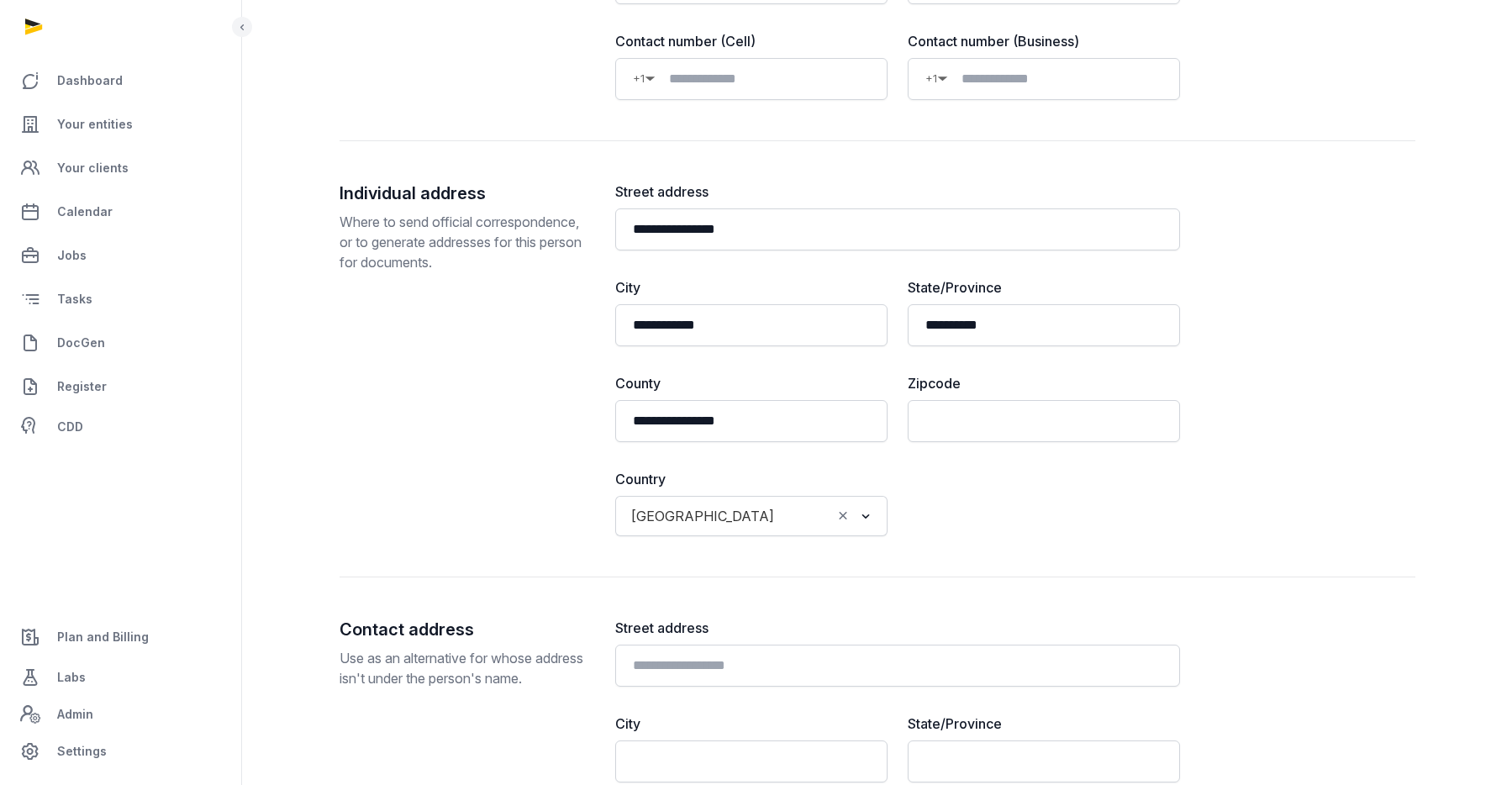
scroll to position [877, 0]
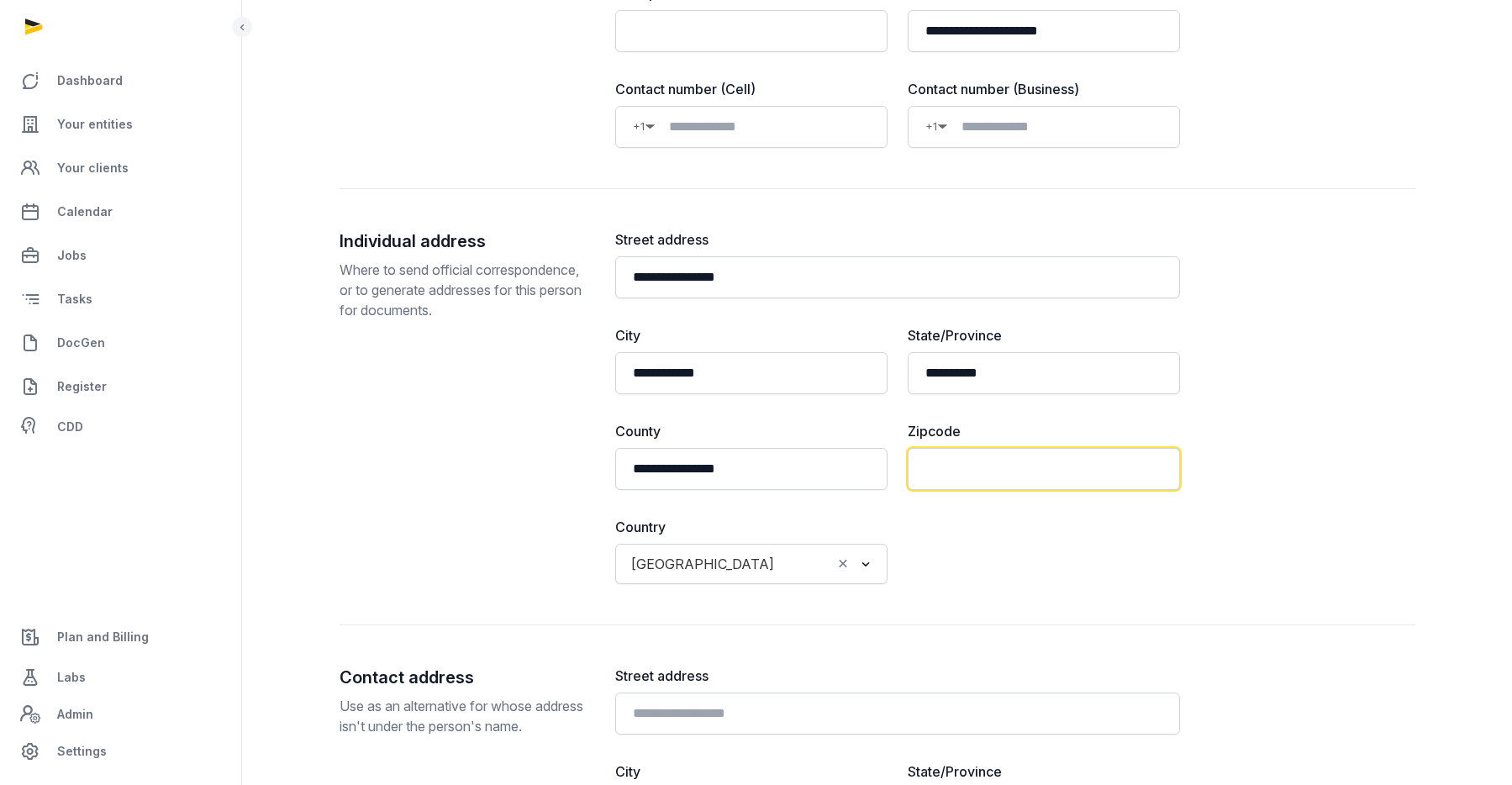
click at [979, 463] on input "text" at bounding box center [1043, 469] width 273 height 42
type input "*"
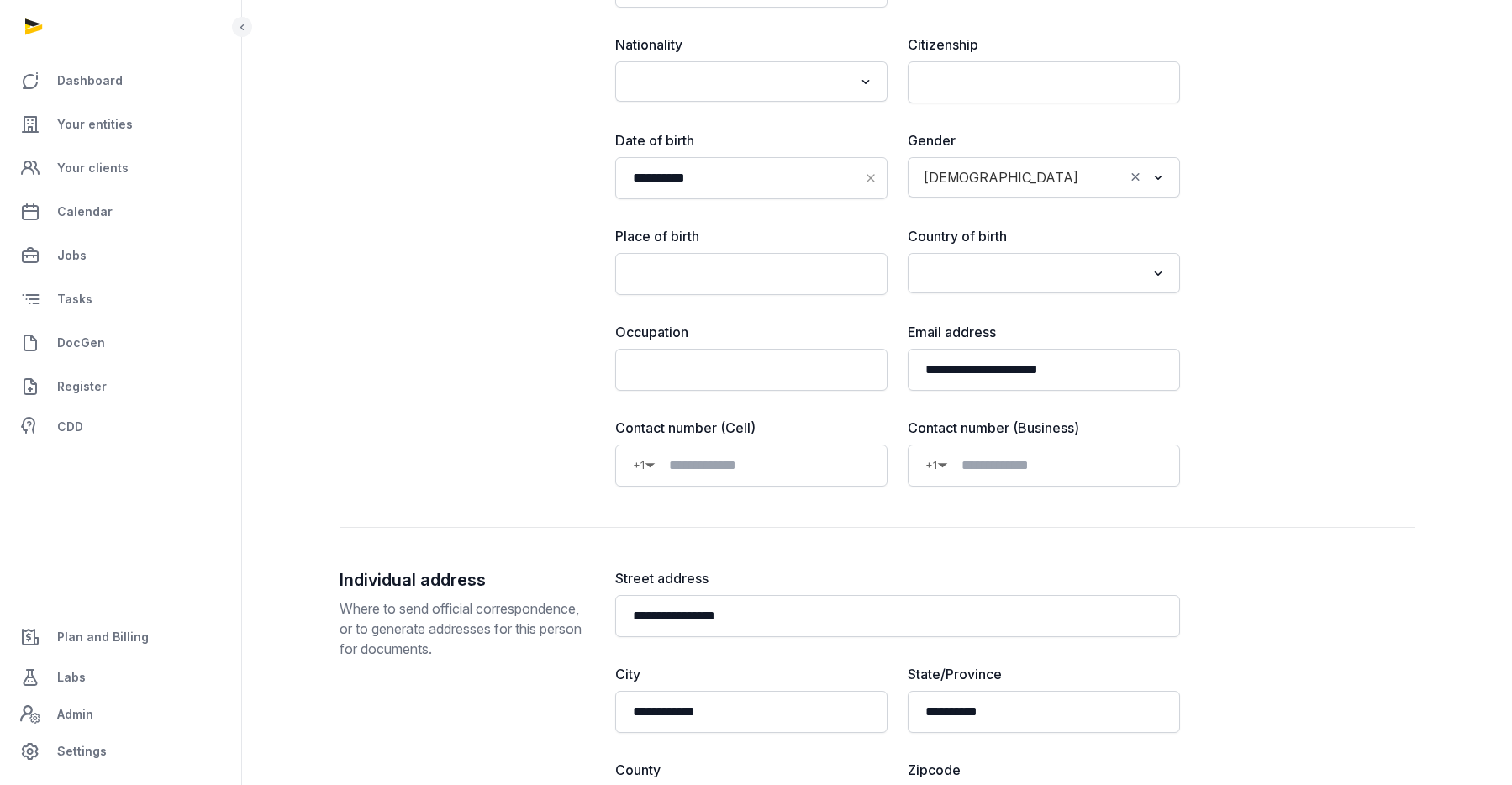
scroll to position [638, 0]
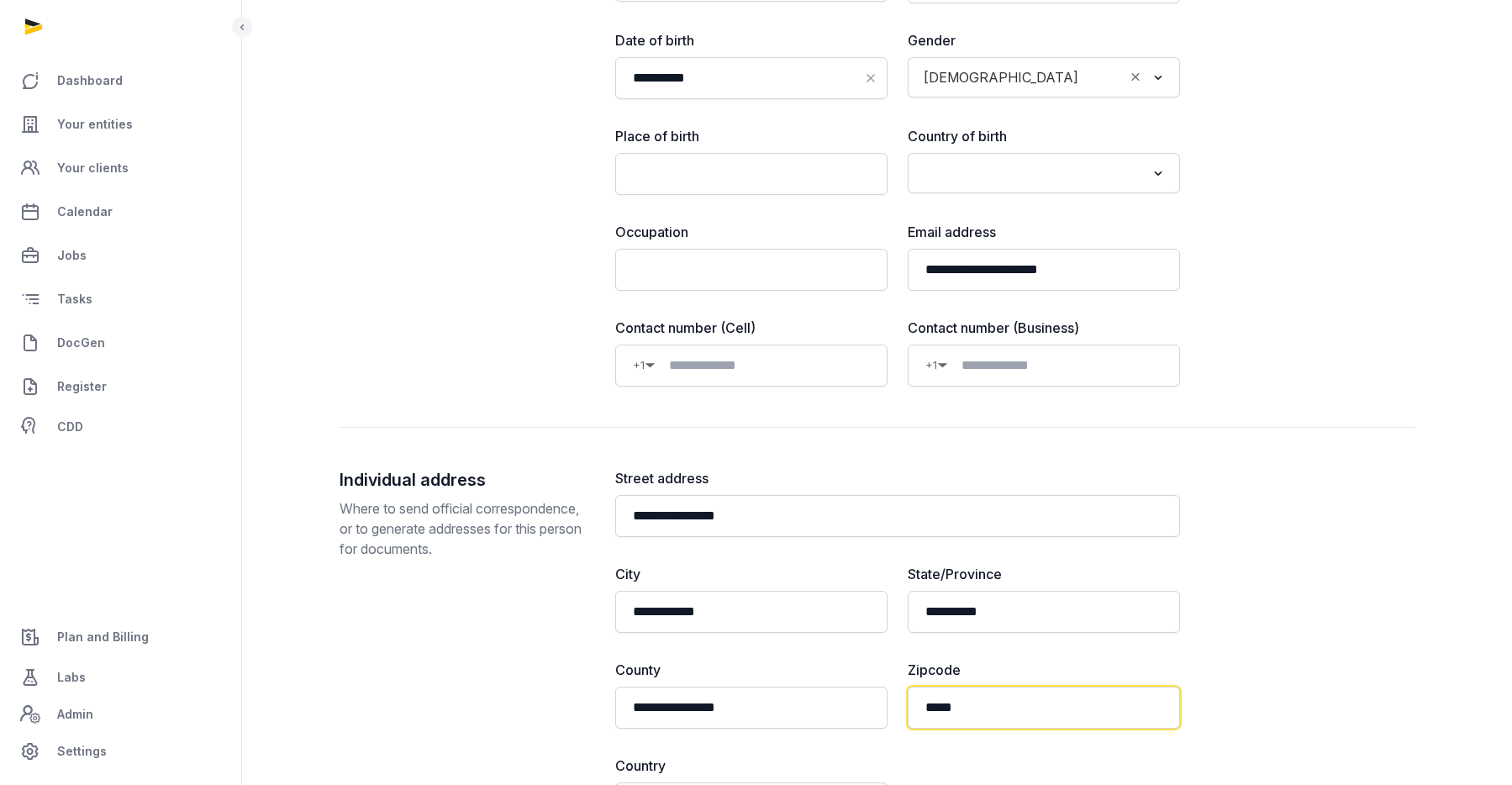
type input "*****"
click at [792, 360] on input at bounding box center [762, 365] width 214 height 20
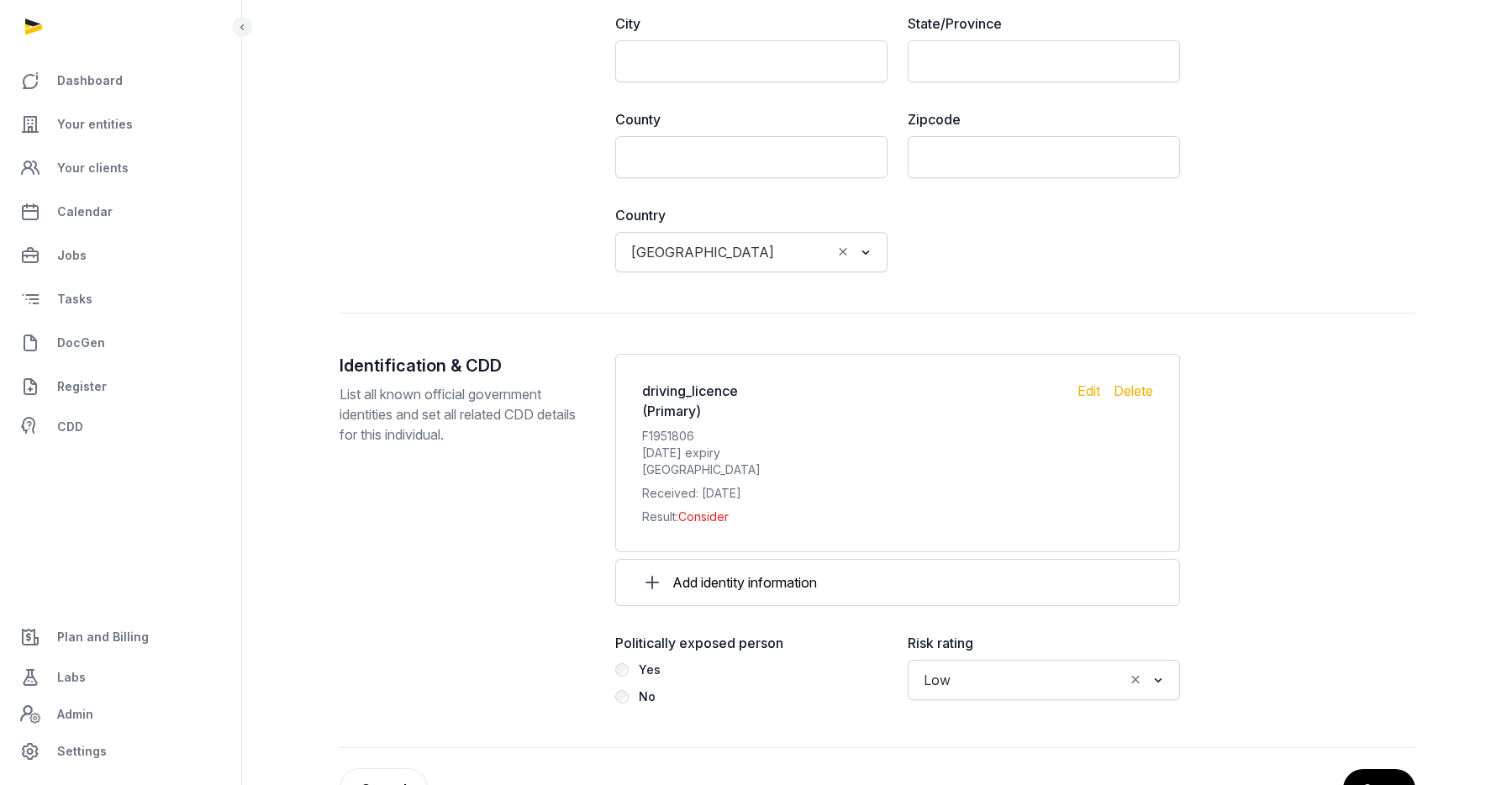
scroll to position [1683, 0]
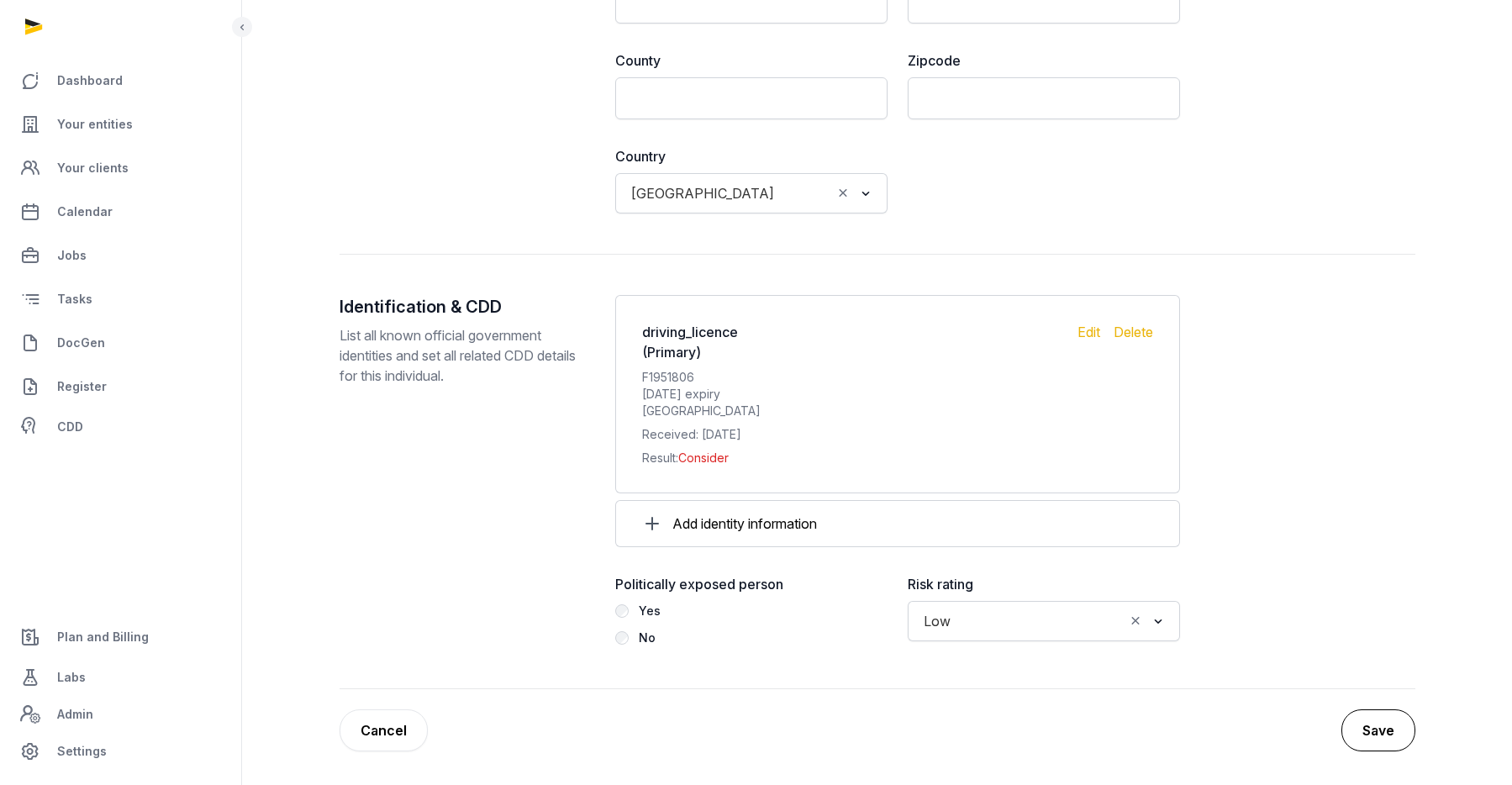
type input "**********"
click at [1386, 723] on button "Save" at bounding box center [1378, 730] width 74 height 42
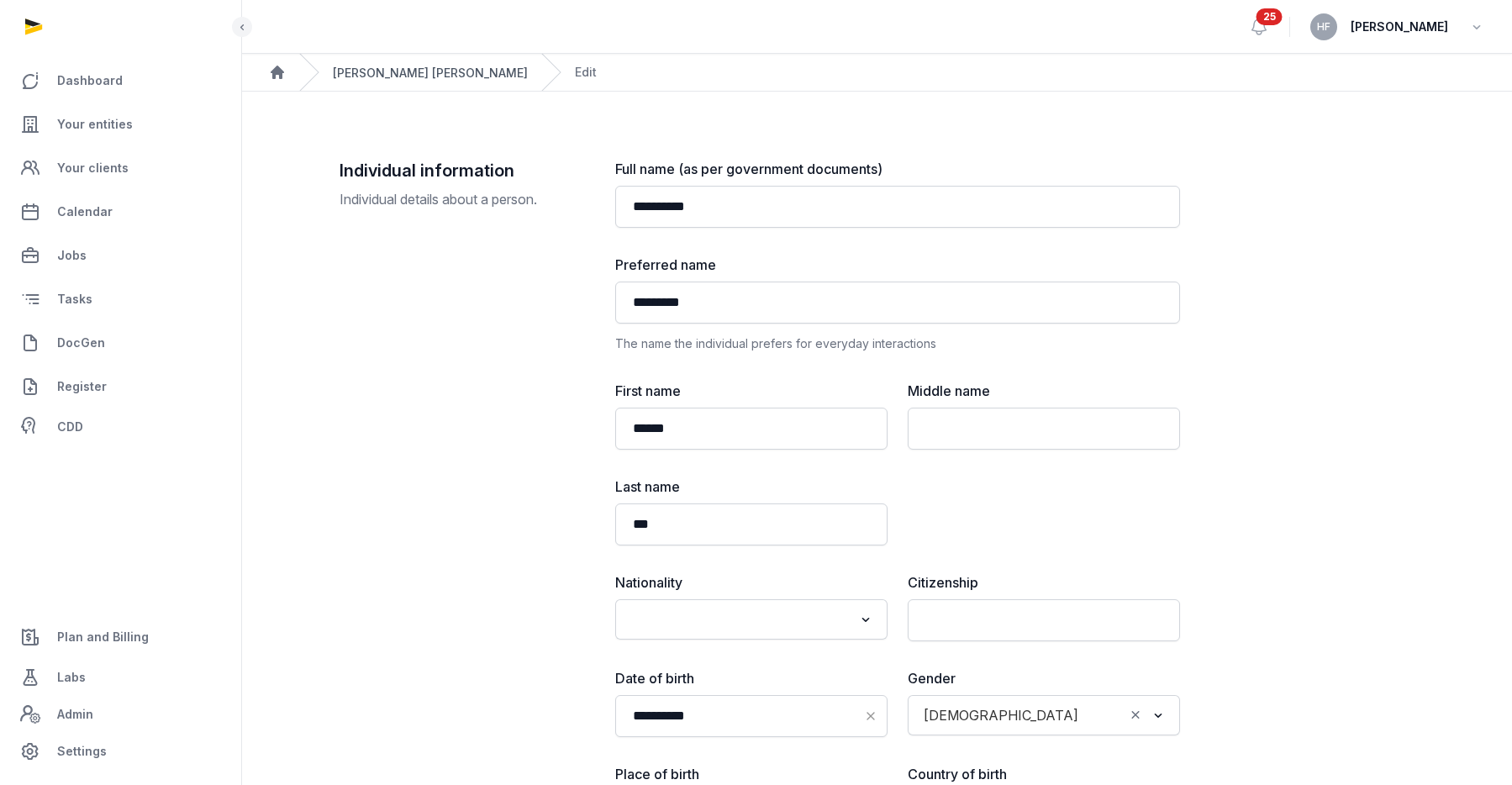
click at [342, 71] on link "[PERSON_NAME] [PERSON_NAME]" at bounding box center [430, 72] width 195 height 14
click at [349, 71] on link "[PERSON_NAME] [PERSON_NAME]" at bounding box center [430, 72] width 195 height 14
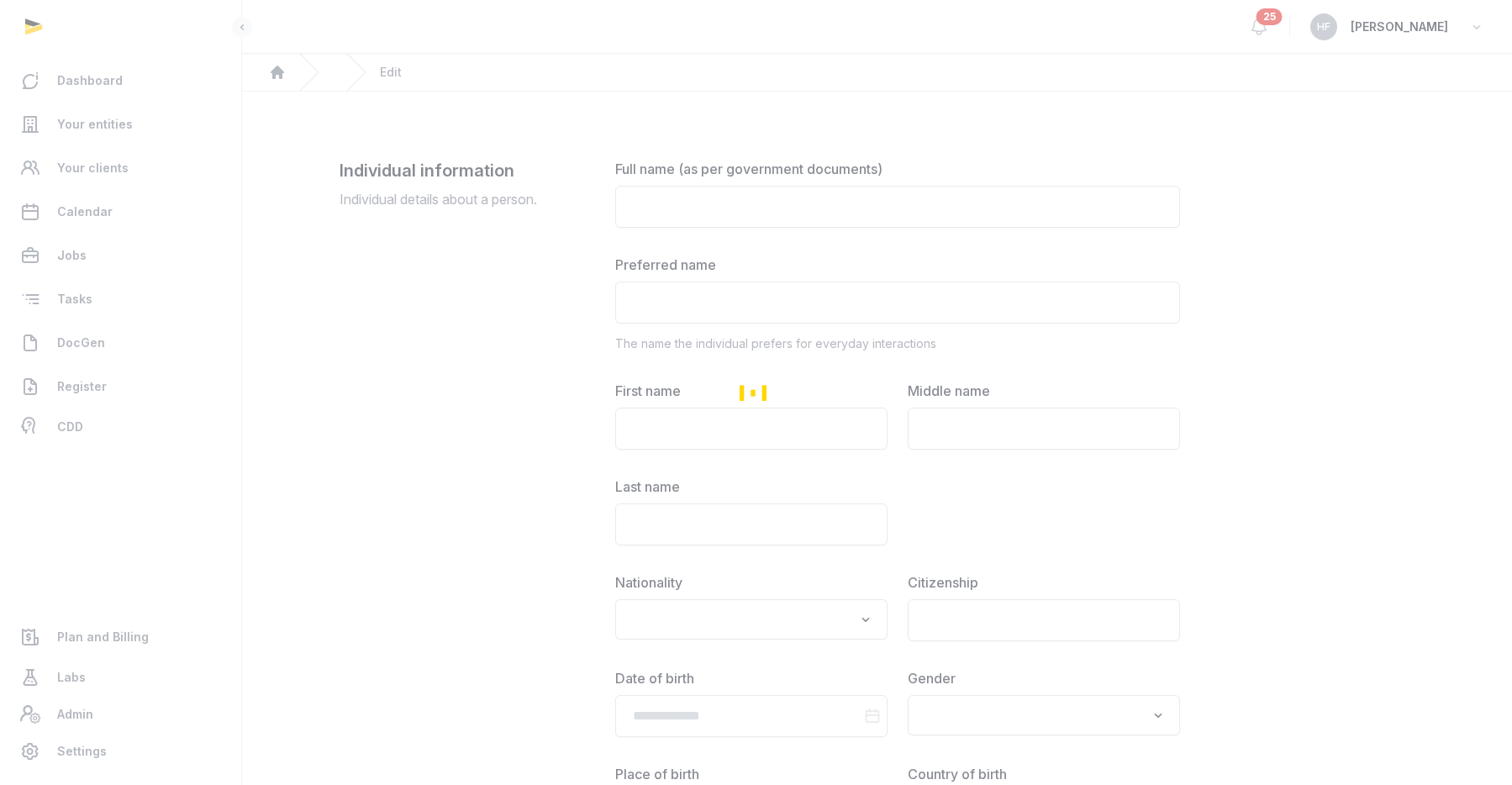
scroll to position [1431, 0]
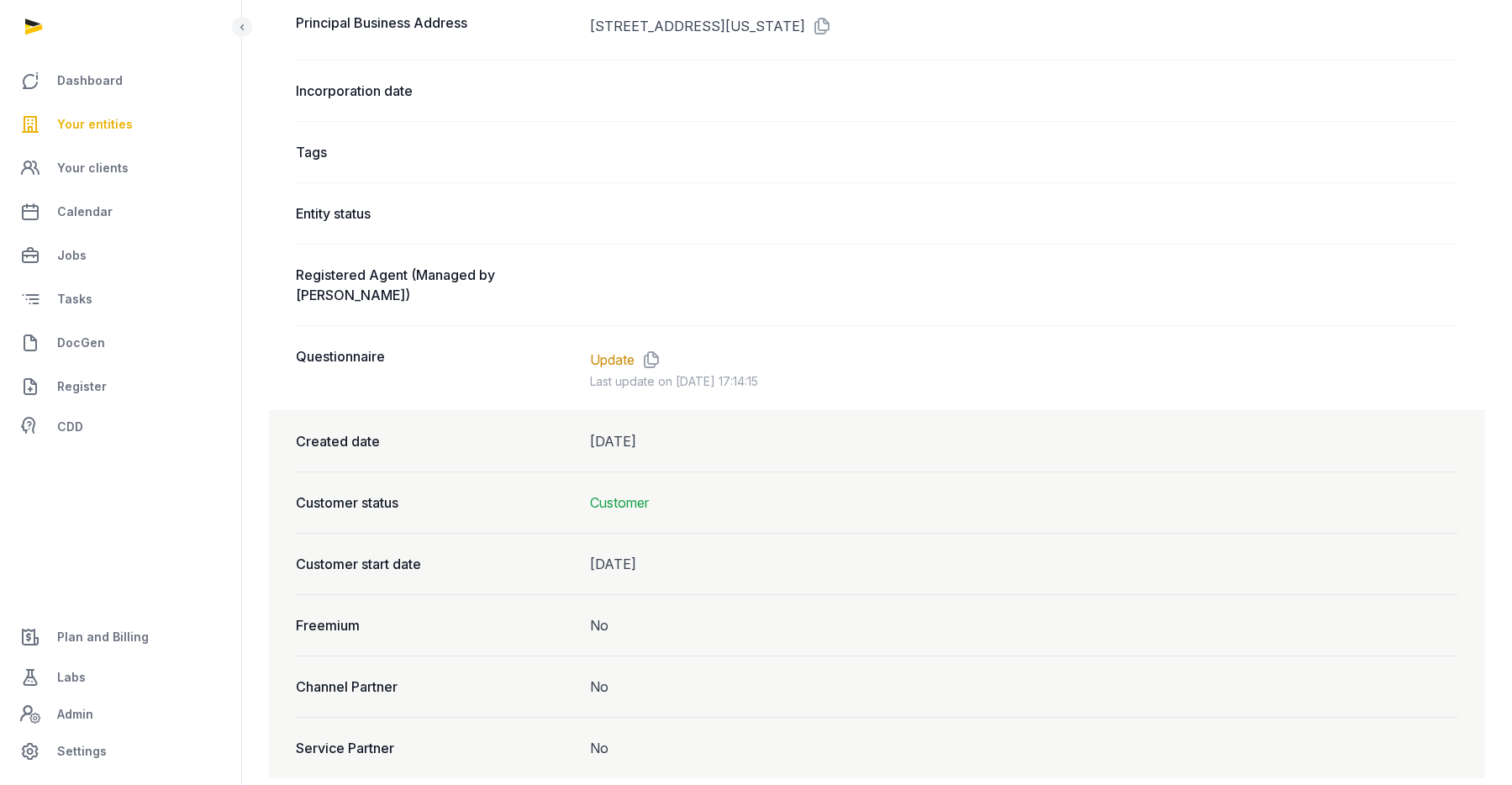
scroll to position [1254, 0]
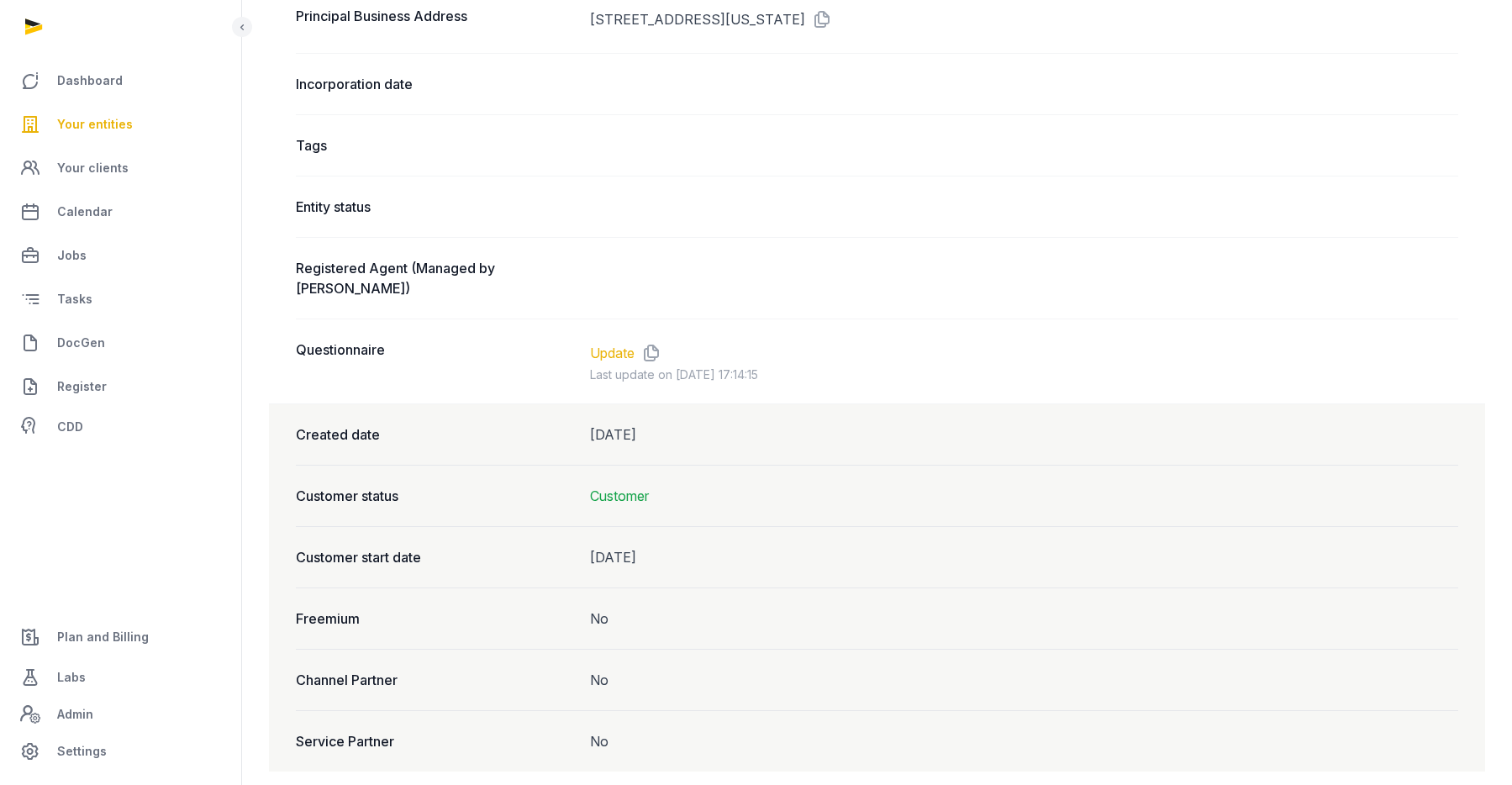
click at [631, 342] on link "Update" at bounding box center [611, 352] width 44 height 20
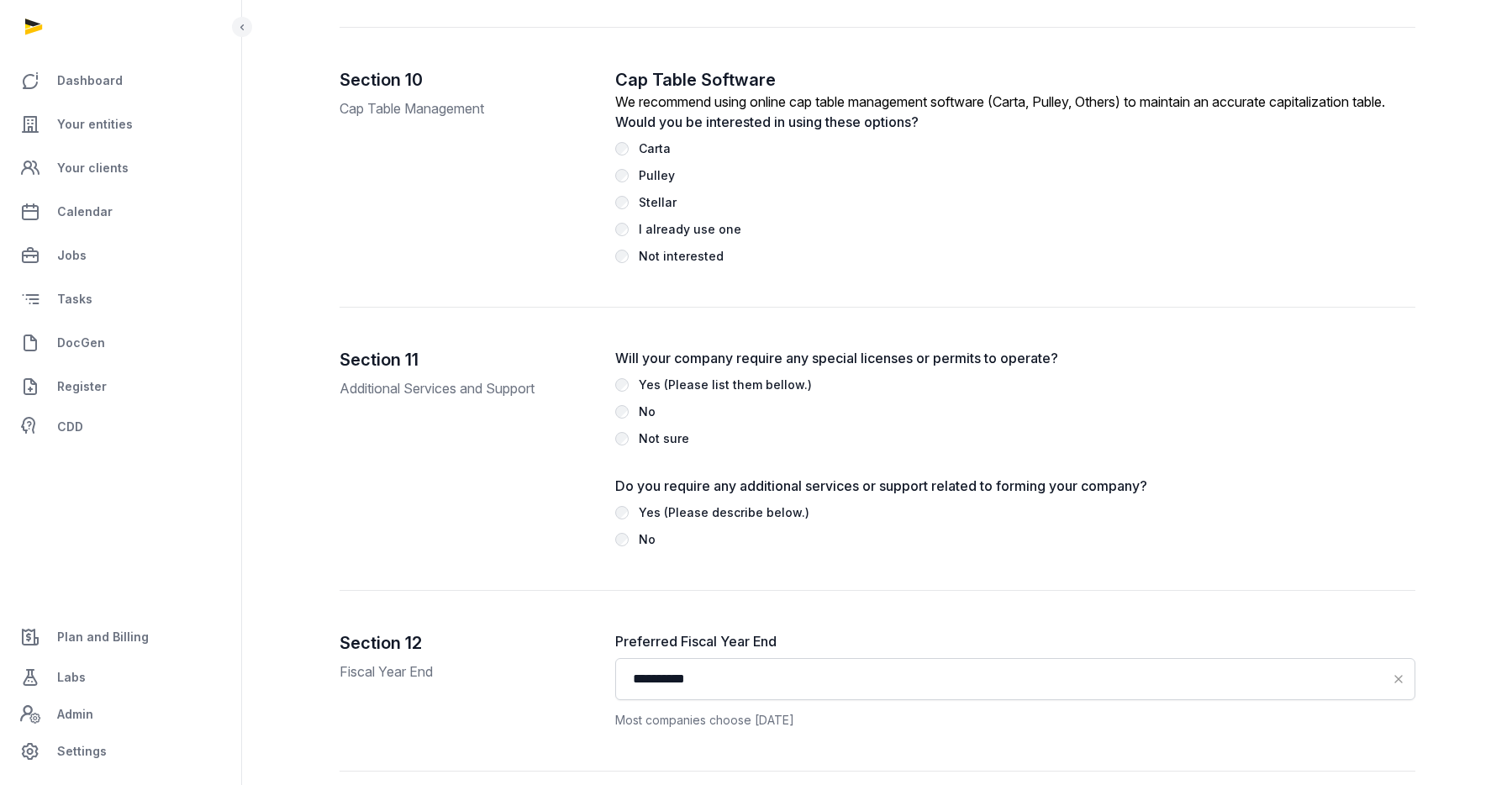
scroll to position [5117, 0]
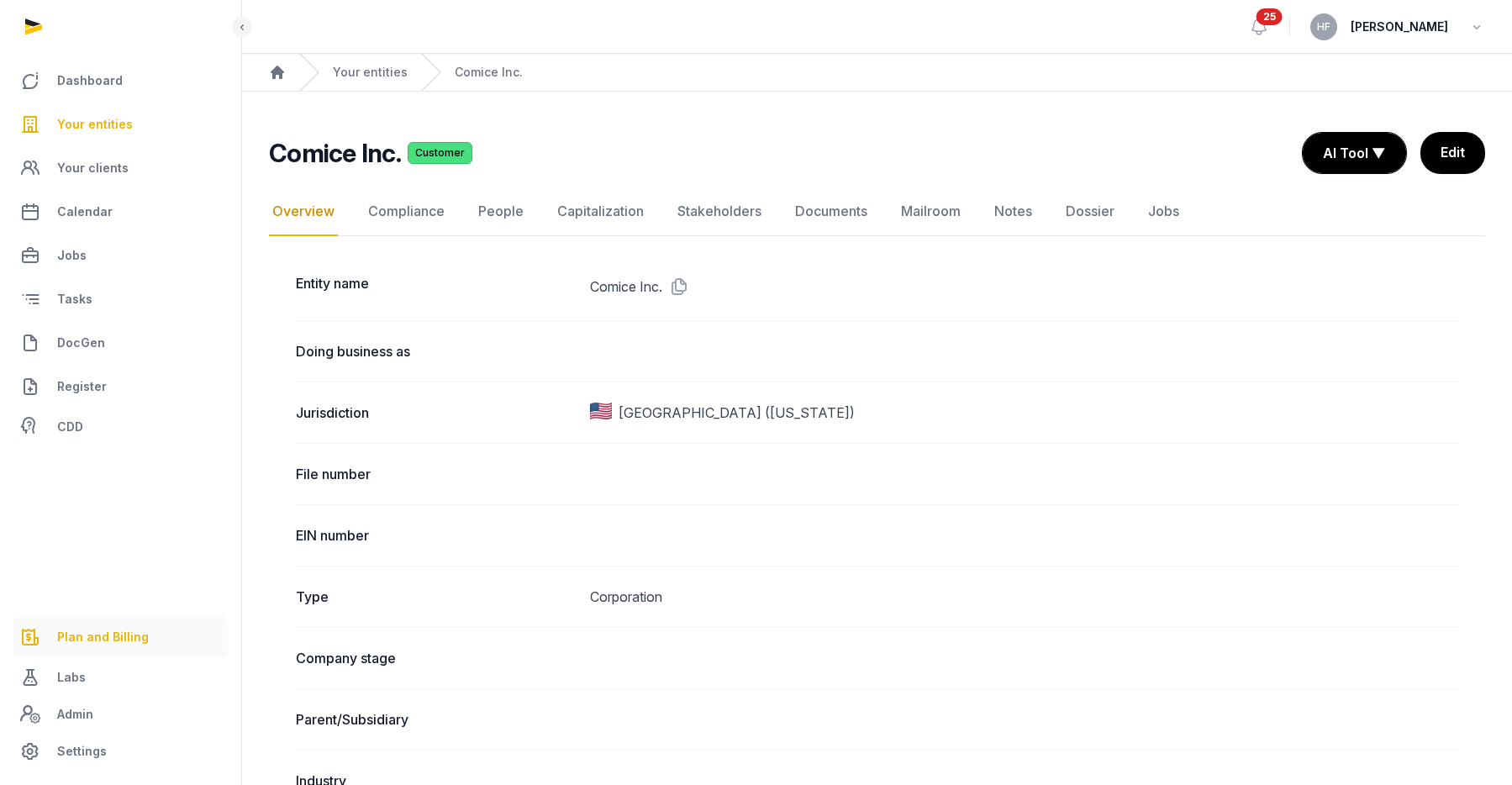
click at [123, 630] on span "Plan and Billing" at bounding box center [103, 637] width 91 height 20
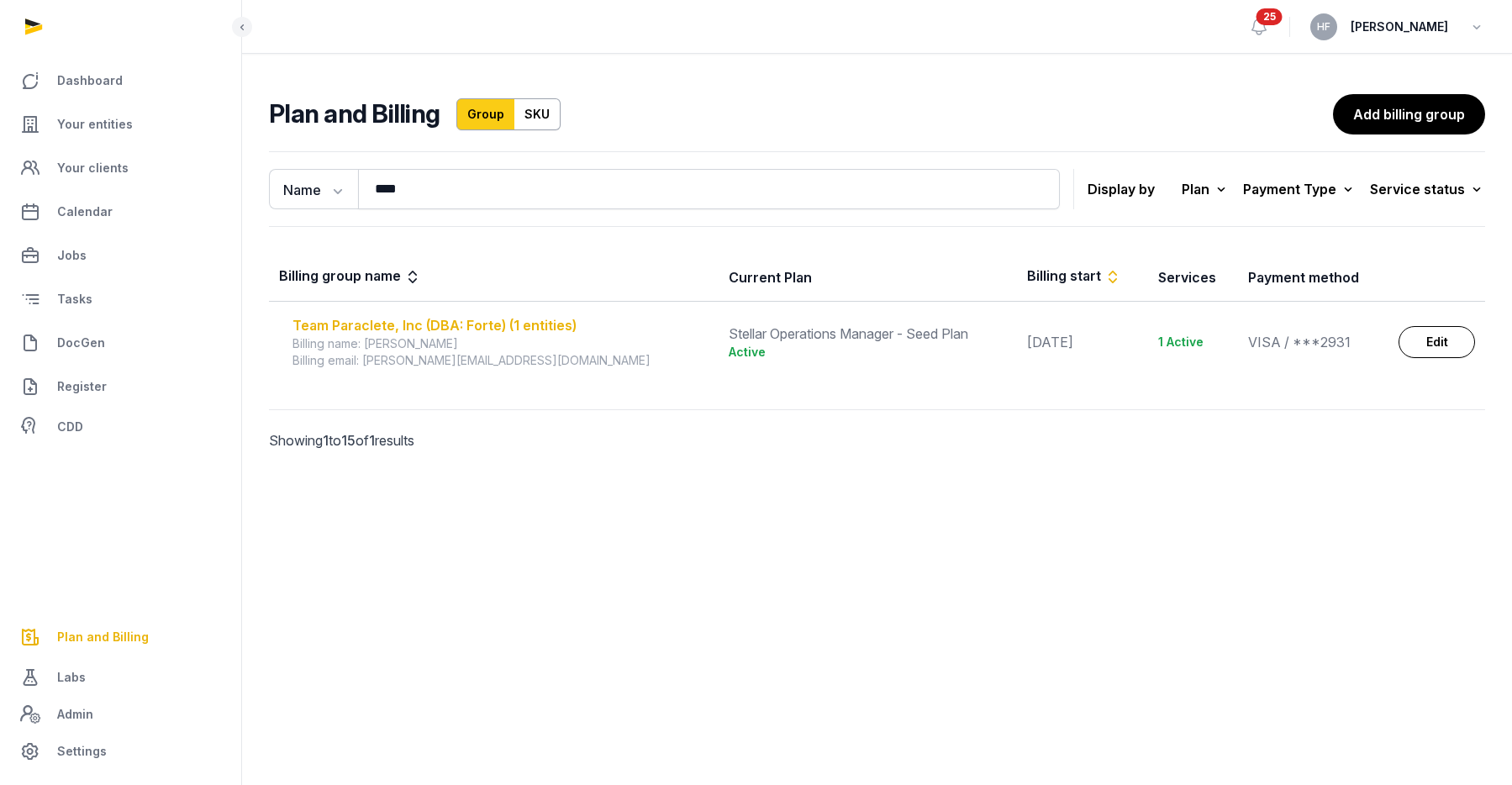
click at [499, 324] on div "Team Paraclete, Inc (DBA: Forte) (1 entities)" at bounding box center [500, 325] width 416 height 20
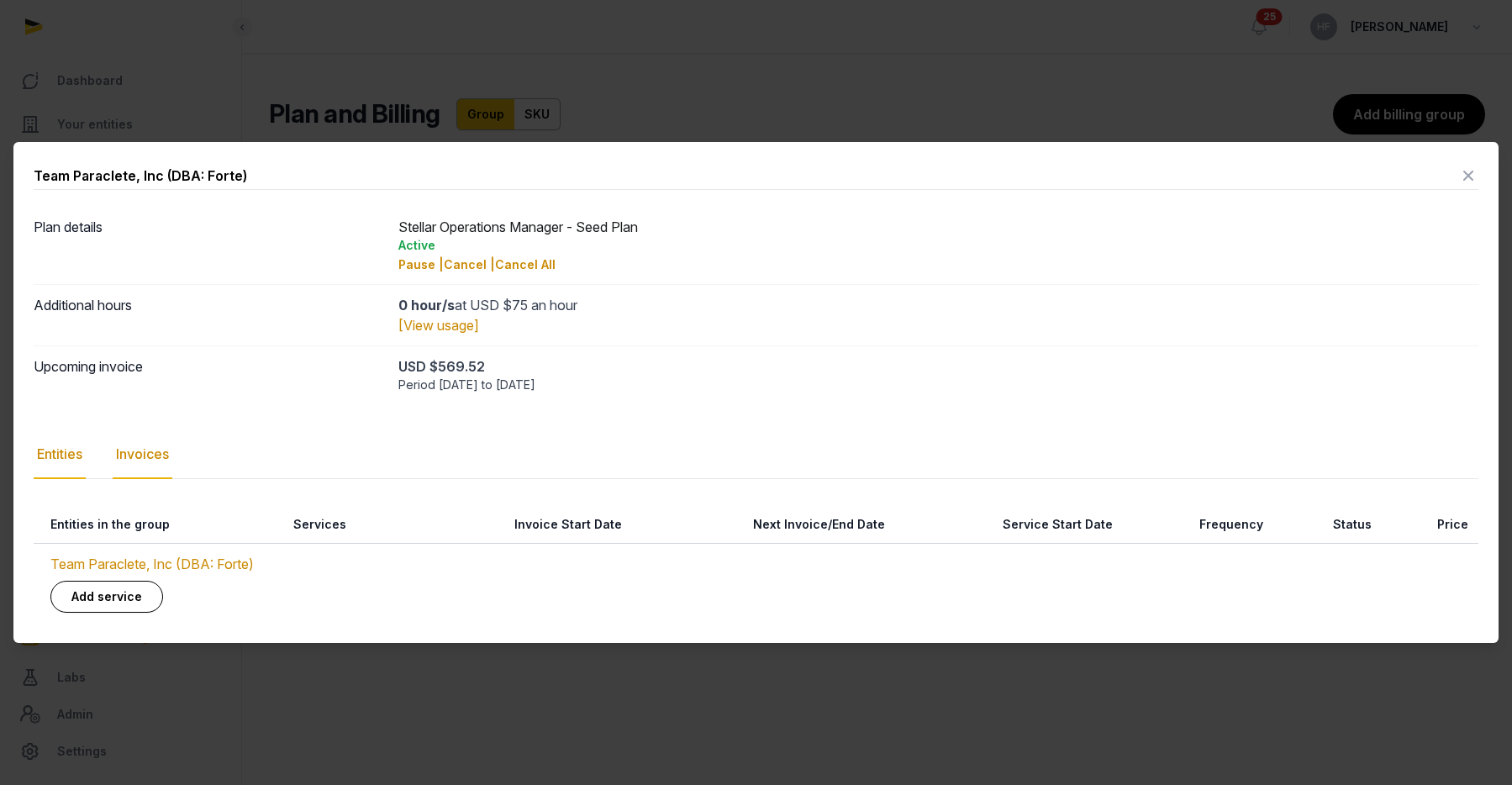
click at [150, 453] on div "Invoices" at bounding box center [141, 455] width 59 height 49
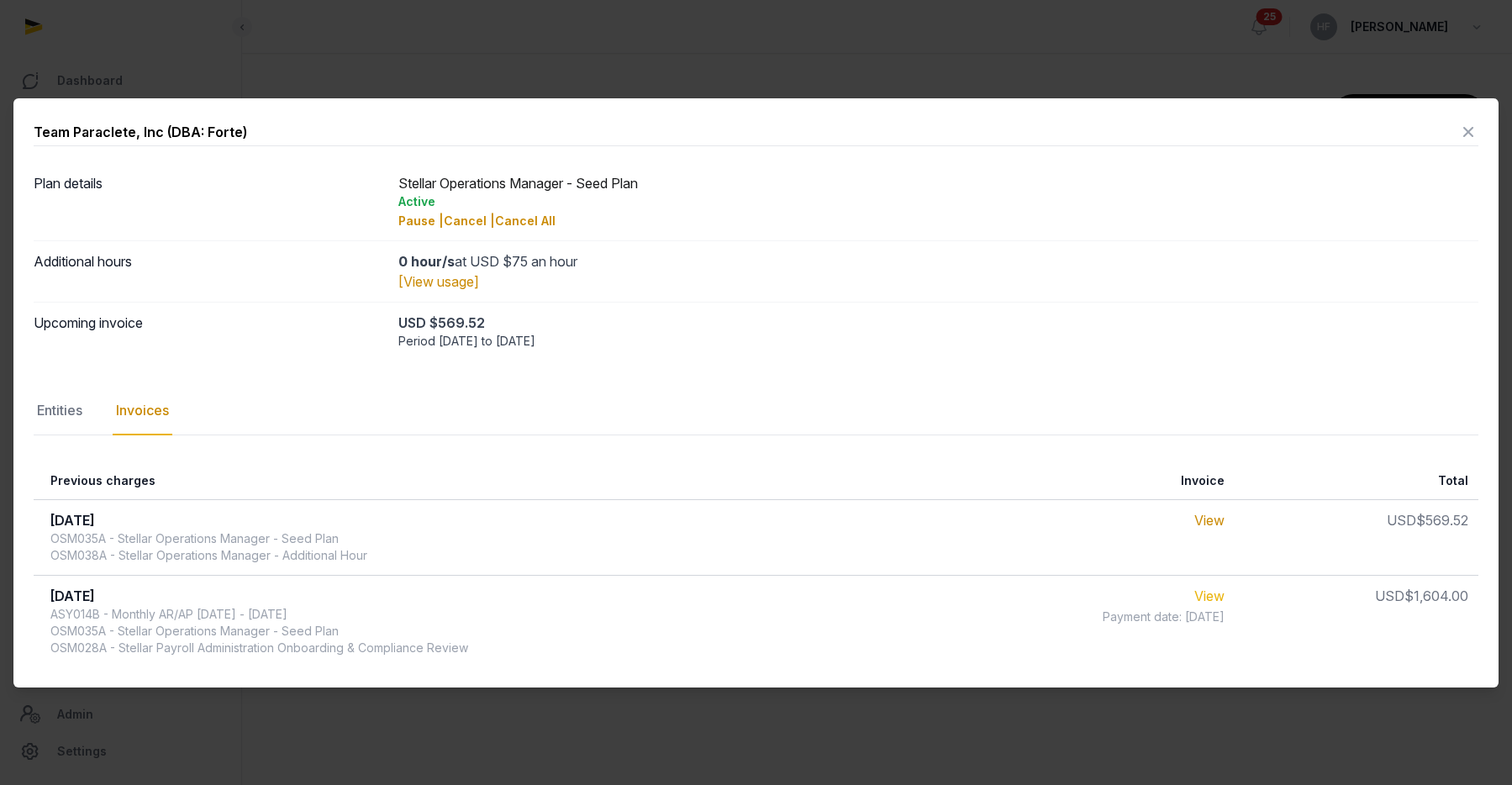
click at [1220, 595] on link "View" at bounding box center [1209, 596] width 30 height 17
click at [1211, 522] on link "View" at bounding box center [1209, 520] width 30 height 17
